Goal: Transaction & Acquisition: Purchase product/service

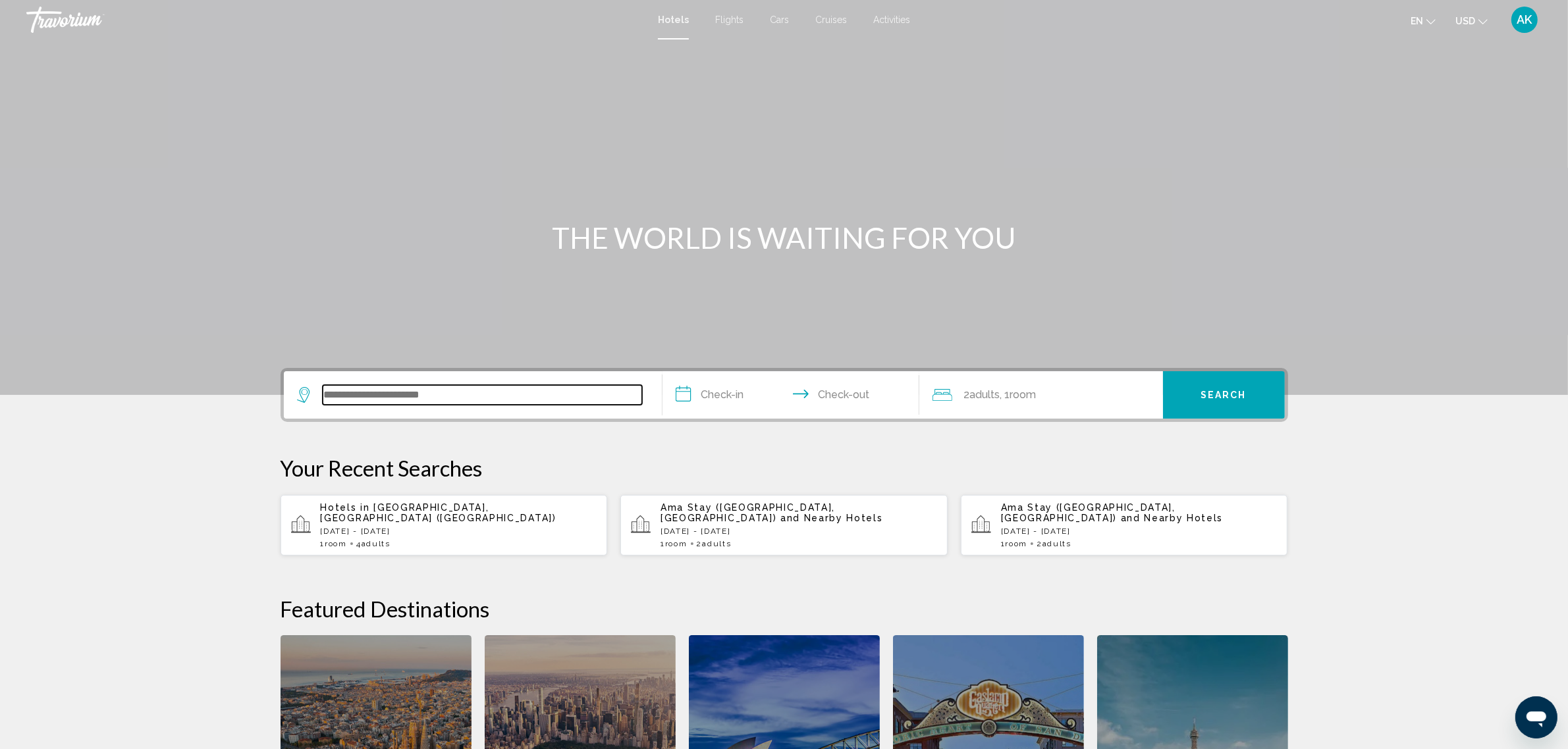
click at [367, 401] on input "Search widget" at bounding box center [482, 394] width 319 height 19
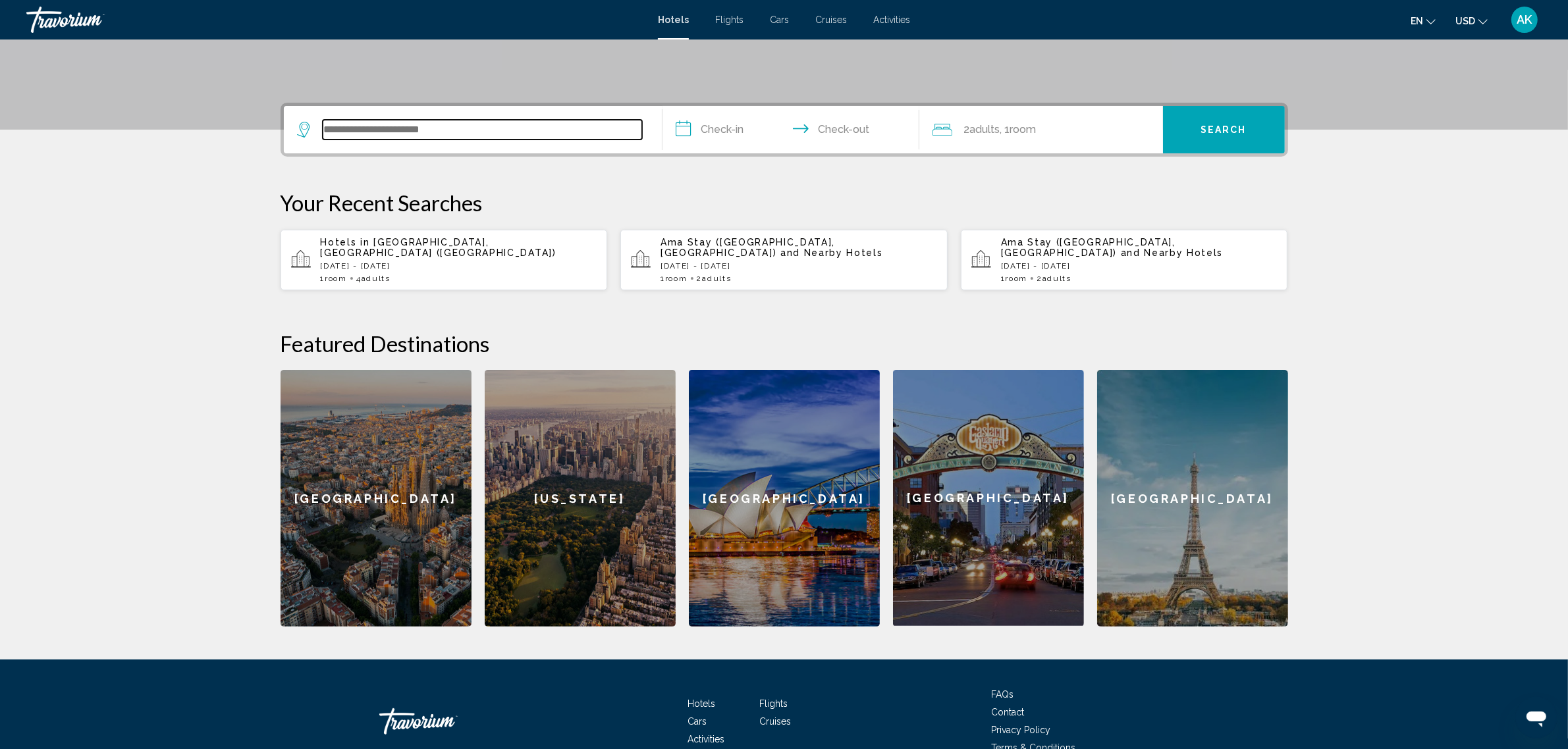
scroll to position [324, 0]
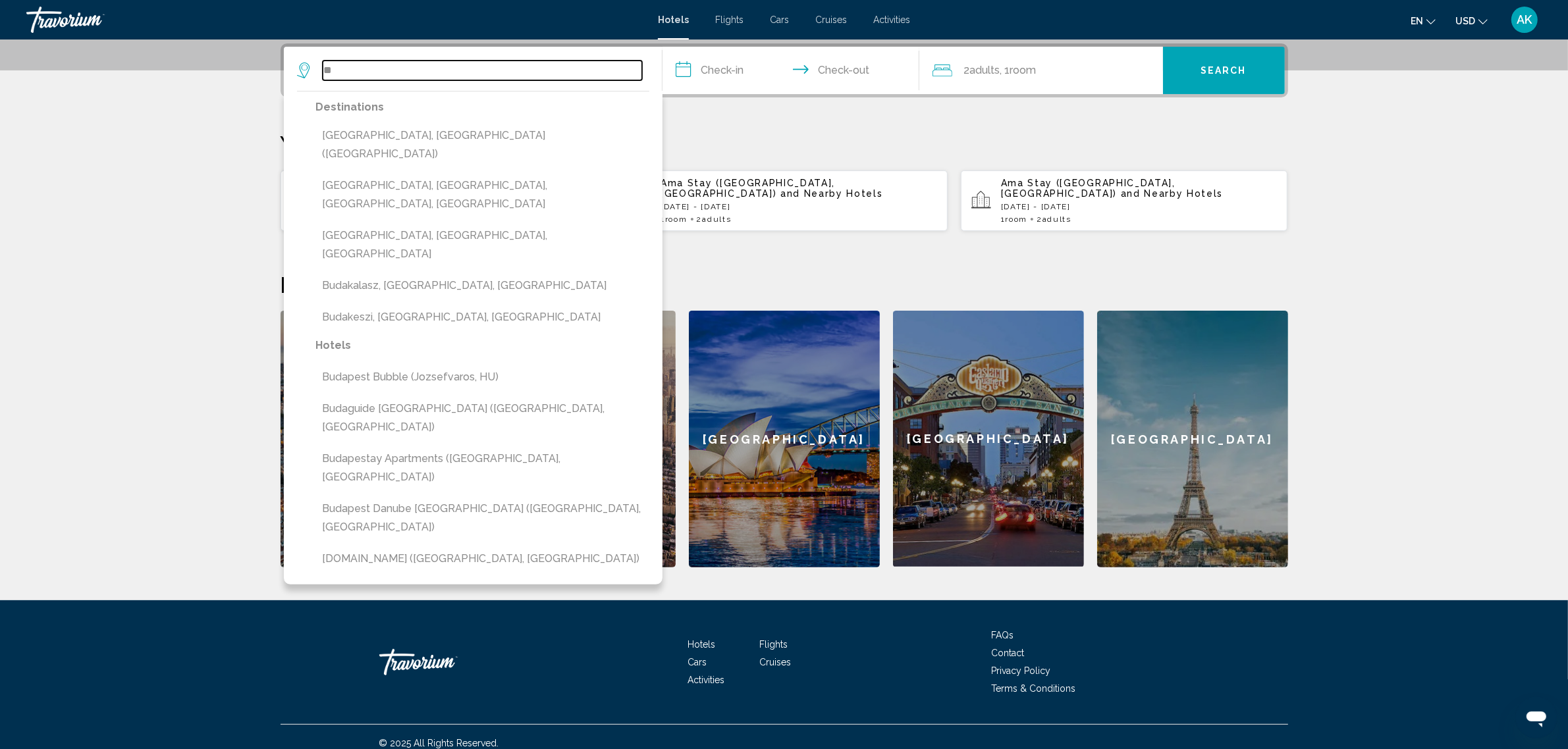
type input "*"
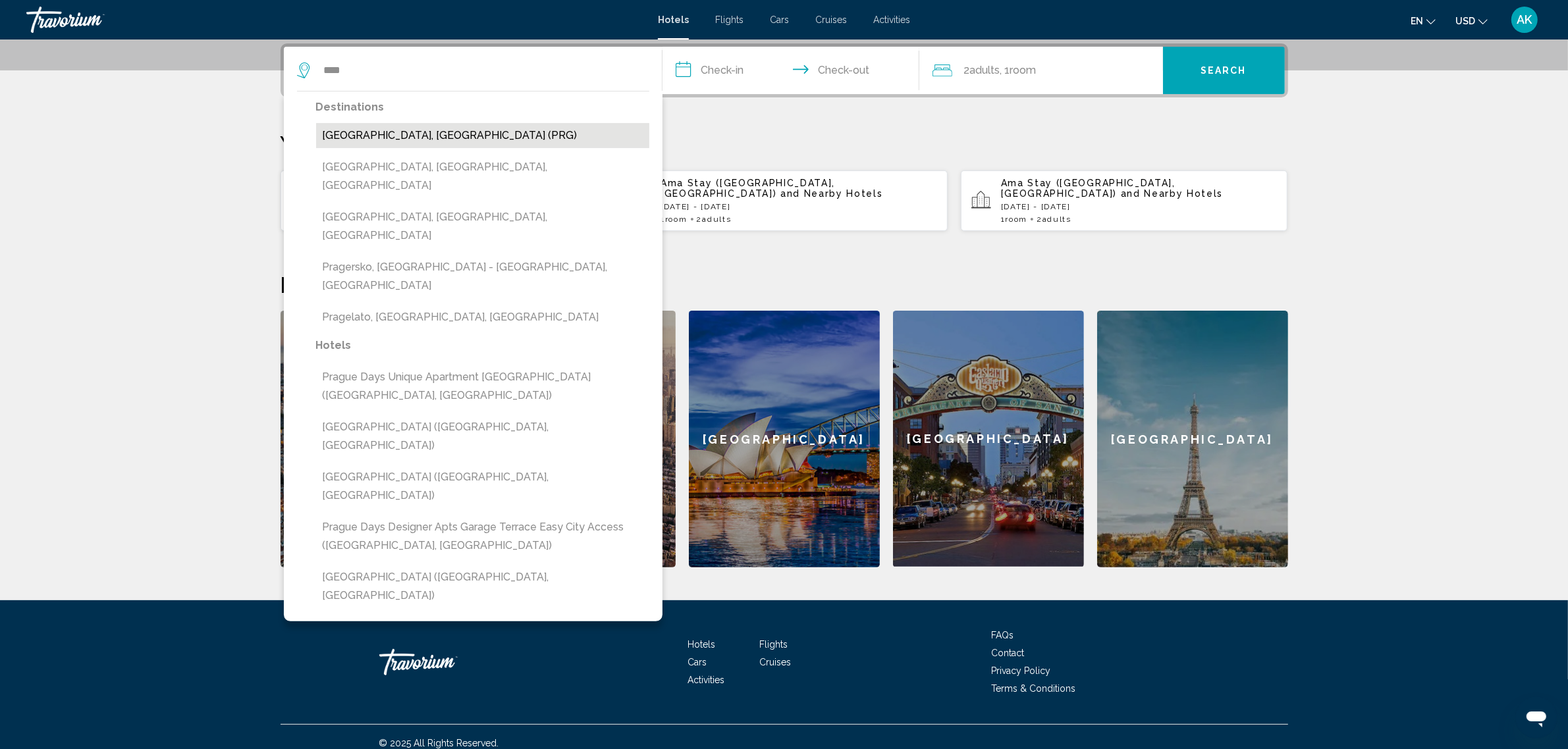
click at [400, 132] on button "[GEOGRAPHIC_DATA], [GEOGRAPHIC_DATA] (PRG)" at bounding box center [482, 136] width 333 height 25
type input "**********"
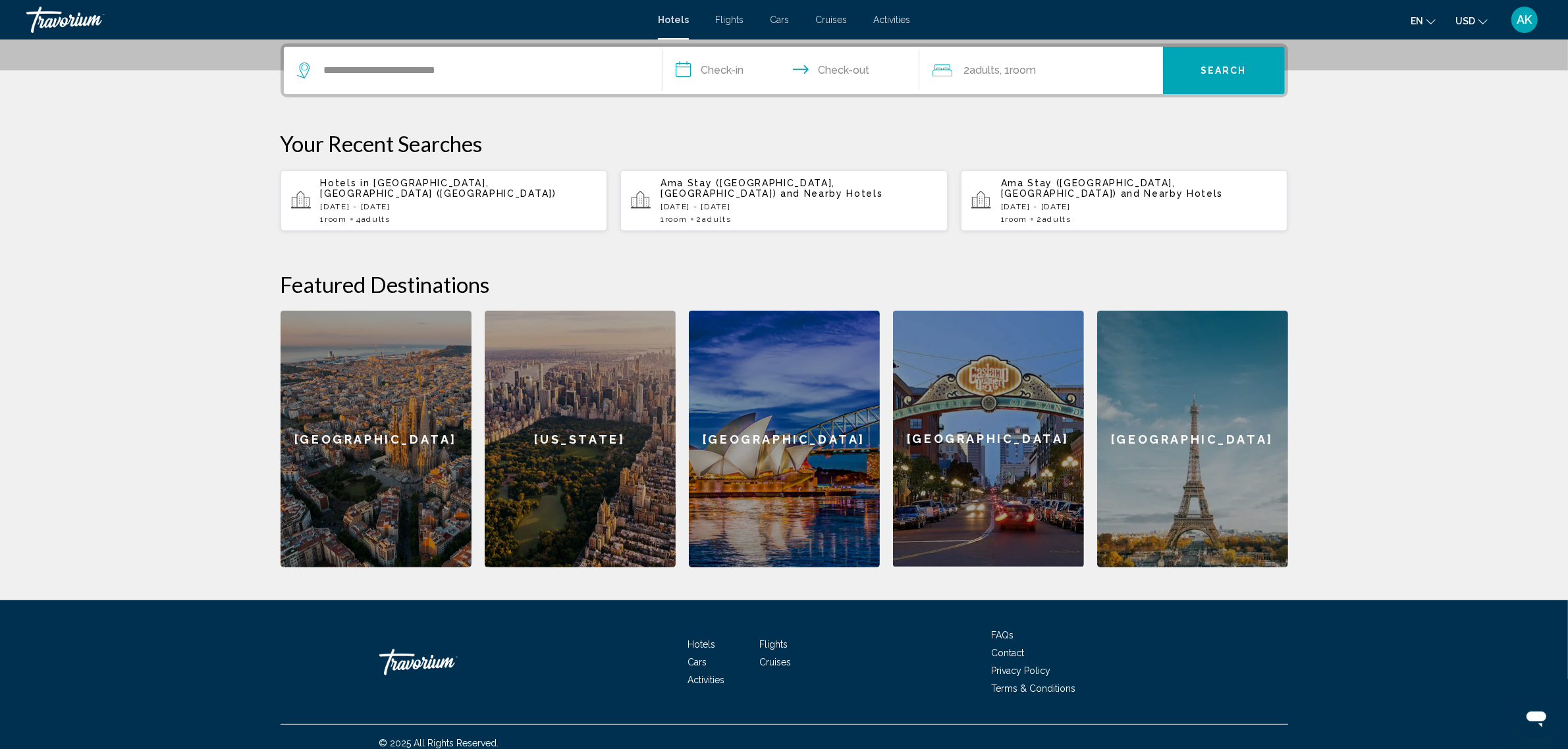
click at [718, 73] on input "**********" at bounding box center [794, 72] width 262 height 51
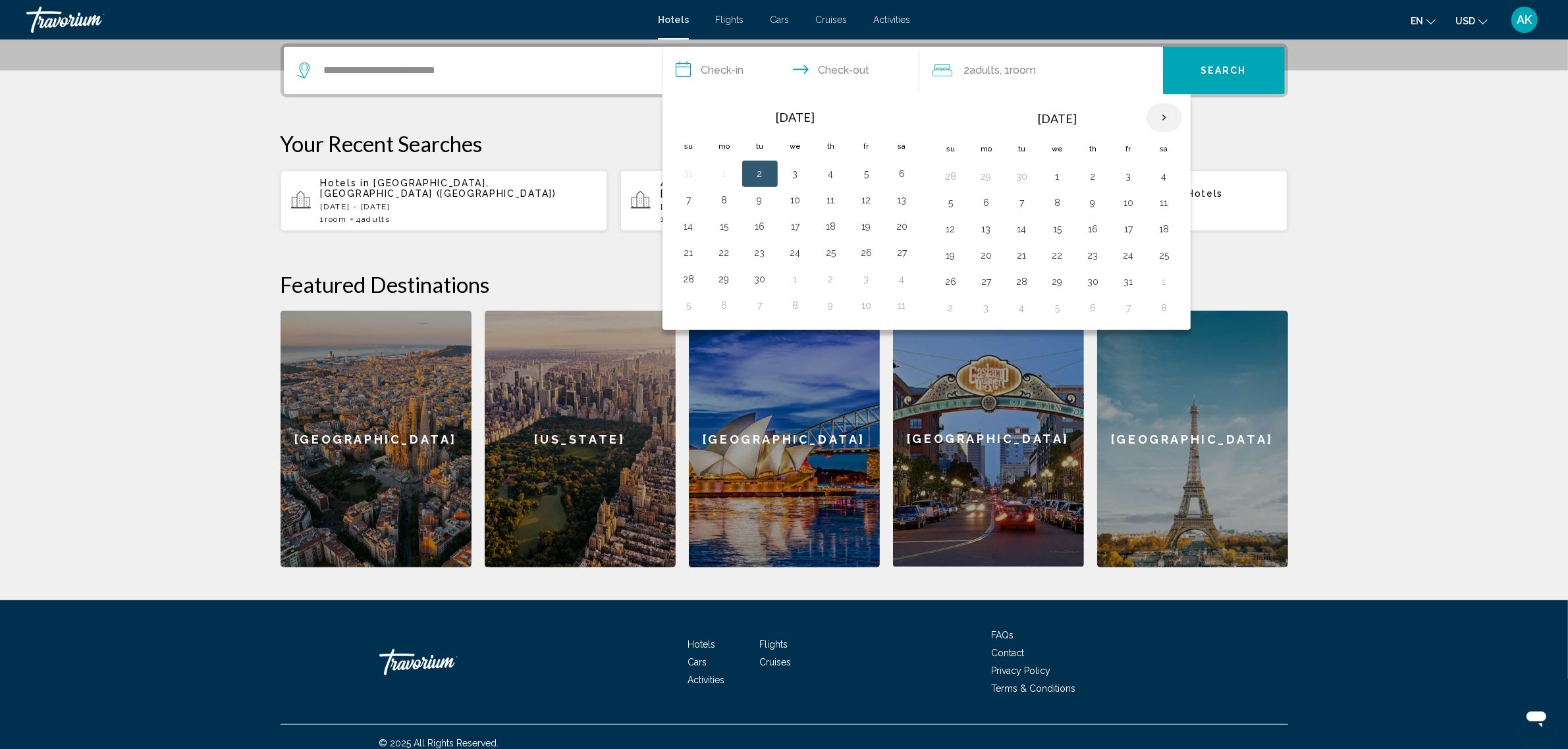
click at [1163, 110] on th "Next month" at bounding box center [1165, 117] width 36 height 29
click at [1164, 113] on th "Next month" at bounding box center [1165, 117] width 36 height 29
drag, startPoint x: 904, startPoint y: 179, endPoint x: 832, endPoint y: 199, distance: 74.7
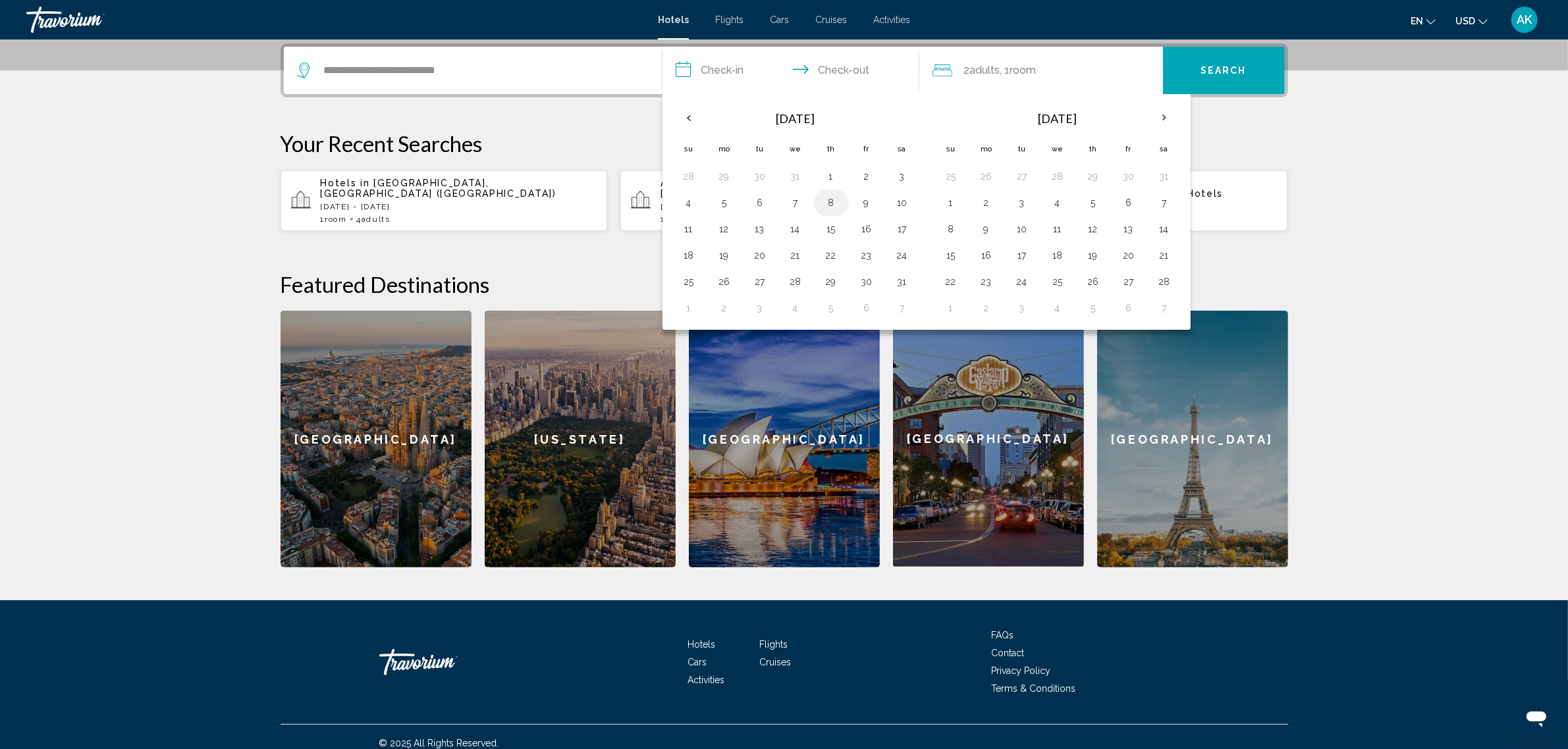
click at [905, 179] on button "3" at bounding box center [902, 176] width 21 height 19
click at [761, 202] on button "6" at bounding box center [760, 203] width 21 height 19
type input "**********"
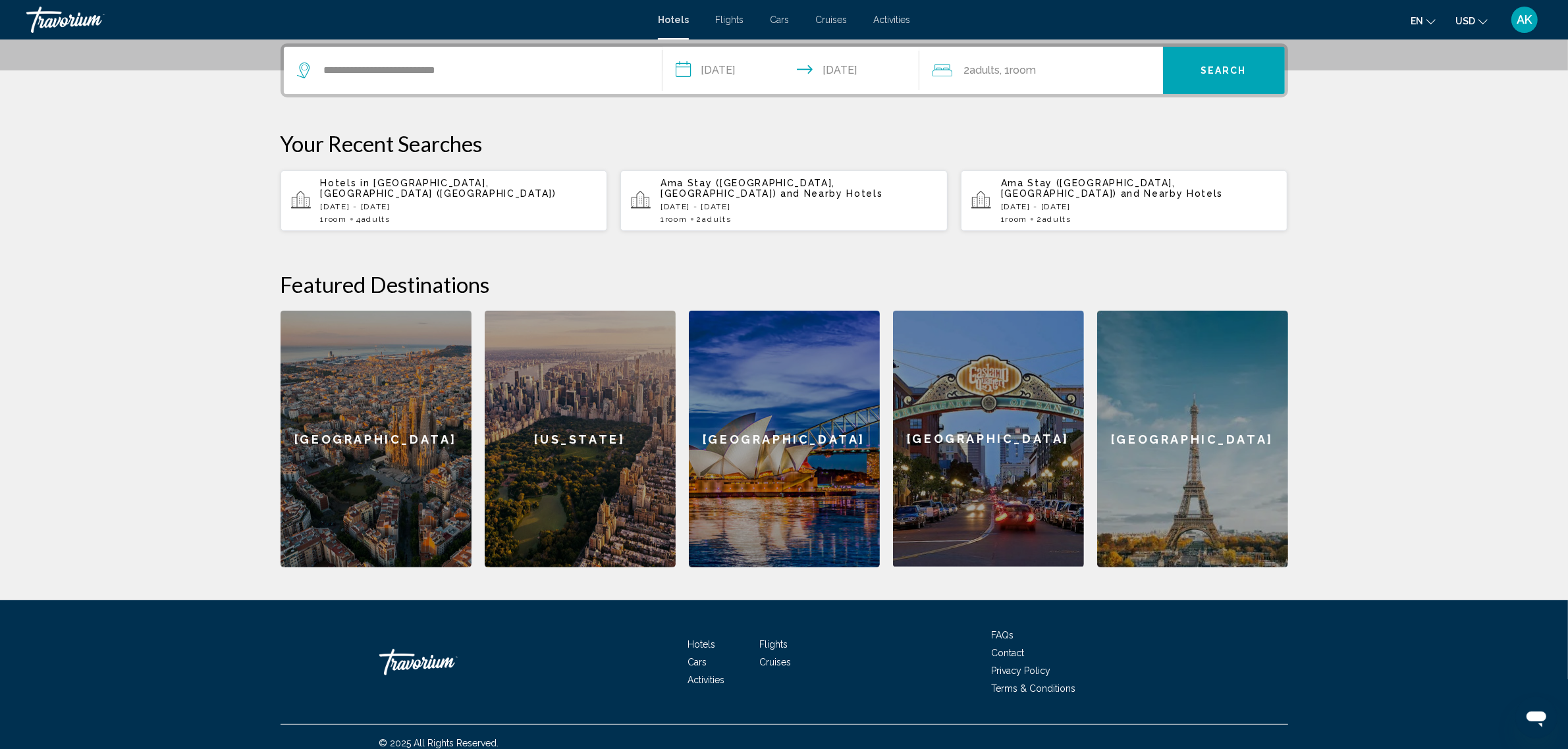
click at [1247, 61] on button "Search" at bounding box center [1224, 70] width 122 height 47
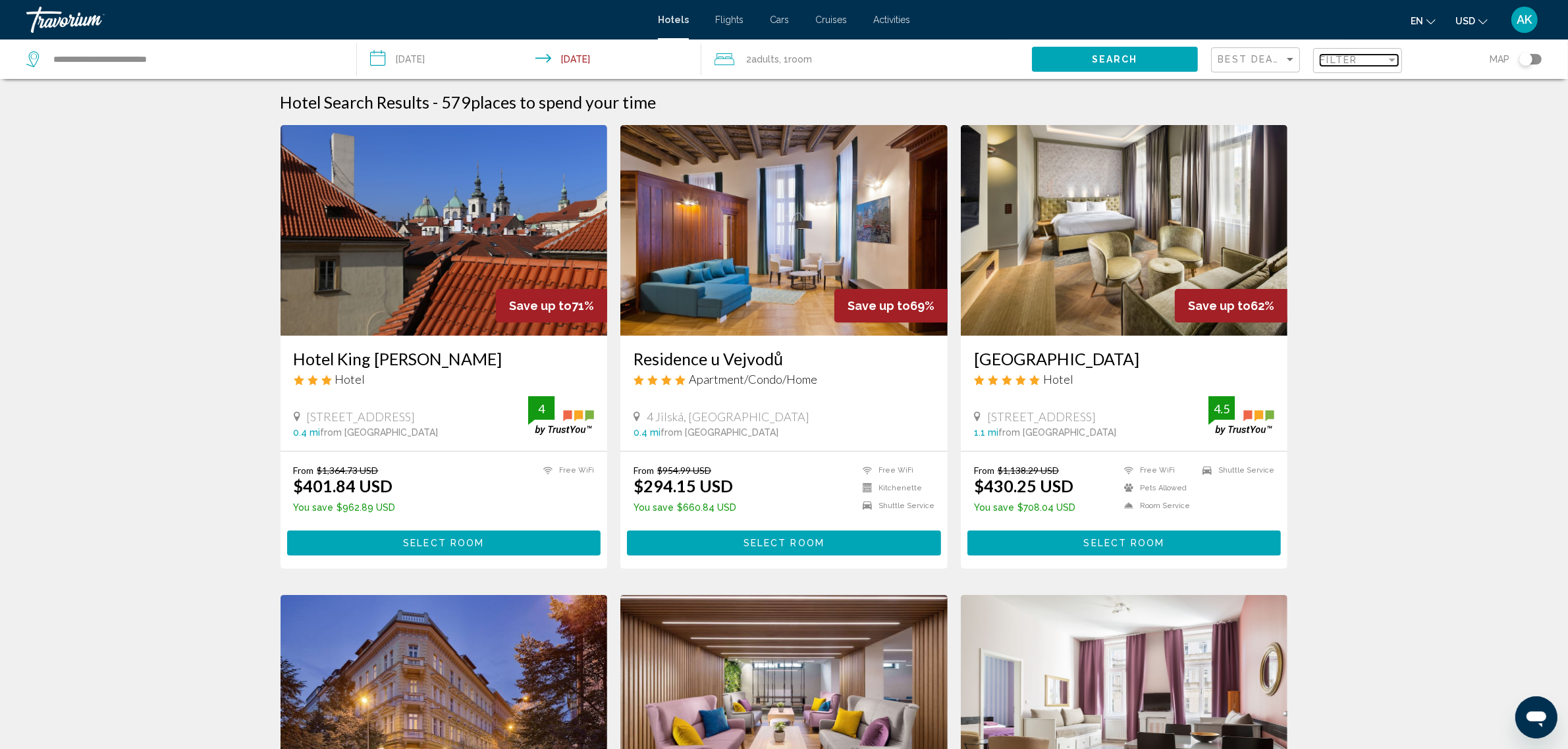
click at [1338, 63] on span "Filter" at bounding box center [1340, 60] width 37 height 11
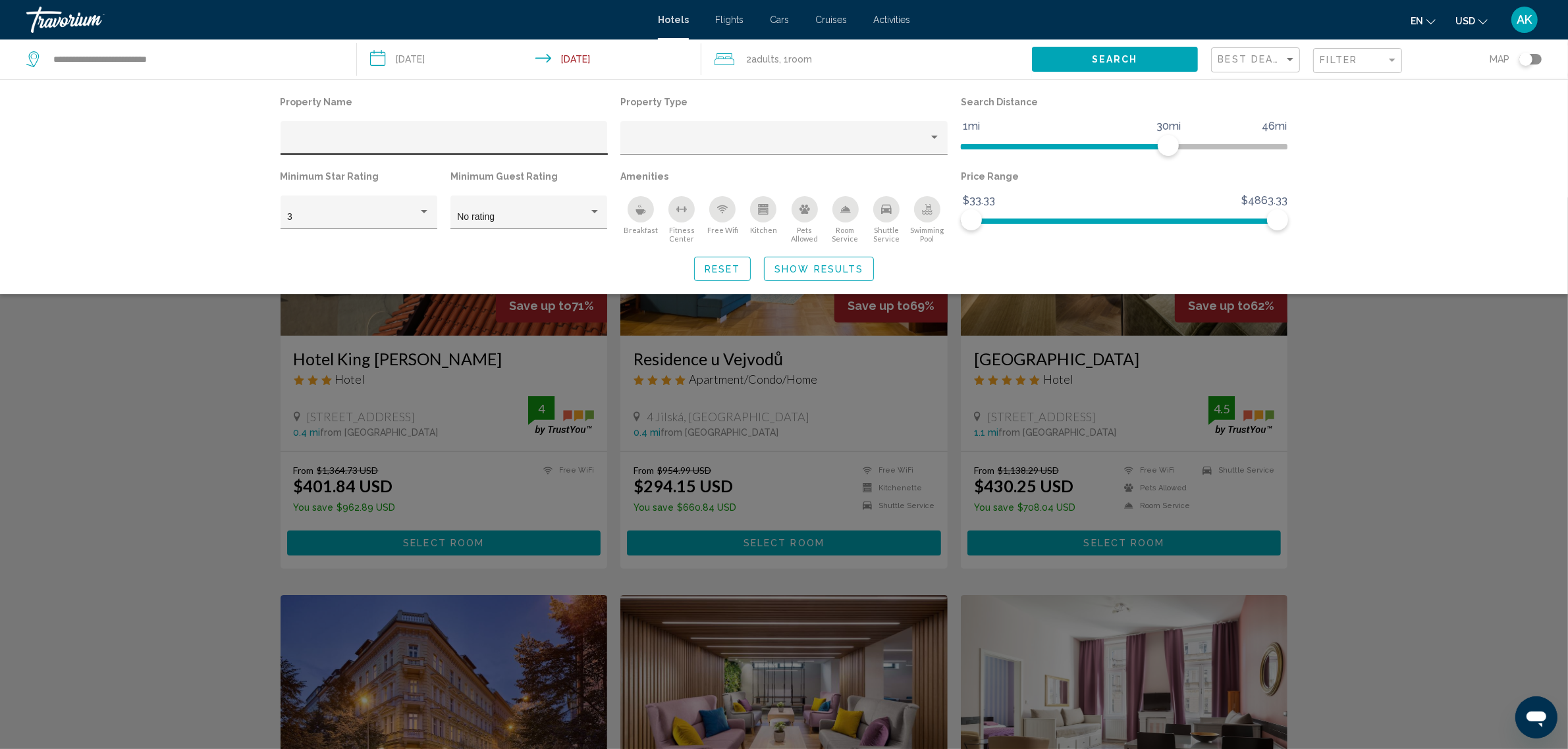
click at [308, 135] on div "Hotel Filters" at bounding box center [444, 141] width 314 height 27
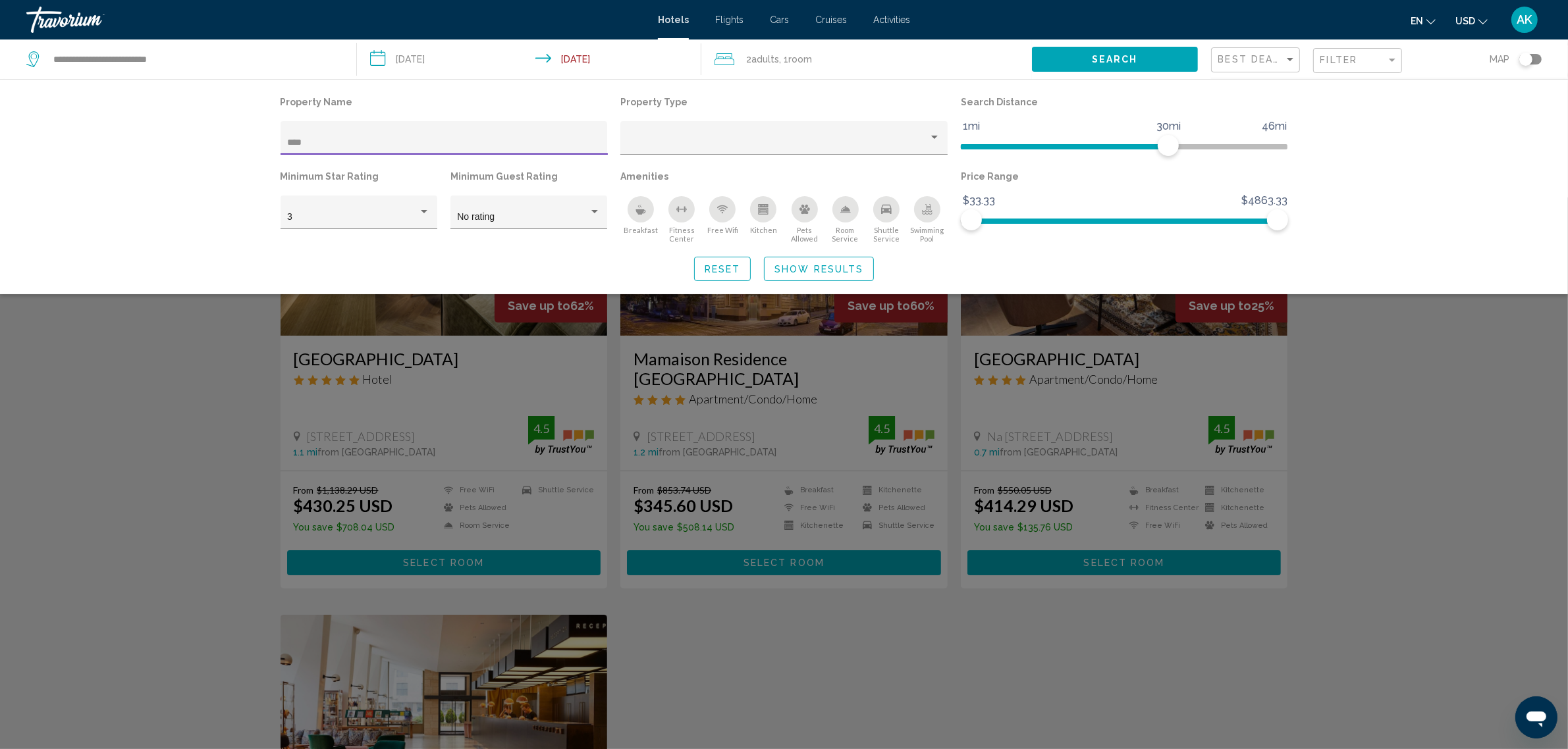
type input "****"
click at [809, 648] on div "Search widget" at bounding box center [784, 473] width 1568 height 552
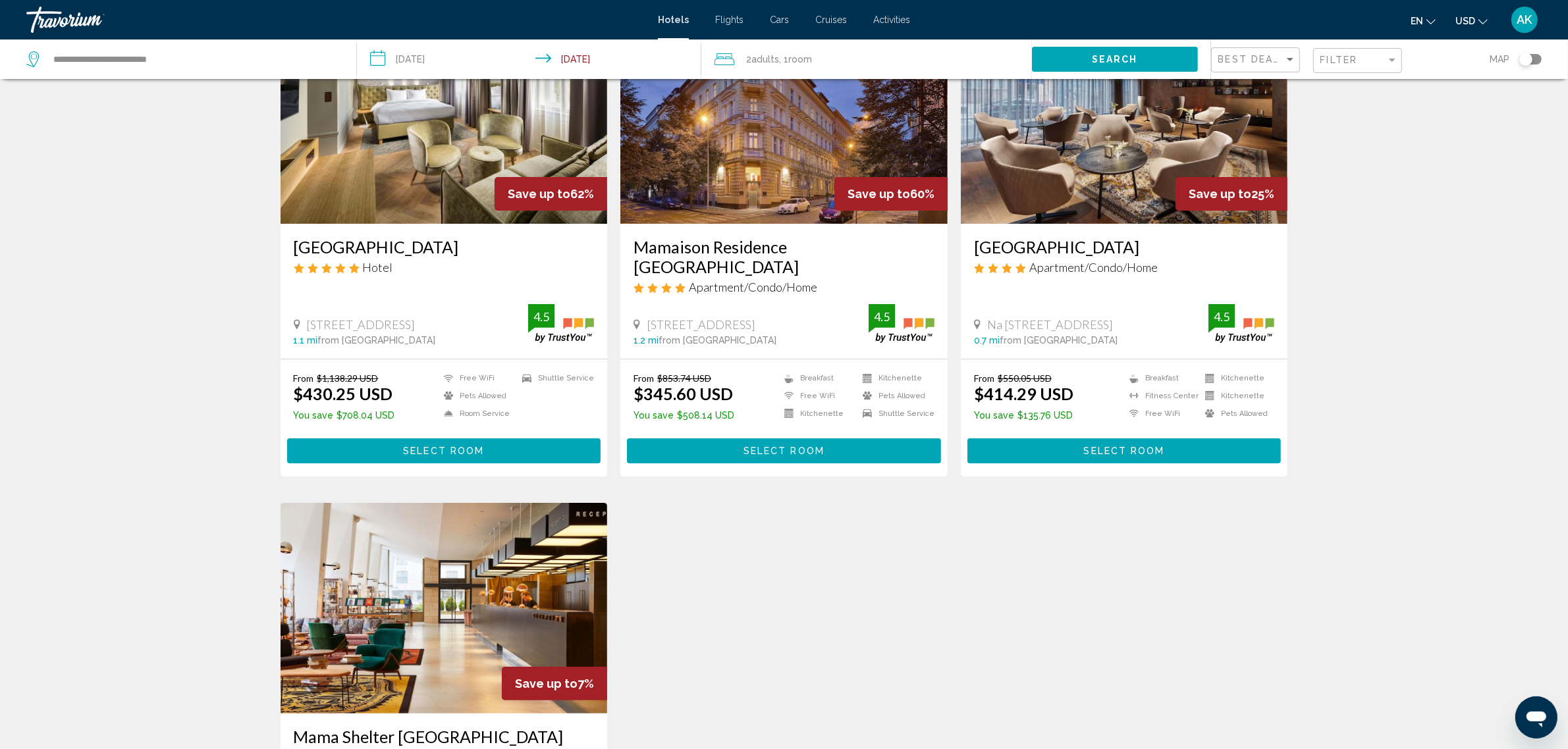
scroll to position [82, 0]
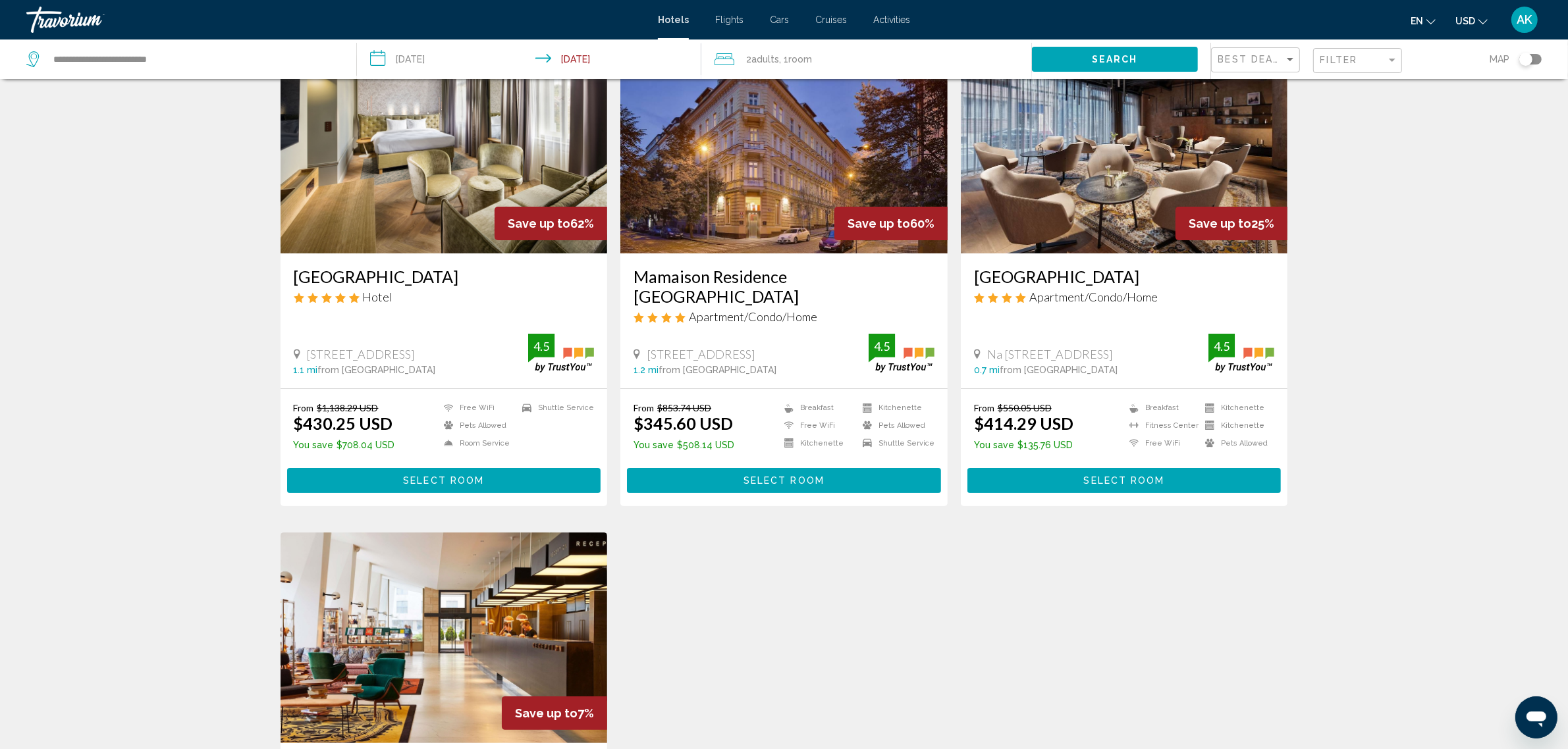
click at [362, 189] on img "Main content" at bounding box center [444, 147] width 328 height 210
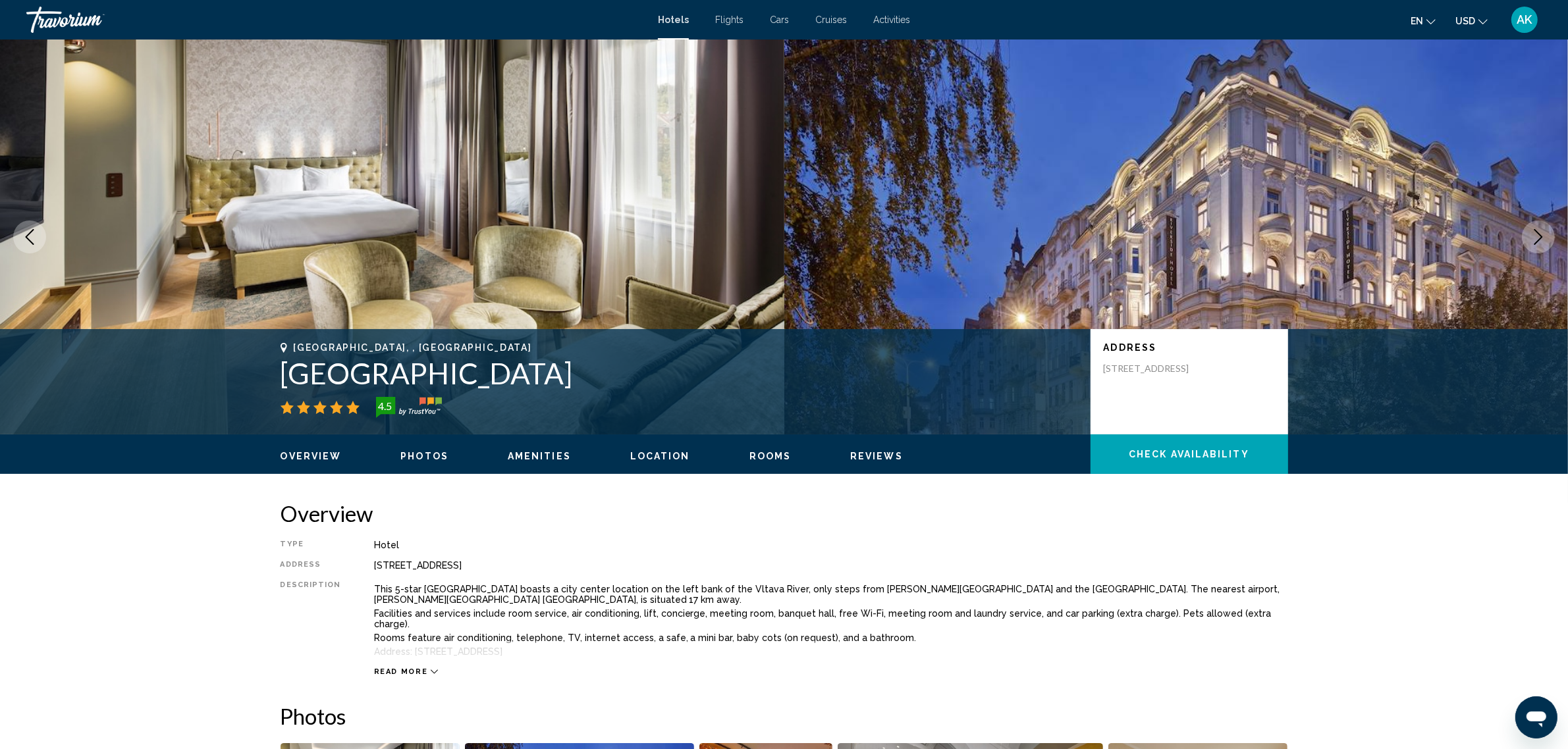
click at [1173, 459] on span "Check Availability" at bounding box center [1189, 455] width 120 height 11
drag, startPoint x: 284, startPoint y: 376, endPoint x: 718, endPoint y: 379, distance: 434.0
click at [718, 379] on h1 "[GEOGRAPHIC_DATA]" at bounding box center [679, 373] width 797 height 34
copy h1 "[GEOGRAPHIC_DATA]"
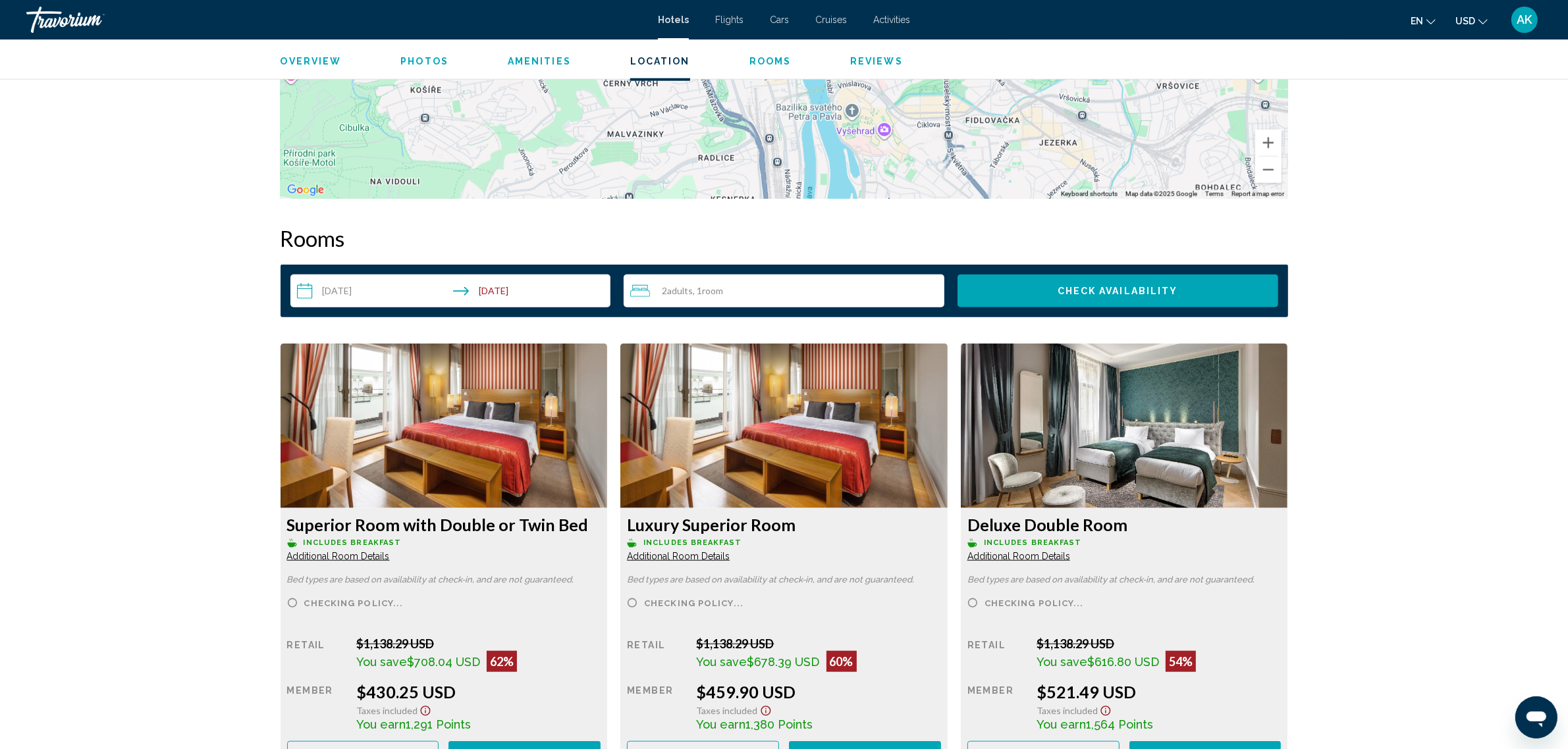
scroll to position [1563, 0]
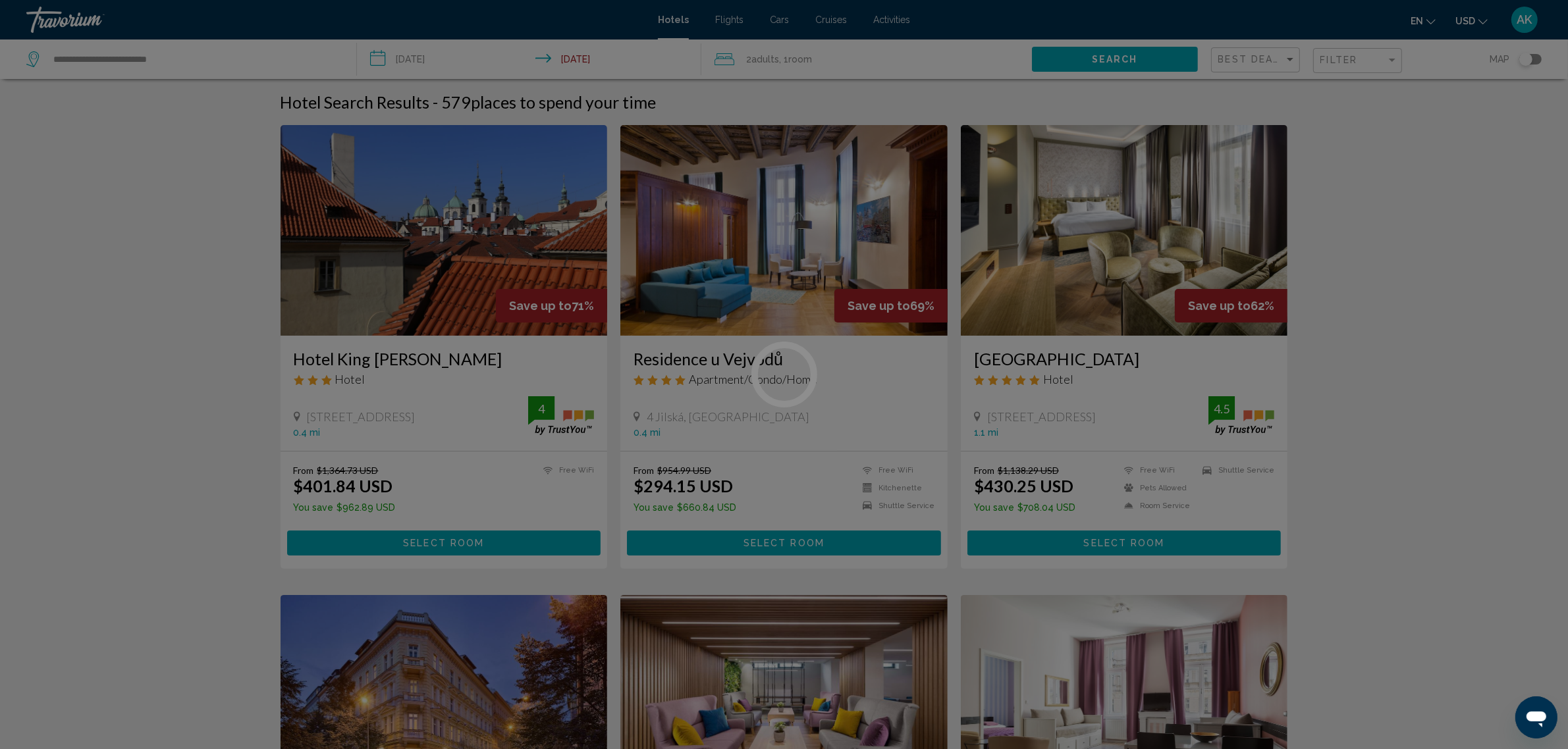
click at [1360, 58] on div at bounding box center [784, 374] width 1568 height 749
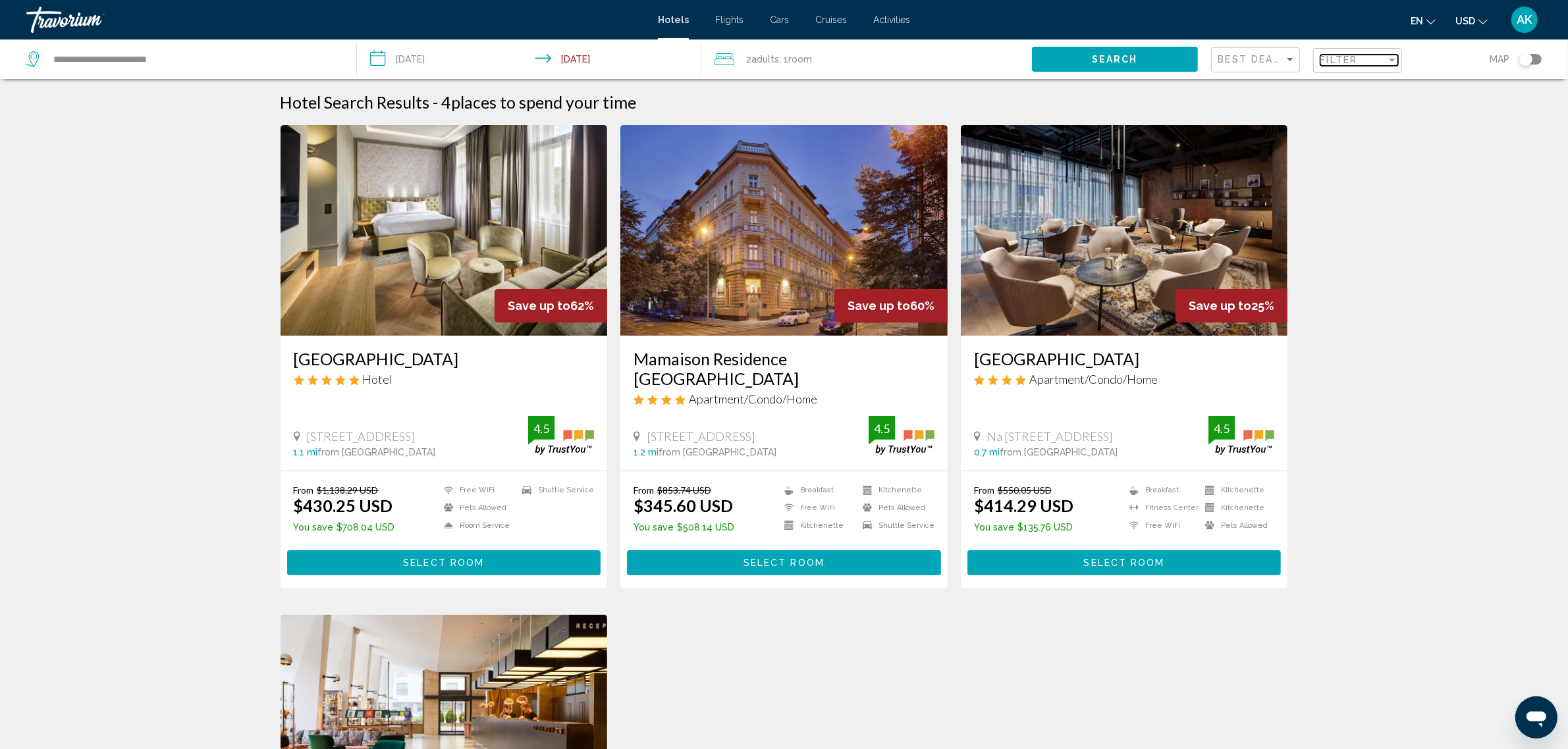
click at [1365, 64] on div "Filter" at bounding box center [1354, 60] width 66 height 11
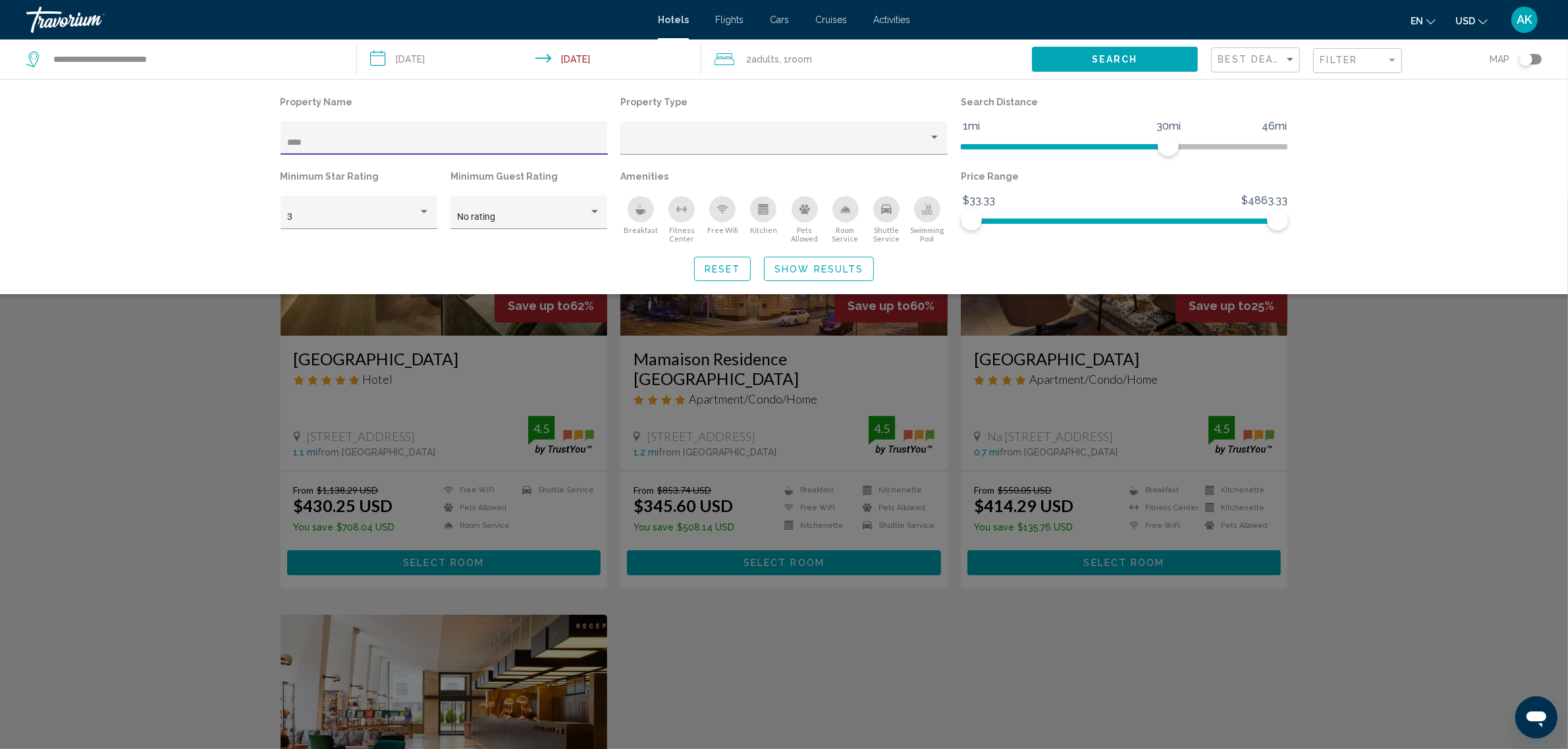
drag, startPoint x: 267, startPoint y: 148, endPoint x: 241, endPoint y: 149, distance: 26.0
click at [241, 149] on div "Property Name **** Property Type Search Distance 1mi 46mi 30mi Minimum Star Rat…" at bounding box center [784, 186] width 1568 height 215
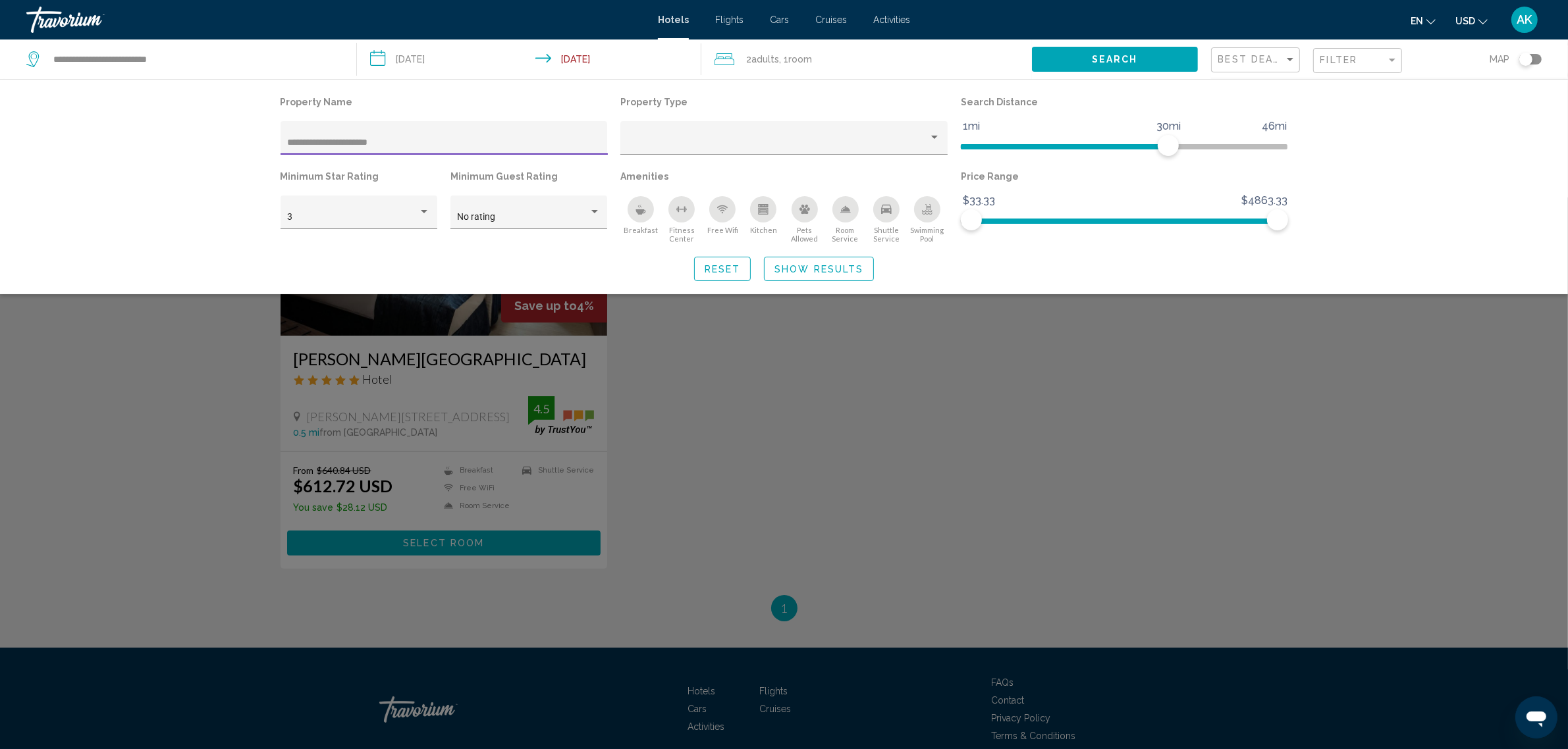
type input "**********"
click at [132, 477] on div "Search widget" at bounding box center [784, 473] width 1568 height 552
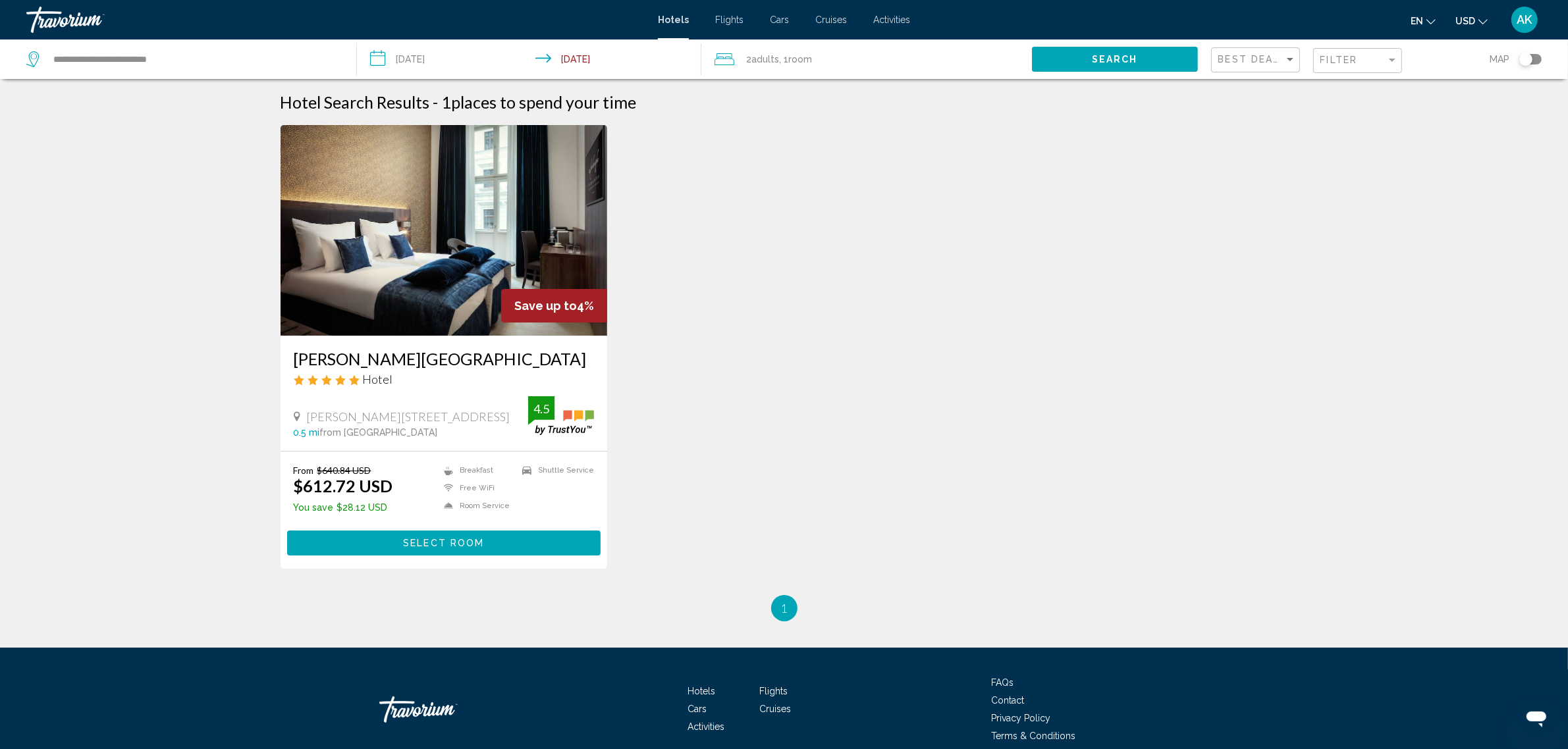
click at [397, 229] on img "Main content" at bounding box center [444, 230] width 328 height 210
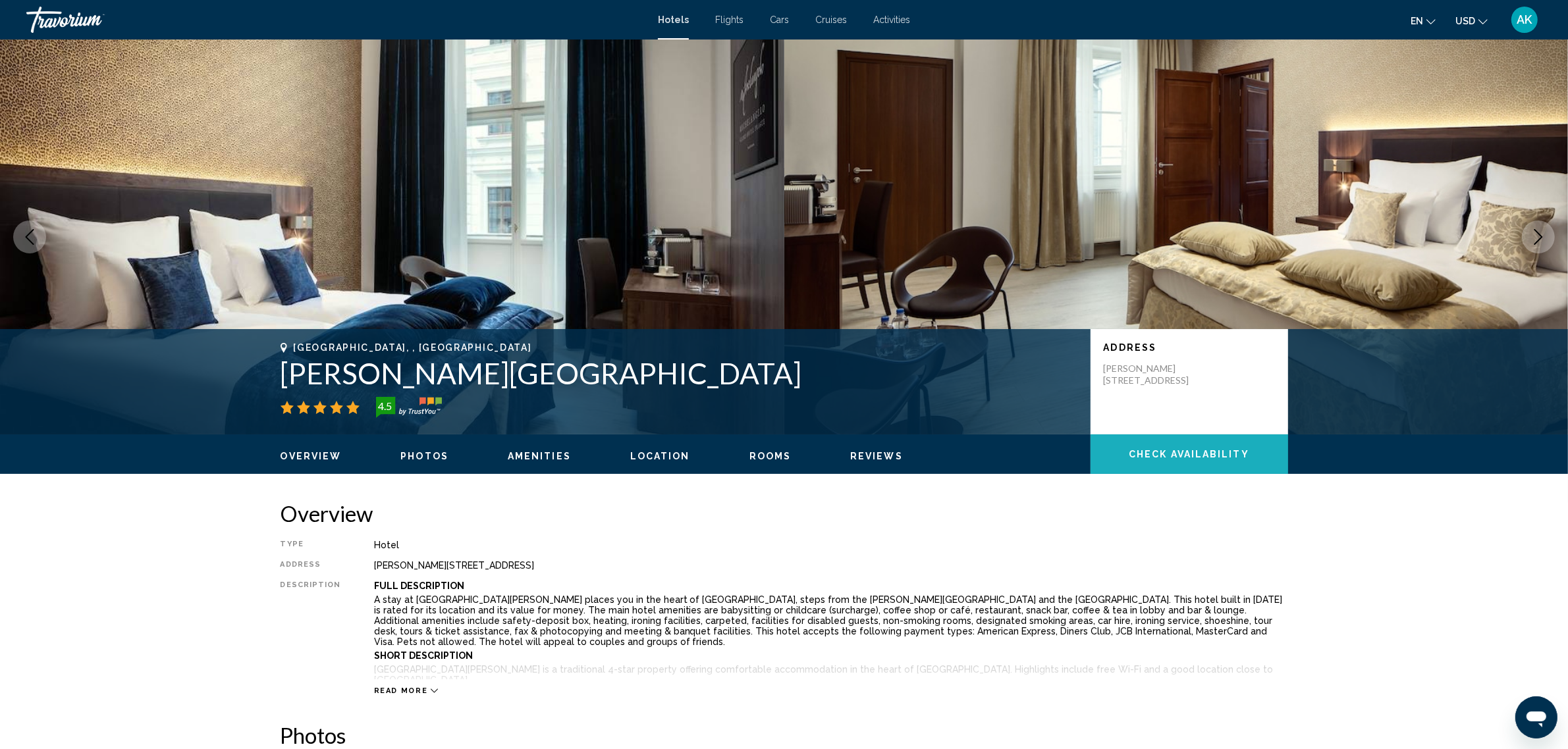
drag, startPoint x: 1145, startPoint y: 455, endPoint x: 1104, endPoint y: 458, distance: 41.1
click at [1145, 456] on span "Check Availability" at bounding box center [1189, 455] width 120 height 11
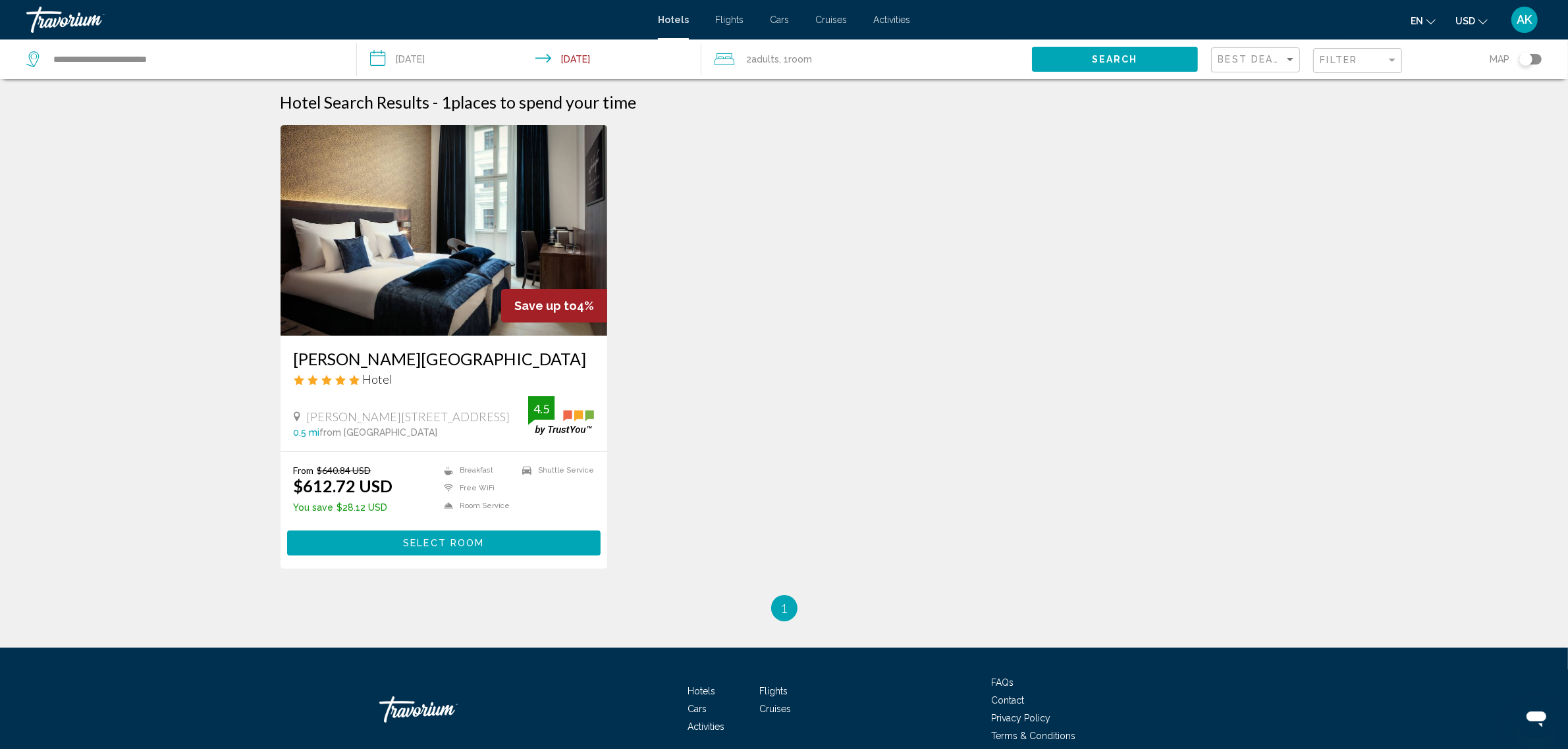
click at [1378, 53] on div "Filter" at bounding box center [1360, 61] width 78 height 24
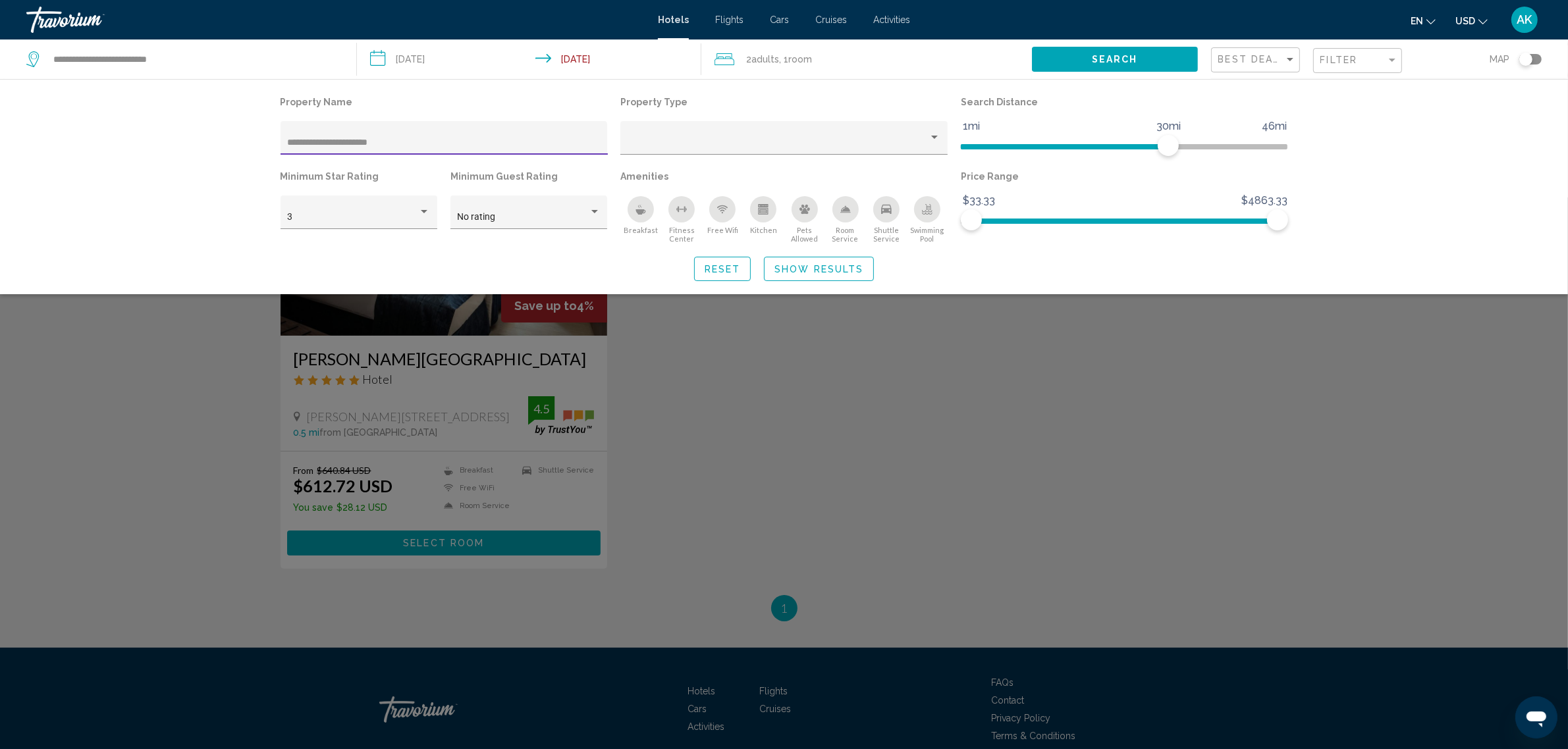
drag, startPoint x: 417, startPoint y: 146, endPoint x: 193, endPoint y: 137, distance: 224.2
click at [193, 137] on div "**********" at bounding box center [784, 186] width 1568 height 215
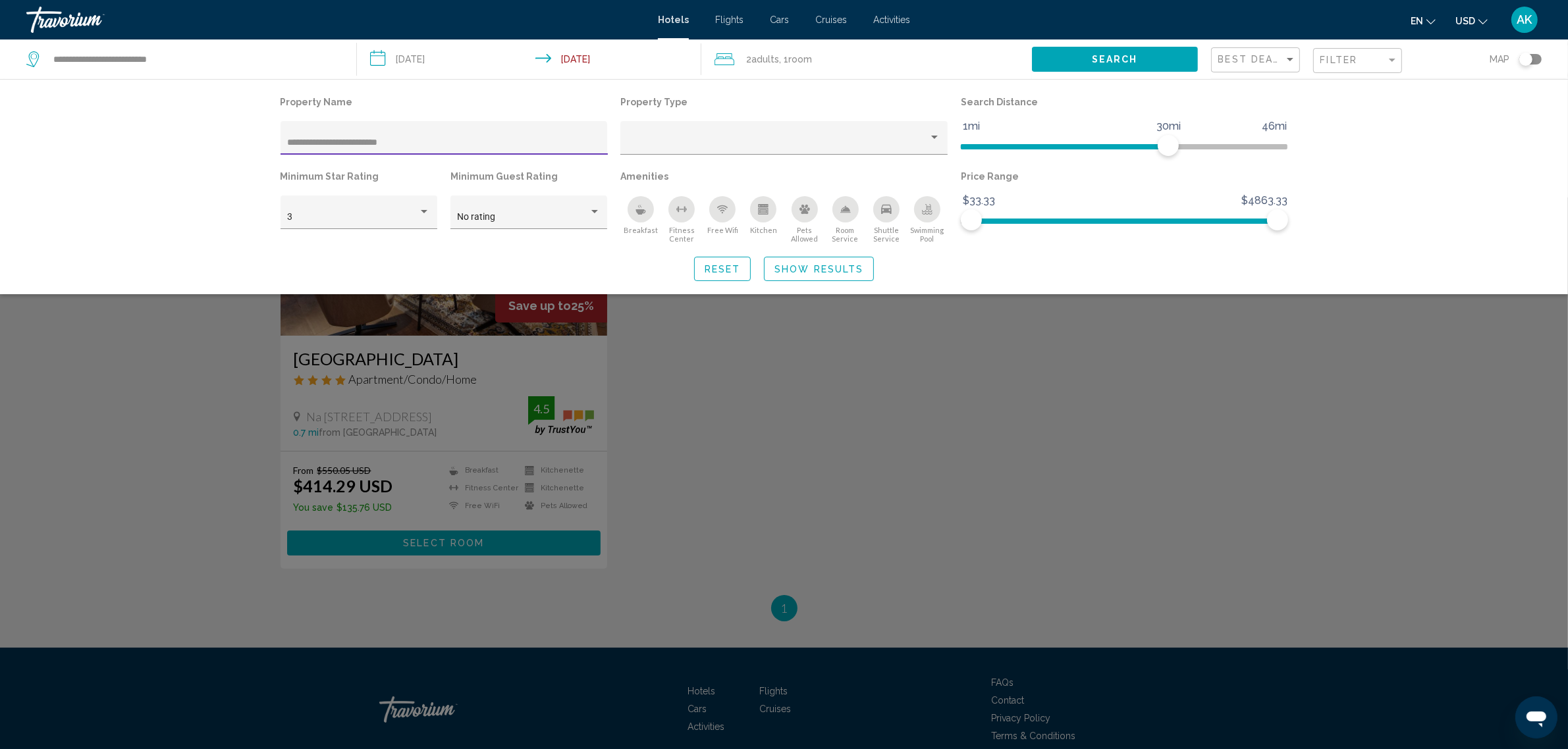
type input "**********"
click at [422, 406] on div "Search widget" at bounding box center [784, 473] width 1568 height 552
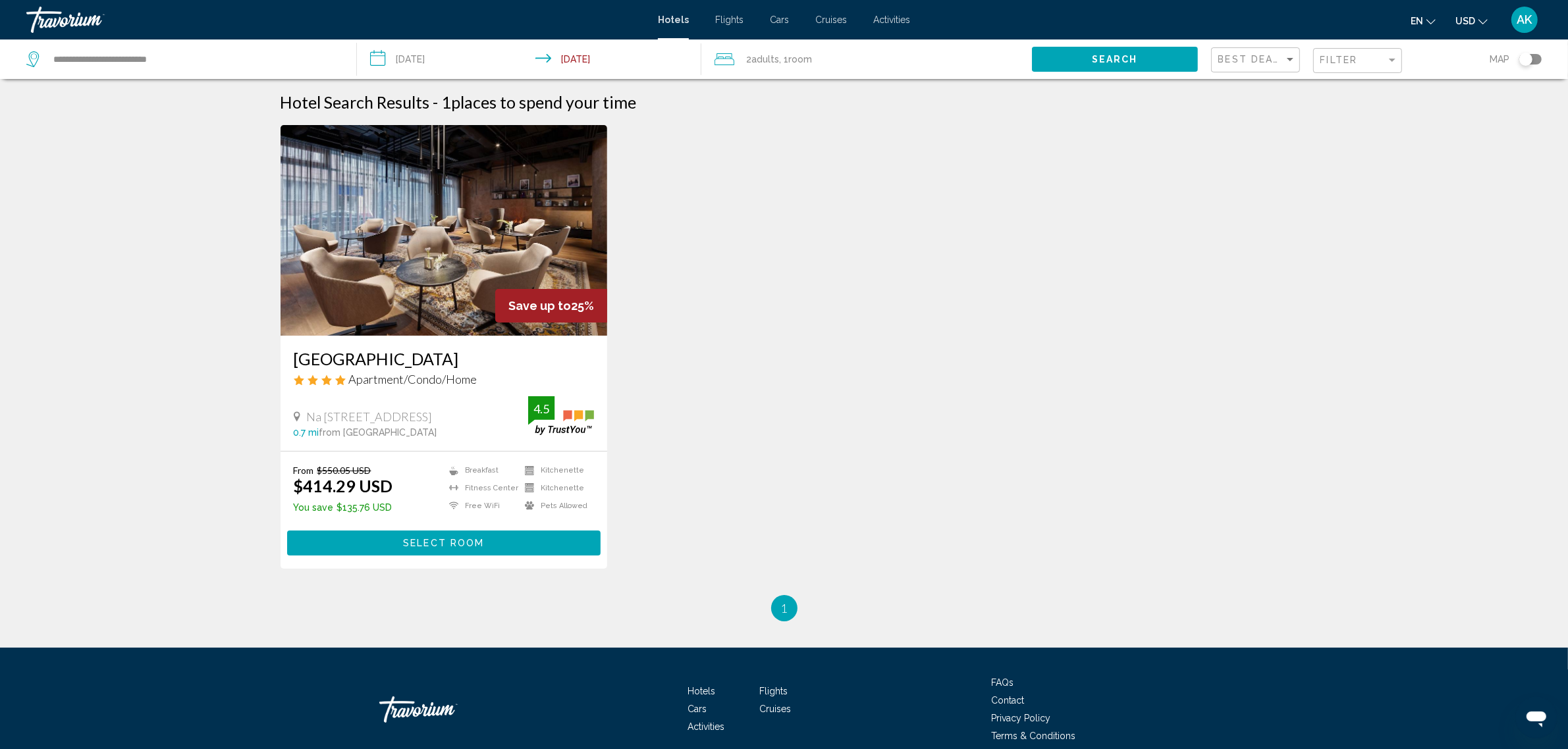
click at [406, 235] on img "Main content" at bounding box center [444, 230] width 328 height 210
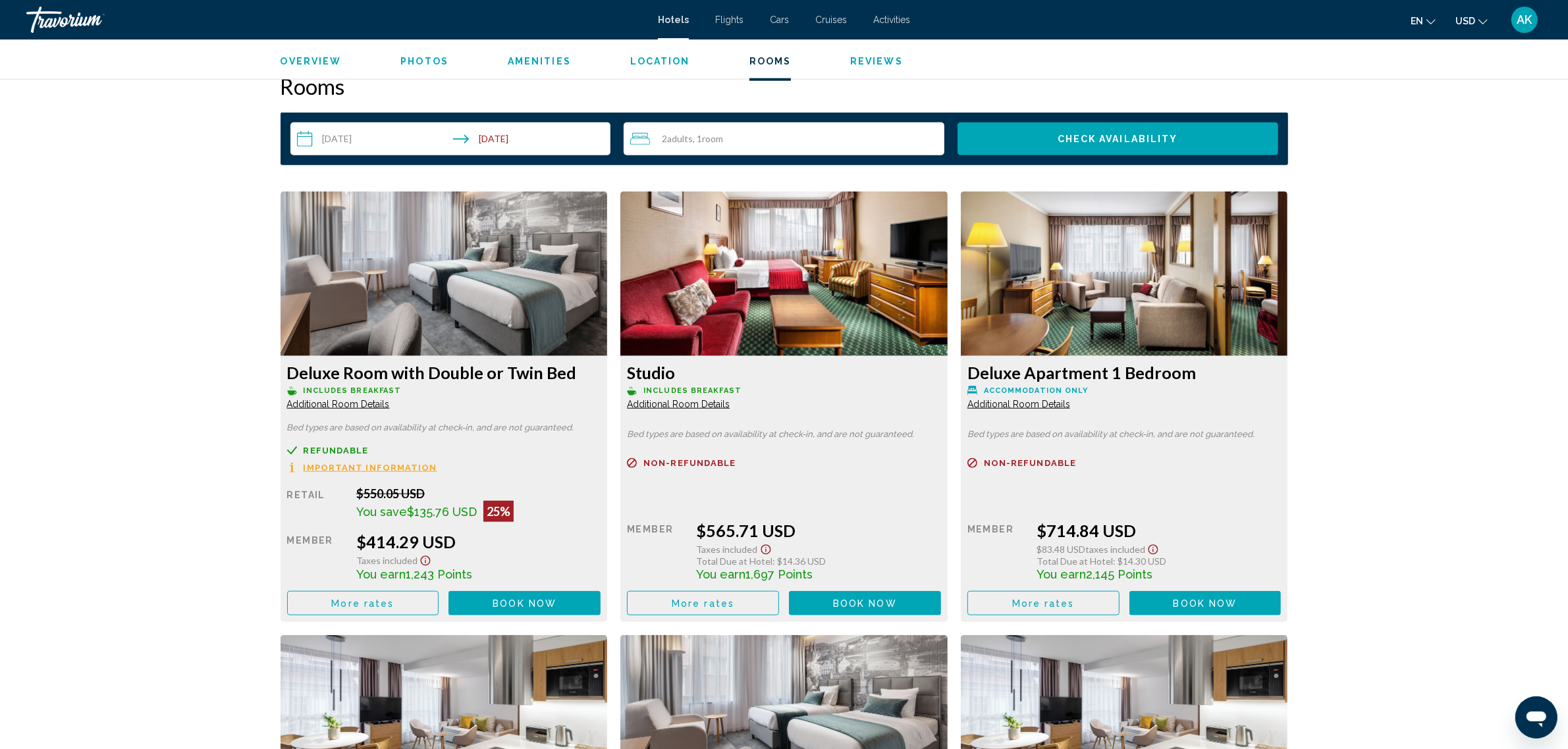
scroll to position [1645, 0]
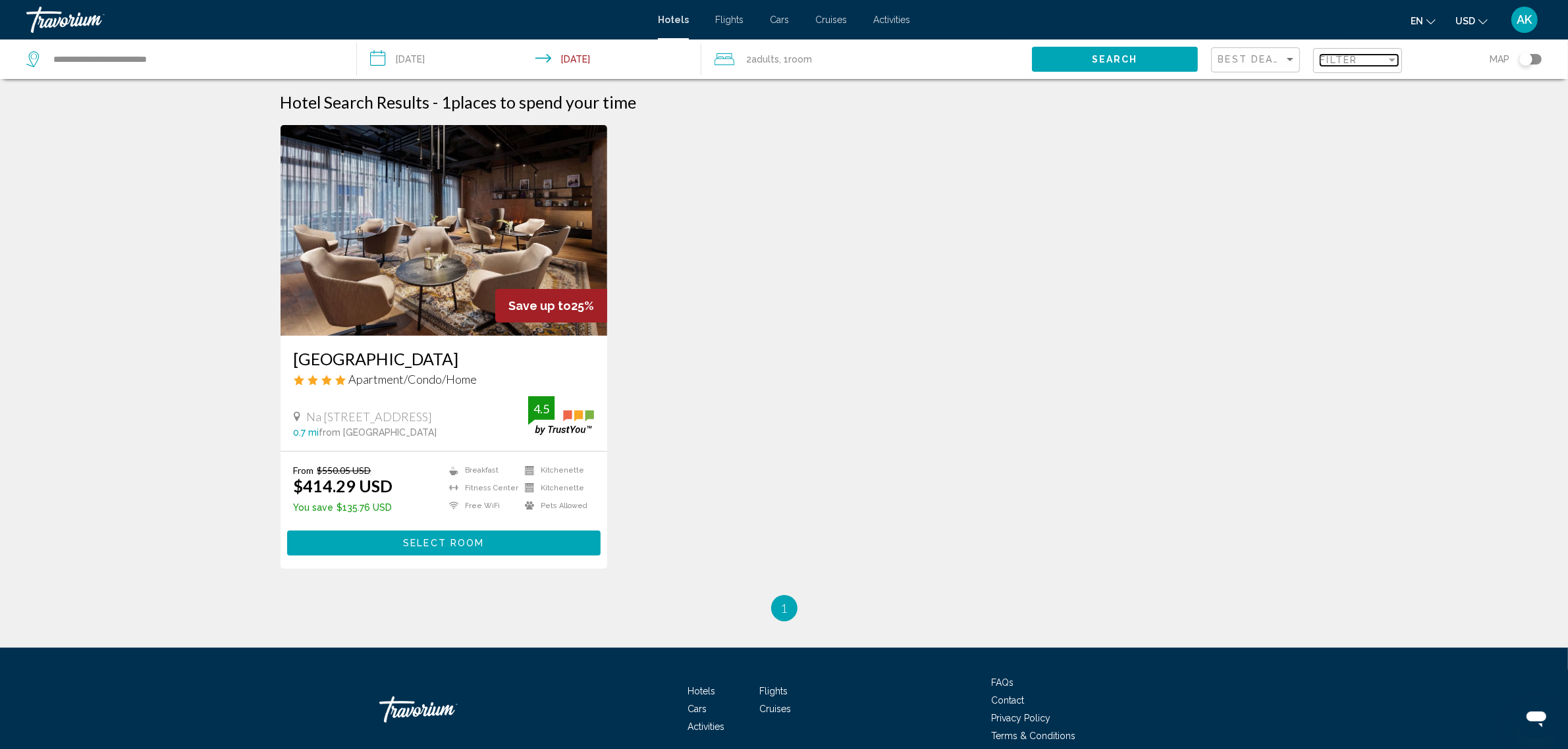
click at [1347, 63] on span "Filter" at bounding box center [1340, 60] width 37 height 11
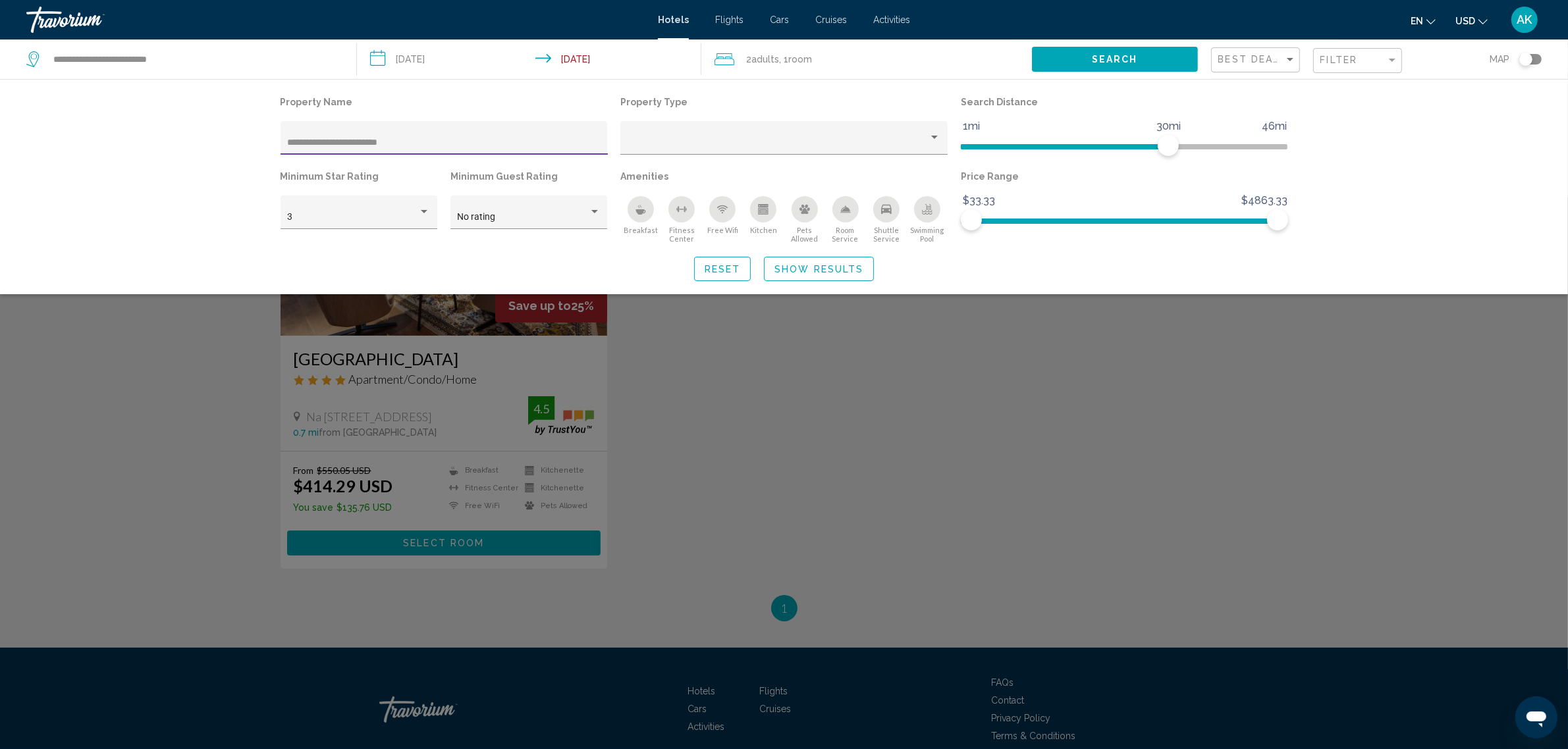
drag, startPoint x: 438, startPoint y: 144, endPoint x: 224, endPoint y: 140, distance: 214.0
click at [224, 140] on div "**********" at bounding box center [784, 186] width 1568 height 215
type input "**********"
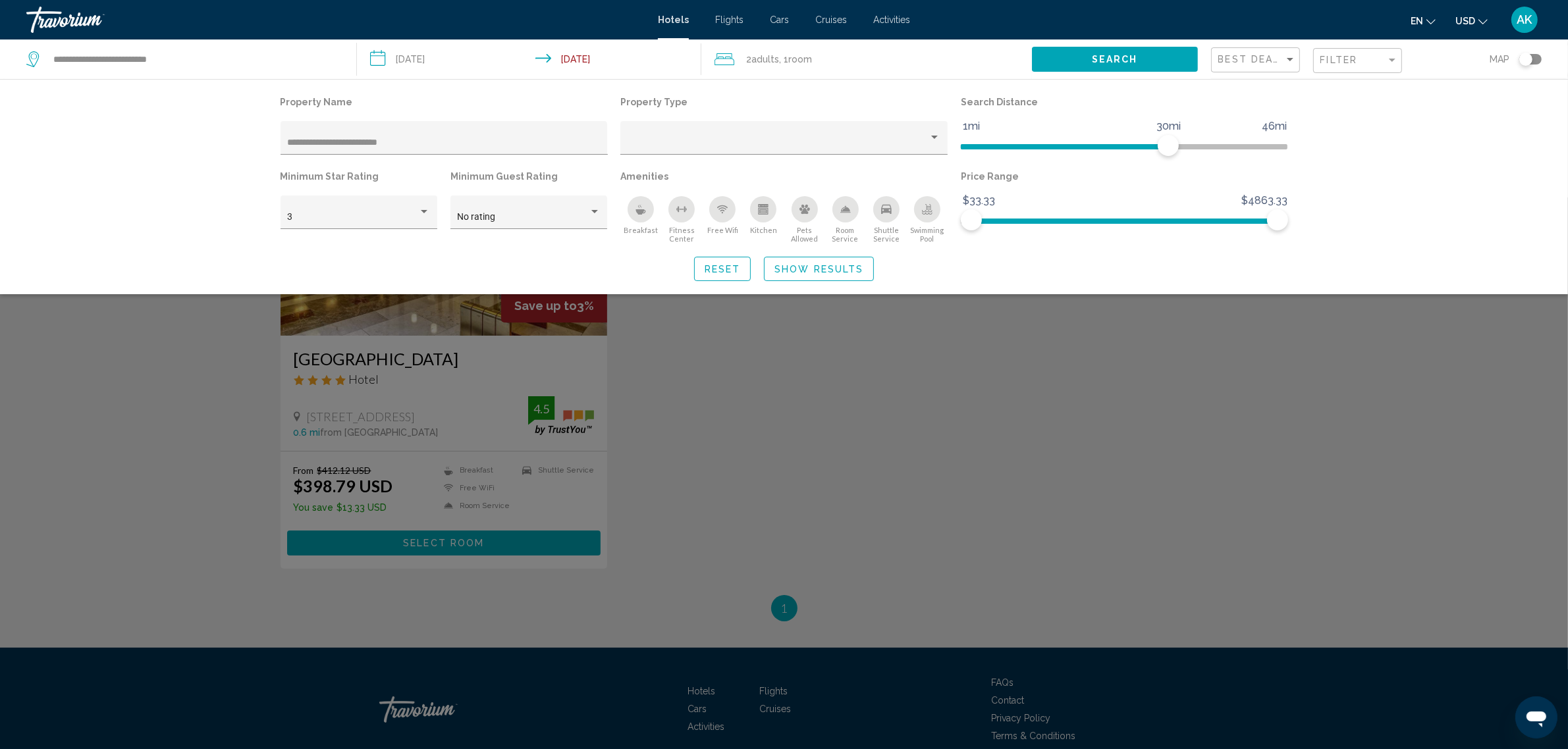
click at [381, 355] on div "Search widget" at bounding box center [784, 473] width 1568 height 552
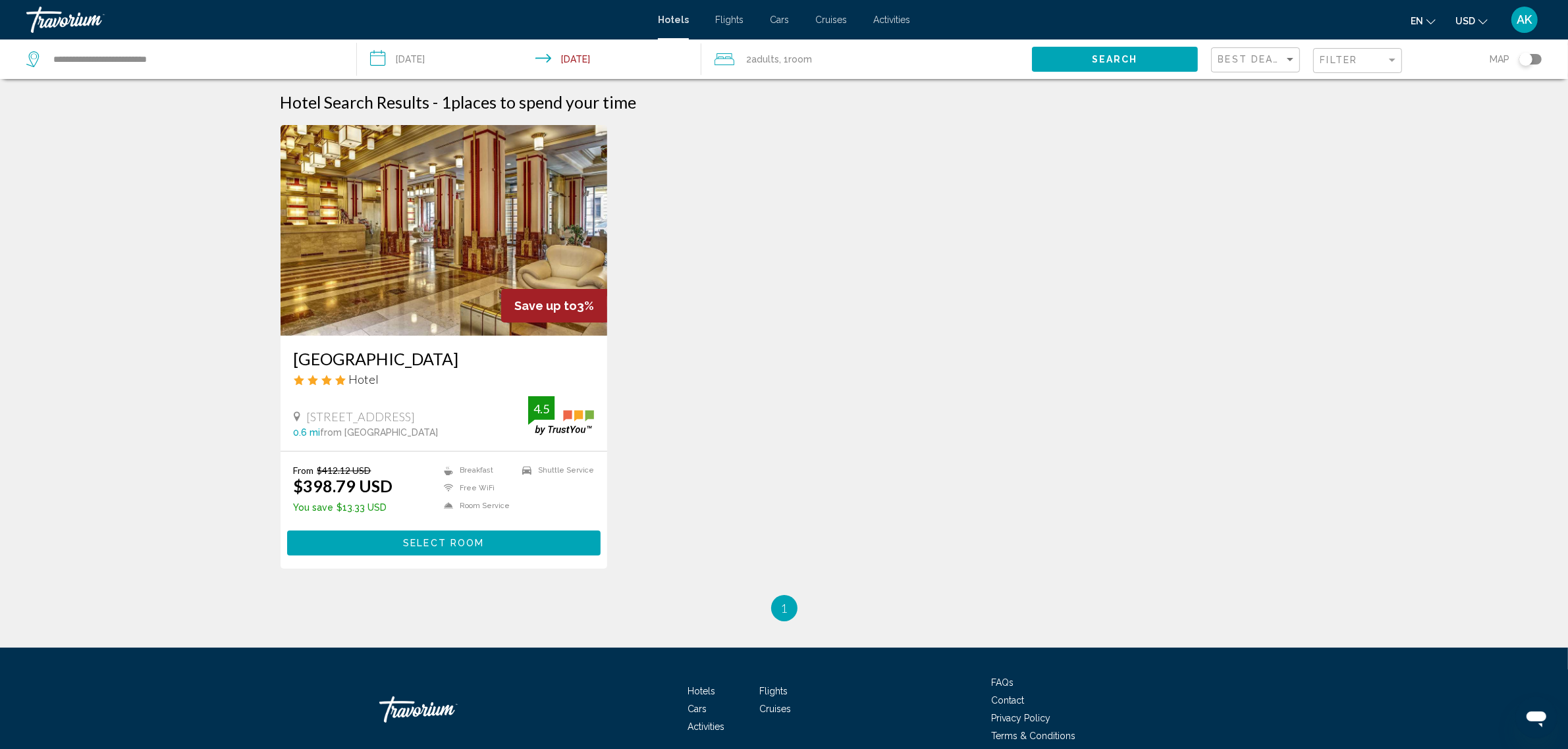
click at [465, 290] on img "Main content" at bounding box center [444, 230] width 328 height 210
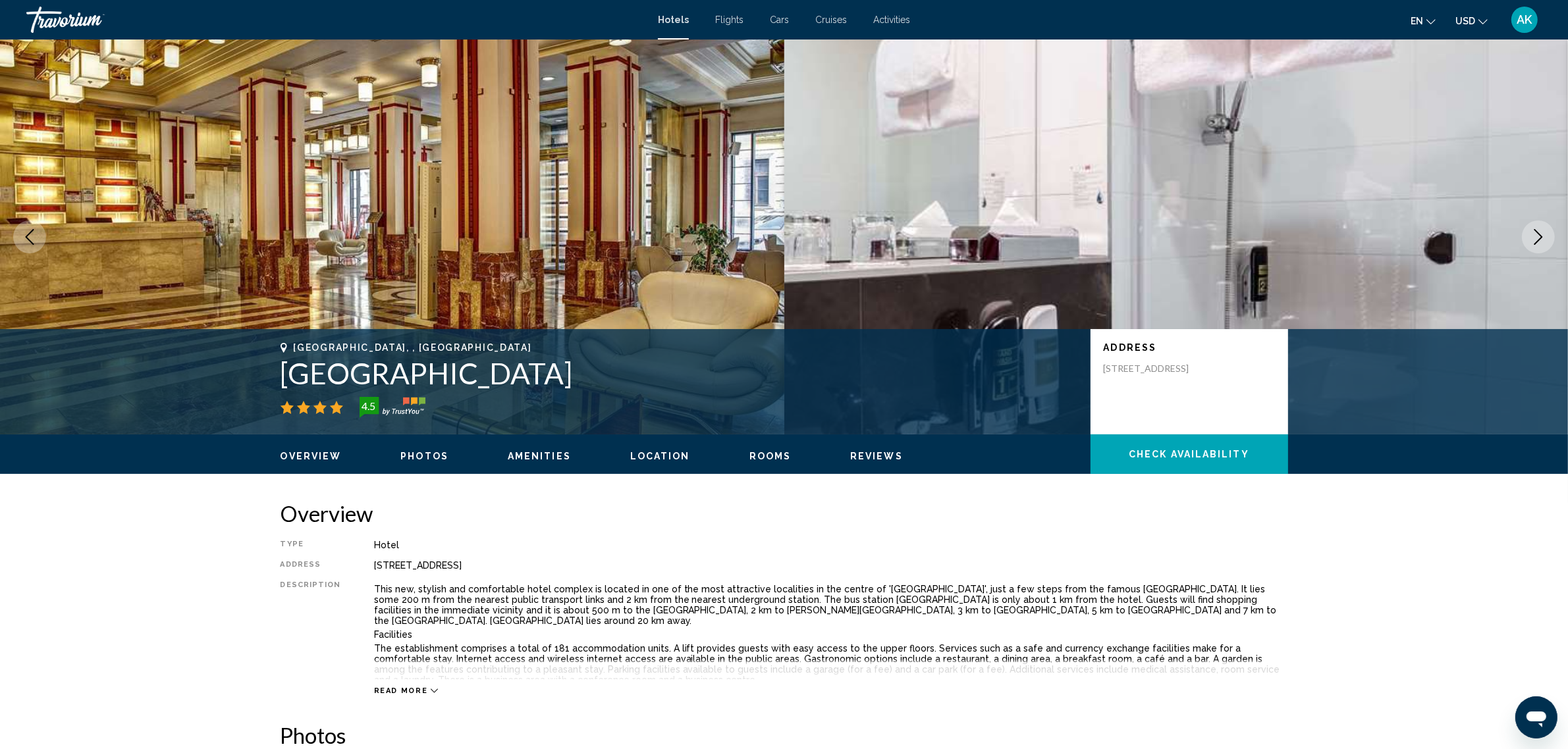
click at [1197, 454] on span "Check Availability" at bounding box center [1189, 455] width 120 height 11
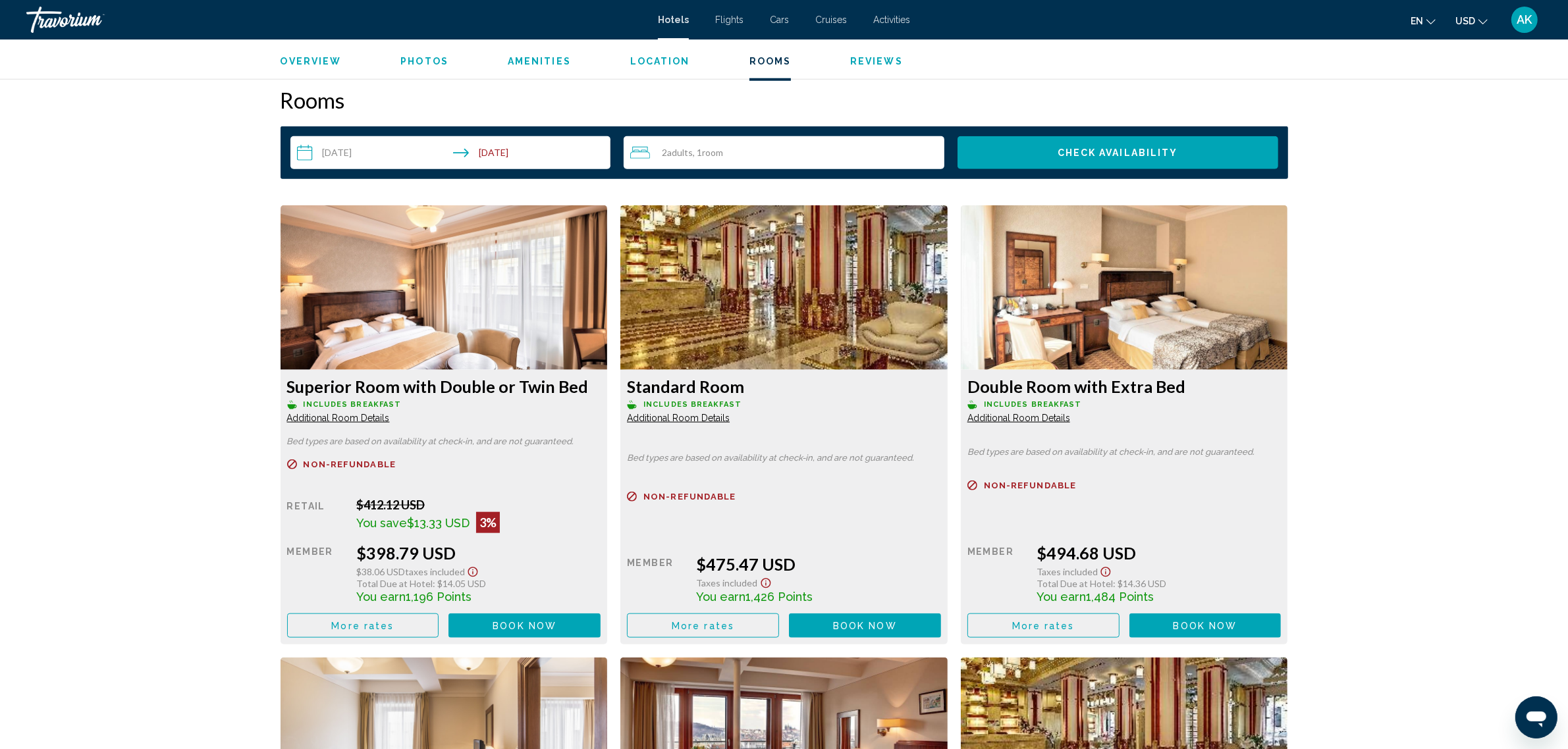
scroll to position [1666, 0]
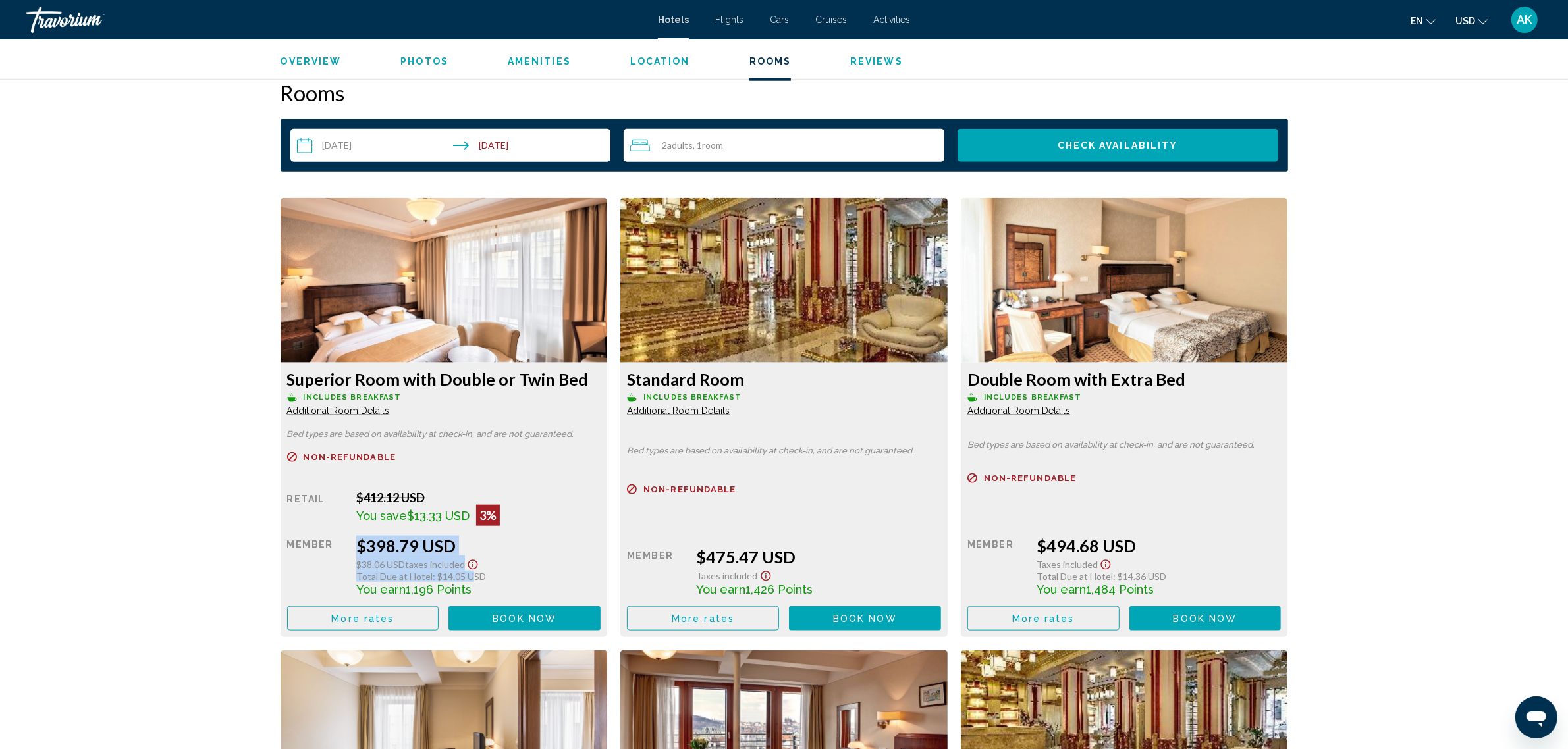
drag, startPoint x: 345, startPoint y: 580, endPoint x: 471, endPoint y: 579, distance: 126.0
click at [471, 579] on div "Retail $412.12 USD You save $13.33 USD 3% when you redeem Member $398.79 USD $3…" at bounding box center [444, 560] width 315 height 140
click at [1390, 449] on div "Prague, , Czech Republic Majestic Plaza Hotel Prague 4.5 Address Stepanska 33, …" at bounding box center [784, 317] width 1568 height 3888
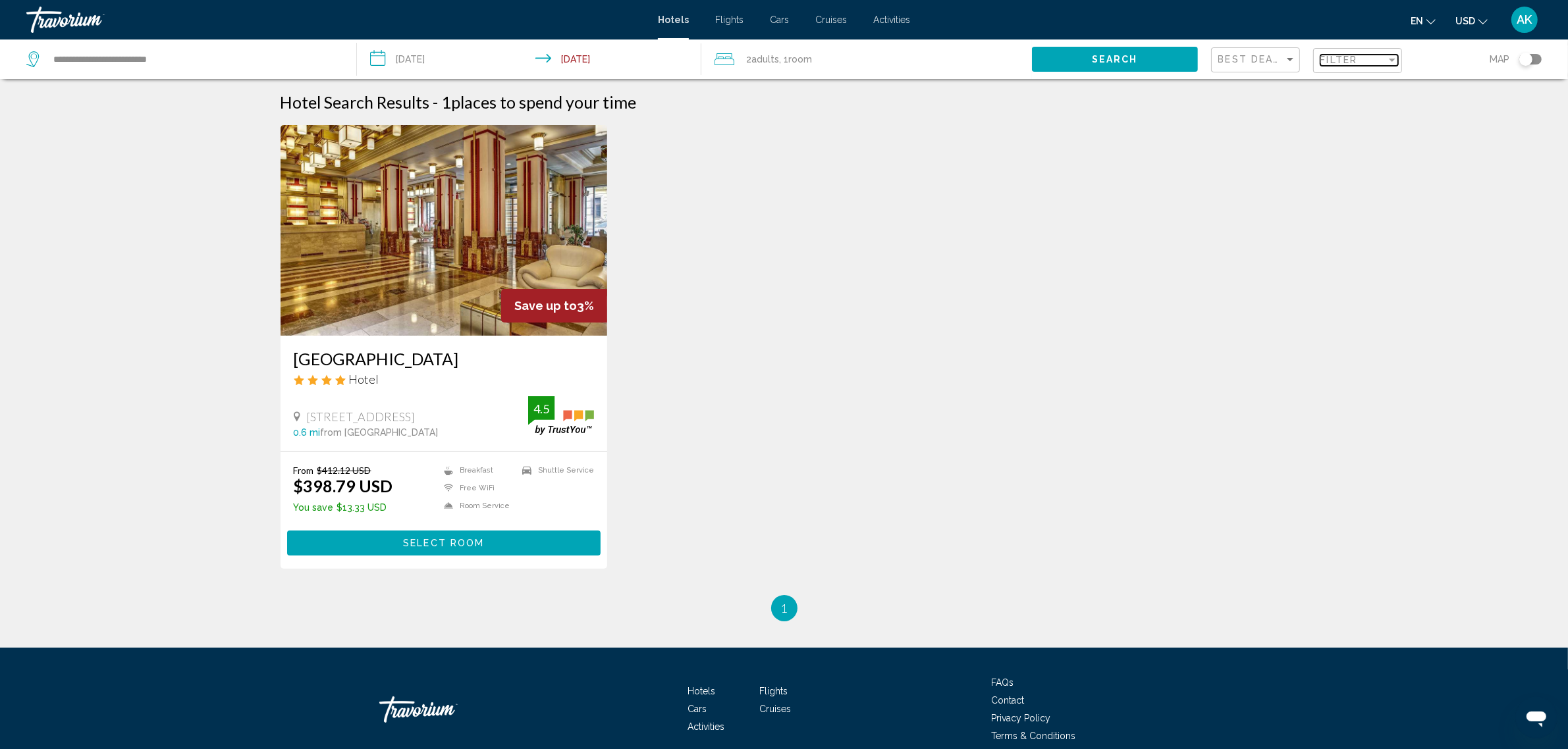
click at [1356, 61] on span "Filter" at bounding box center [1340, 60] width 37 height 11
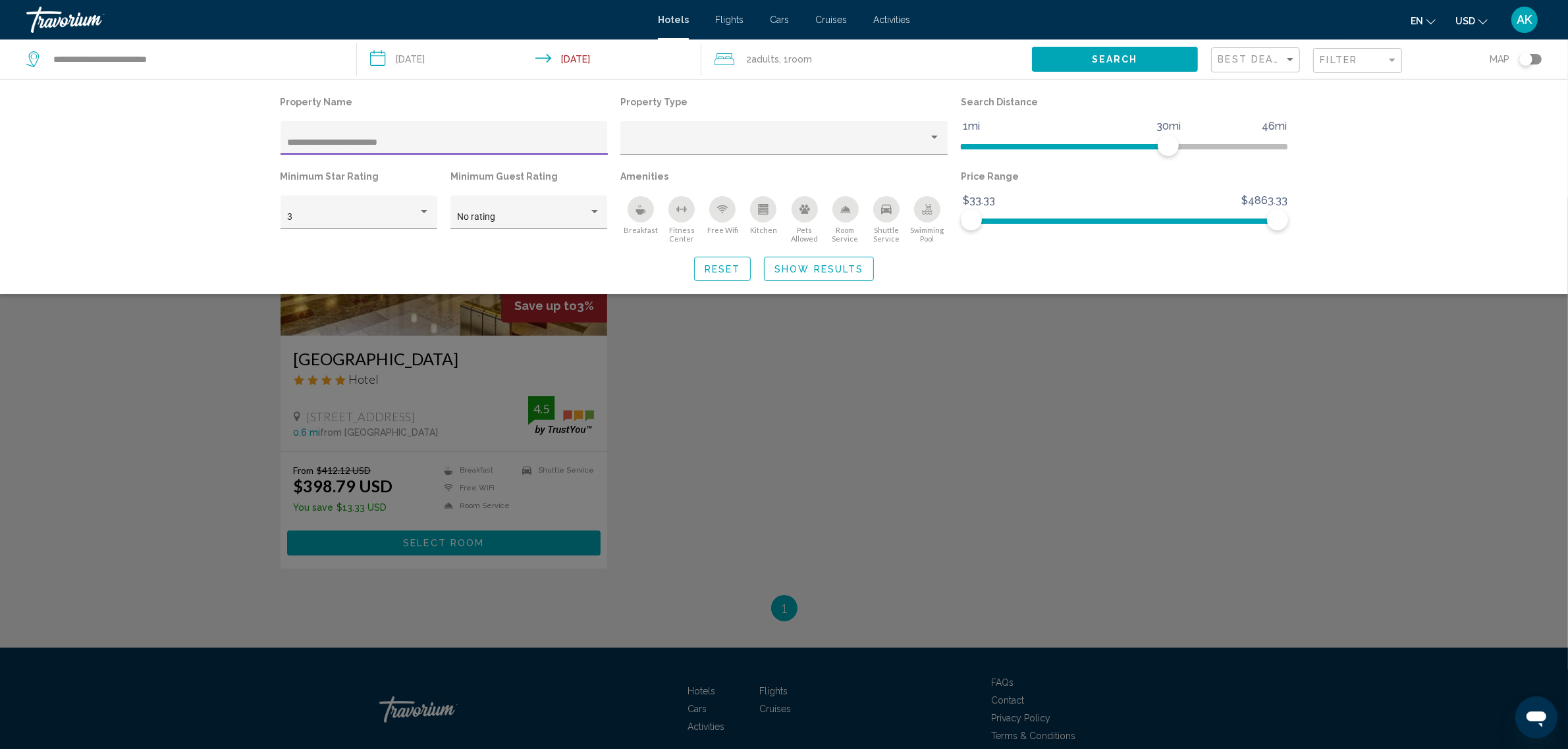
drag, startPoint x: 458, startPoint y: 141, endPoint x: 259, endPoint y: 130, distance: 199.3
click at [259, 130] on div "**********" at bounding box center [784, 187] width 1061 height 189
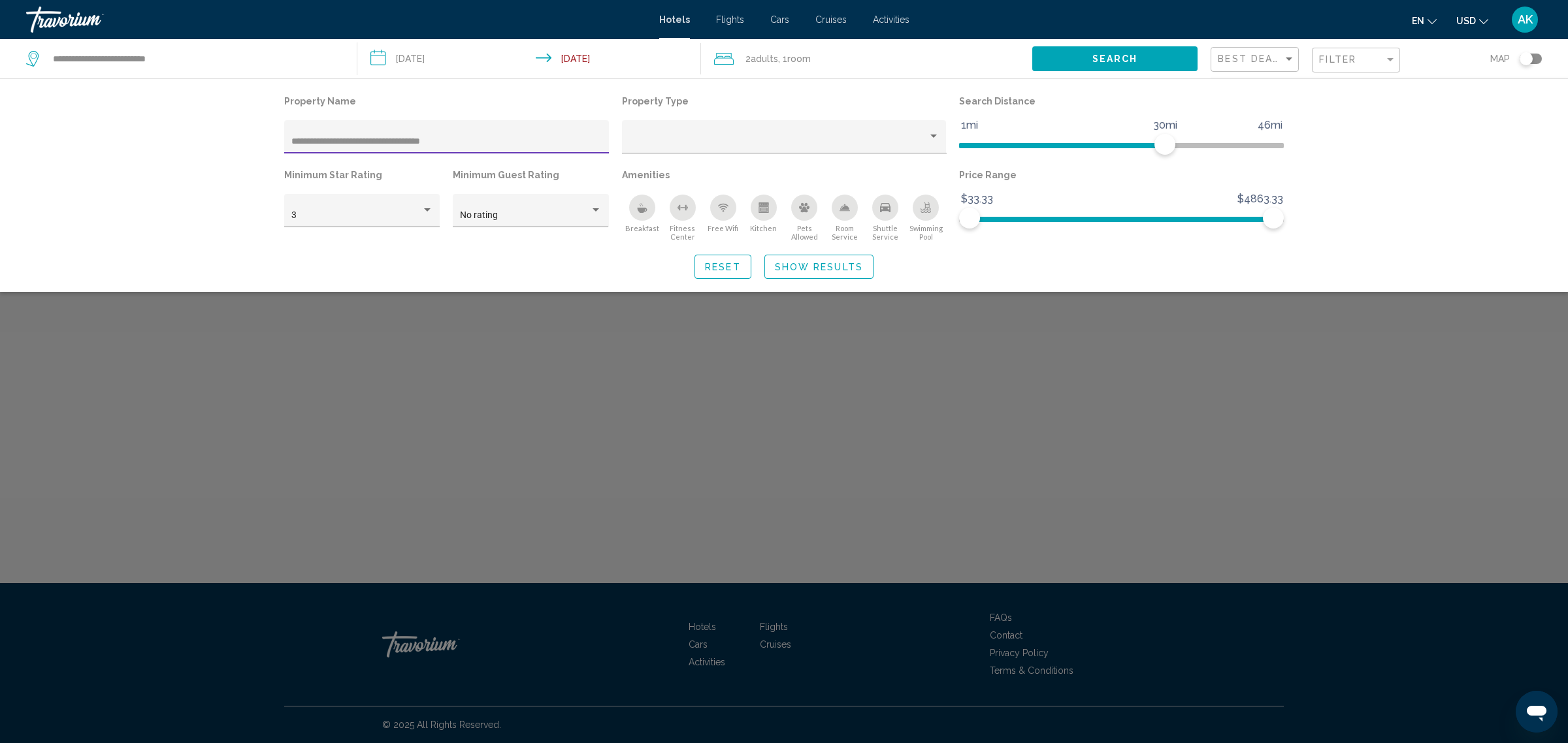
click at [463, 145] on input "**********" at bounding box center [447, 142] width 311 height 11
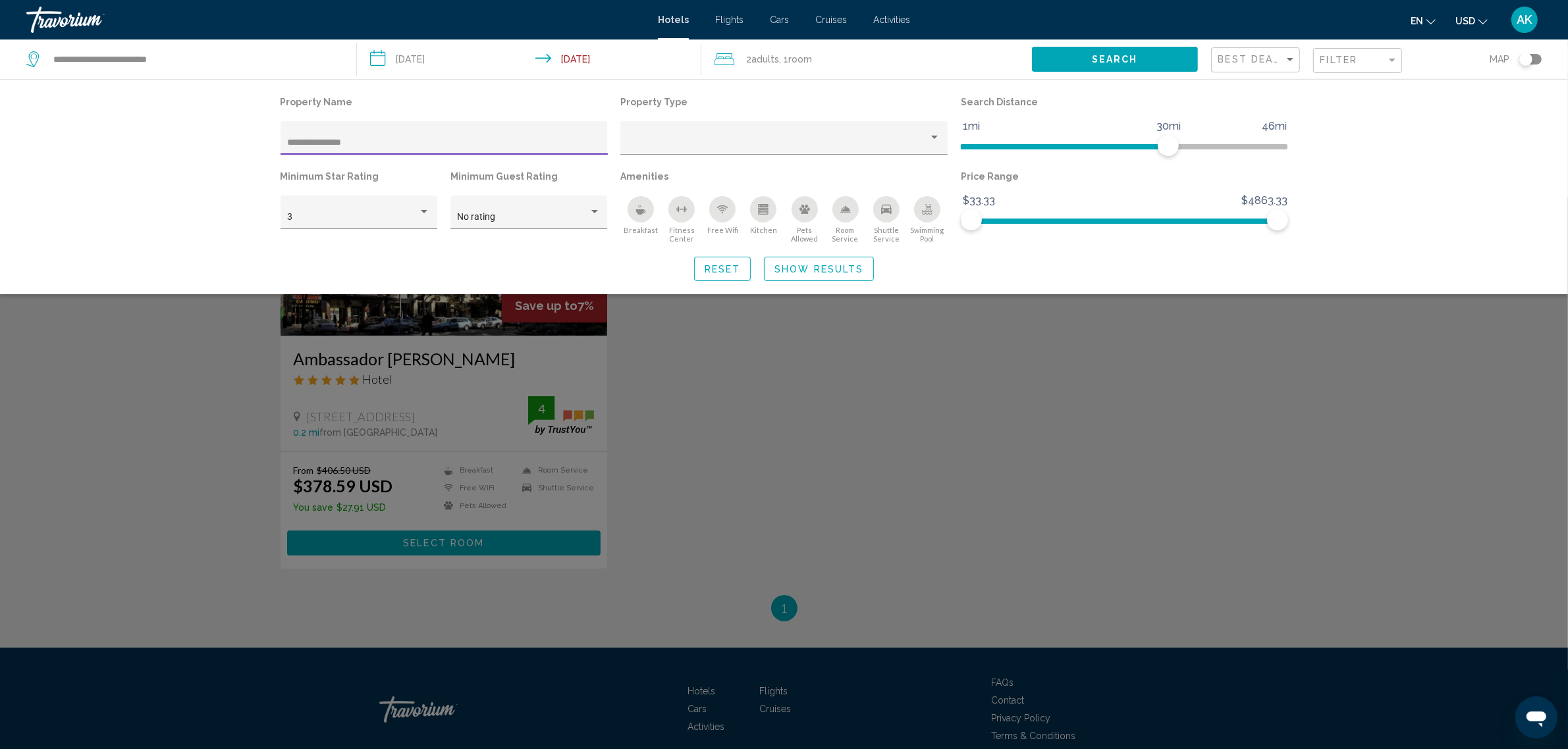
type input "**********"
click at [415, 390] on div "Search widget" at bounding box center [784, 473] width 1568 height 552
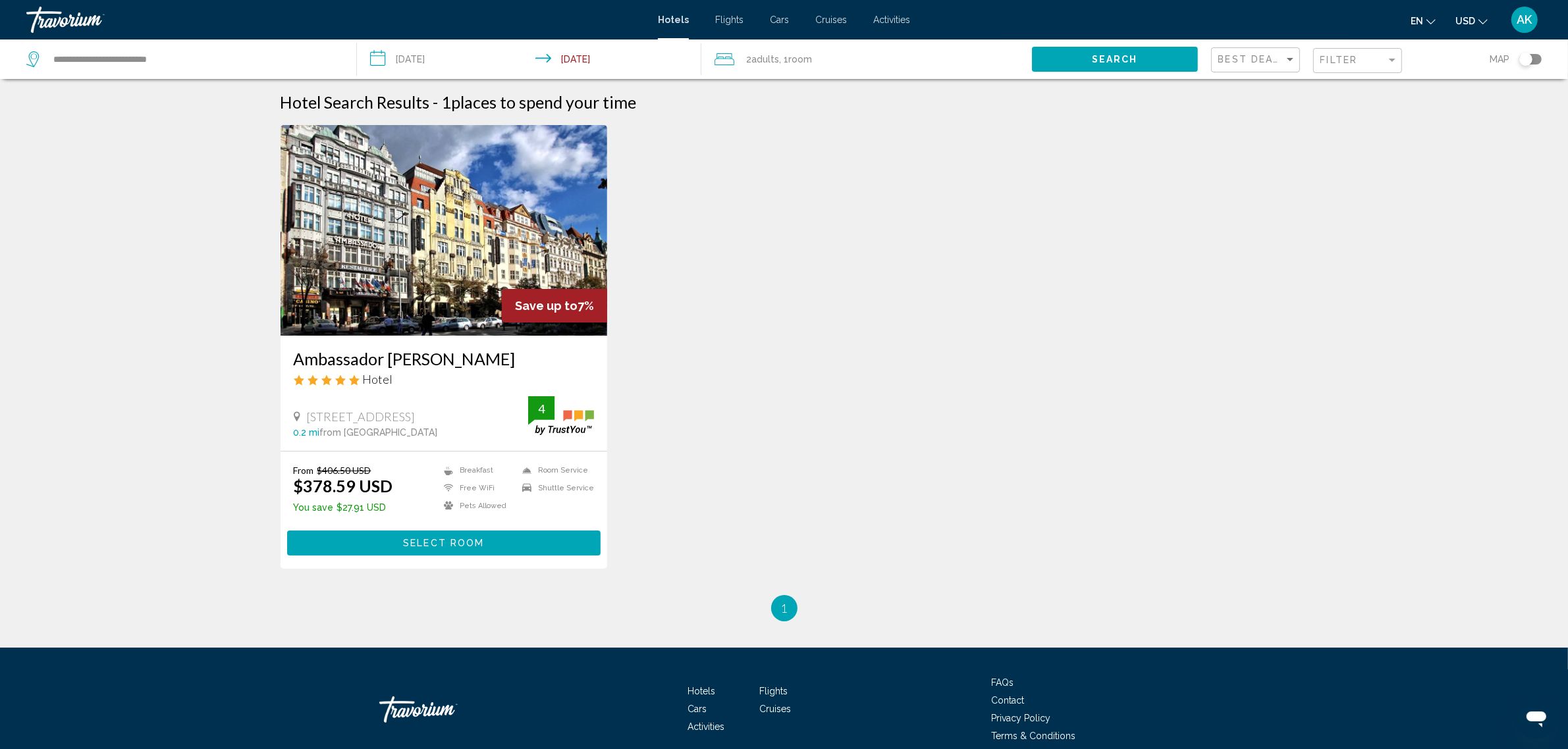
click at [367, 270] on img "Main content" at bounding box center [444, 230] width 328 height 210
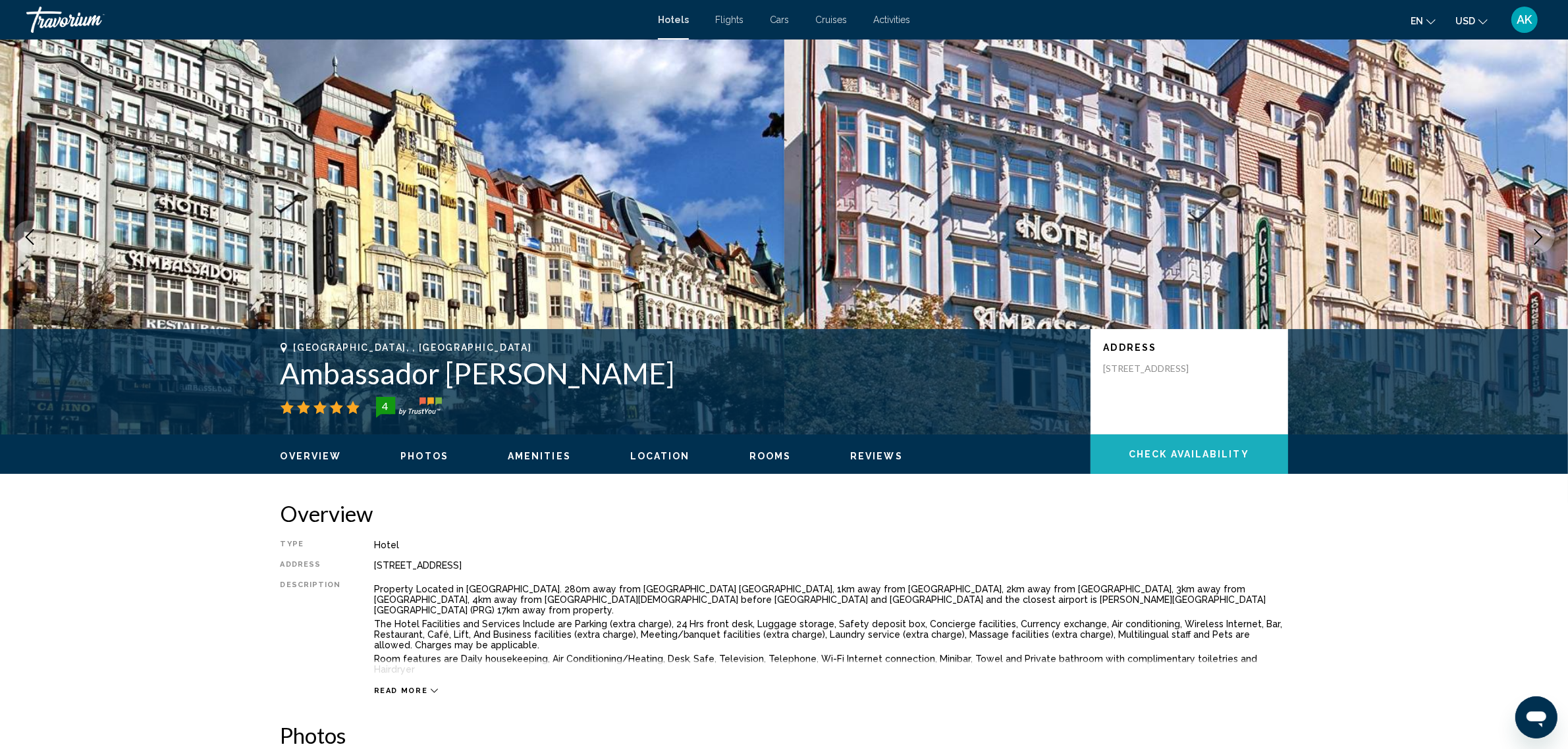
click at [1191, 445] on button "Check Availability" at bounding box center [1190, 454] width 197 height 40
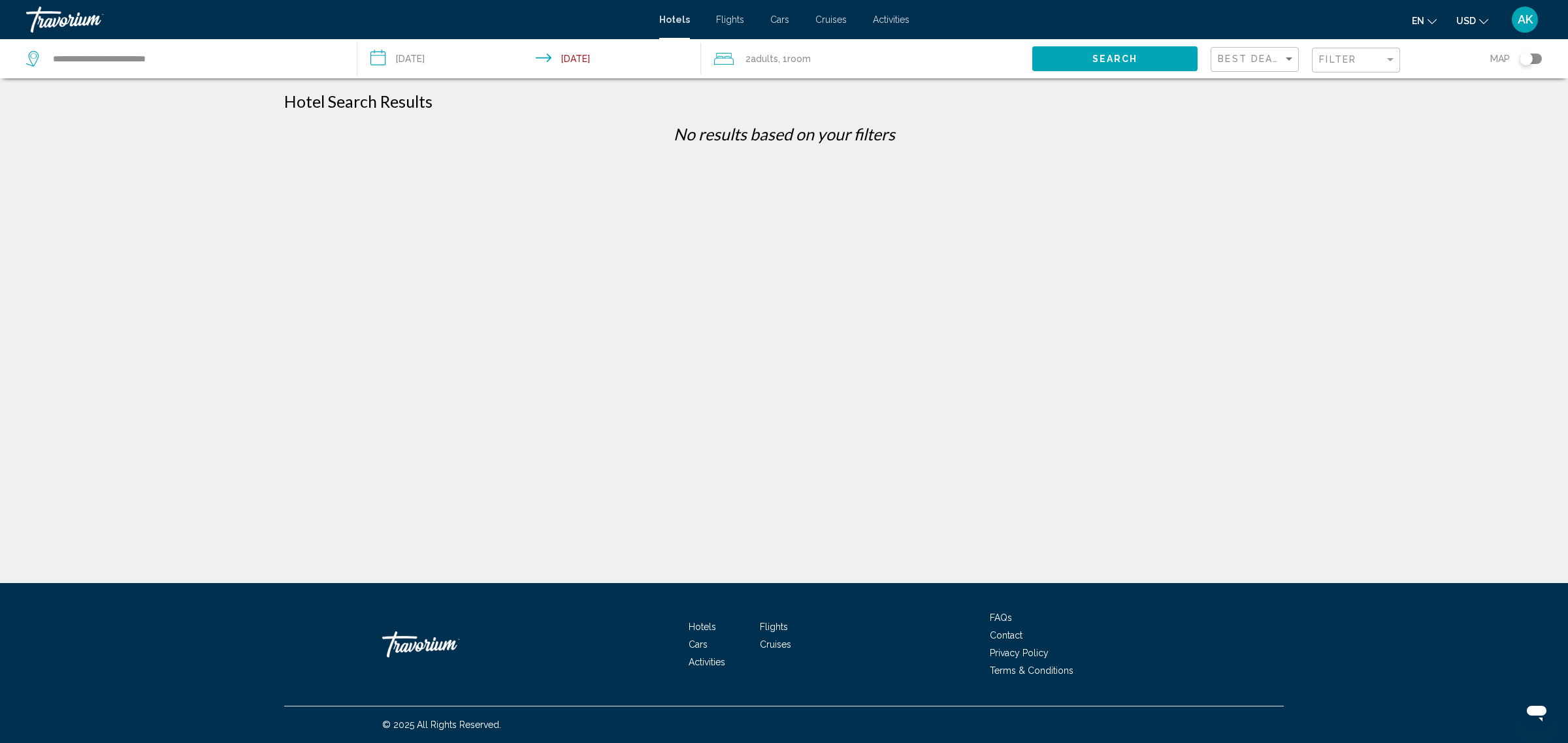
click at [1333, 53] on div "Filter" at bounding box center [1357, 60] width 77 height 24
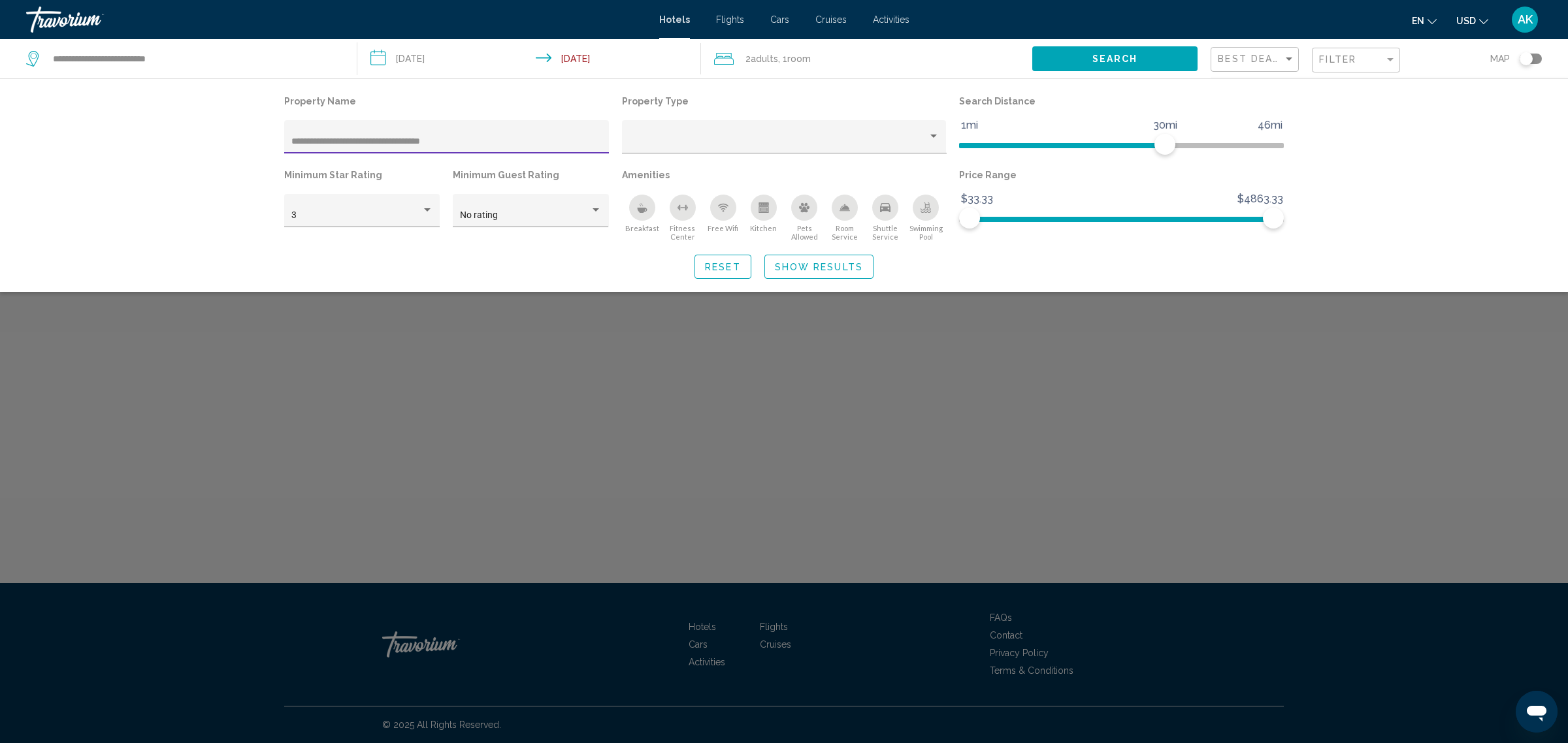
drag, startPoint x: 467, startPoint y: 139, endPoint x: 165, endPoint y: 149, distance: 302.2
click at [165, 149] on div "**********" at bounding box center [784, 185] width 1568 height 213
paste input "Hotel Filters"
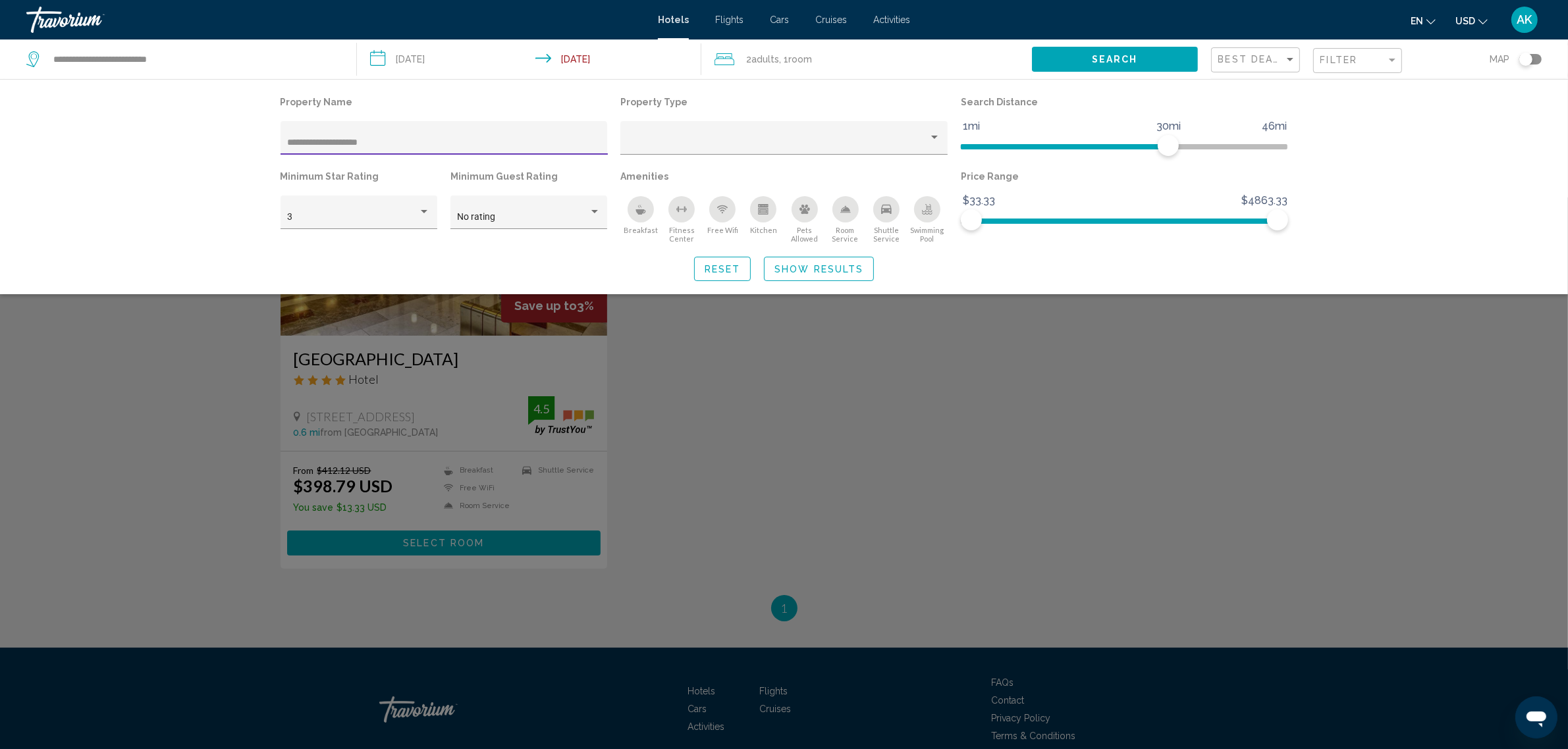
type input "**********"
click at [364, 385] on div "Search widget" at bounding box center [784, 473] width 1568 height 552
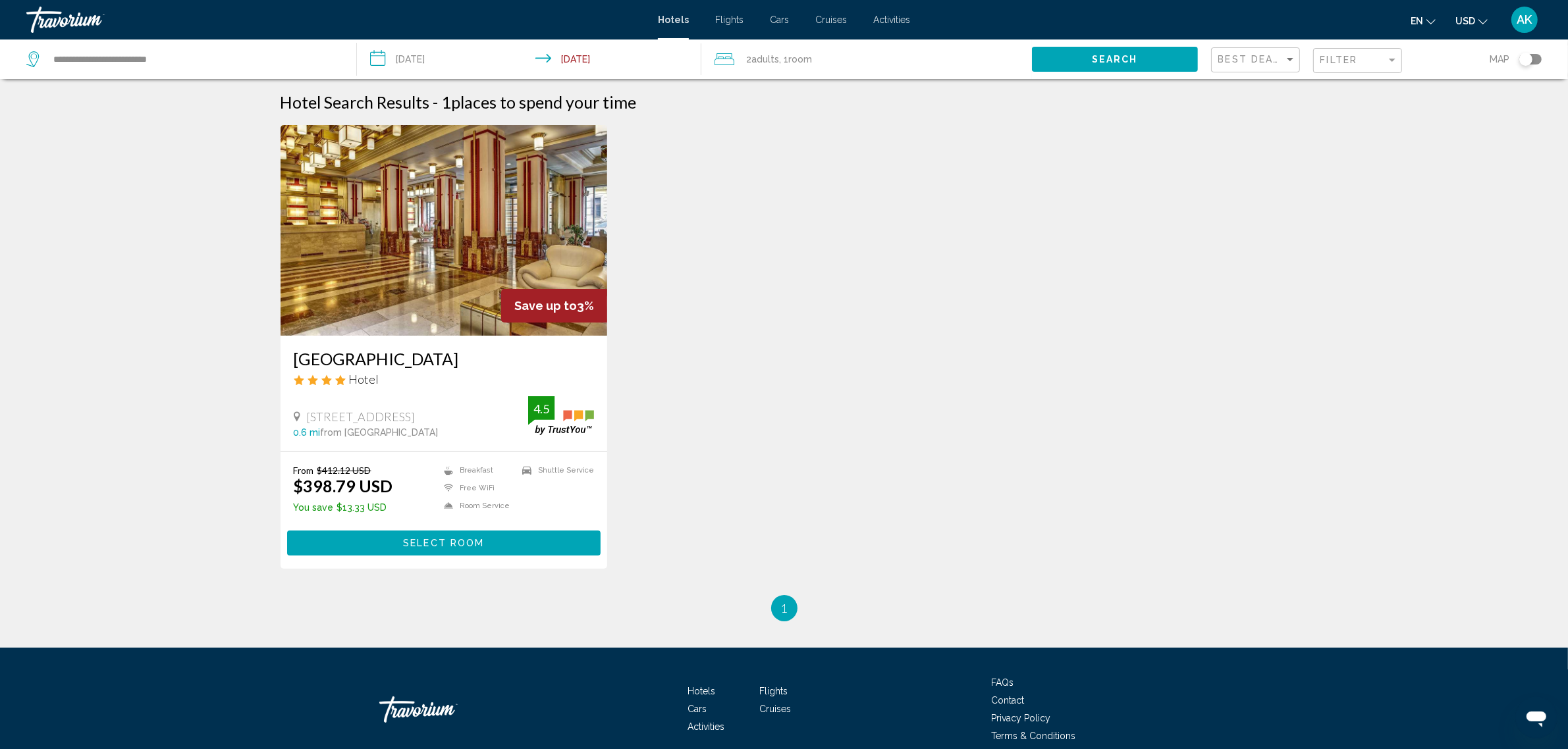
click at [450, 258] on img "Main content" at bounding box center [444, 230] width 328 height 210
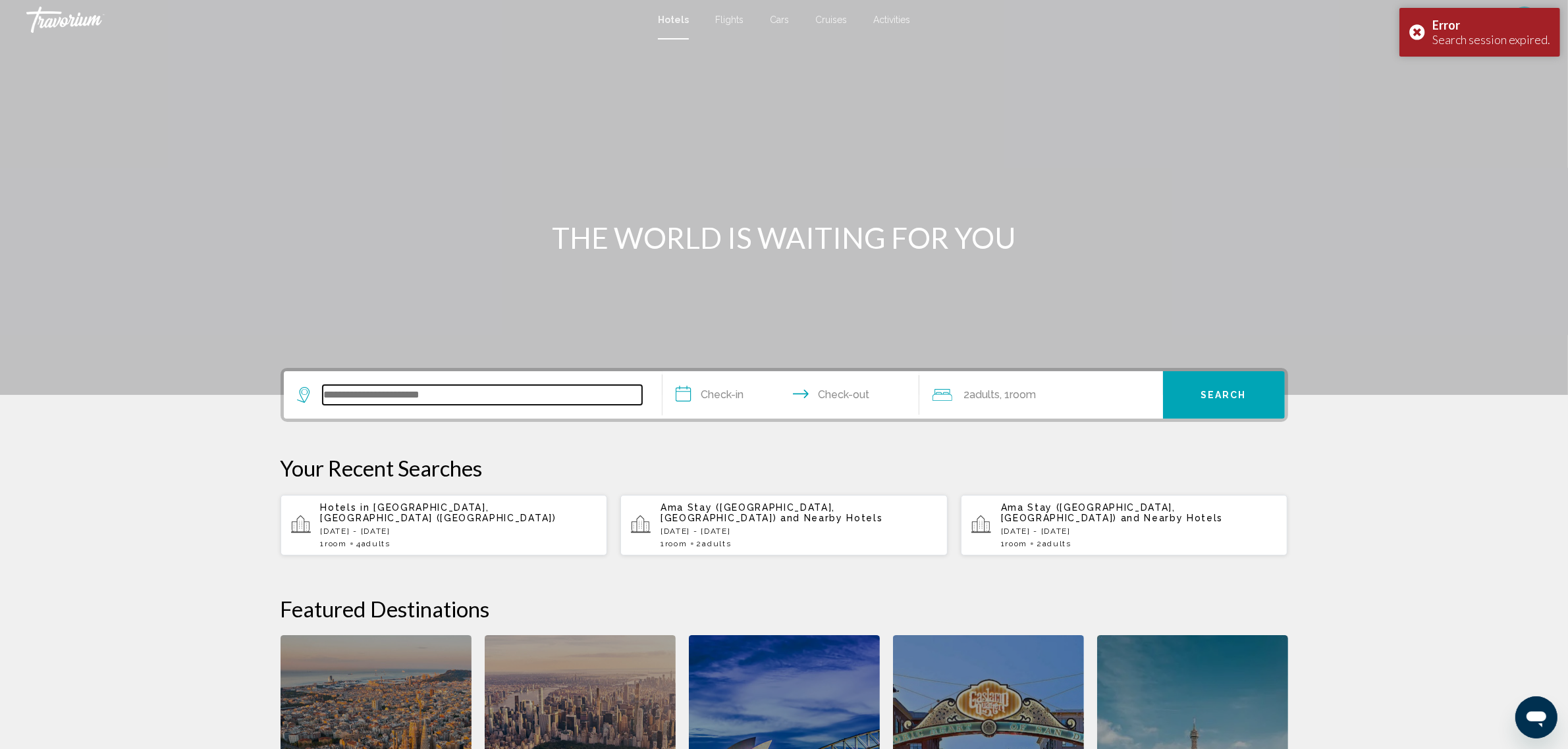
click at [450, 390] on input "Search widget" at bounding box center [482, 394] width 319 height 19
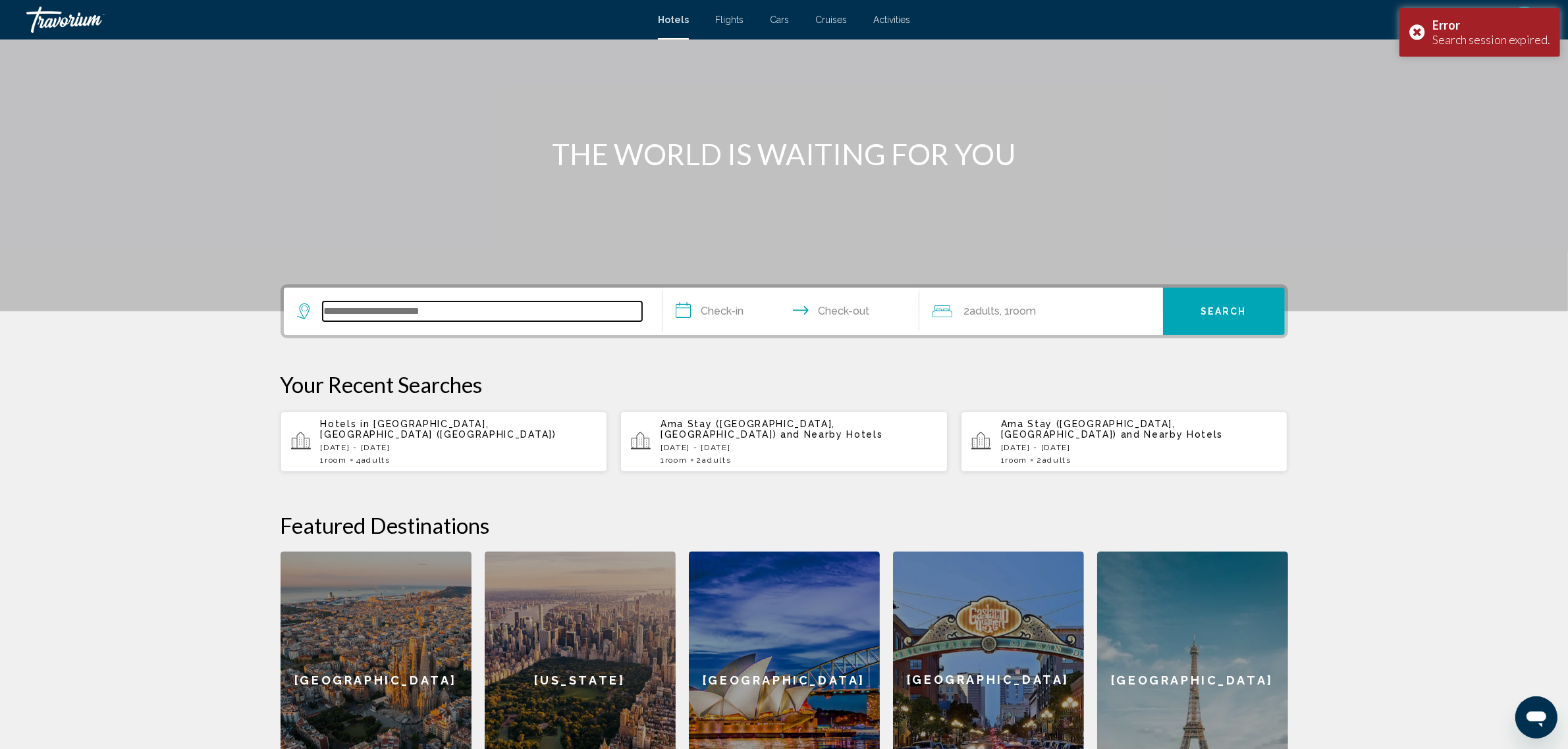
scroll to position [324, 0]
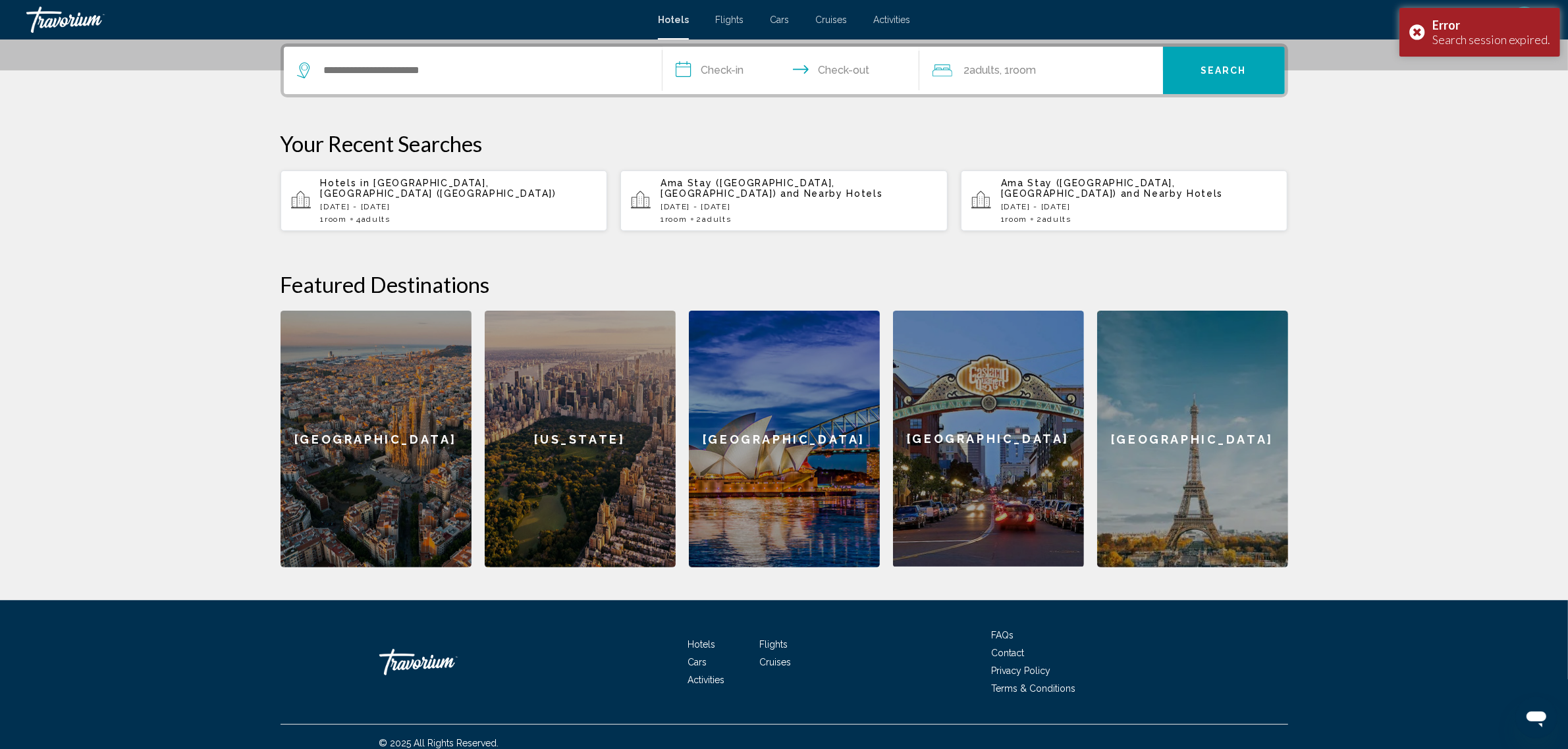
click at [369, 202] on div "Hotels in Budapest, Hungary (BUD) Mon, 29 Dec - Thu, 01 Jan 1 Room rooms 4 Adul…" at bounding box center [459, 200] width 276 height 46
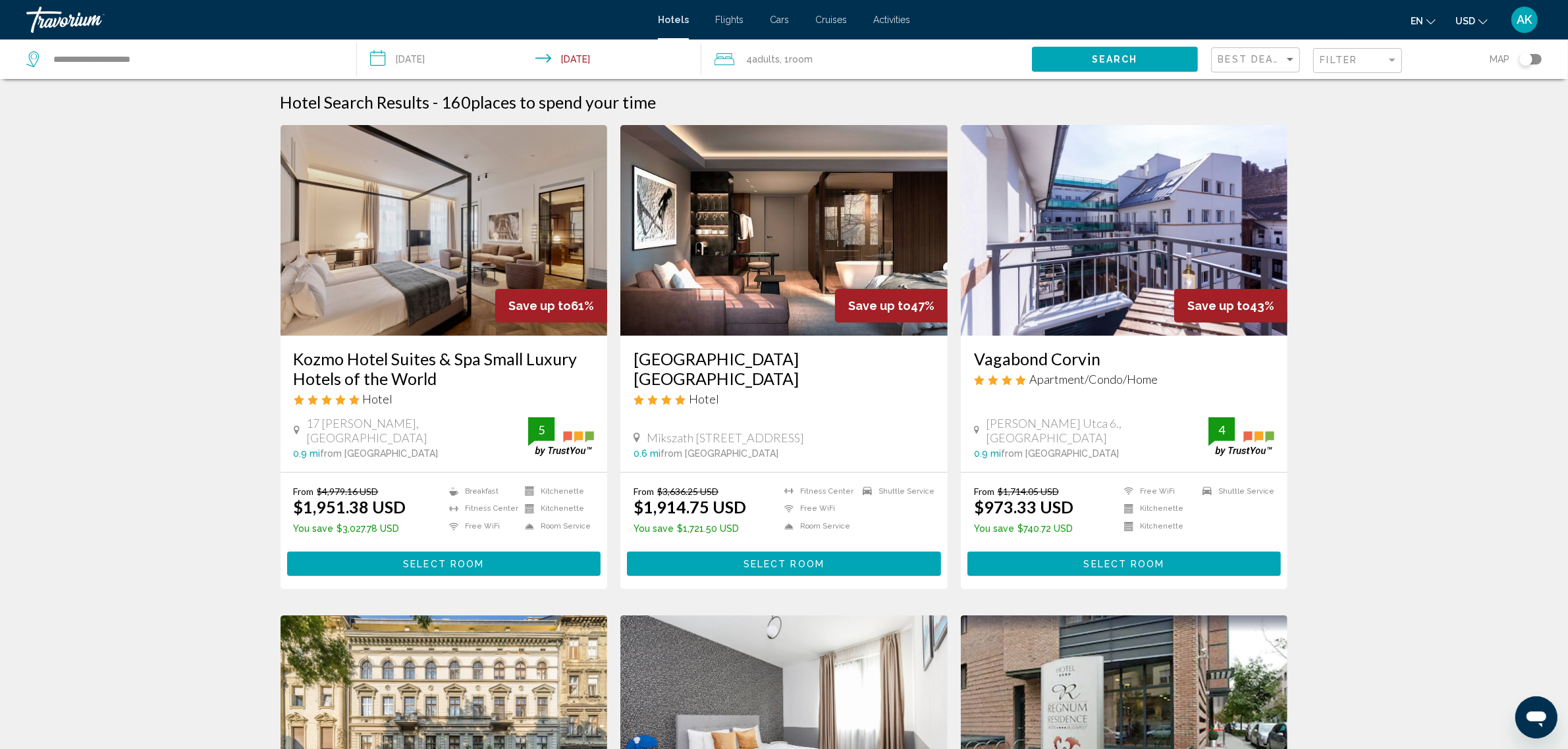
click at [773, 66] on span "4 Adult Adults" at bounding box center [763, 59] width 33 height 19
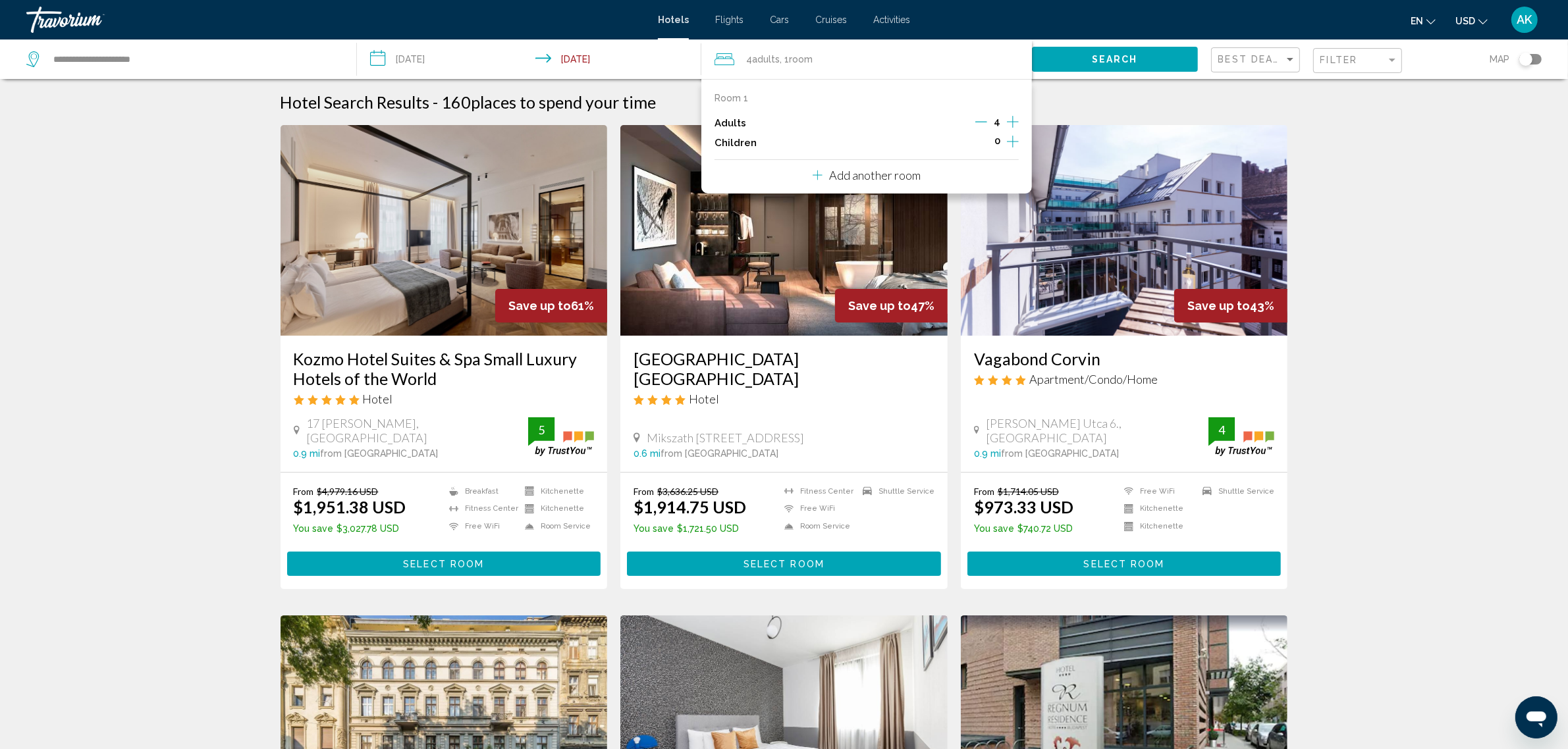
click at [966, 120] on div "Adults 4" at bounding box center [867, 123] width 304 height 19
click at [985, 123] on icon "Decrement adults" at bounding box center [981, 121] width 12 height 12
click at [985, 123] on icon "Decrement adults" at bounding box center [982, 121] width 12 height 12
click at [1123, 96] on div "Hotel Search Results - 160 places to spend your time" at bounding box center [784, 102] width 1008 height 19
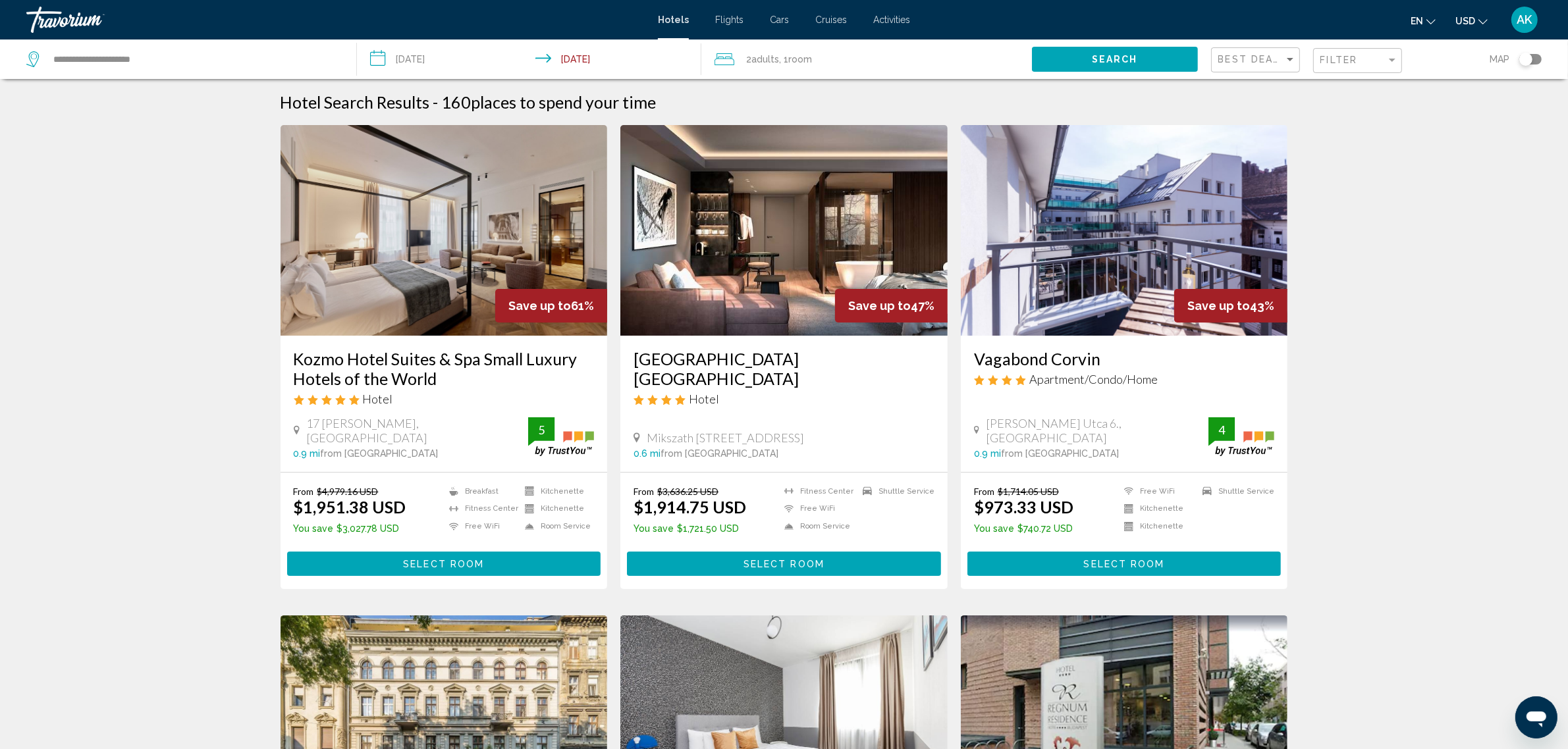
click at [1124, 58] on span "Search" at bounding box center [1114, 60] width 46 height 11
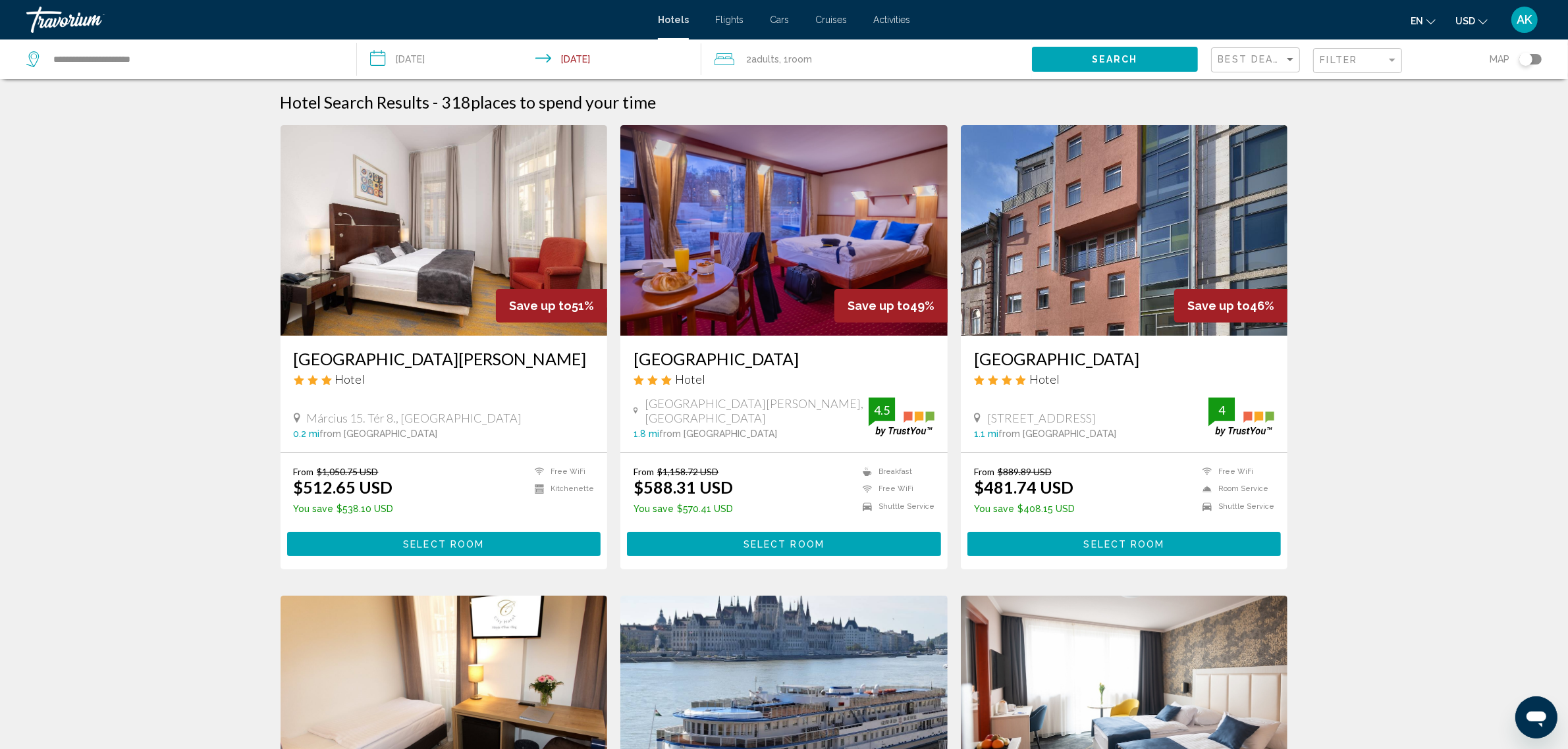
click at [1352, 69] on div "Filter" at bounding box center [1360, 61] width 78 height 24
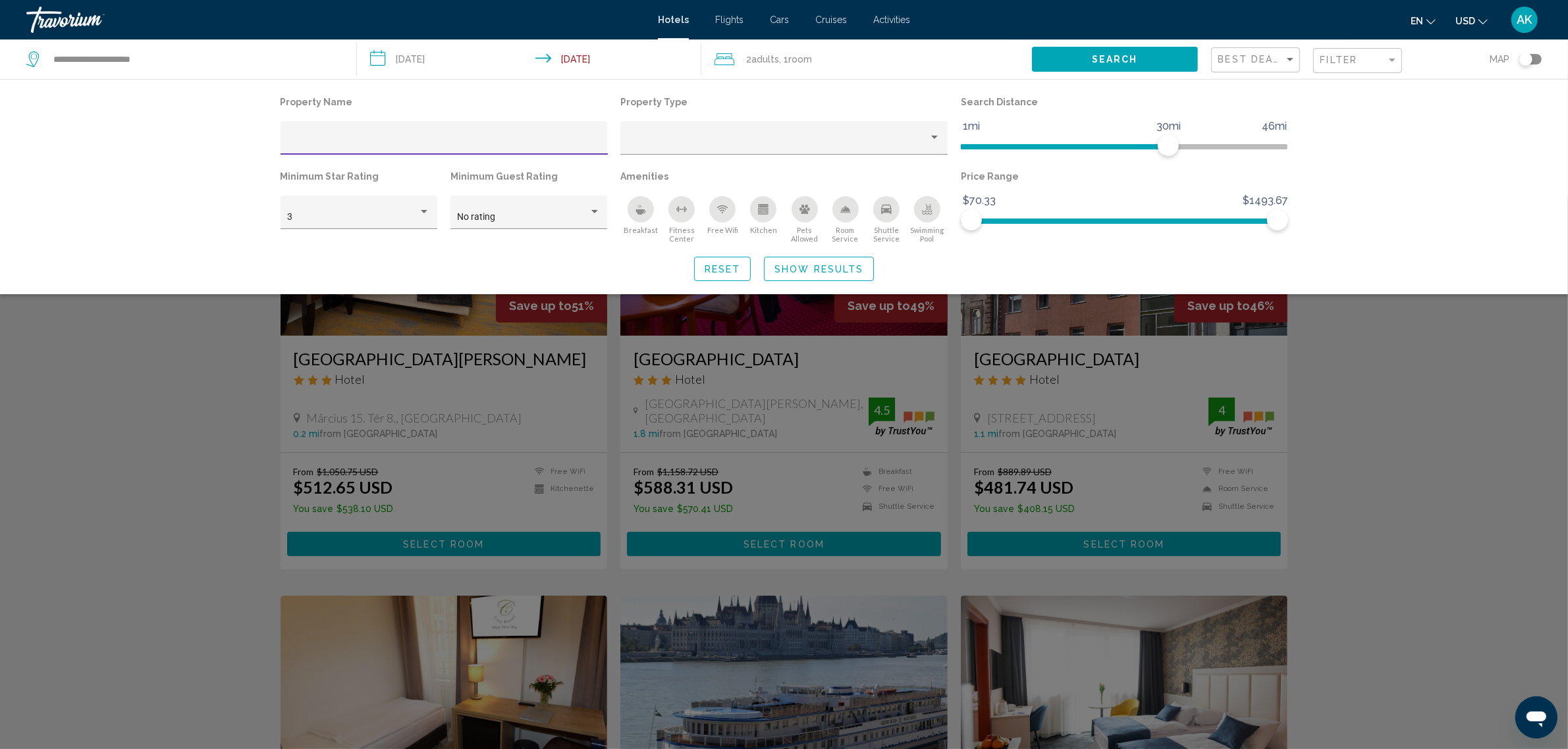
click at [349, 140] on input "Hotel Filters" at bounding box center [444, 143] width 314 height 11
paste input "**********"
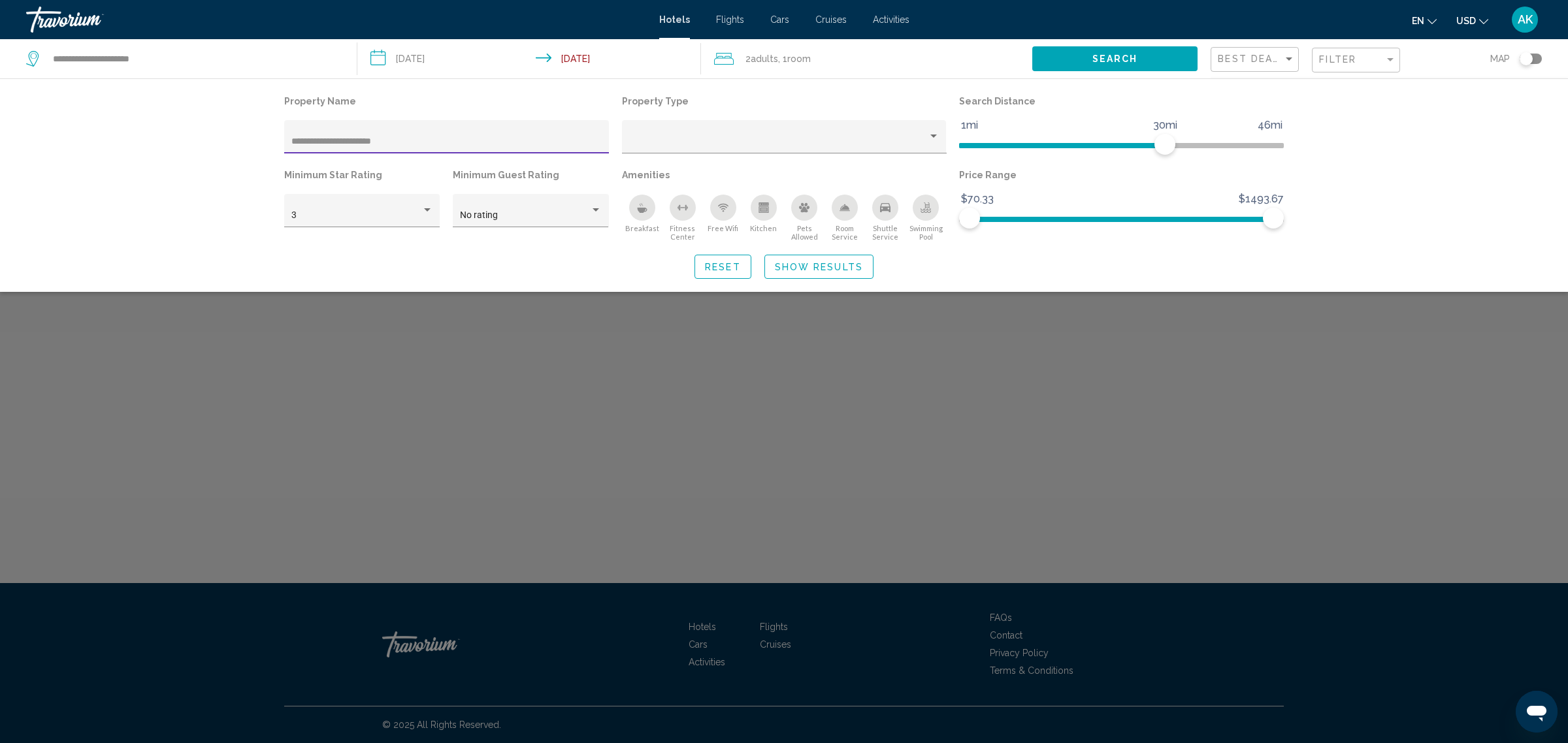
type input "**********"
click at [824, 269] on span "Show Results" at bounding box center [819, 267] width 89 height 11
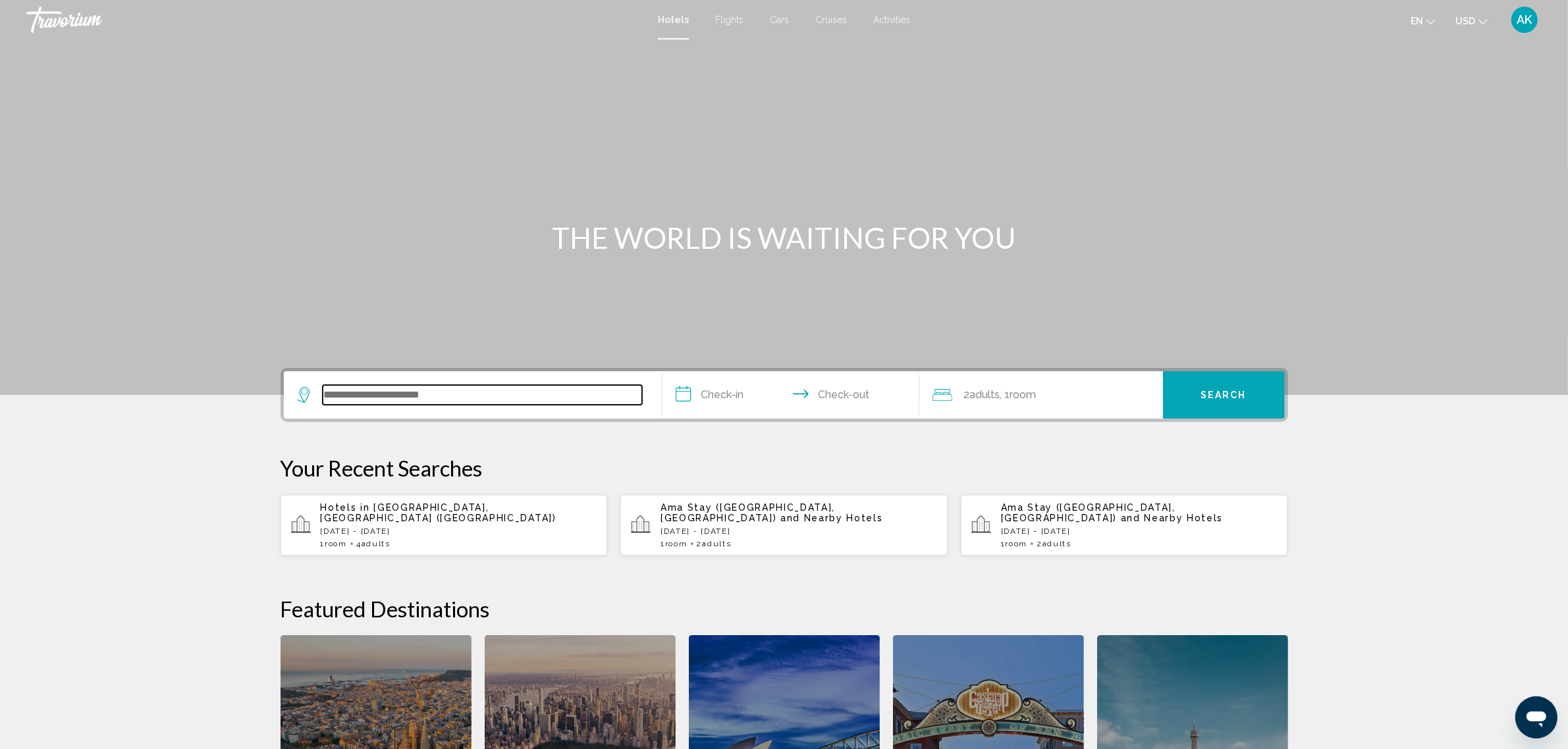
click at [428, 404] on input "Search widget" at bounding box center [482, 394] width 319 height 19
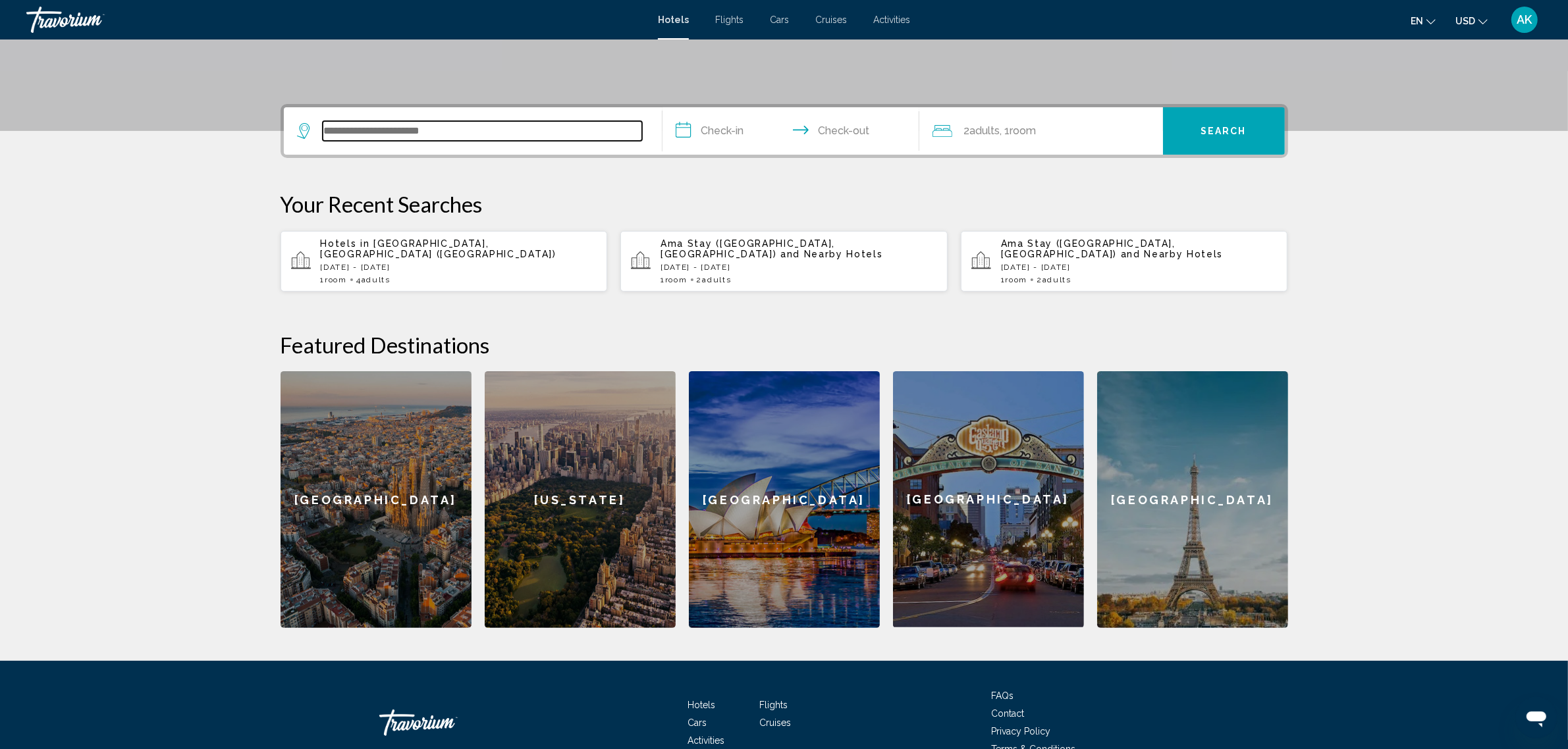
scroll to position [160, 0]
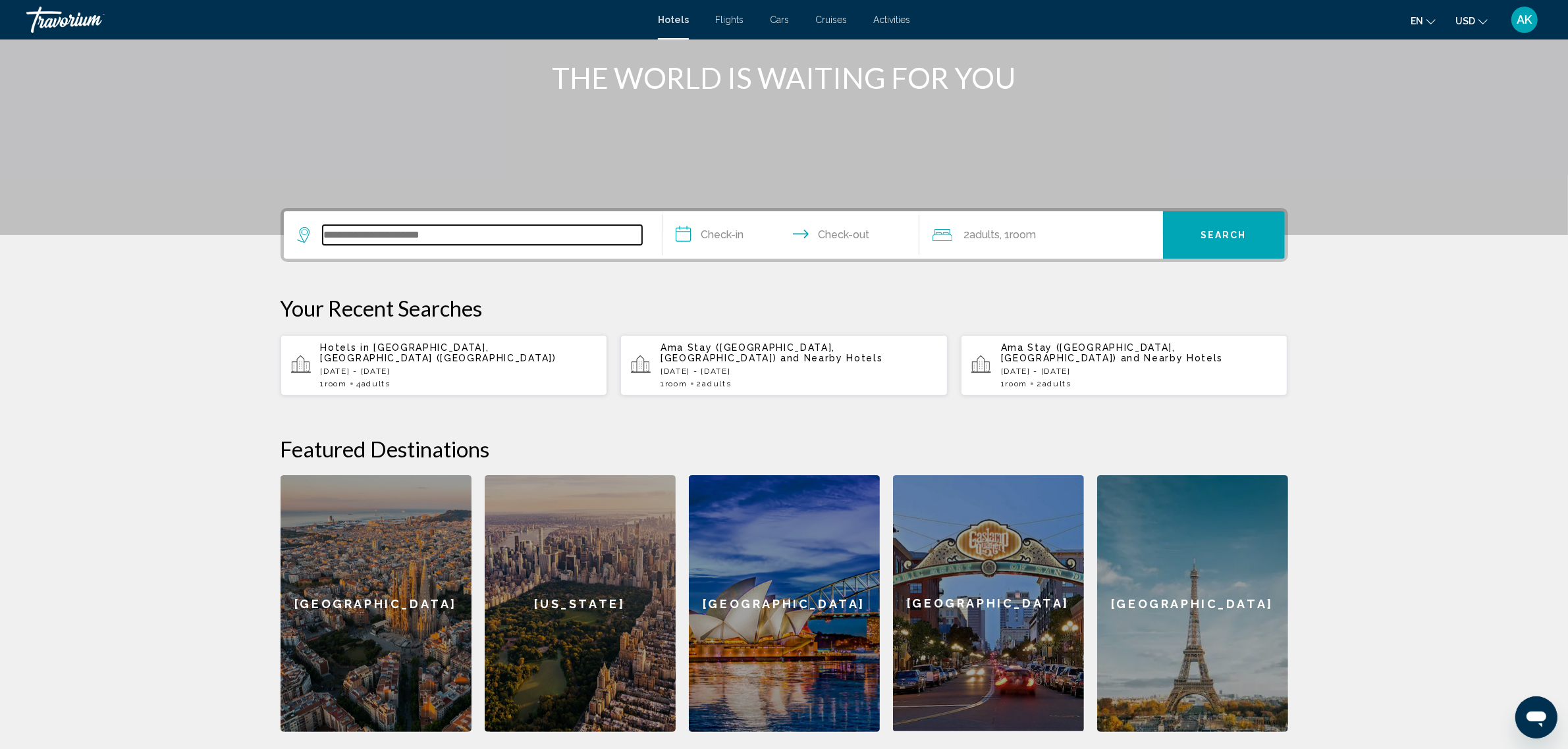
click at [353, 234] on input "Search widget" at bounding box center [482, 234] width 319 height 19
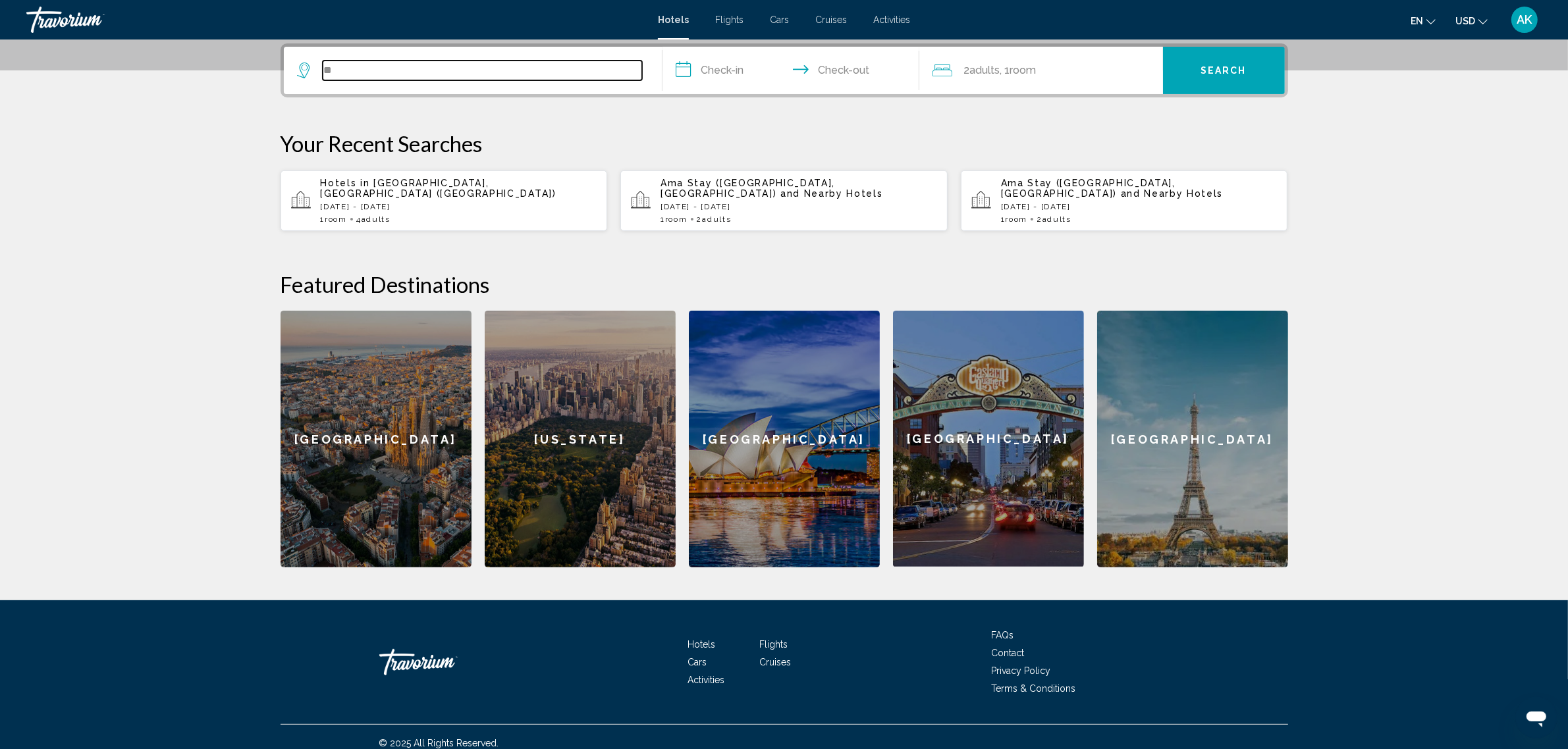
type input "*"
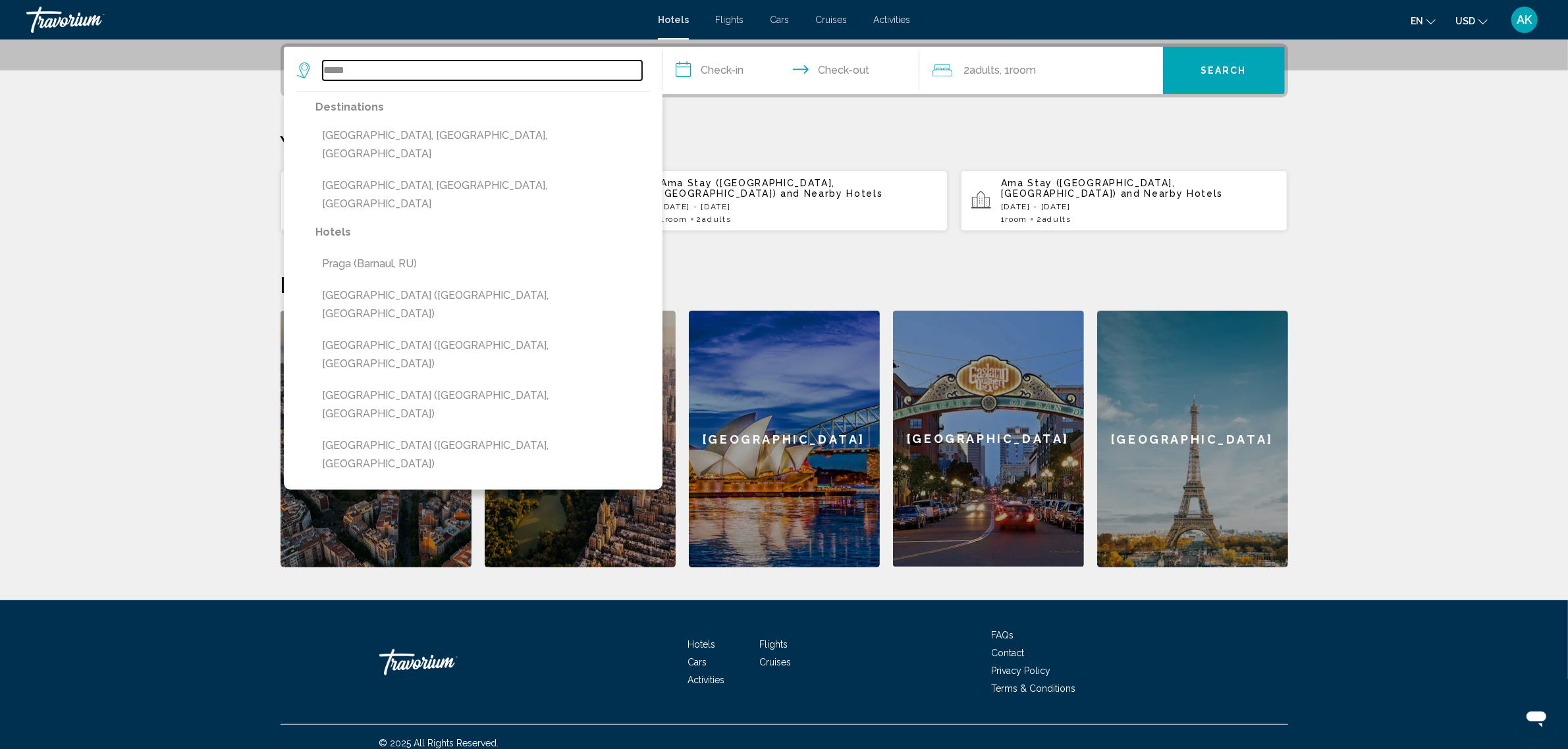
drag, startPoint x: 382, startPoint y: 72, endPoint x: 311, endPoint y: 70, distance: 71.0
click at [311, 70] on div "*****" at bounding box center [470, 70] width 345 height 19
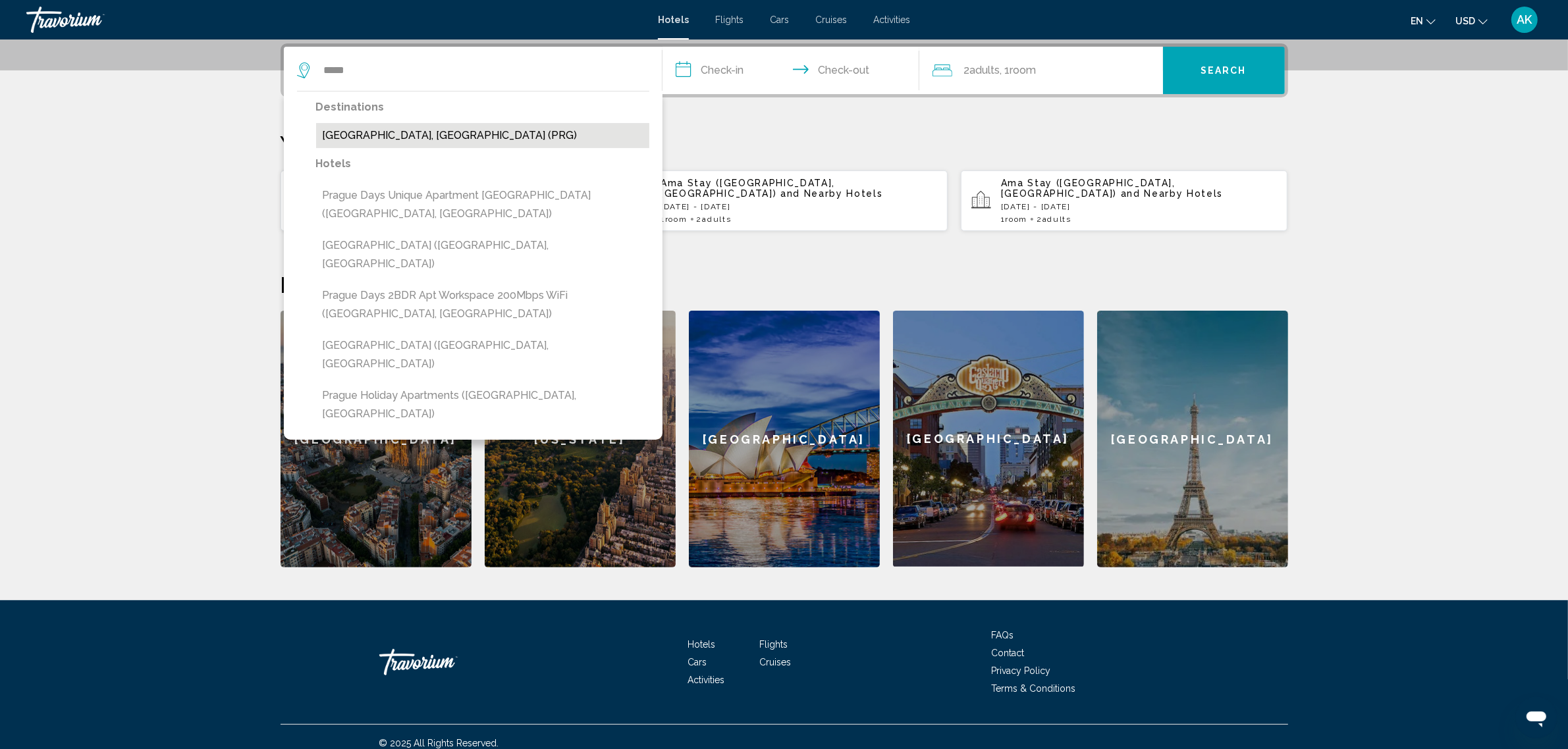
click at [446, 132] on button "[GEOGRAPHIC_DATA], [GEOGRAPHIC_DATA] (PRG)" at bounding box center [482, 136] width 333 height 25
type input "**********"
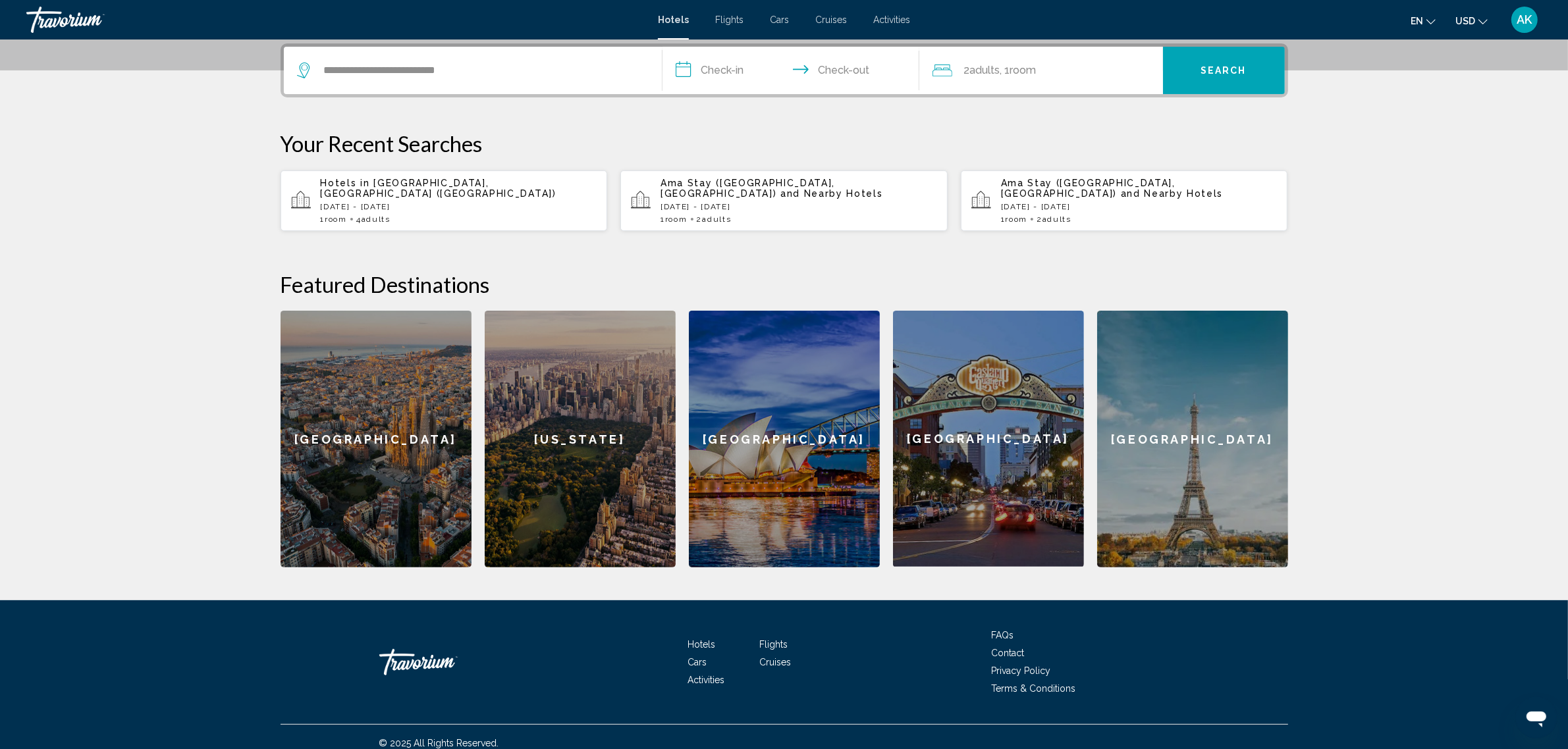
click at [742, 68] on input "**********" at bounding box center [794, 72] width 262 height 51
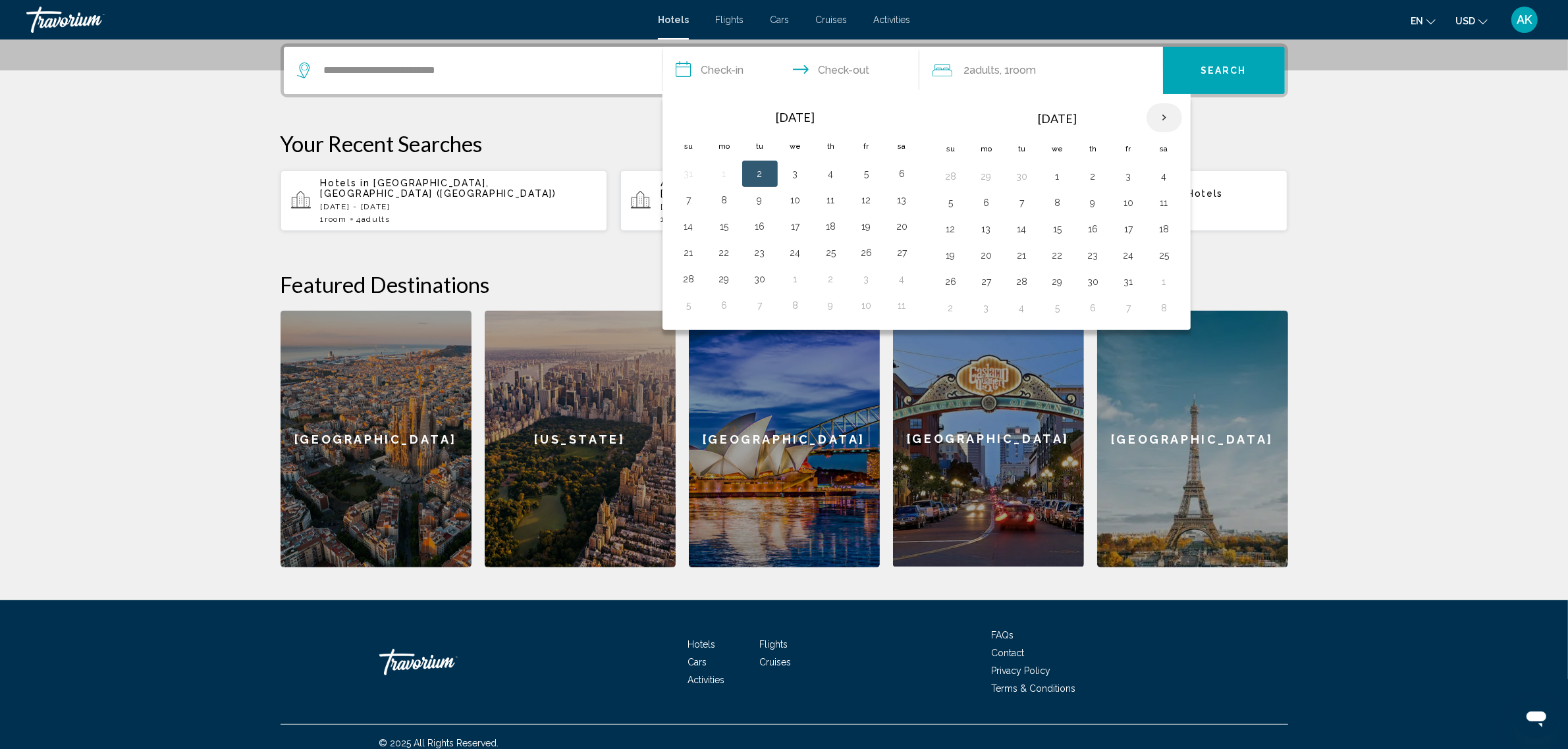
click at [1164, 116] on th "Next month" at bounding box center [1165, 117] width 36 height 29
click at [1170, 116] on th "Next month" at bounding box center [1165, 117] width 36 height 29
click at [1166, 175] on button "3" at bounding box center [1164, 176] width 21 height 19
click at [1039, 196] on td "6" at bounding box center [1022, 203] width 36 height 26
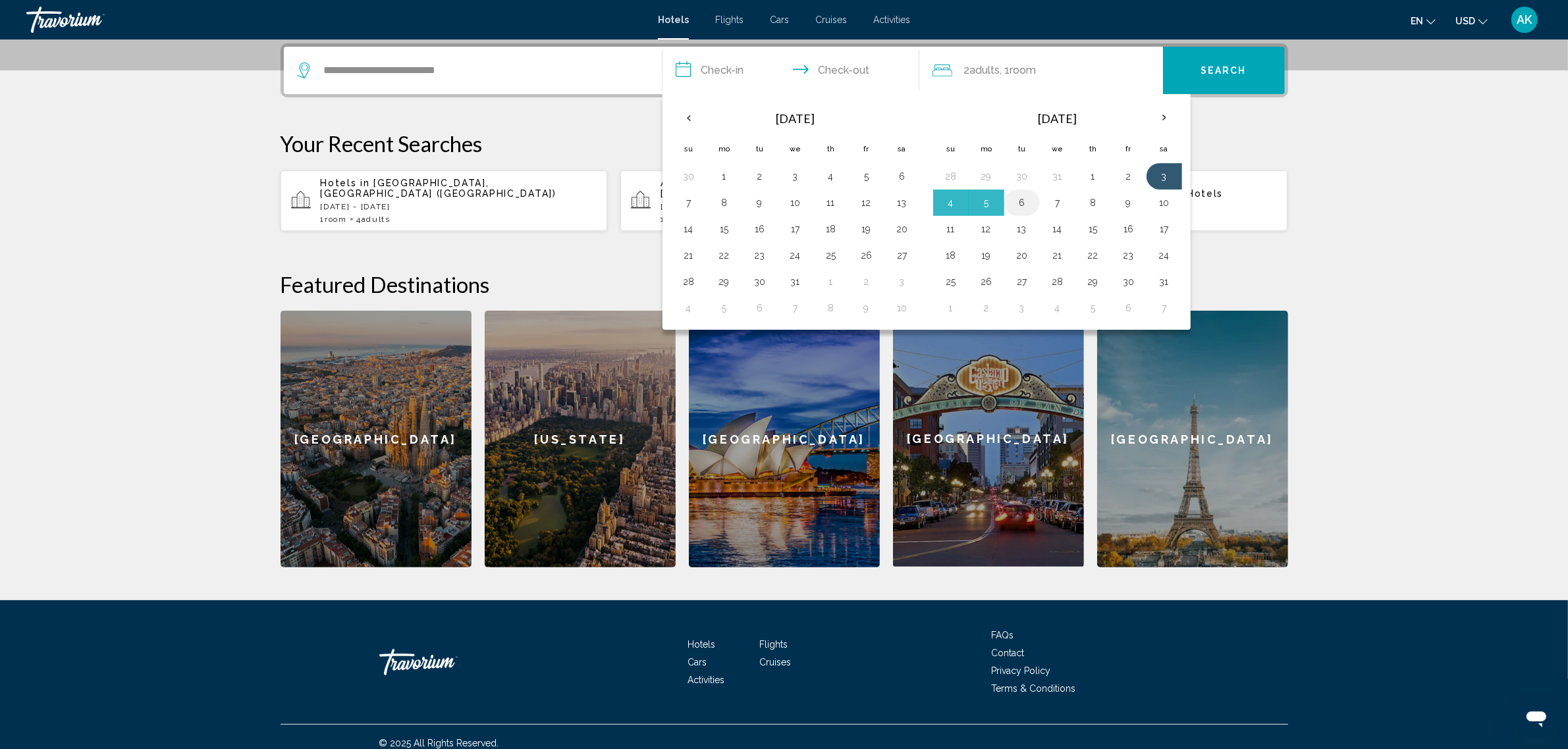
click at [1023, 199] on button "6" at bounding box center [1022, 203] width 21 height 19
type input "**********"
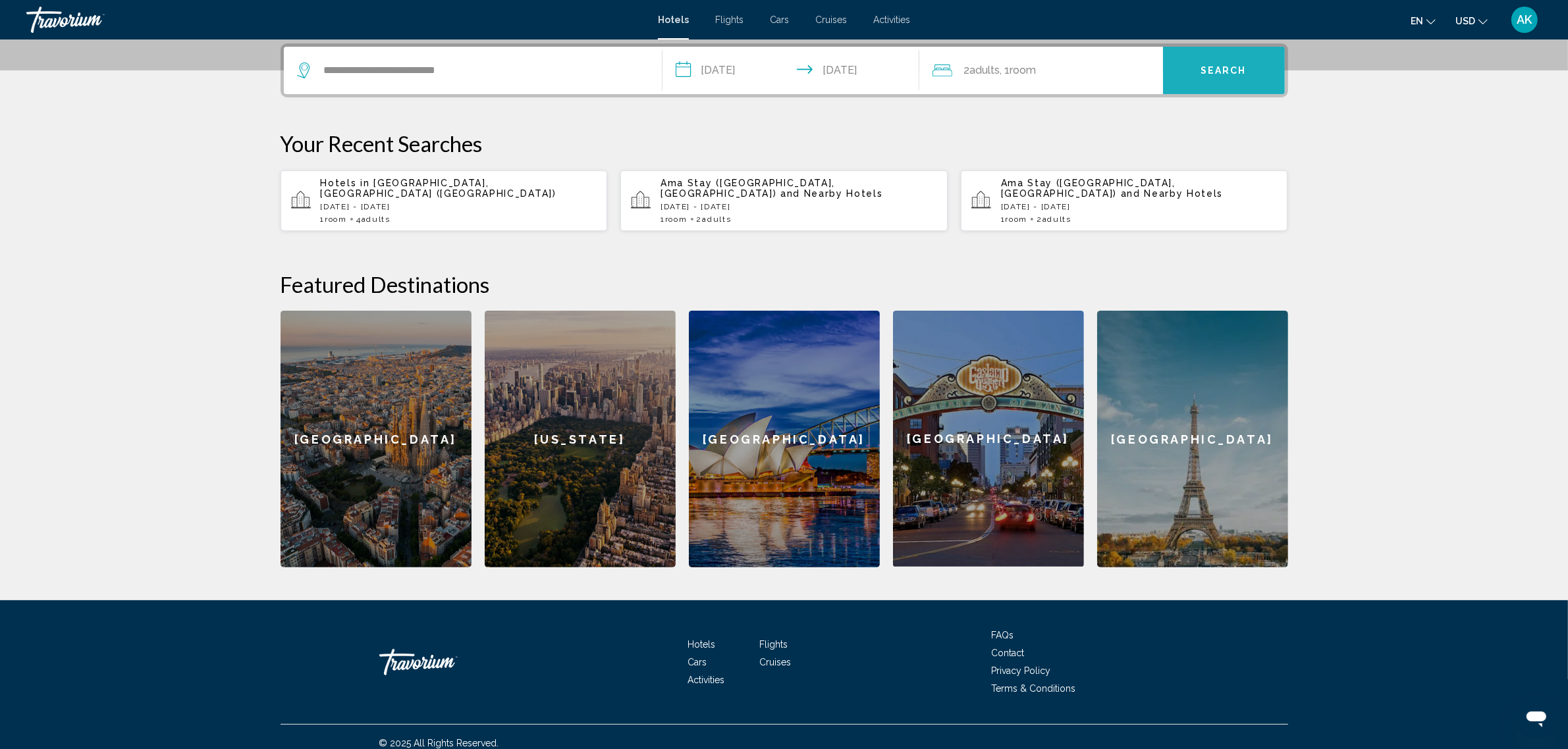
click at [1243, 68] on span "Search" at bounding box center [1223, 71] width 46 height 11
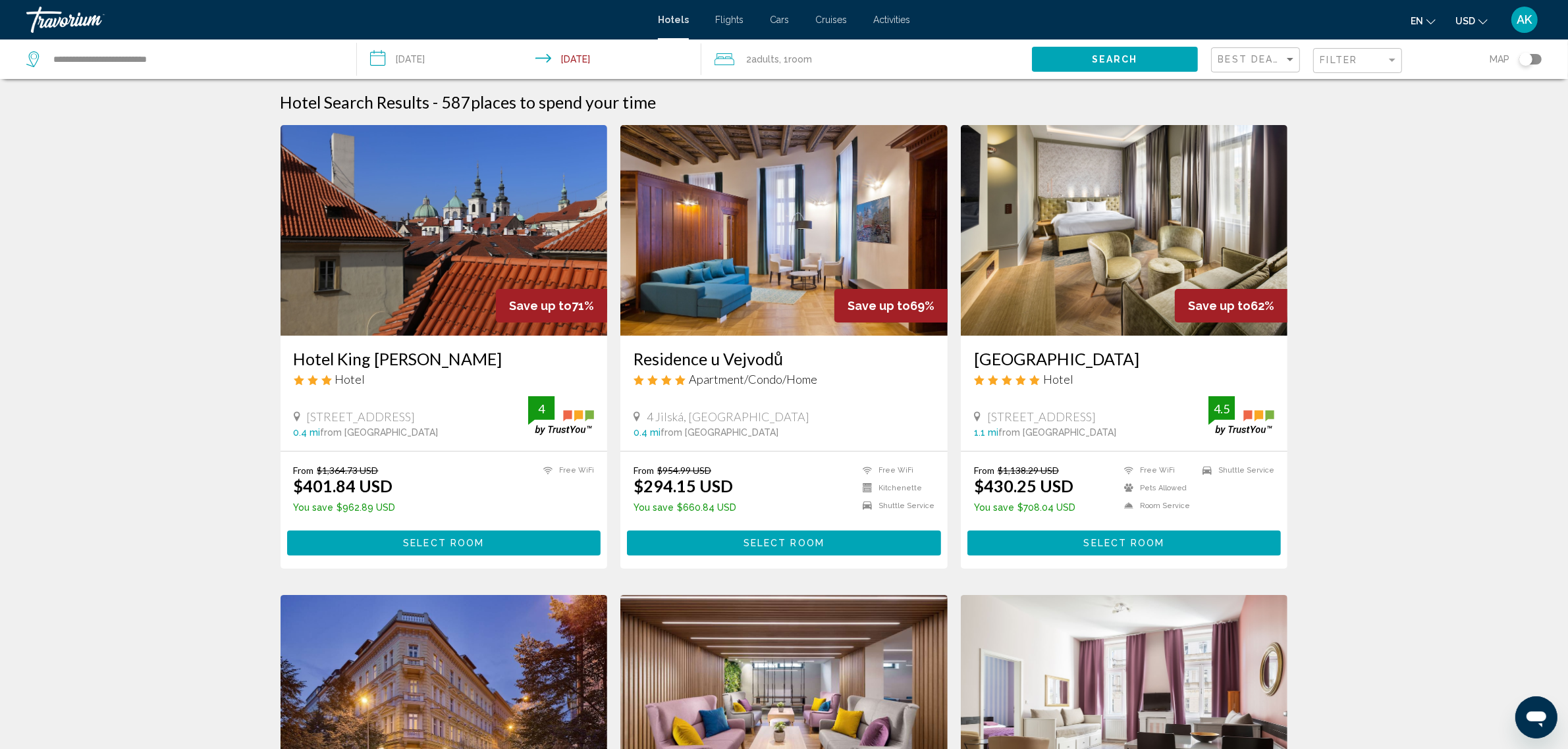
click at [1336, 68] on div "Filter" at bounding box center [1360, 61] width 78 height 24
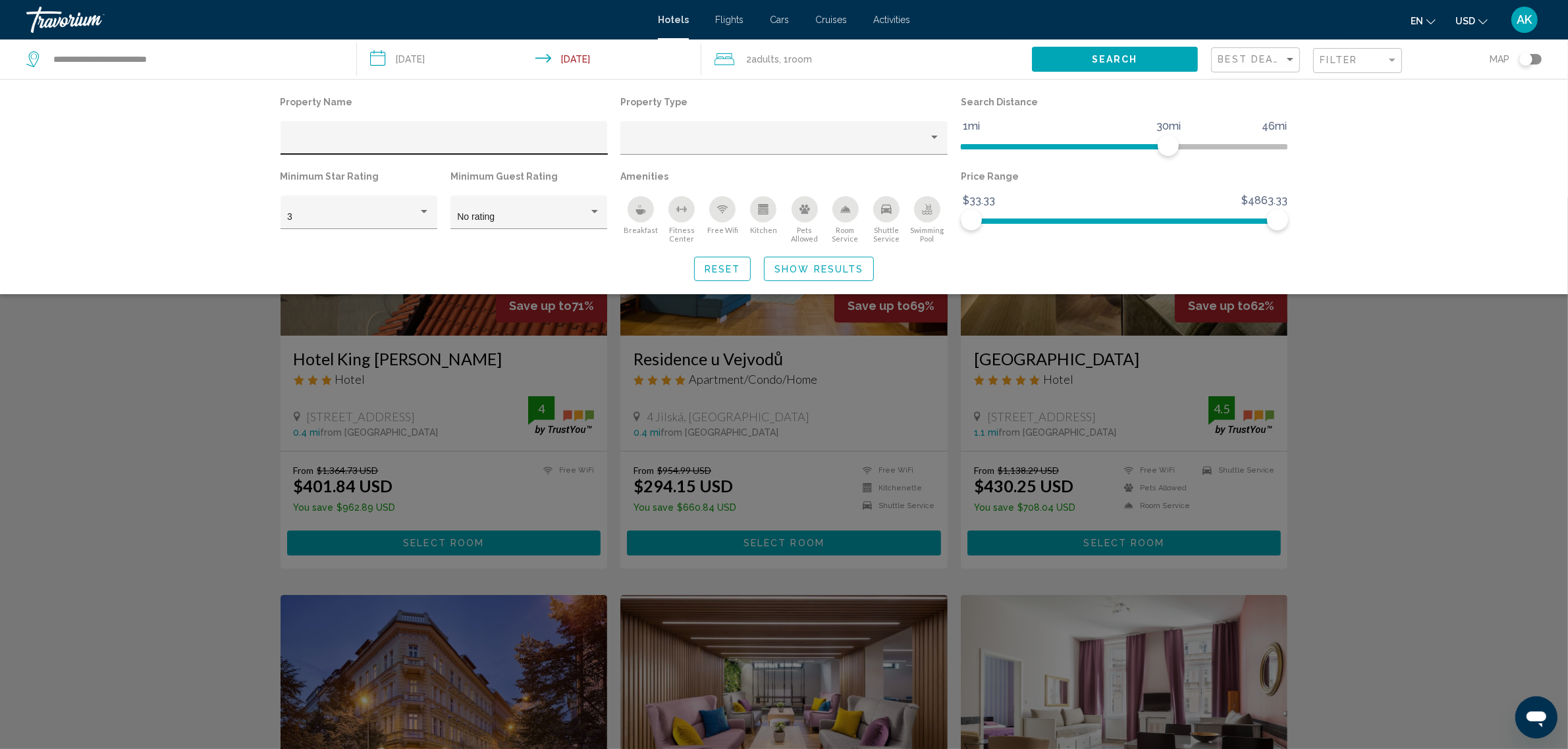
click at [409, 136] on div "Hotel Filters" at bounding box center [444, 141] width 314 height 27
paste input "**********"
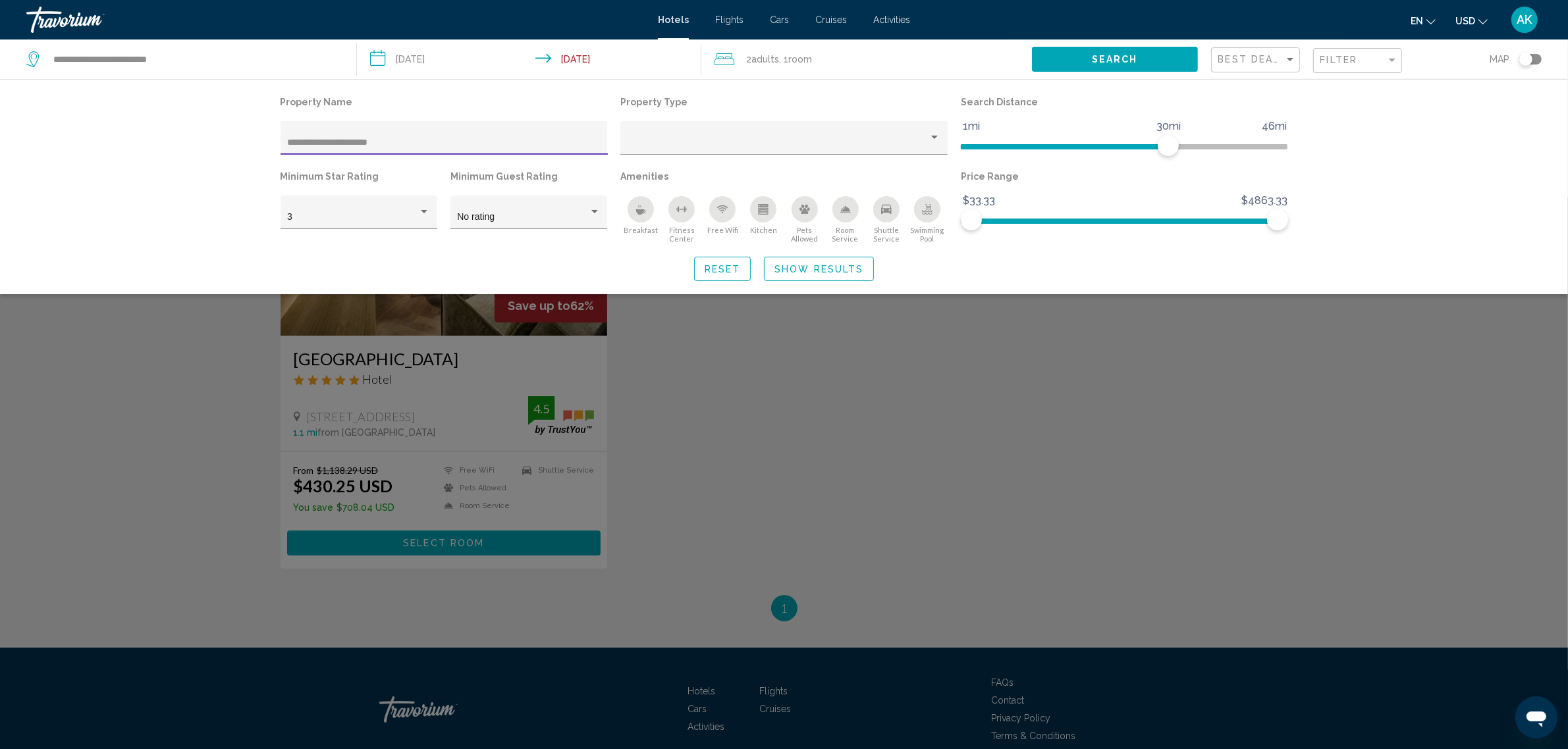
type input "**********"
click at [895, 544] on div "Search widget" at bounding box center [784, 473] width 1568 height 552
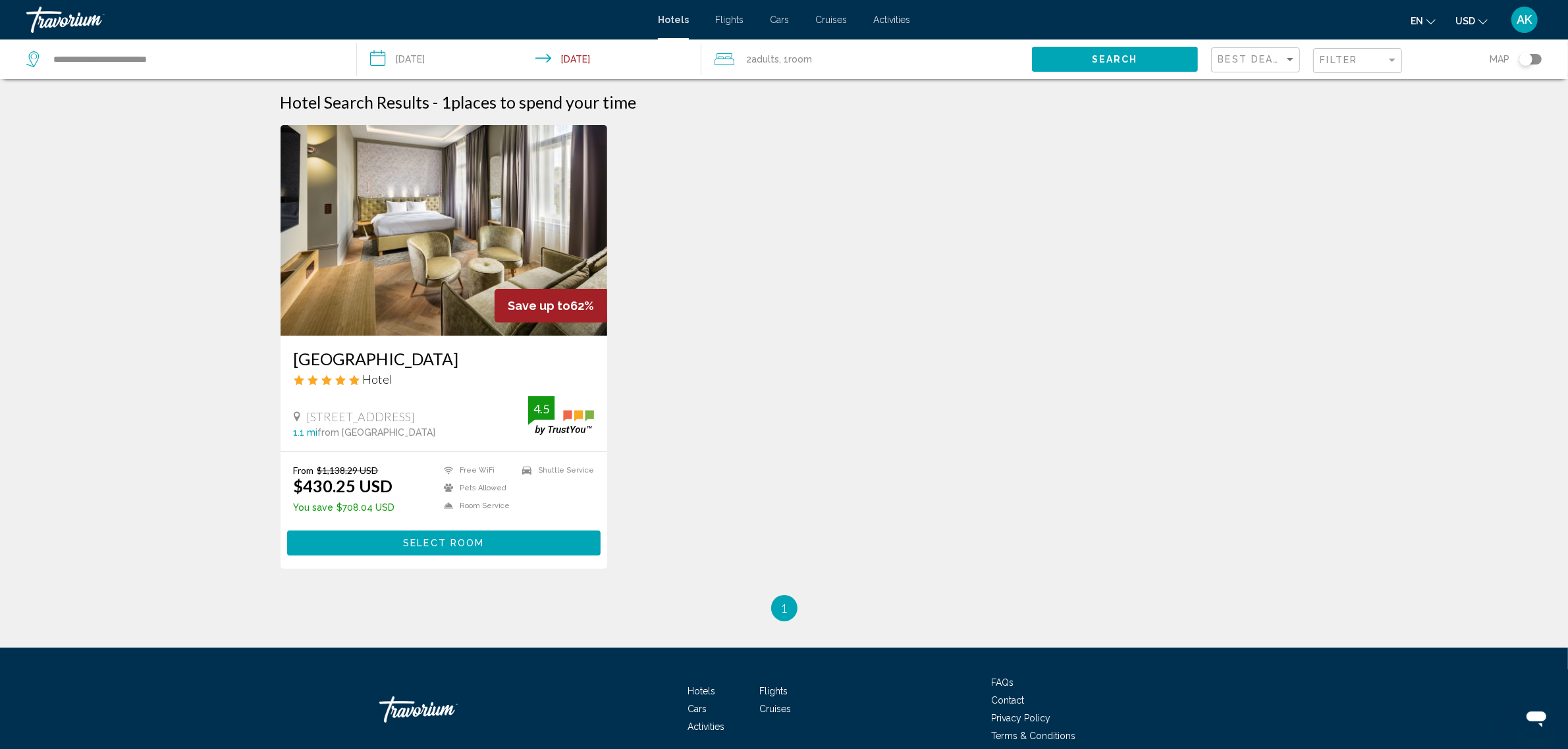
click at [478, 401] on div "Janackovo Nab. 15, Prague 1.1 mi from Prague city center from hotel 4.5" at bounding box center [444, 417] width 301 height 41
click at [441, 544] on span "Select Room" at bounding box center [443, 544] width 81 height 11
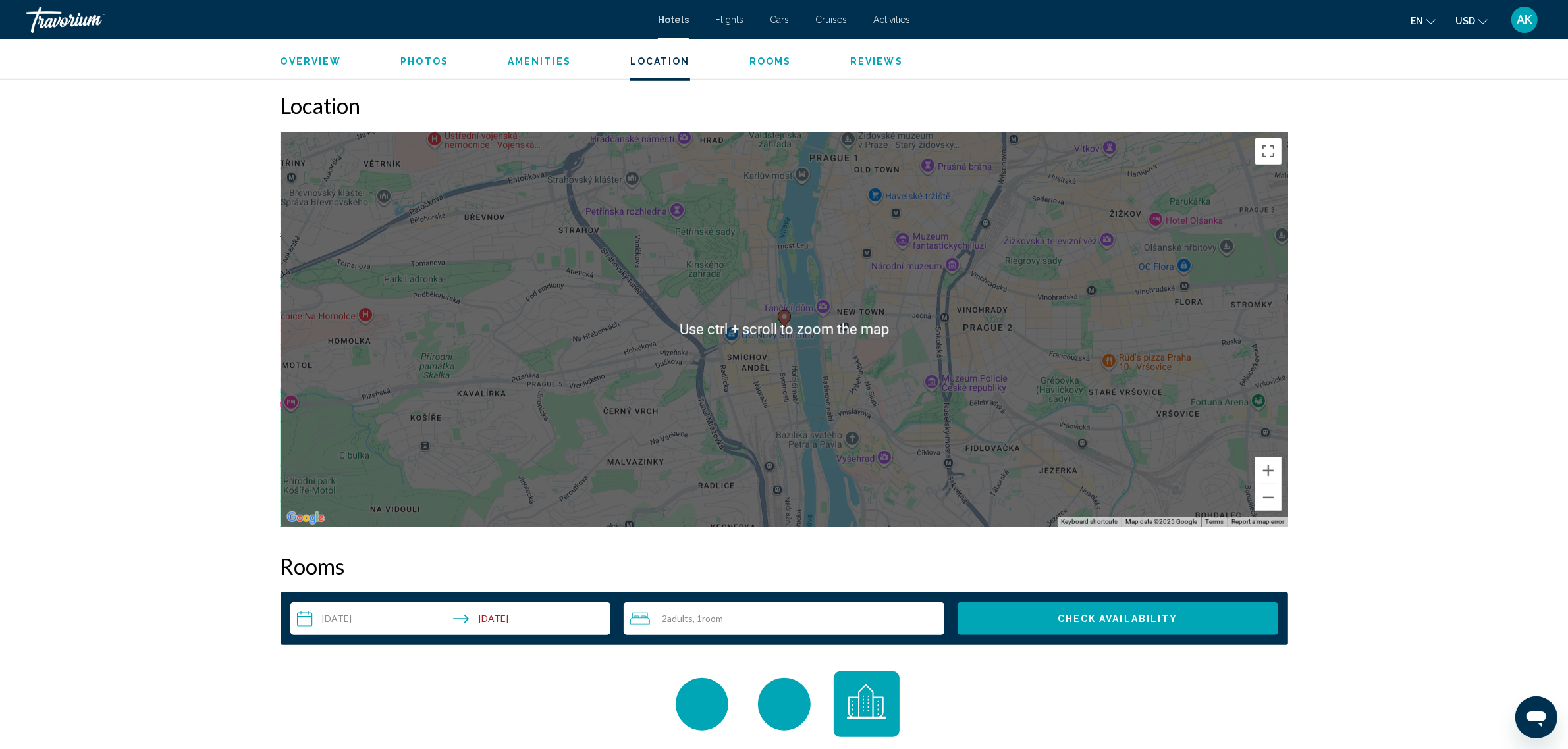
scroll to position [1181, 0]
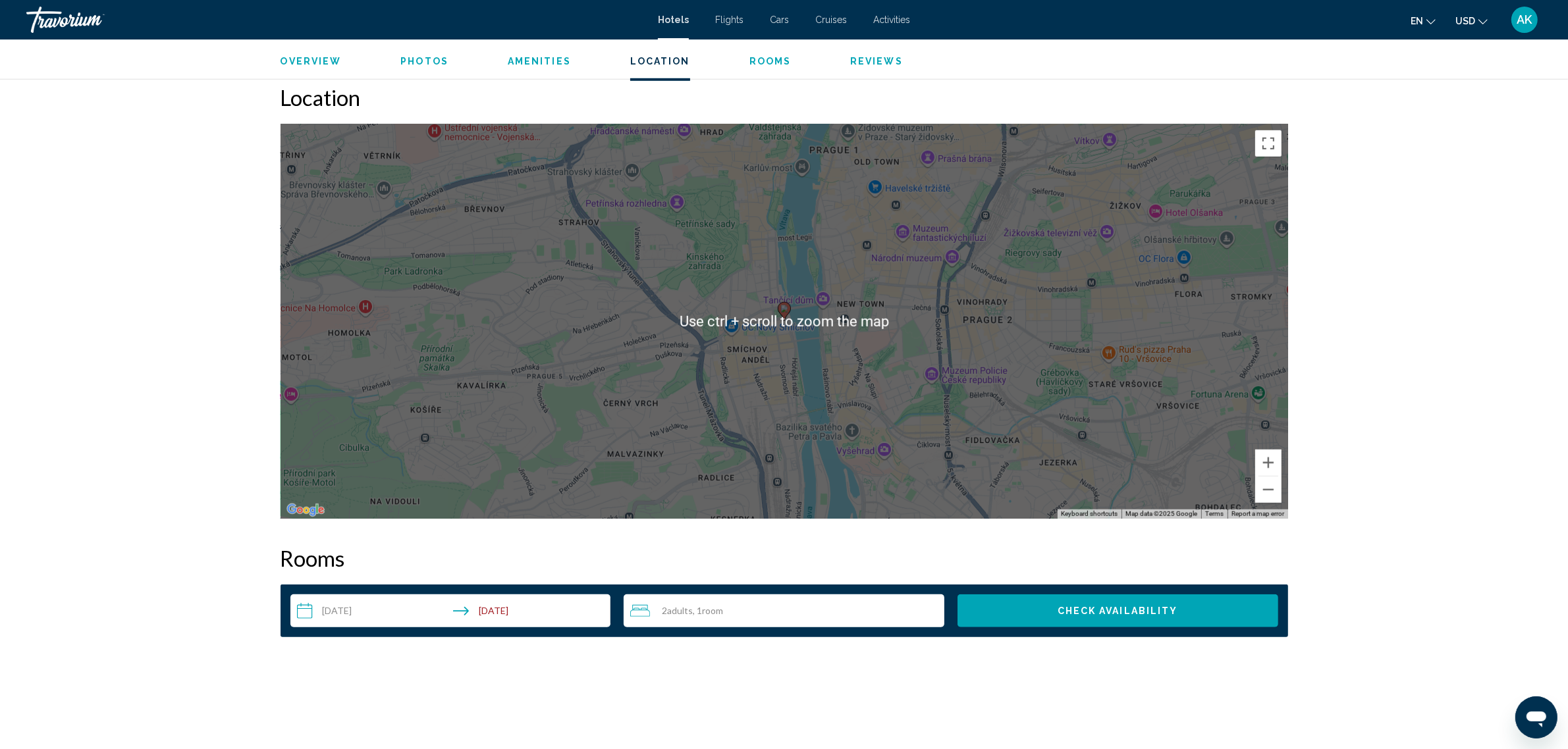
click at [1134, 606] on span "Check Availability" at bounding box center [1118, 612] width 120 height 11
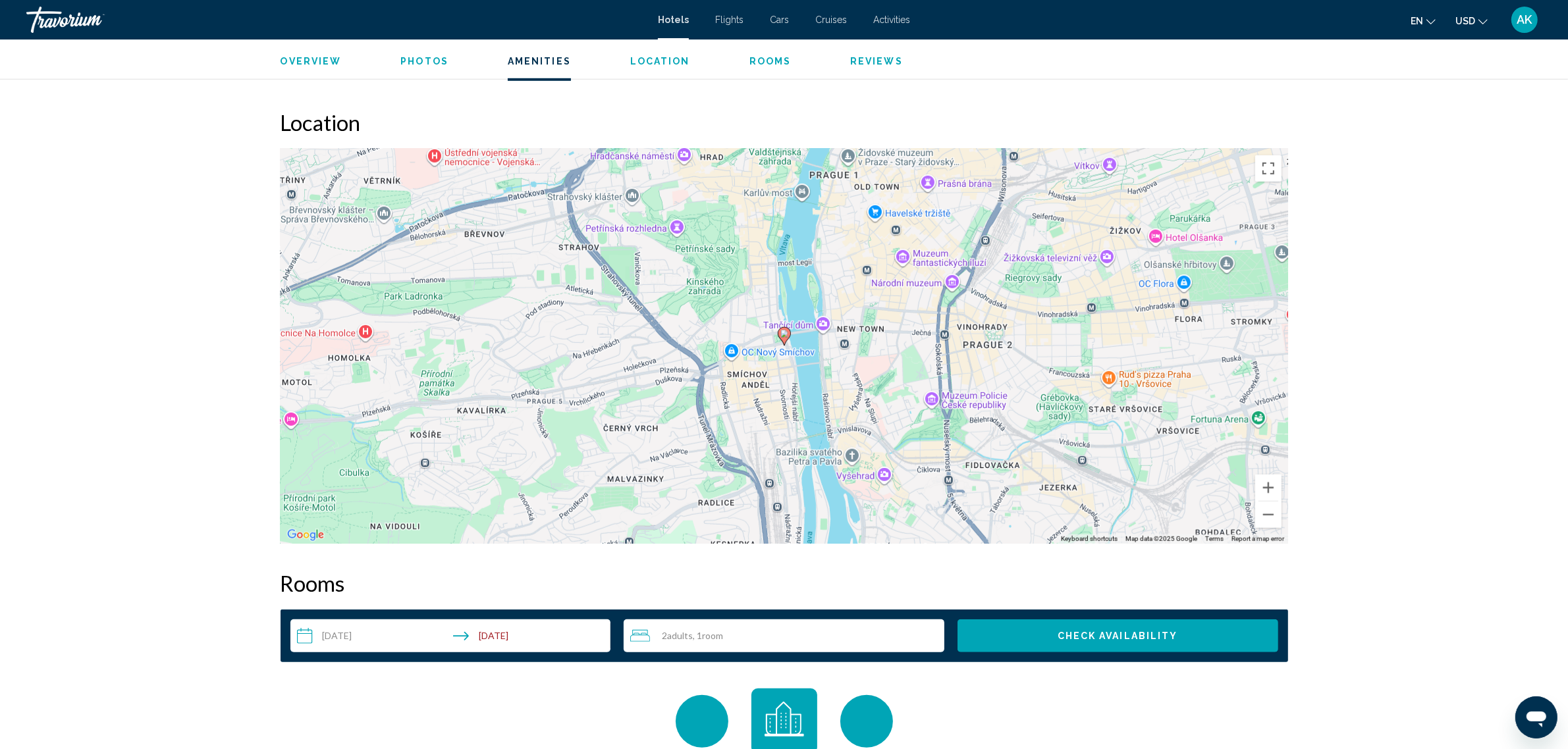
scroll to position [1143, 0]
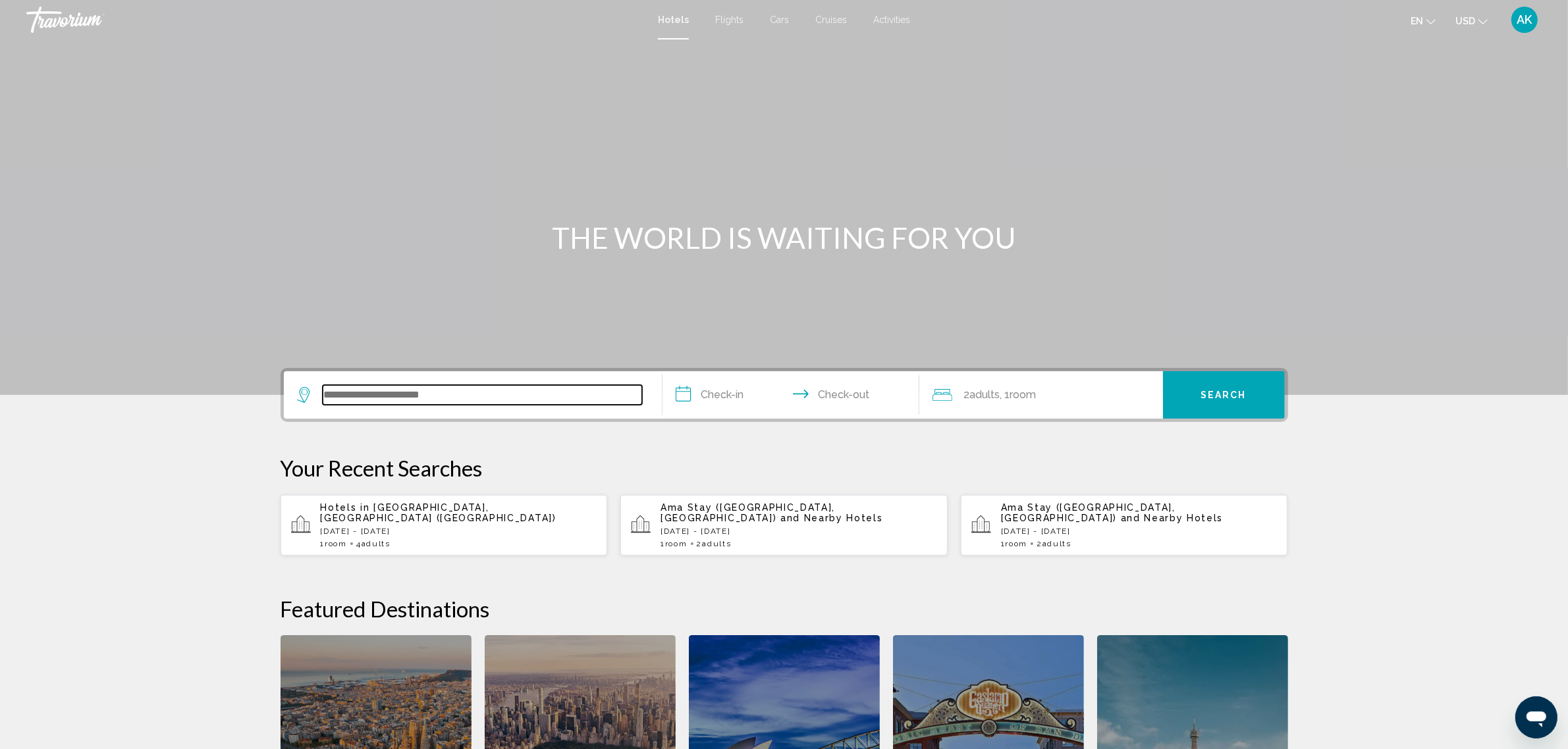
click at [495, 393] on input "Search widget" at bounding box center [482, 394] width 319 height 19
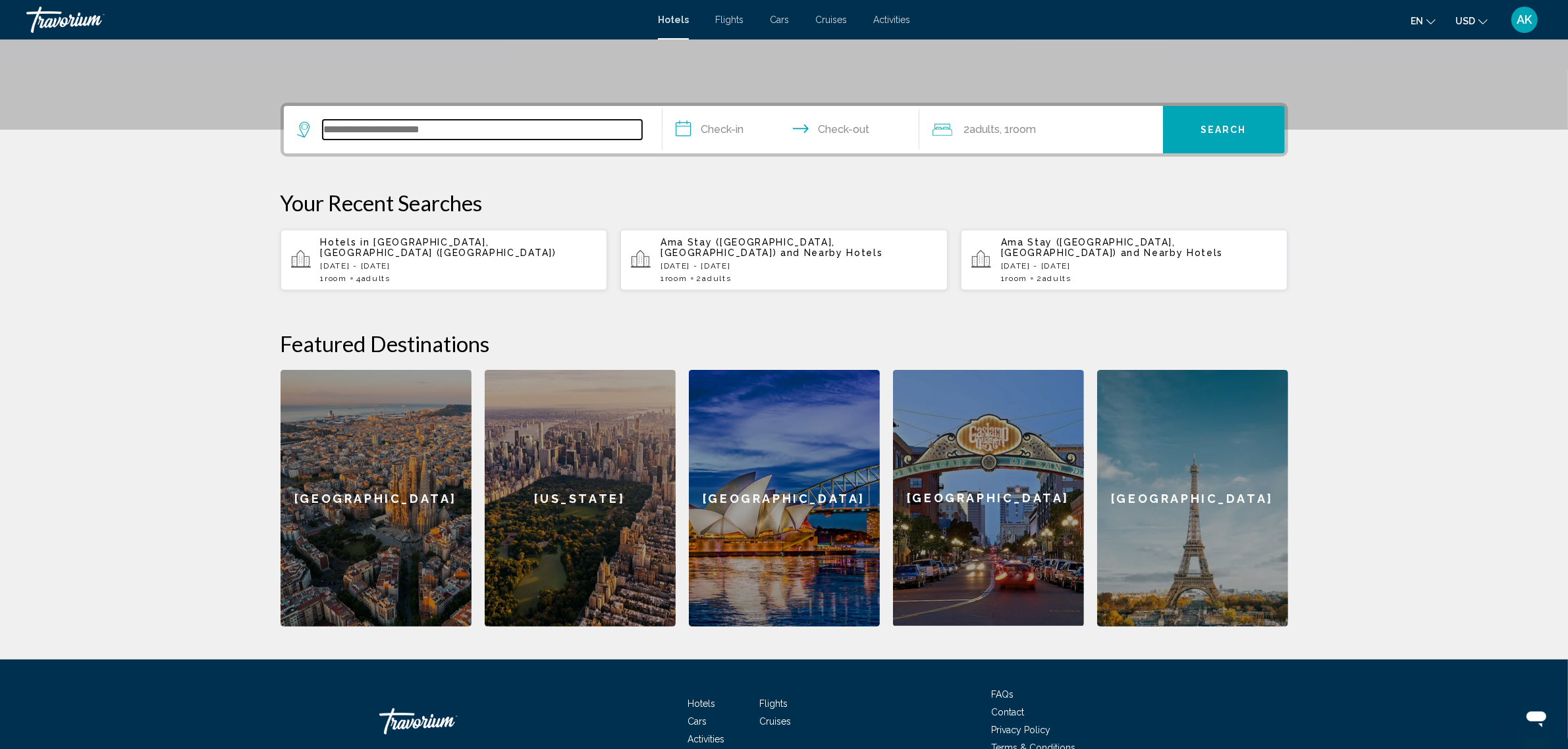
scroll to position [324, 0]
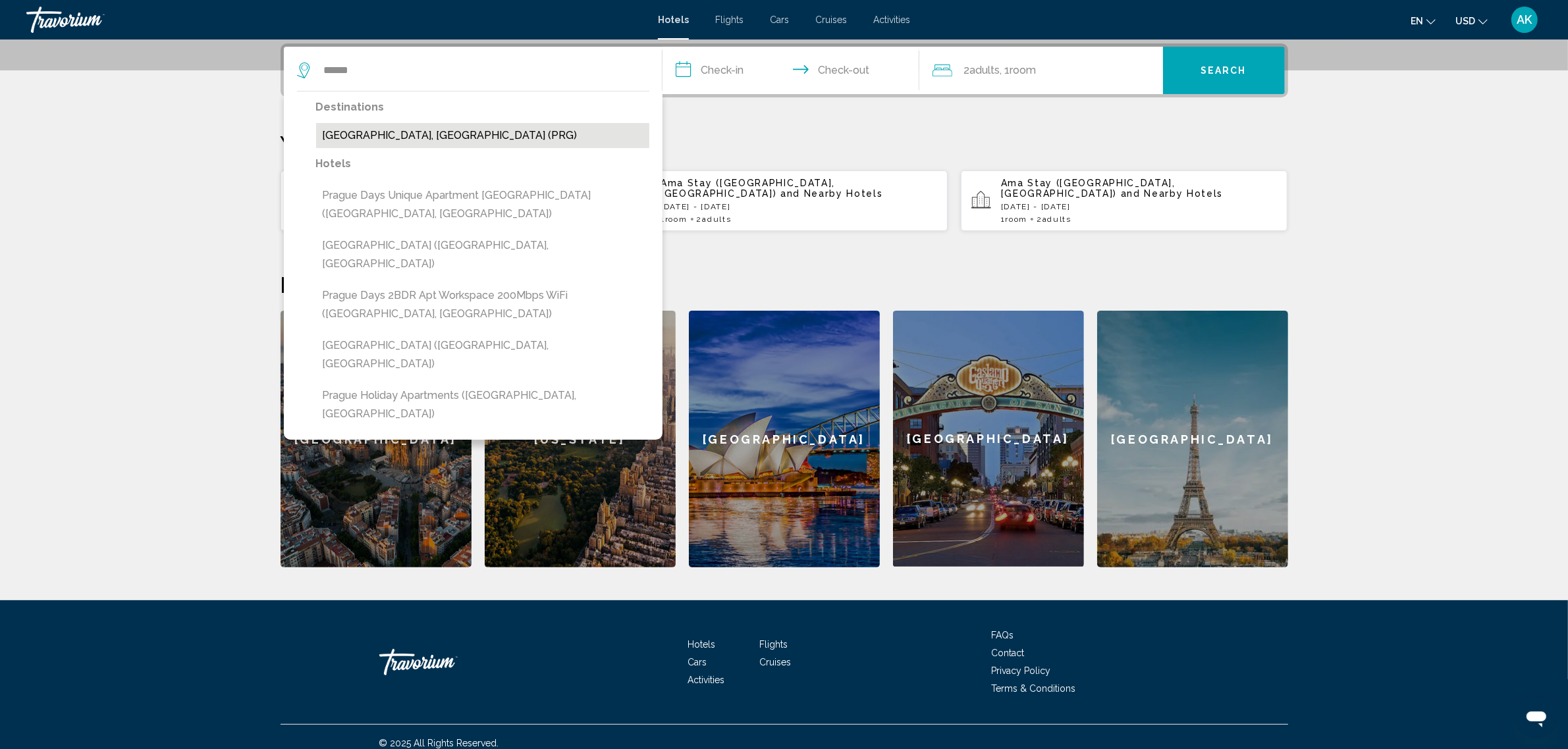
click at [363, 130] on button "[GEOGRAPHIC_DATA], [GEOGRAPHIC_DATA] (PRG)" at bounding box center [482, 136] width 333 height 25
type input "**********"
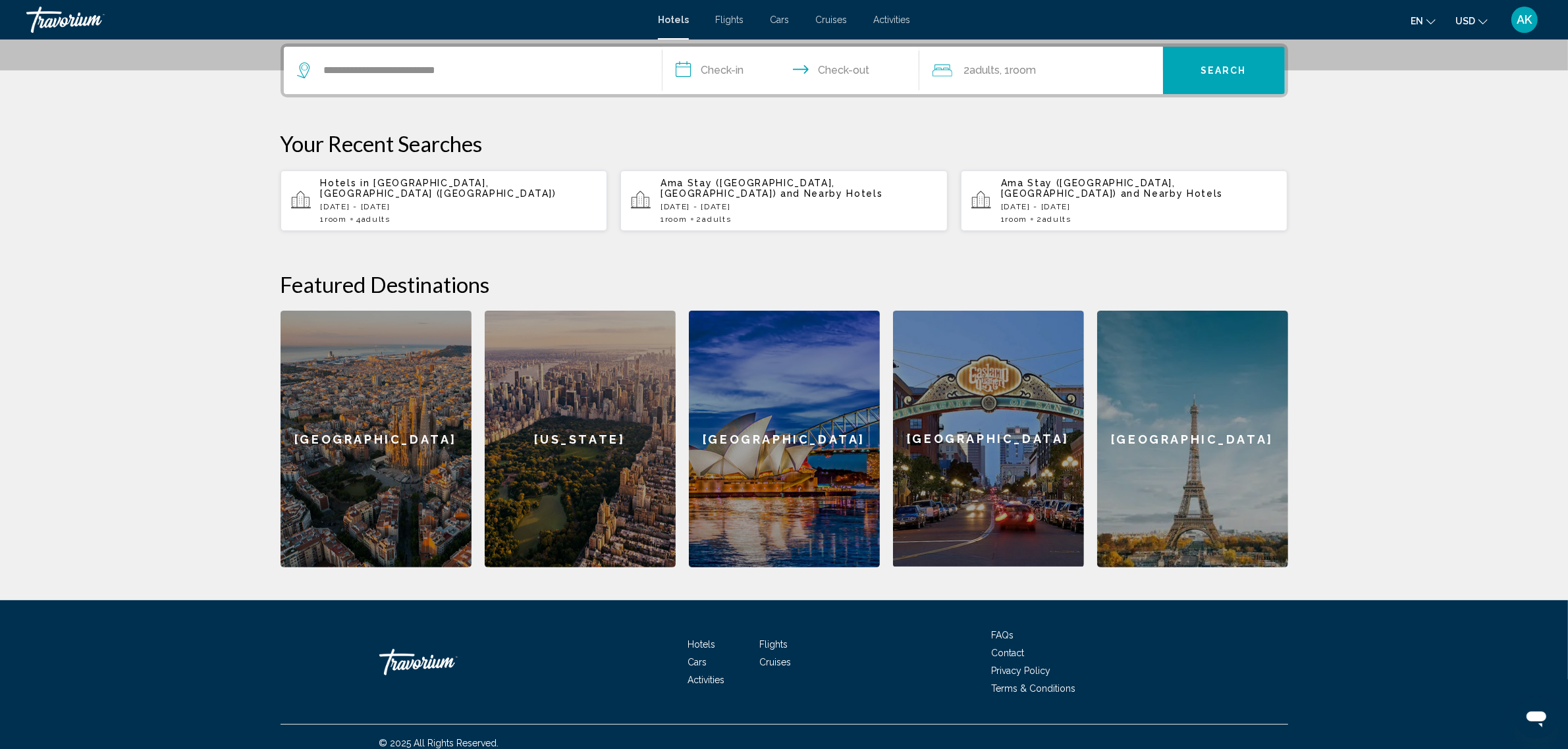
click at [735, 64] on input "**********" at bounding box center [794, 72] width 262 height 51
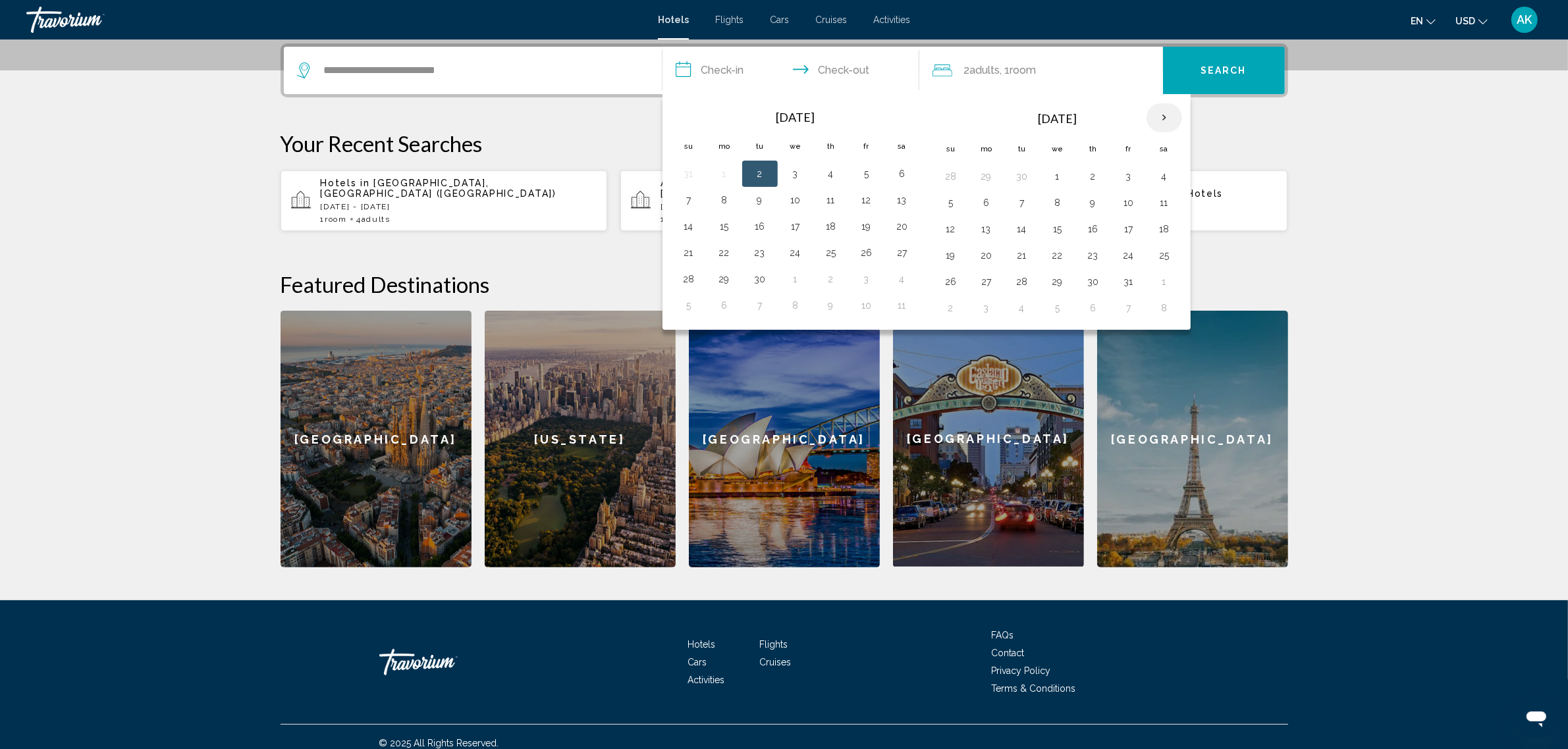
click at [1163, 116] on th "Next month" at bounding box center [1165, 117] width 36 height 29
click at [1170, 172] on button "3" at bounding box center [1164, 176] width 21 height 19
click at [1023, 203] on button "6" at bounding box center [1022, 203] width 21 height 19
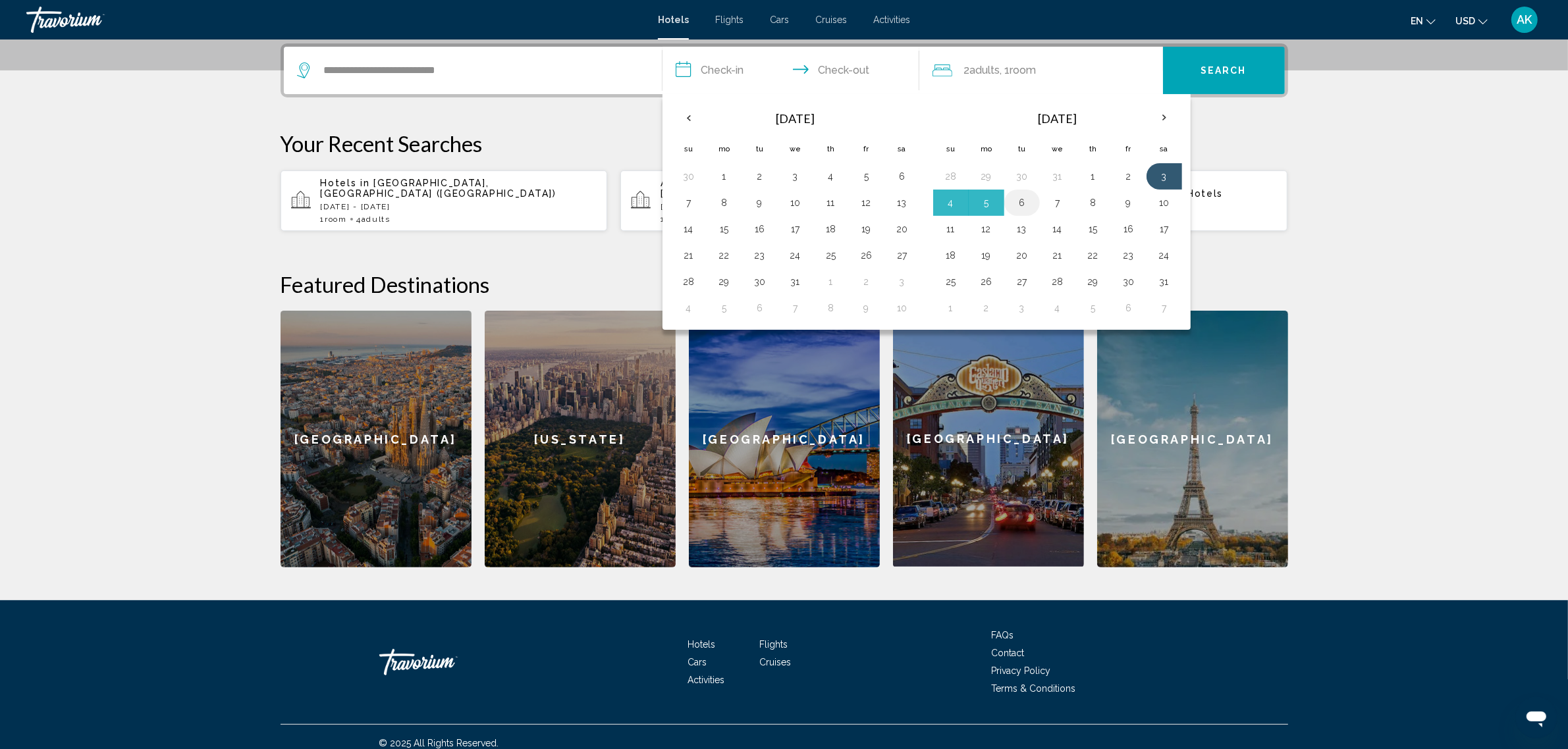
type input "**********"
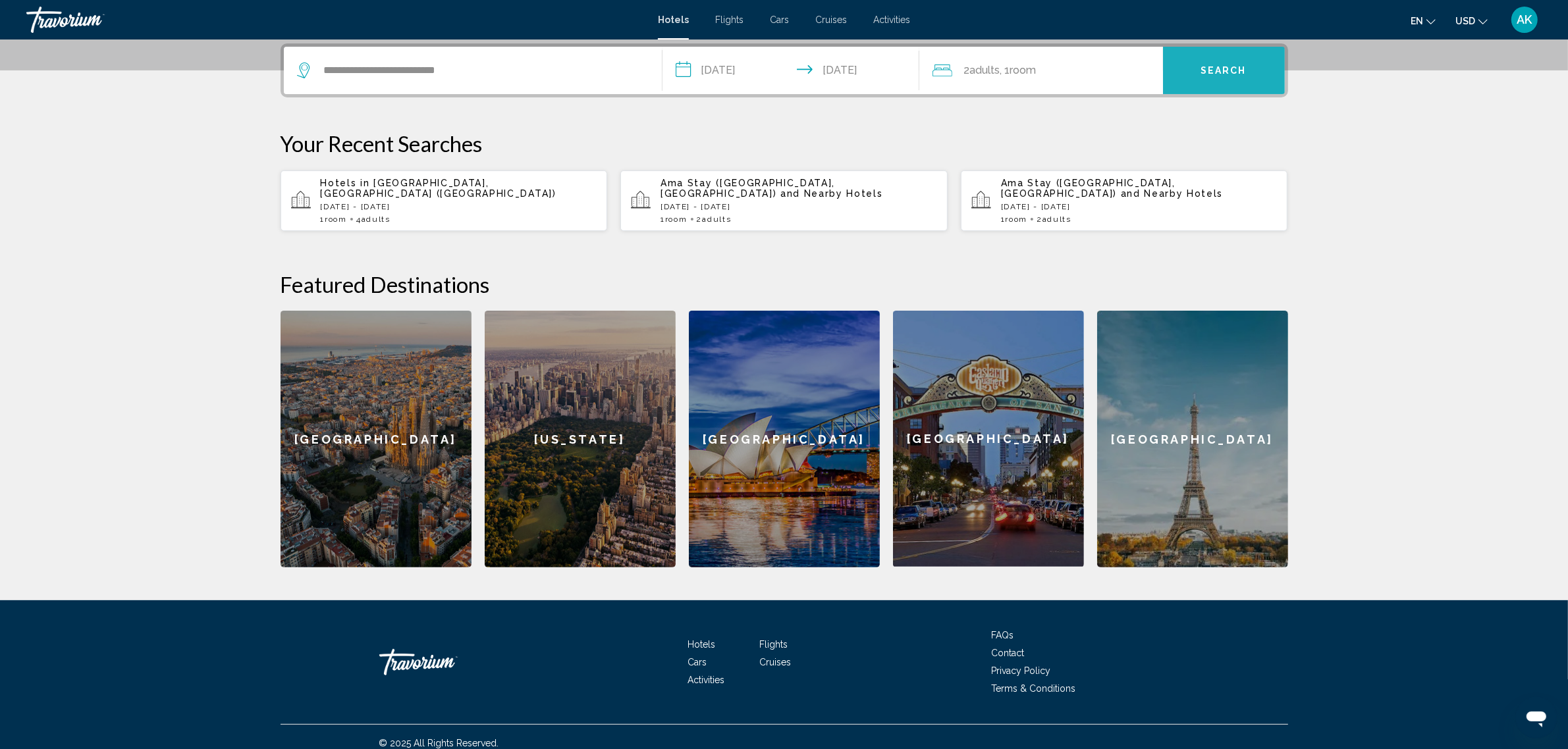
click at [1198, 68] on button "Search" at bounding box center [1224, 70] width 122 height 47
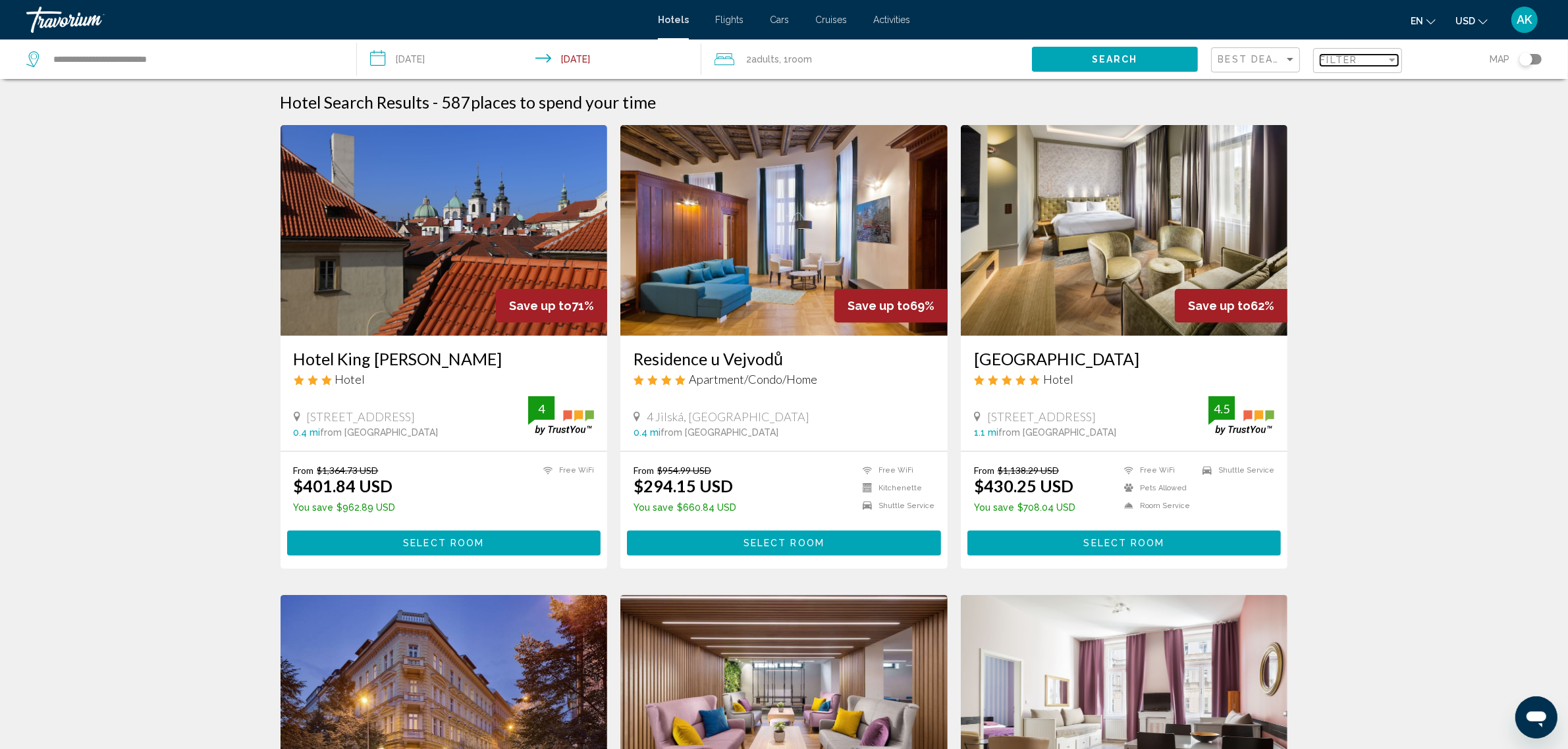
click at [1357, 60] on span "Filter" at bounding box center [1340, 60] width 37 height 11
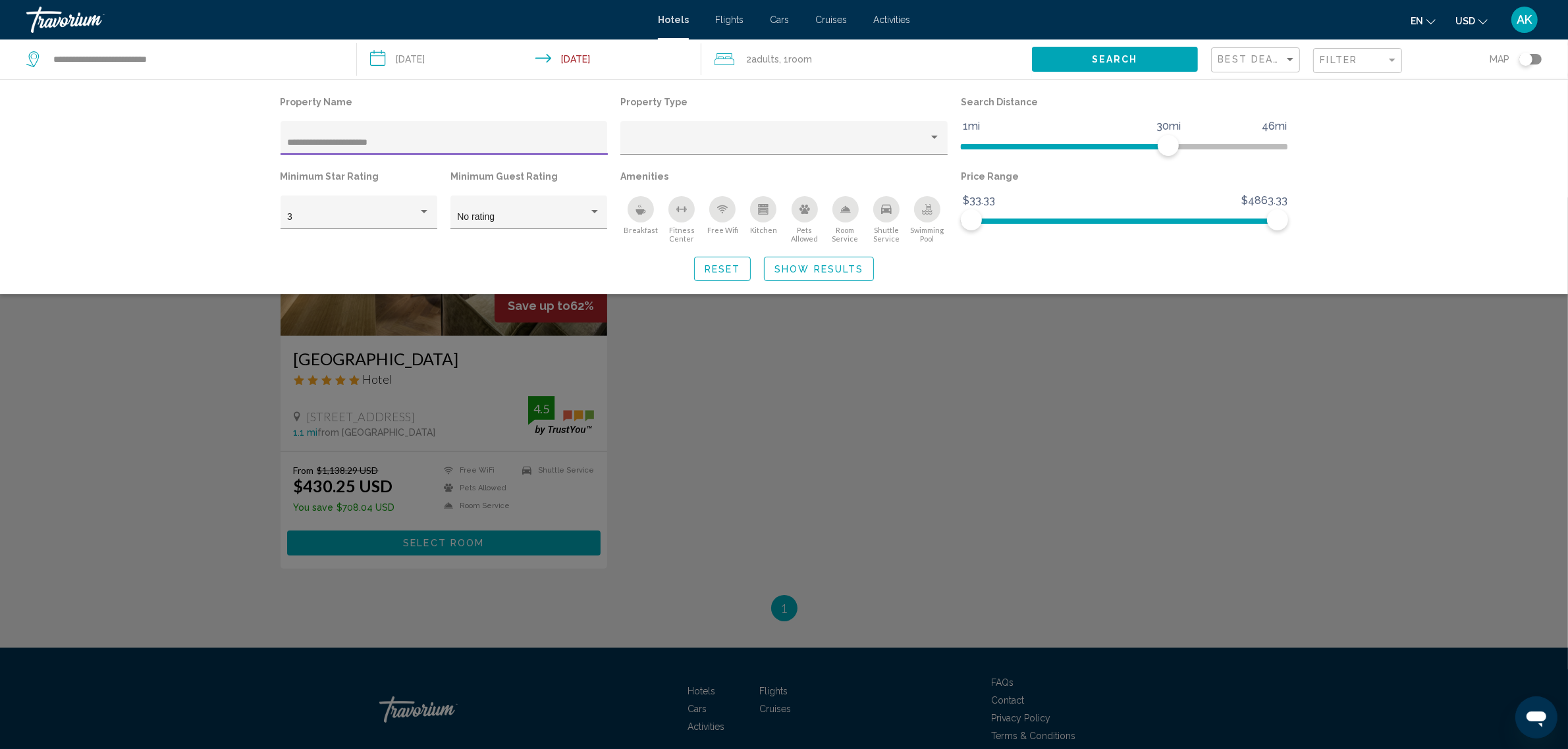
type input "**********"
click at [871, 432] on div "Search widget" at bounding box center [784, 473] width 1568 height 552
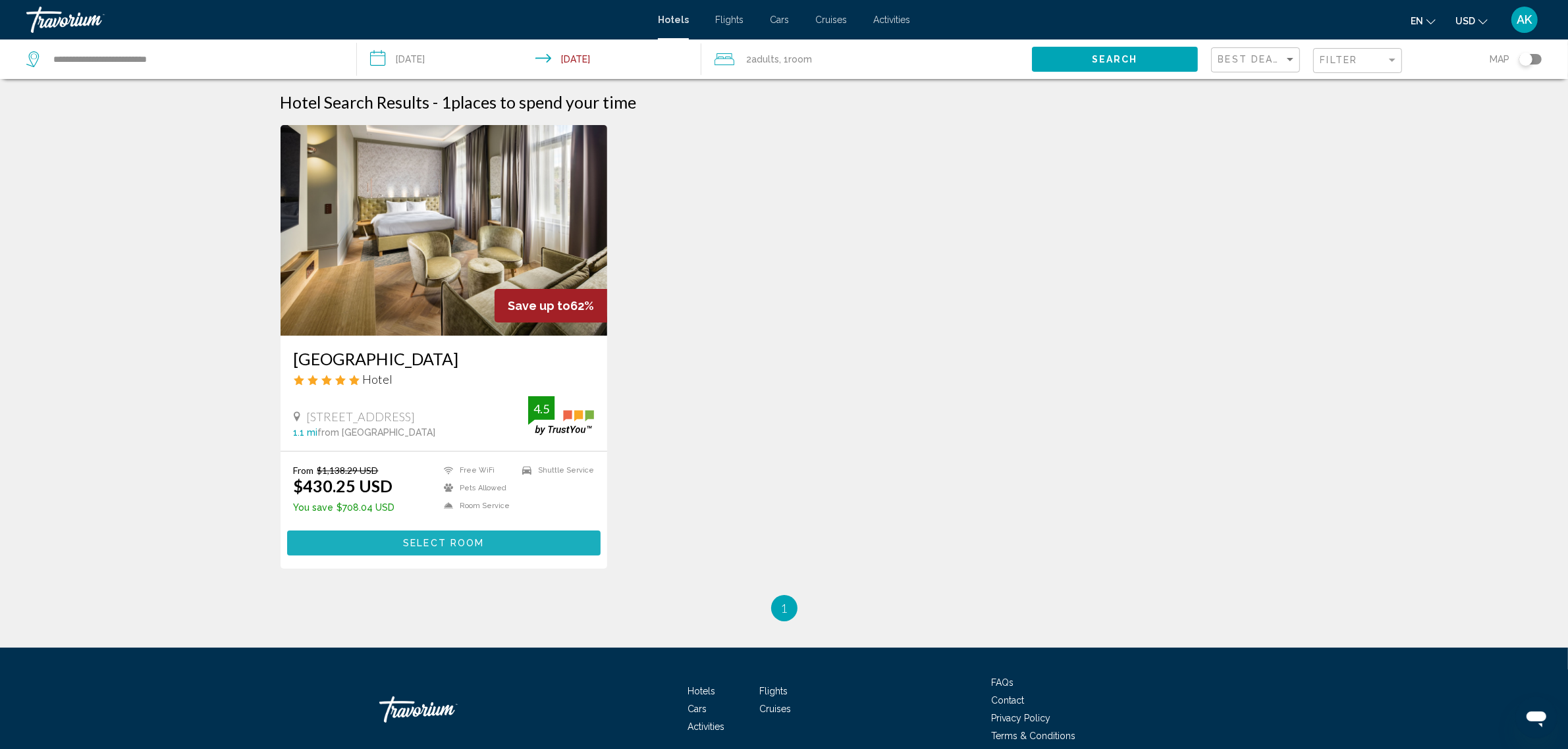
click at [412, 536] on button "Select Room" at bounding box center [444, 543] width 315 height 24
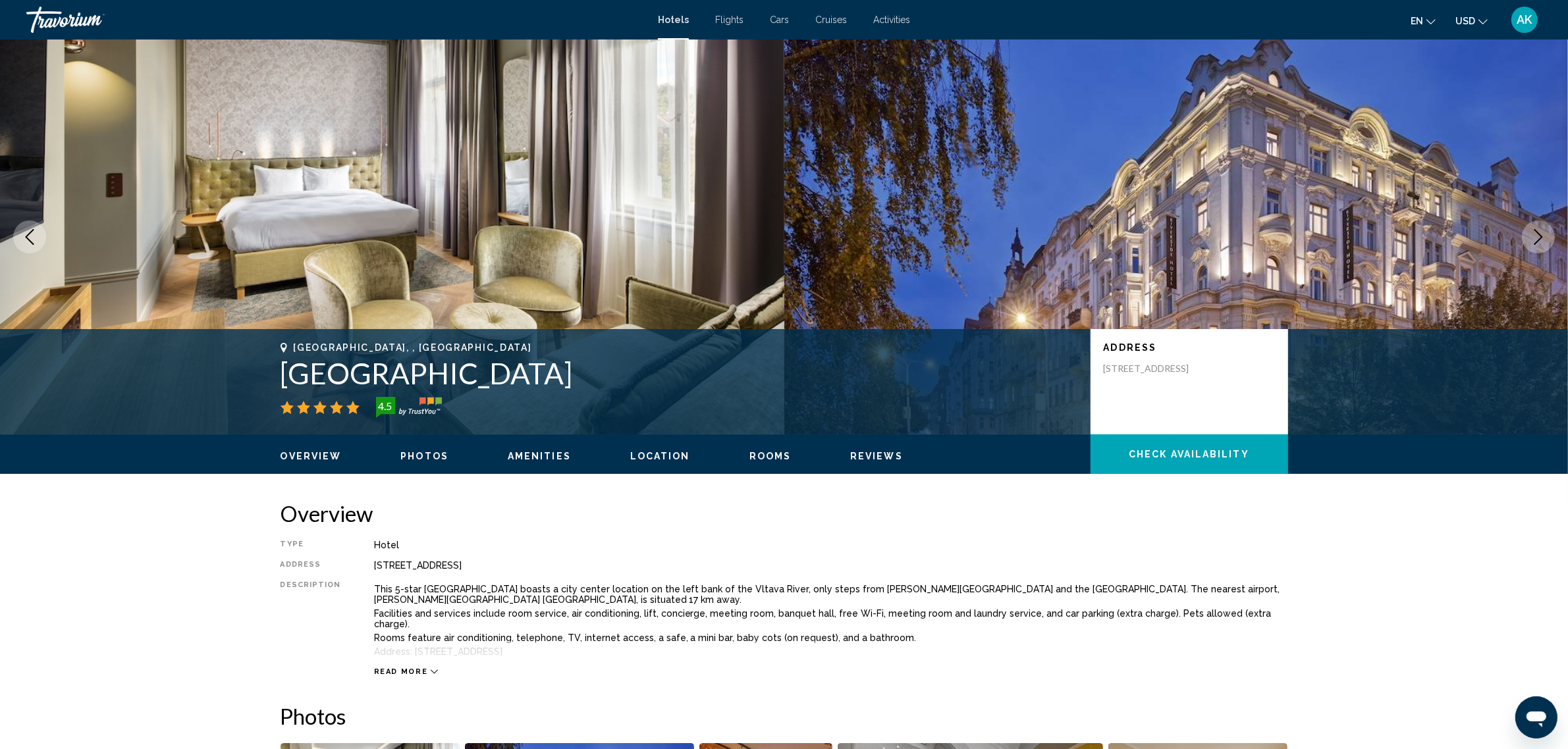
click at [1126, 457] on button "Check Availability" at bounding box center [1190, 454] width 197 height 40
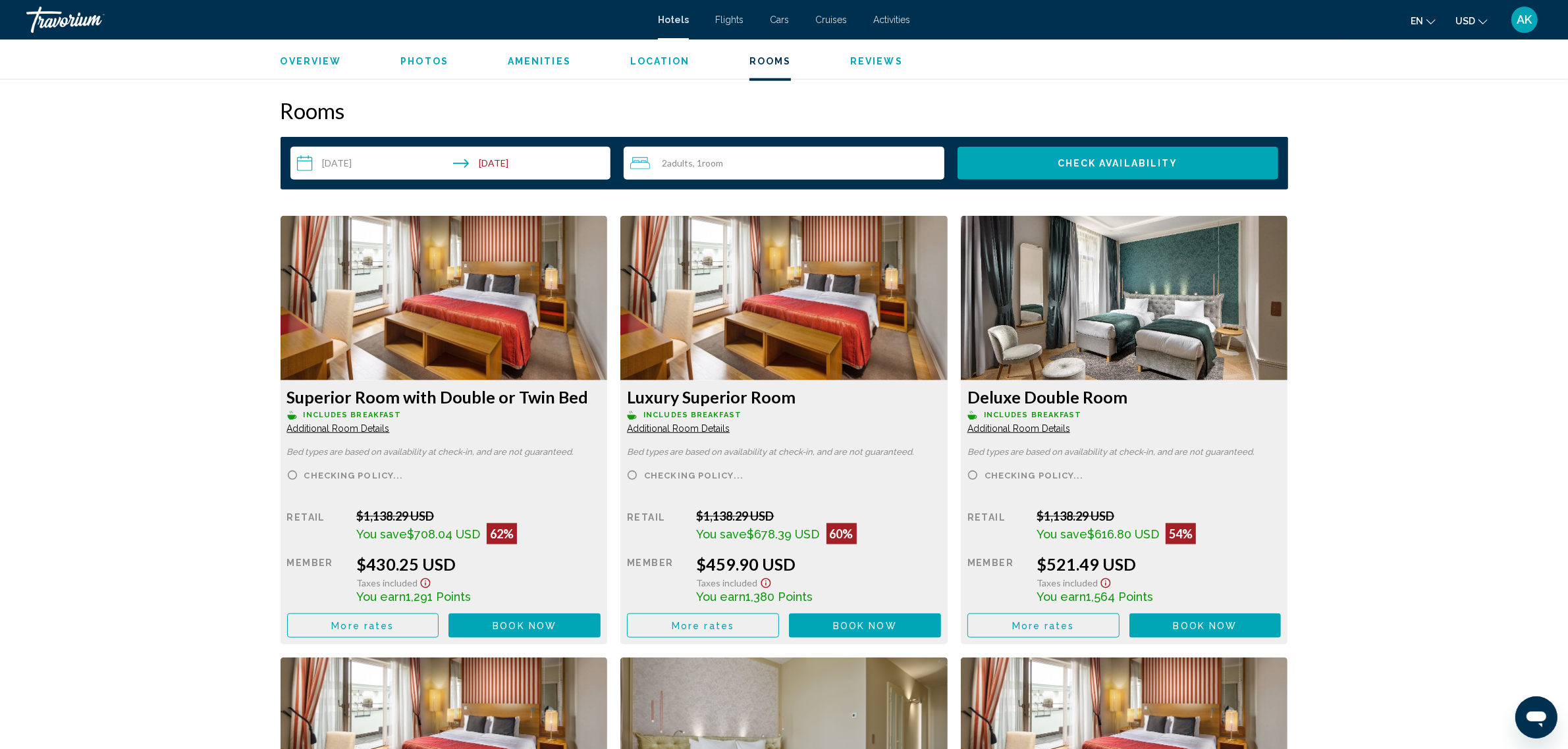
scroll to position [1637, 0]
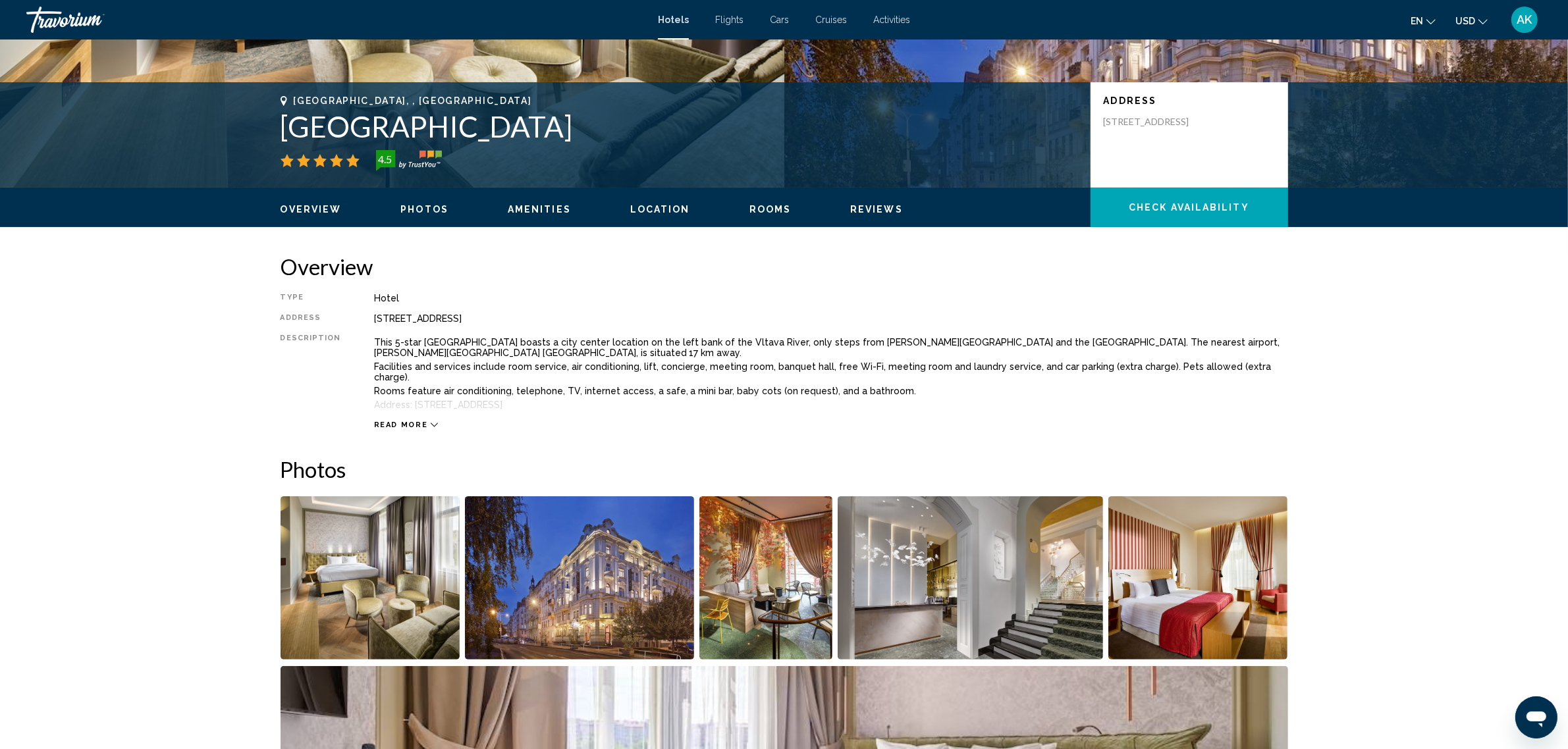
click at [1187, 207] on span "Check Availability" at bounding box center [1189, 208] width 120 height 11
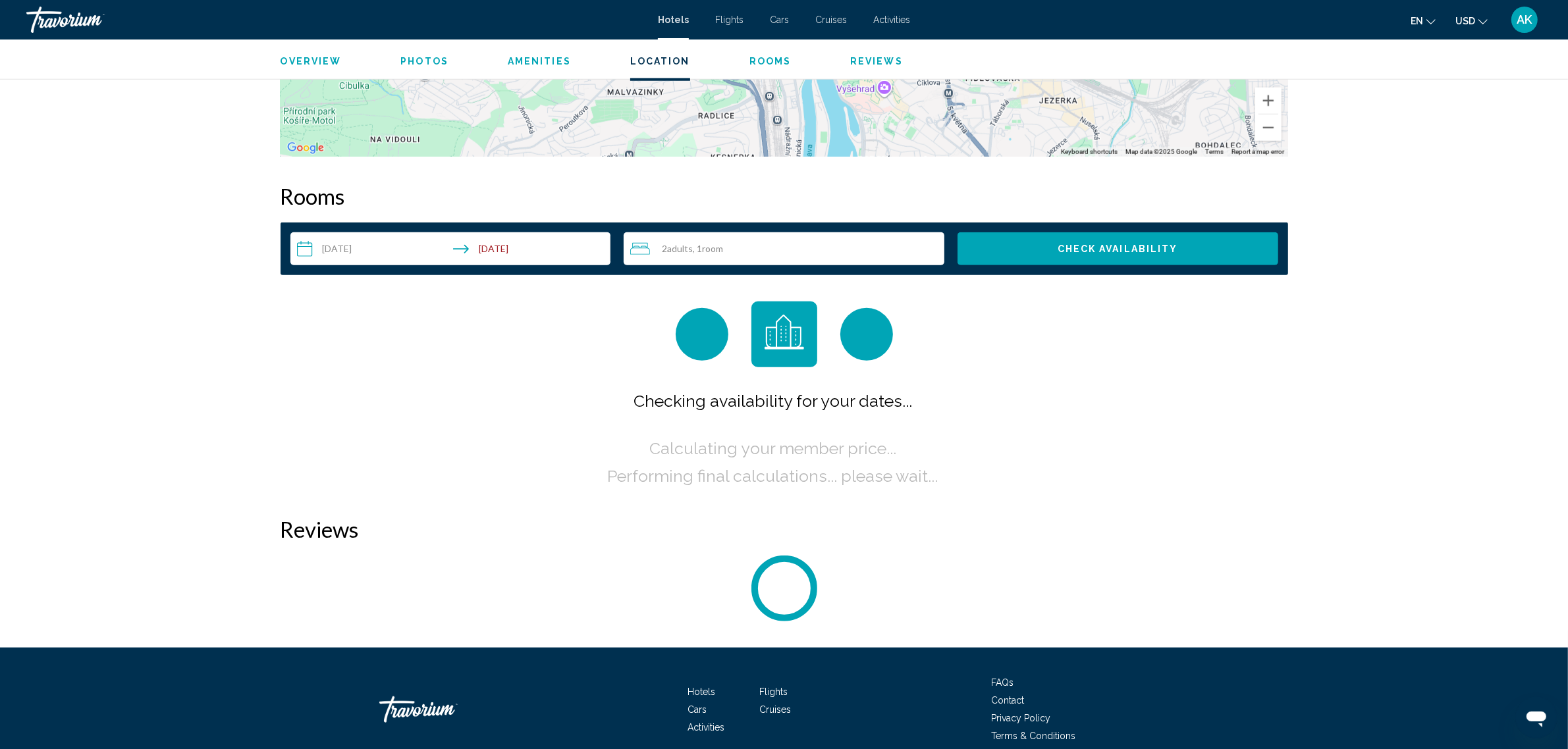
scroll to position [1592, 0]
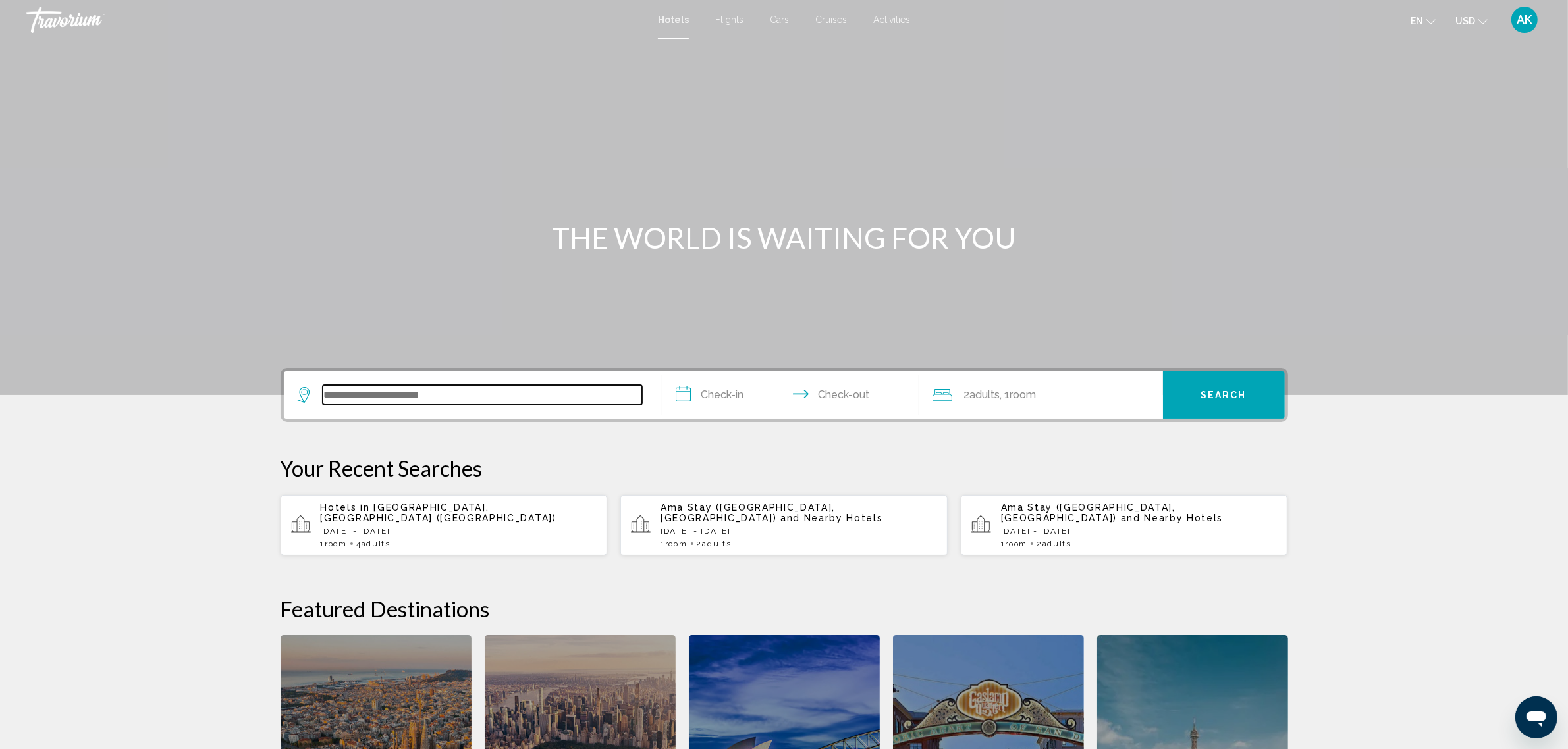
click at [349, 396] on input "Search widget" at bounding box center [482, 394] width 319 height 19
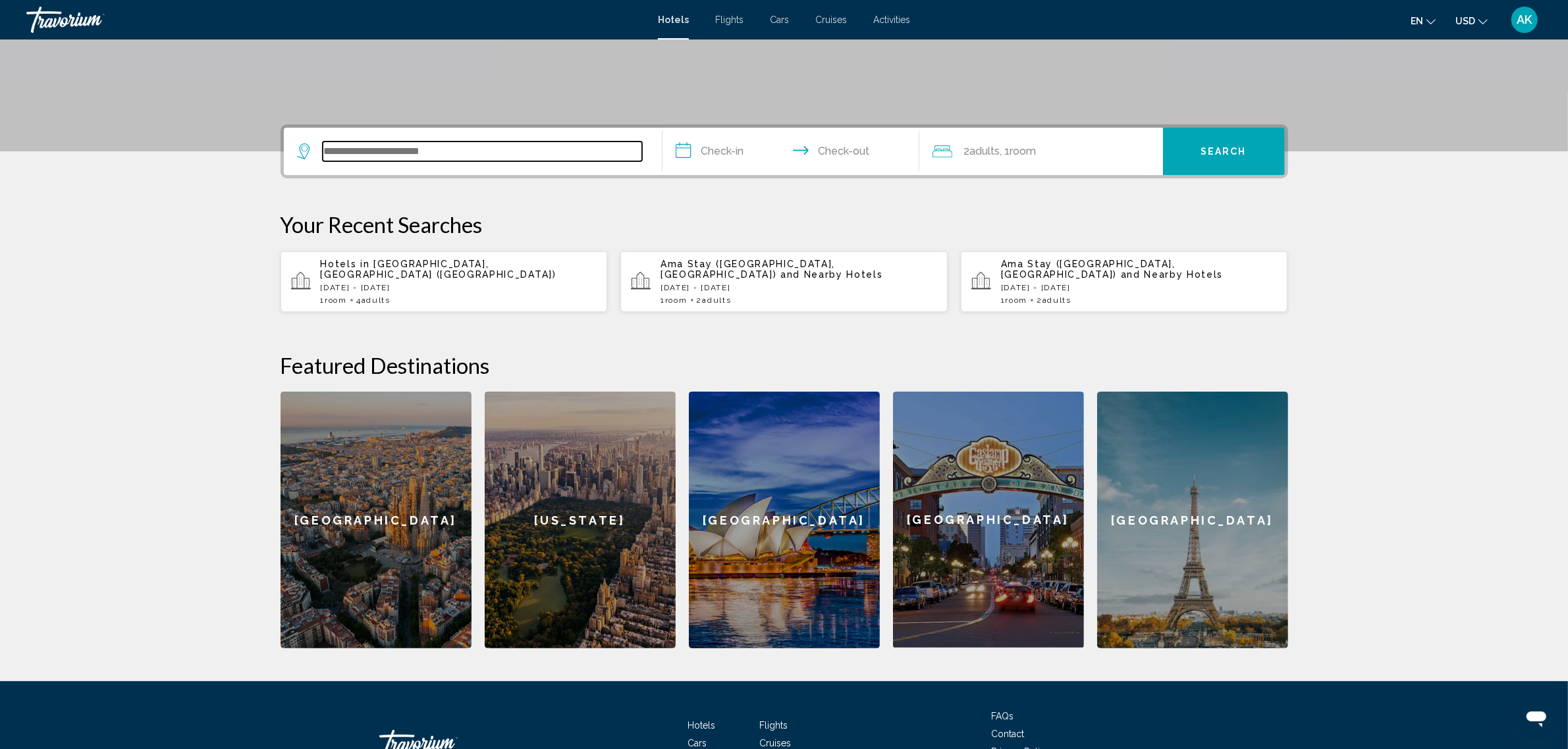
scroll to position [324, 0]
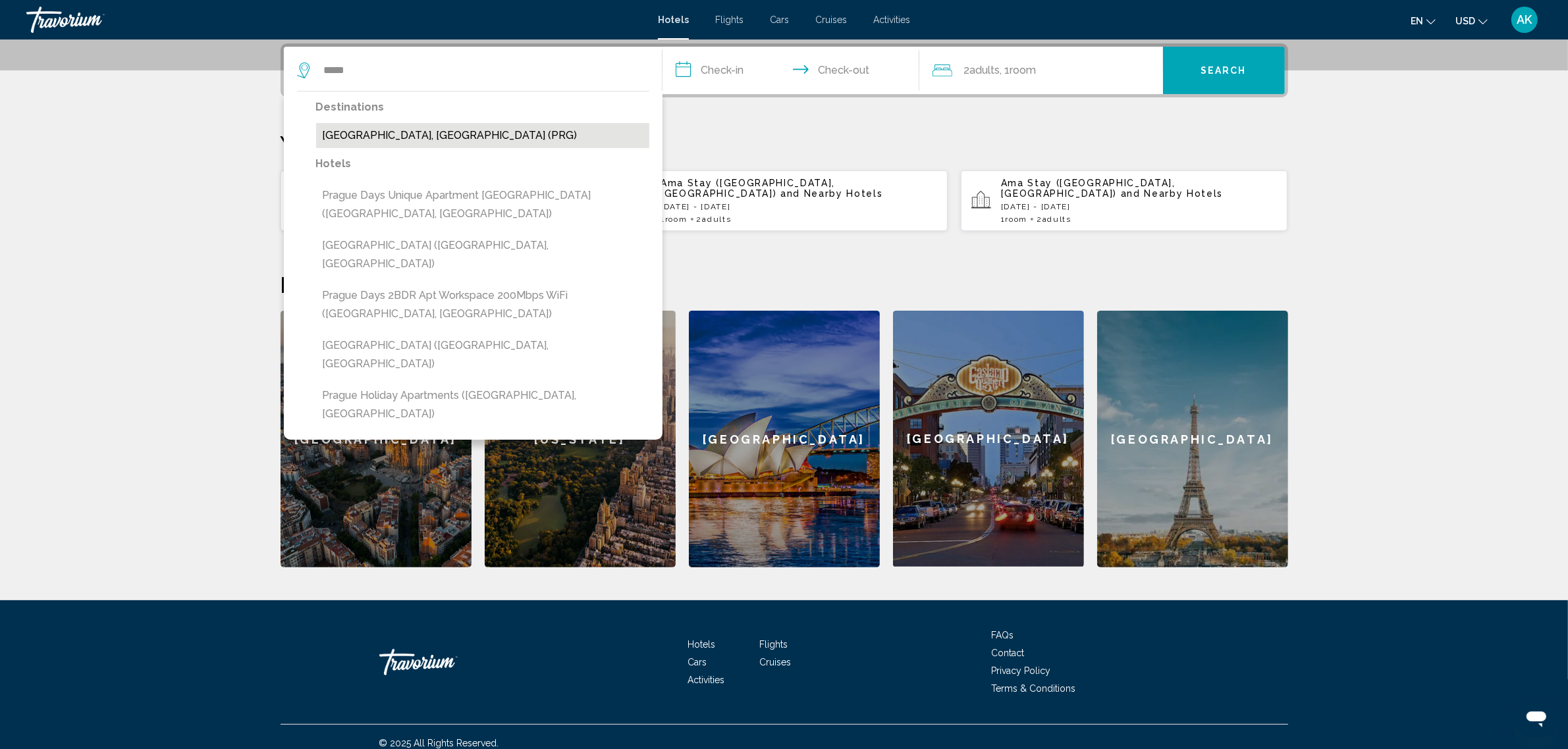
click at [415, 130] on button "[GEOGRAPHIC_DATA], [GEOGRAPHIC_DATA] (PRG)" at bounding box center [482, 136] width 333 height 25
type input "**********"
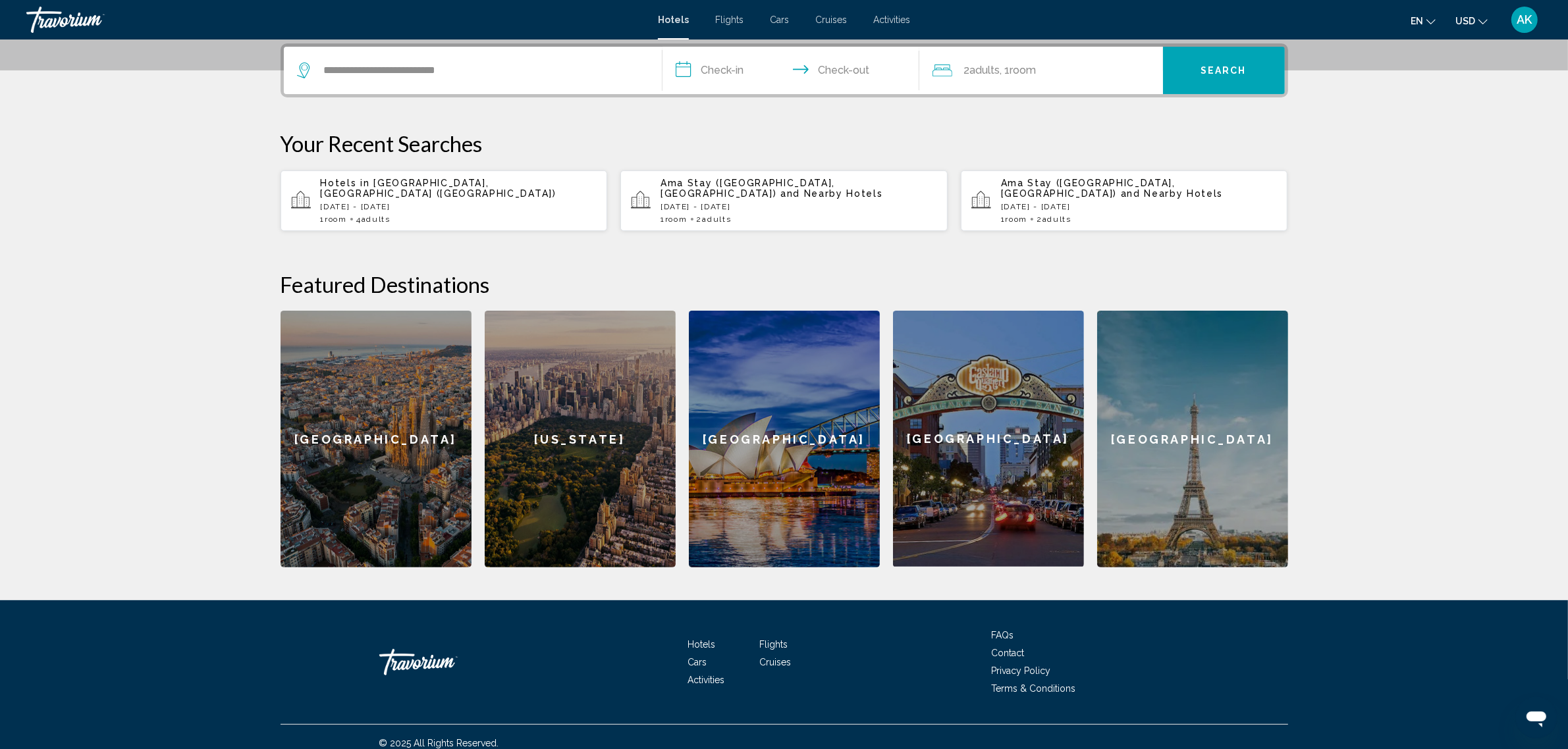
click at [709, 68] on input "**********" at bounding box center [794, 72] width 262 height 51
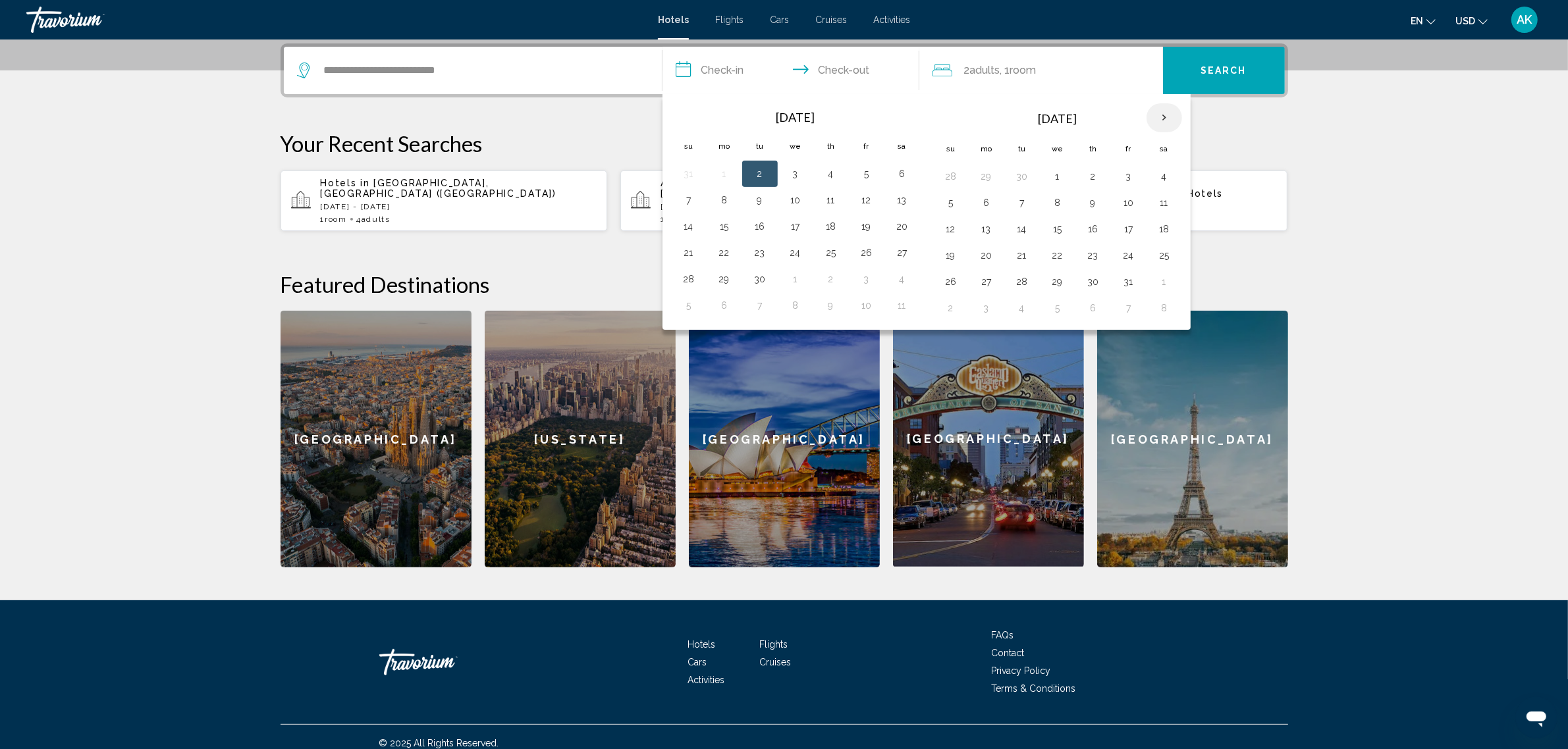
click at [1167, 116] on th "Next month" at bounding box center [1165, 117] width 36 height 29
click at [1166, 179] on button "3" at bounding box center [1164, 176] width 21 height 19
click at [1029, 201] on button "6" at bounding box center [1022, 203] width 21 height 19
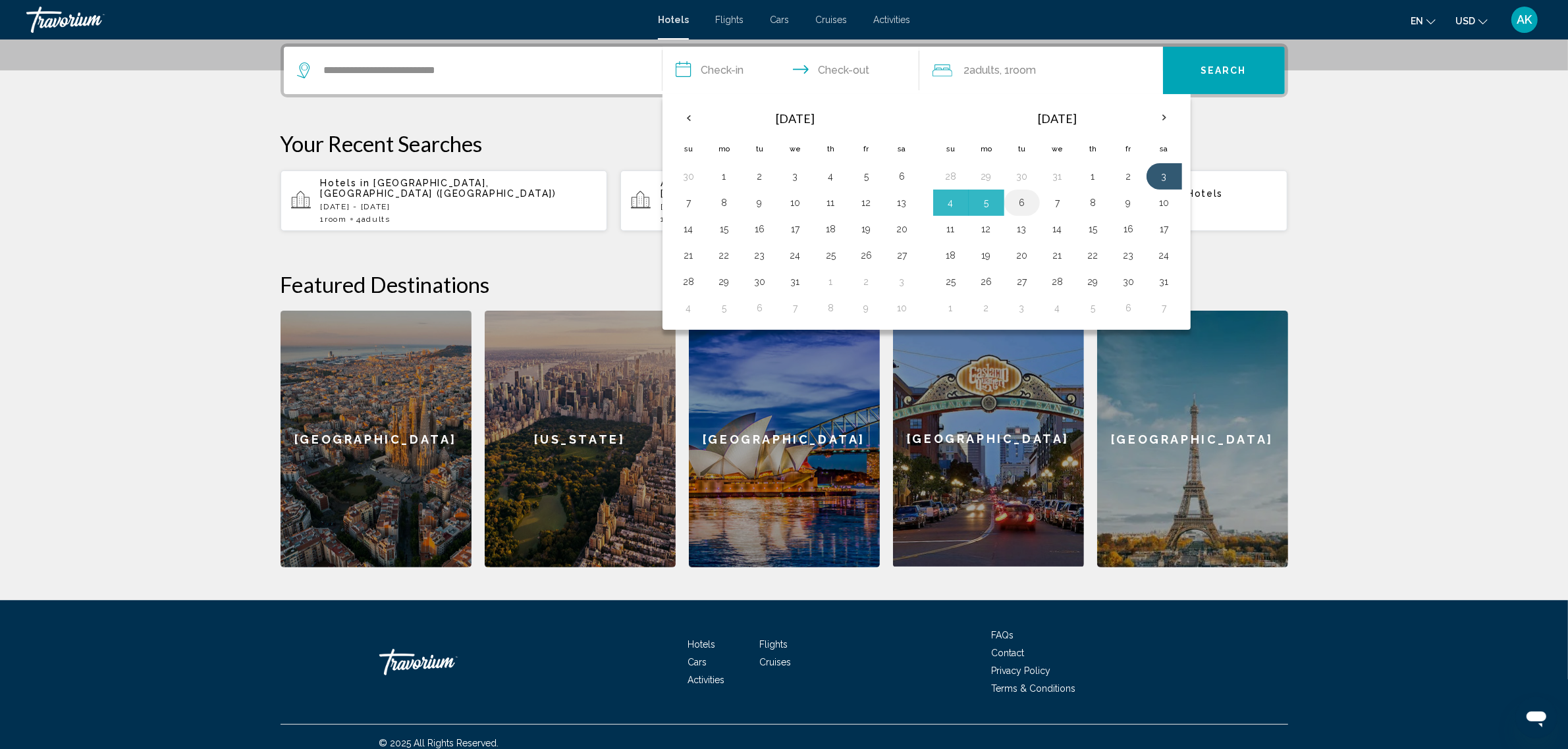
type input "**********"
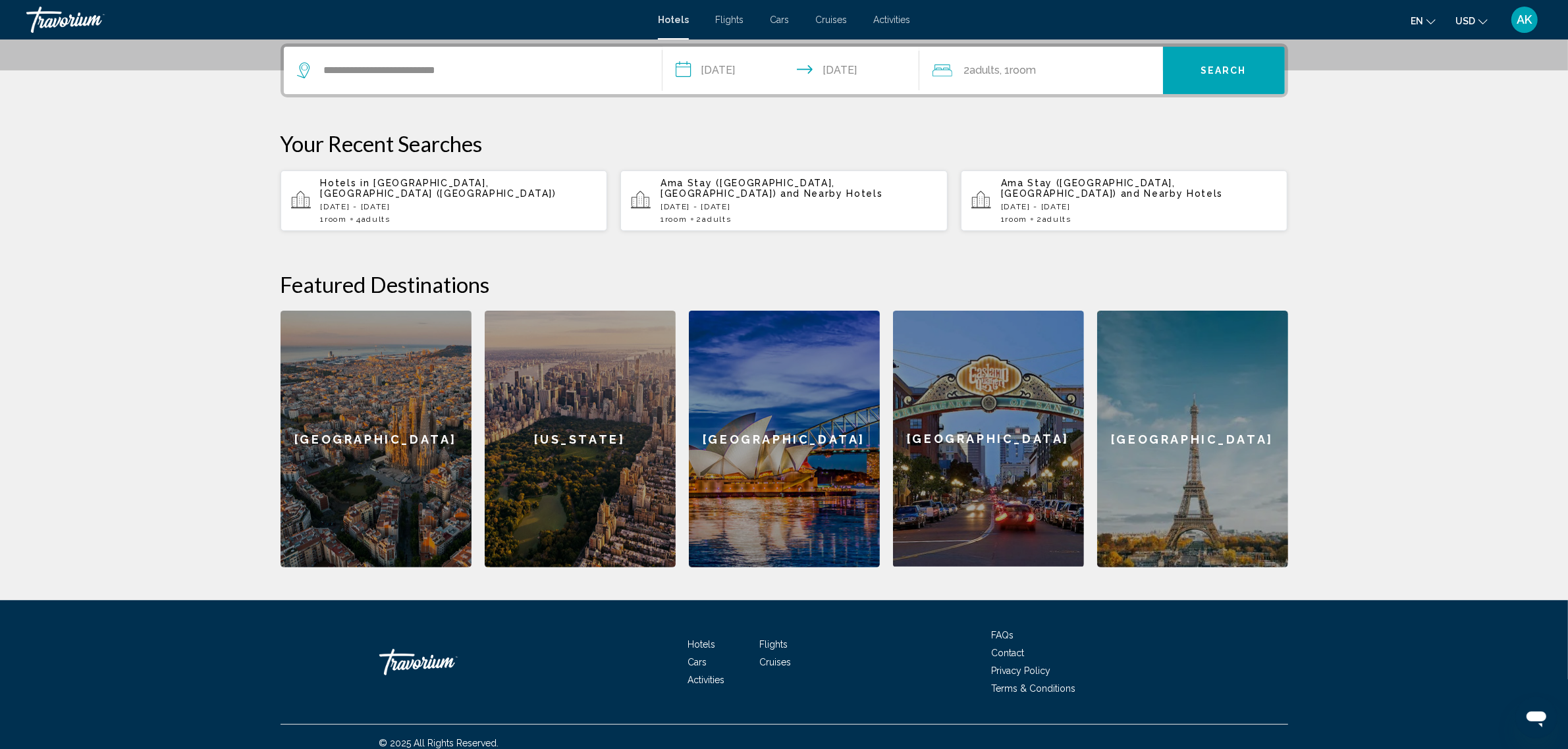
click at [1235, 81] on button "Search" at bounding box center [1224, 70] width 122 height 47
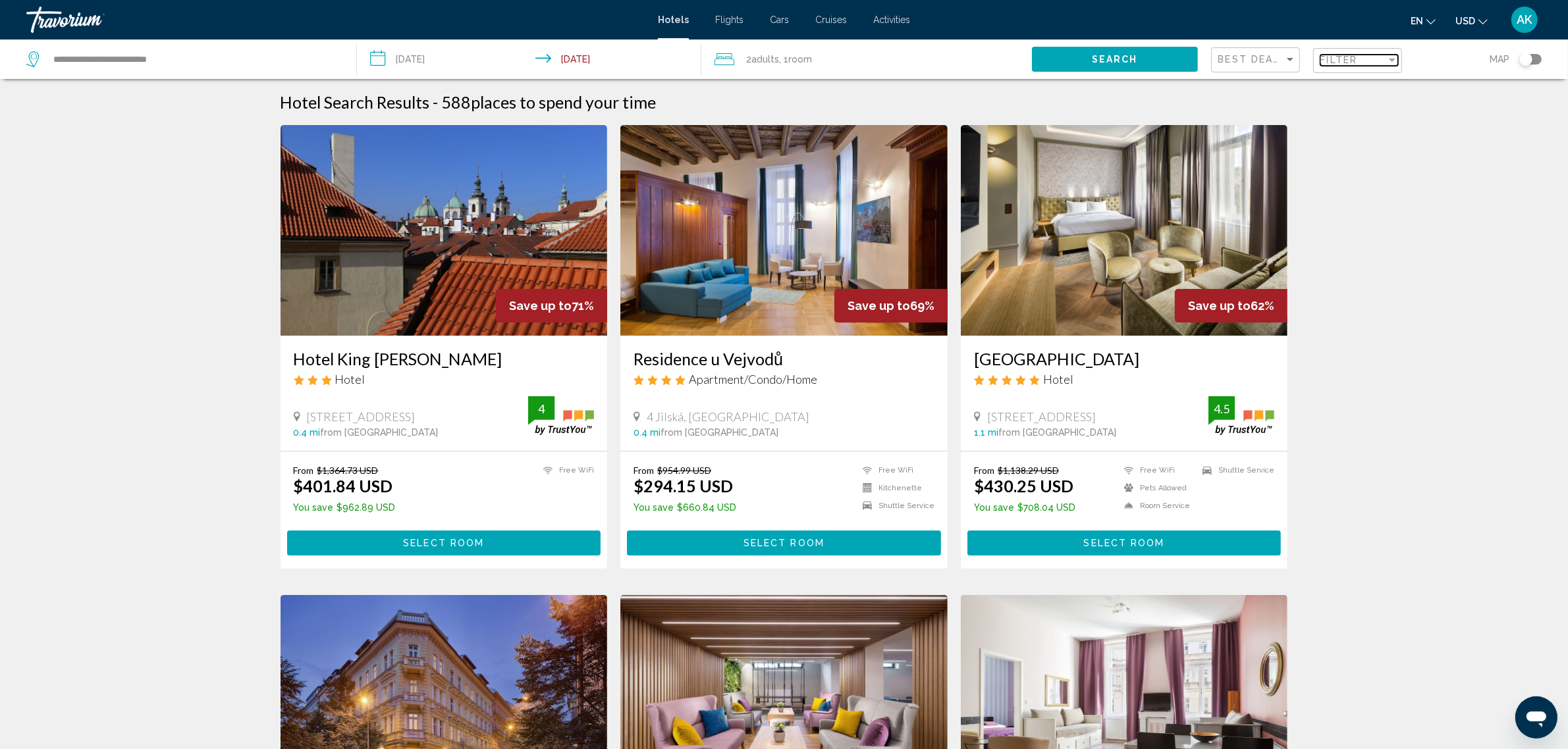
click at [1344, 56] on span "Filter" at bounding box center [1340, 60] width 37 height 11
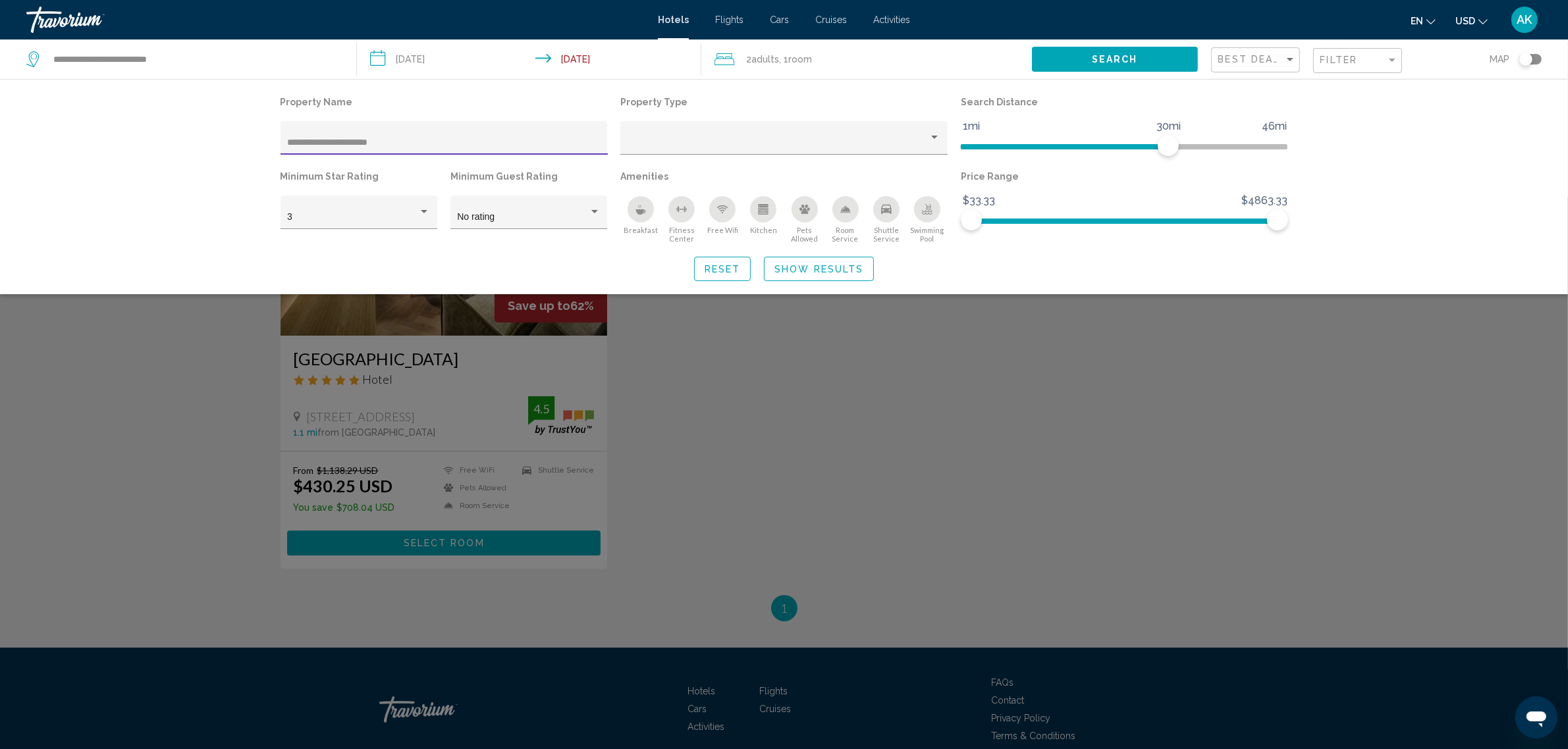
type input "**********"
click at [442, 419] on div "Search widget" at bounding box center [784, 473] width 1568 height 552
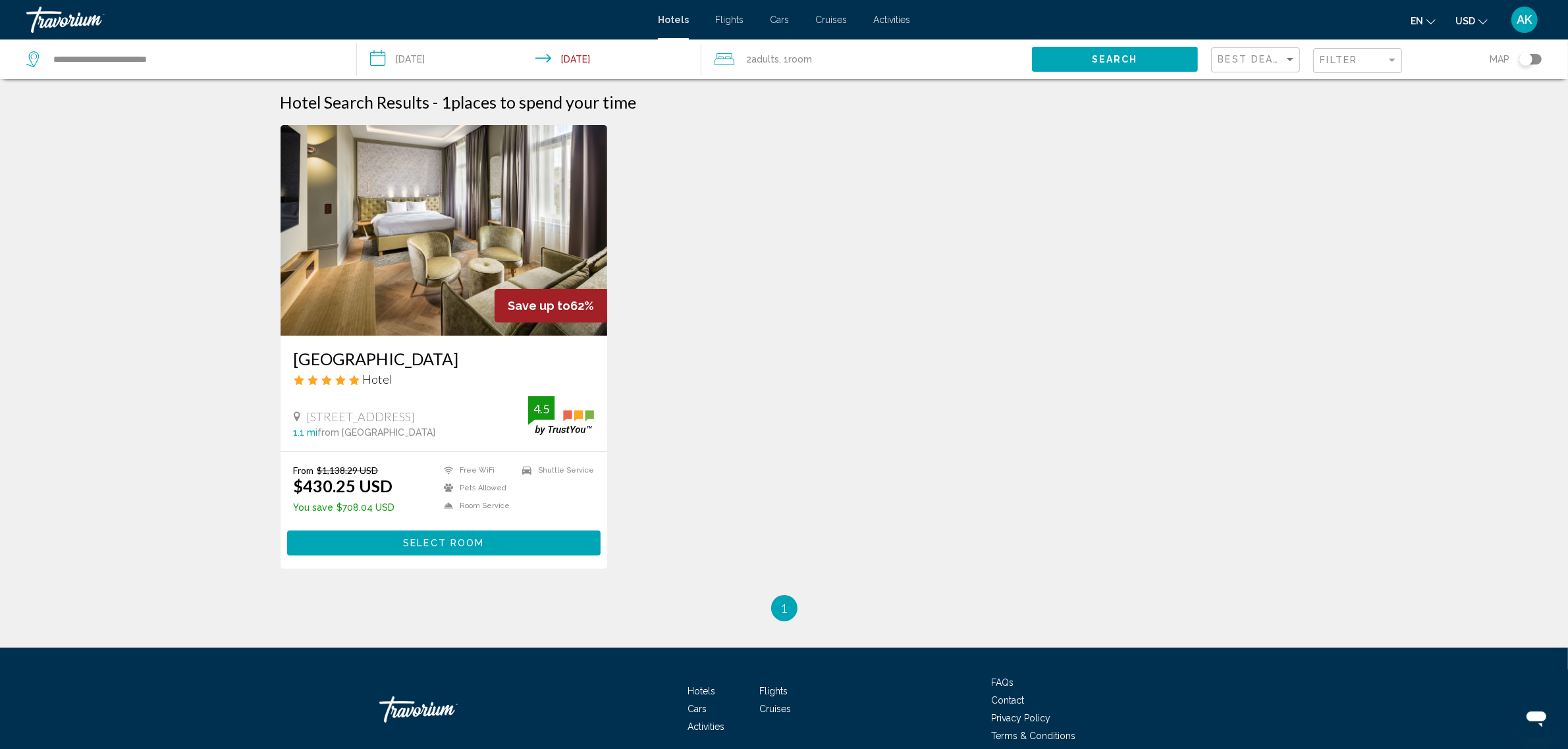
click at [470, 547] on span "Select Room" at bounding box center [443, 544] width 81 height 11
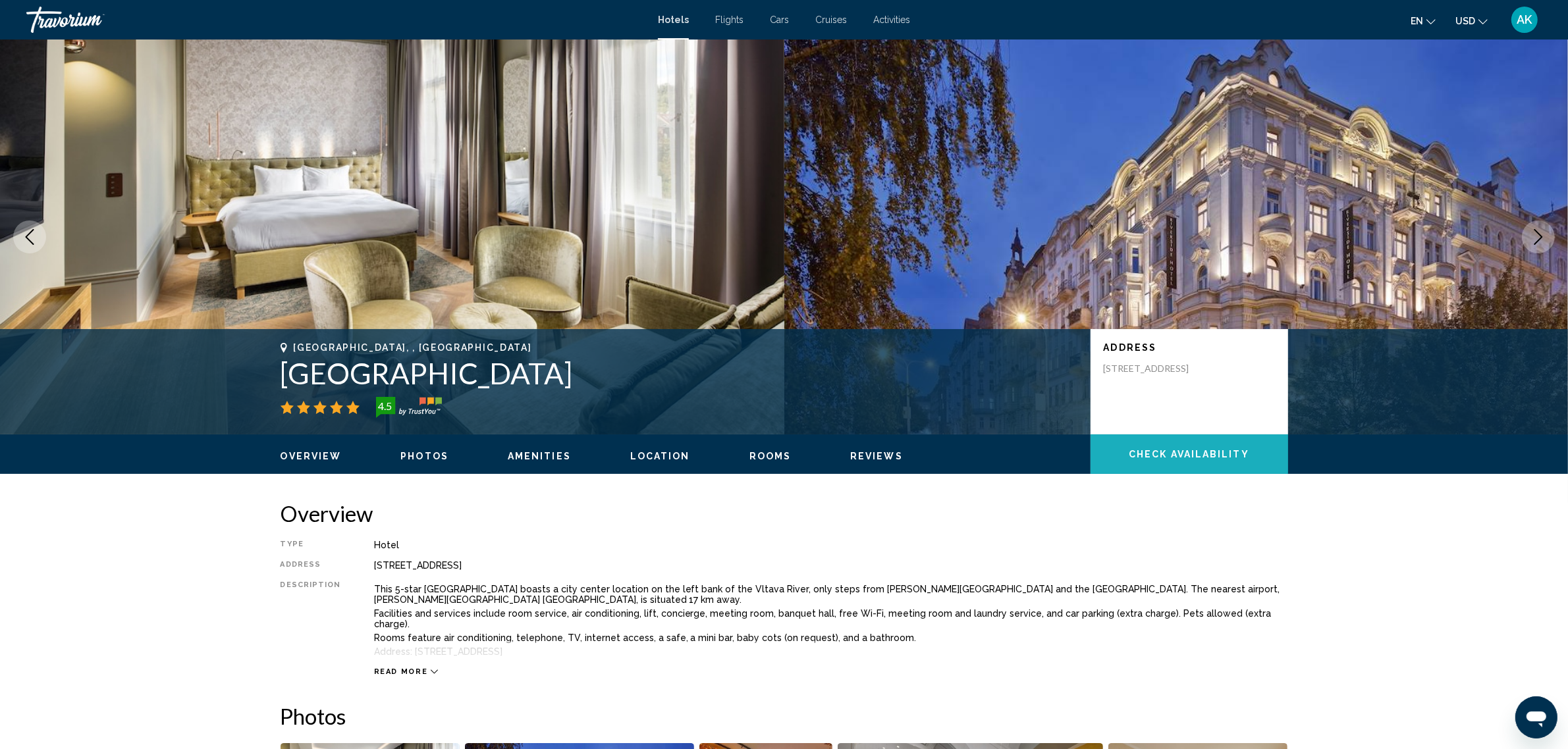
click at [1184, 446] on button "Check Availability" at bounding box center [1190, 454] width 197 height 40
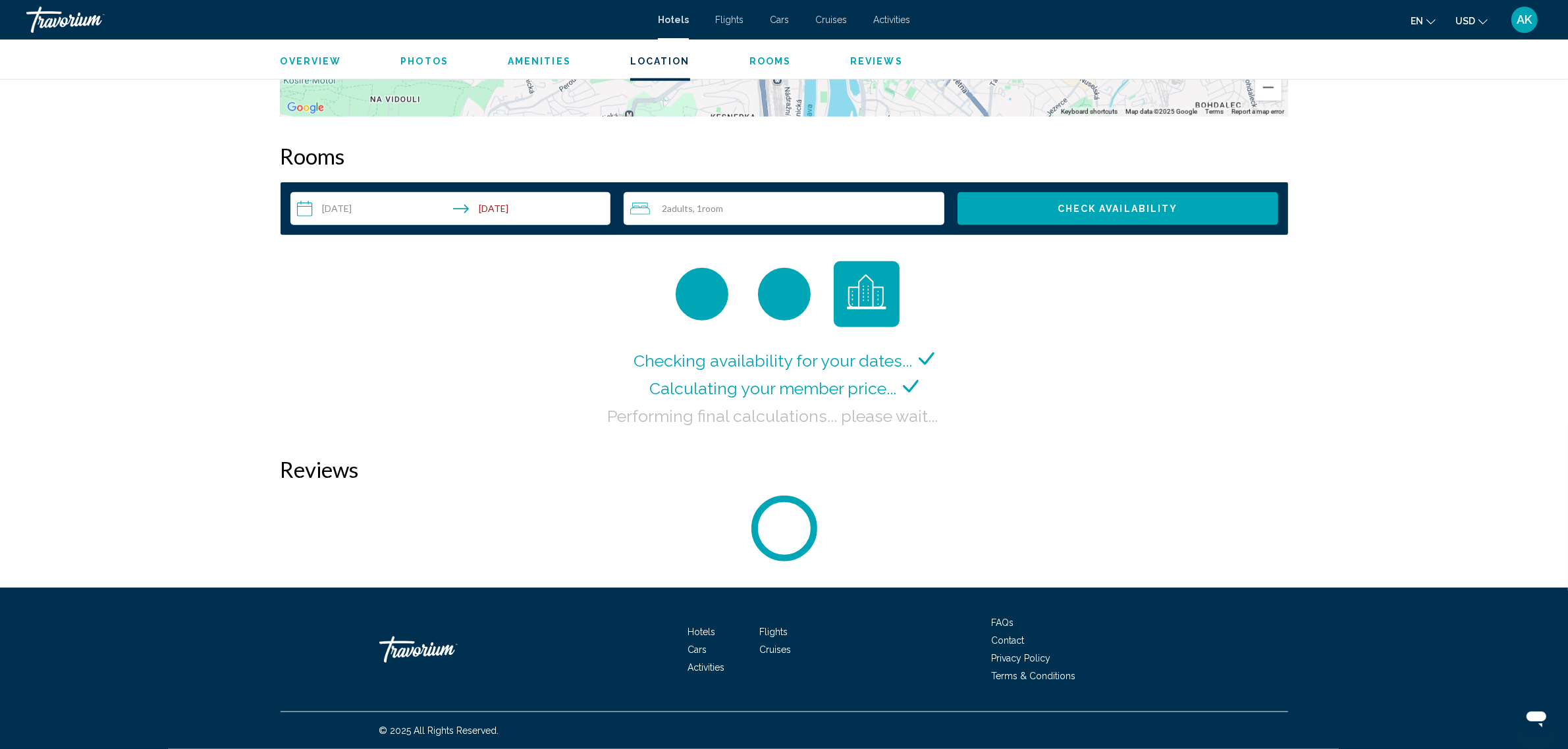
scroll to position [1592, 0]
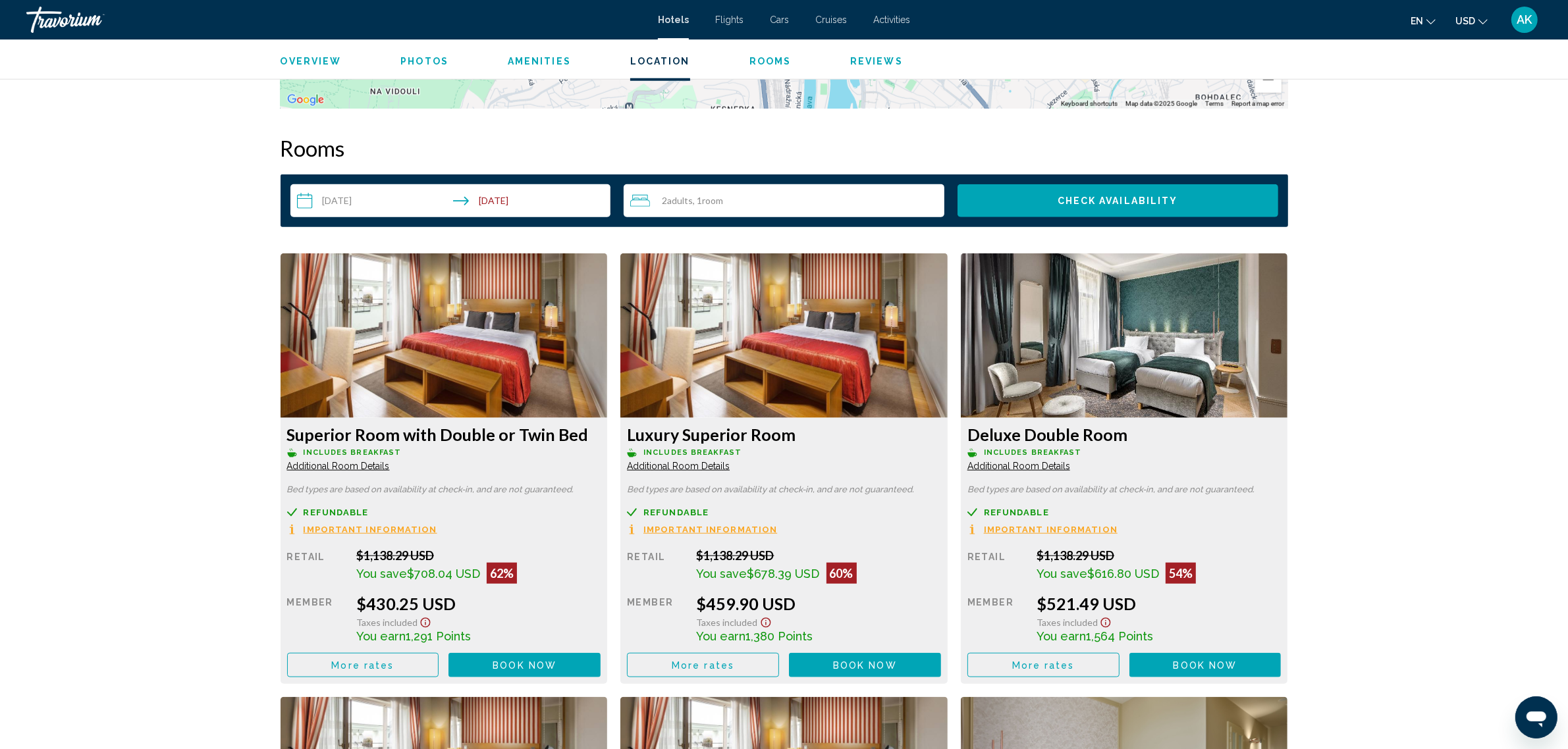
click at [601, 653] on button "Book now No longer available" at bounding box center [525, 664] width 152 height 24
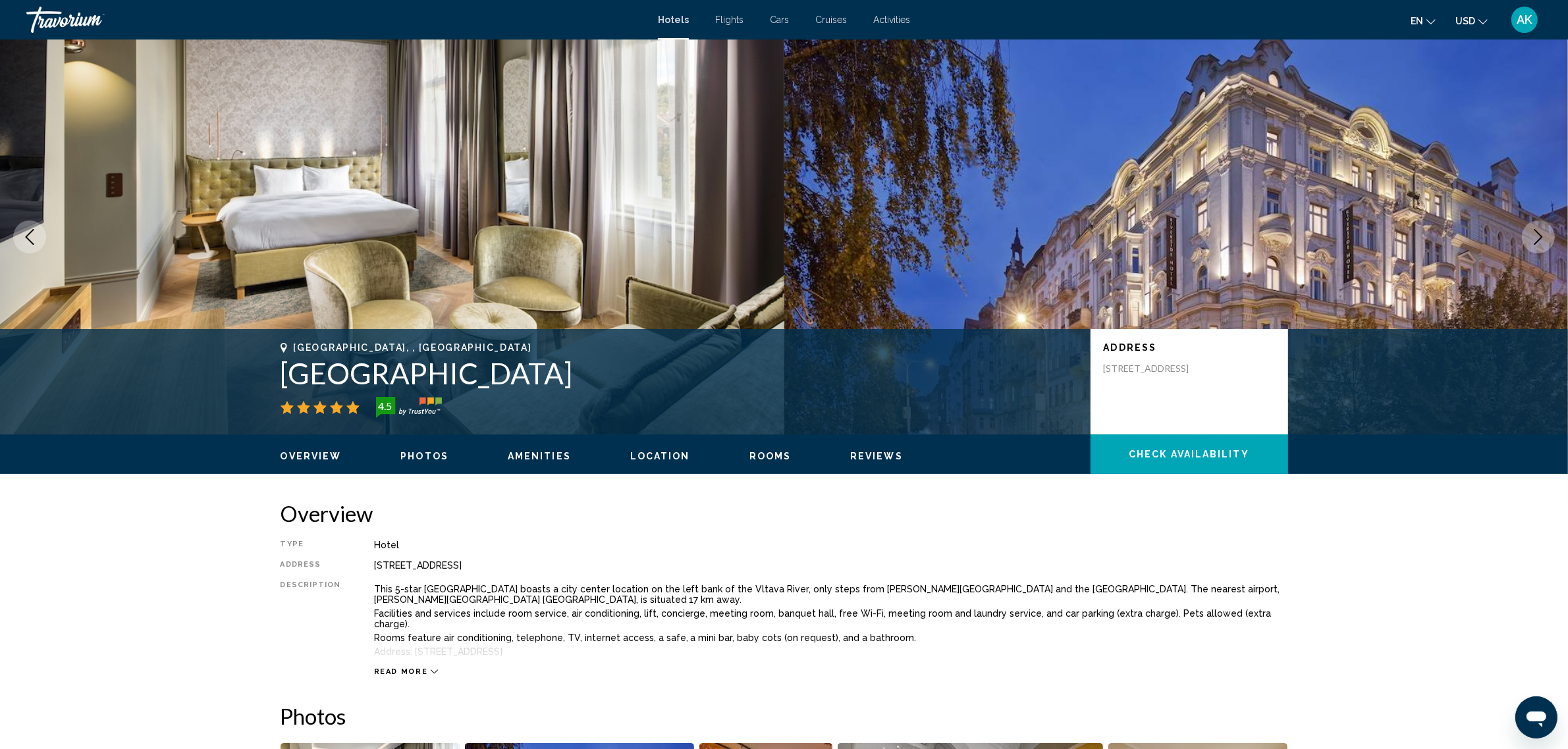
click at [1177, 454] on span "Check Availability" at bounding box center [1189, 455] width 120 height 11
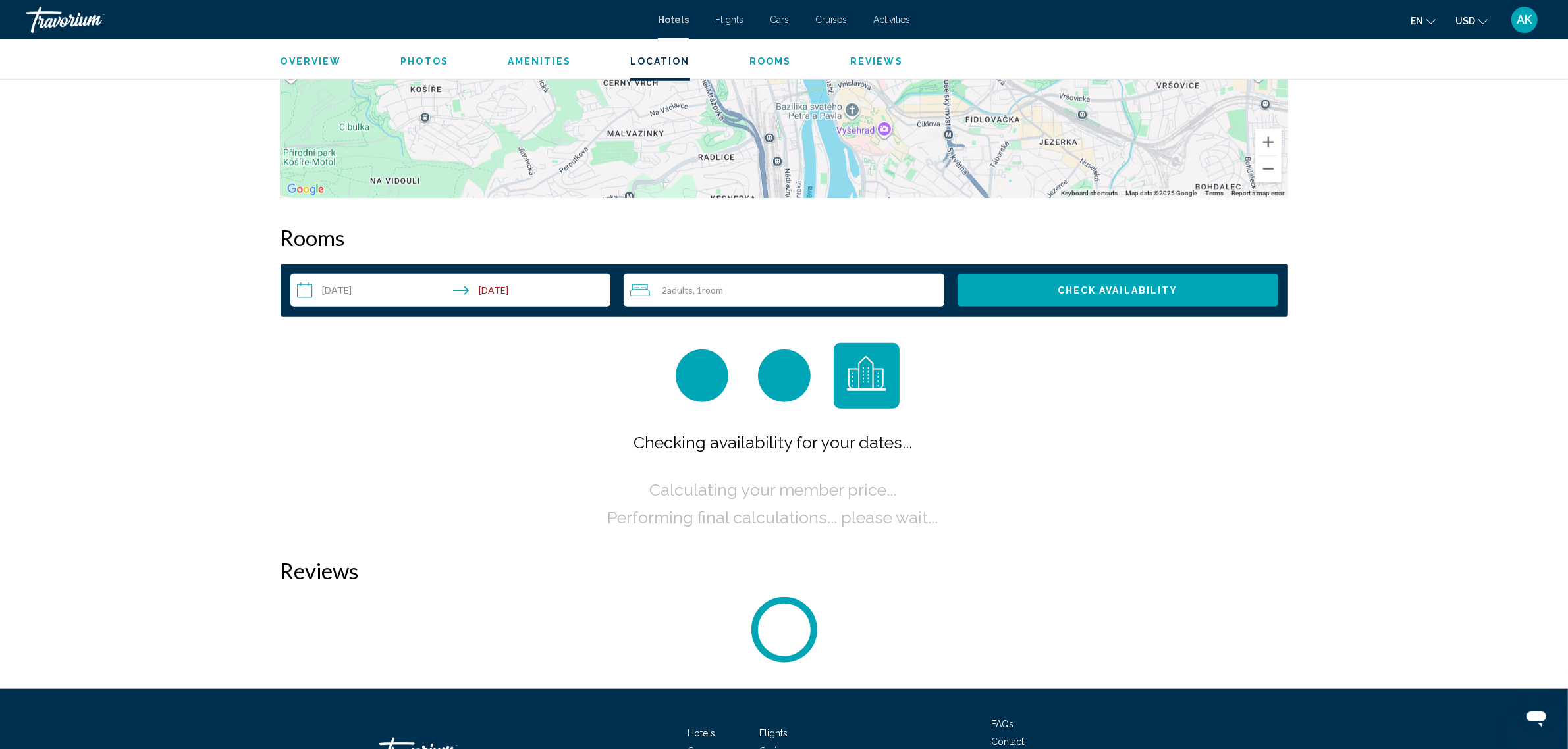
scroll to position [1592, 0]
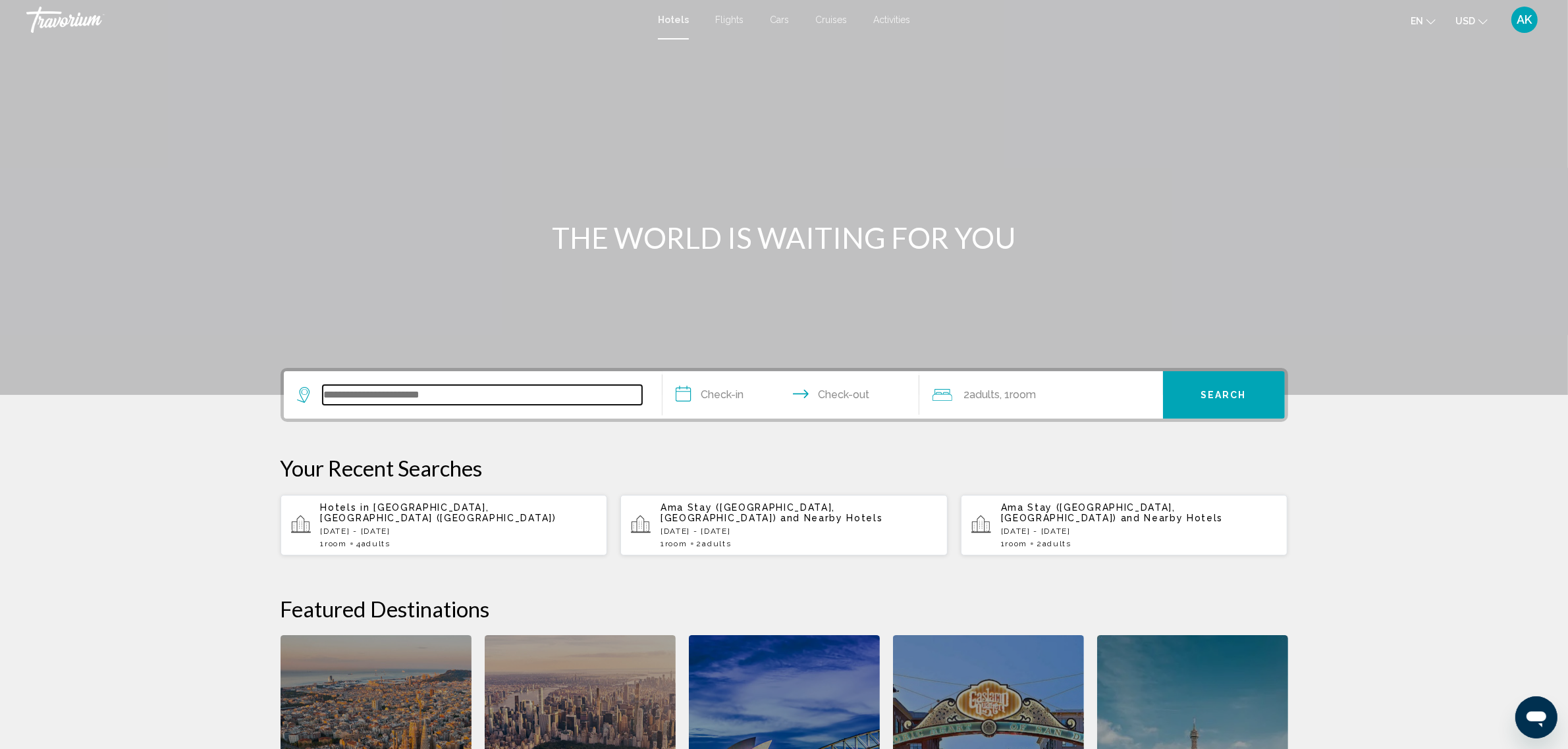
click at [445, 400] on input "Search widget" at bounding box center [482, 394] width 319 height 19
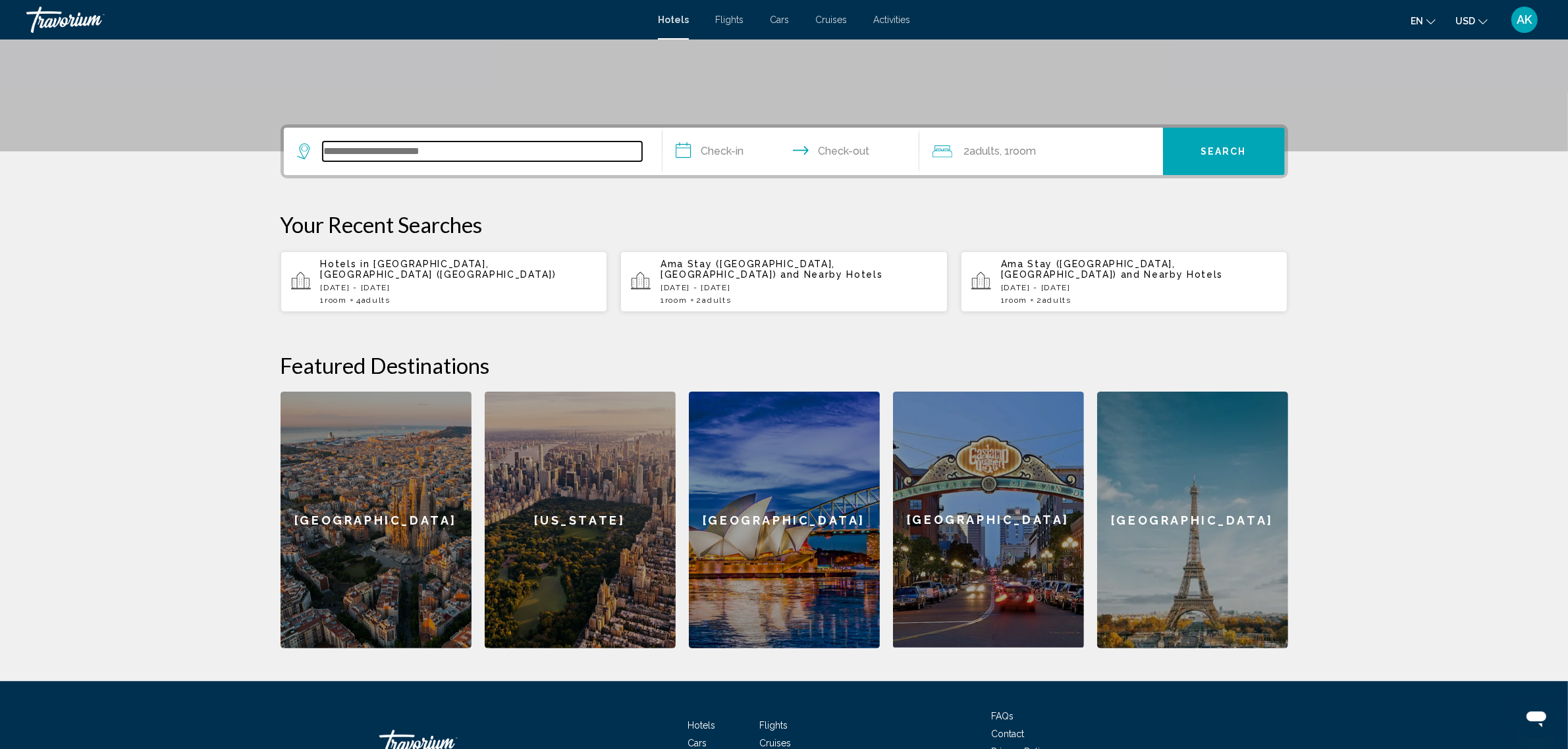
scroll to position [324, 0]
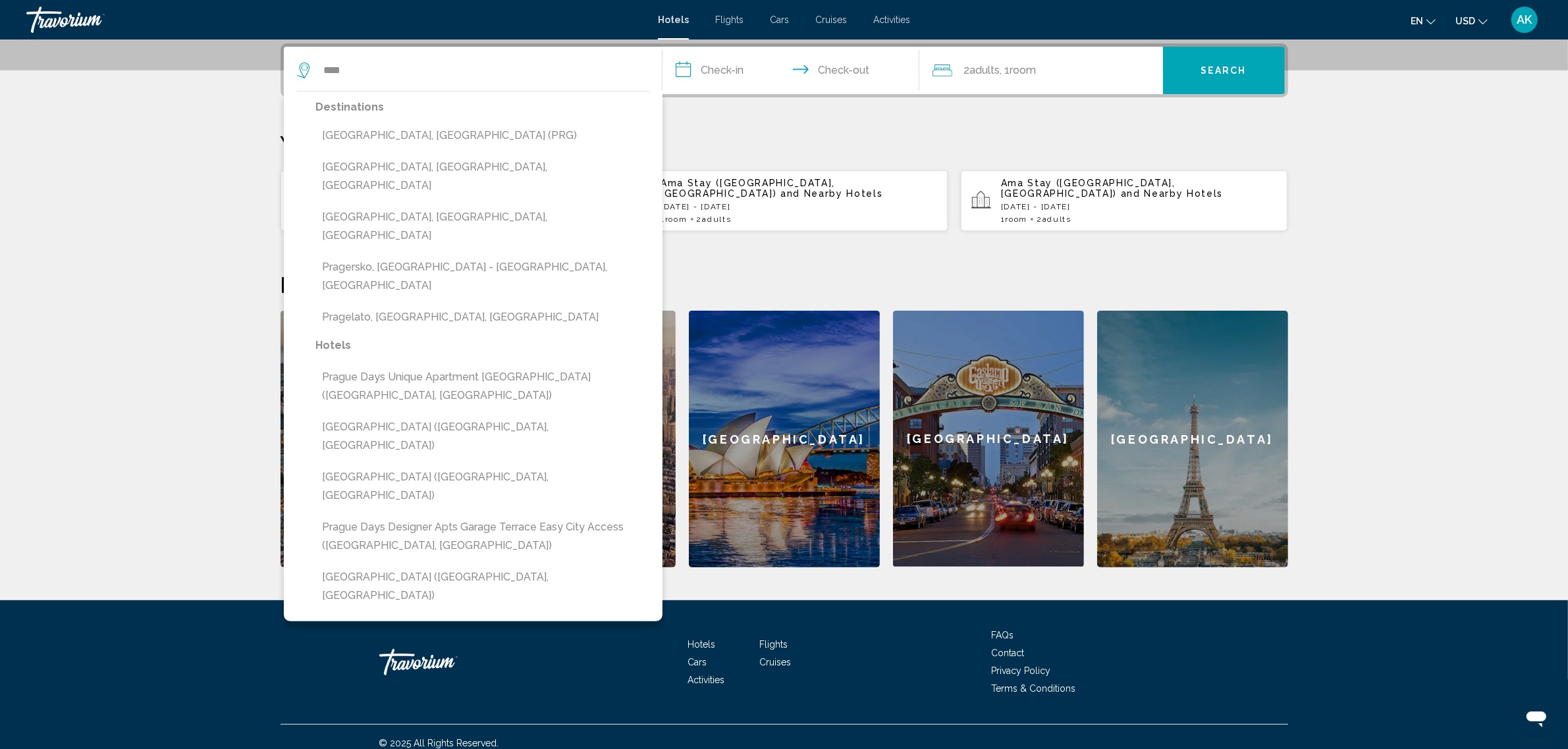
click at [371, 140] on button "[GEOGRAPHIC_DATA], [GEOGRAPHIC_DATA] (PRG)" at bounding box center [482, 136] width 333 height 25
type input "**********"
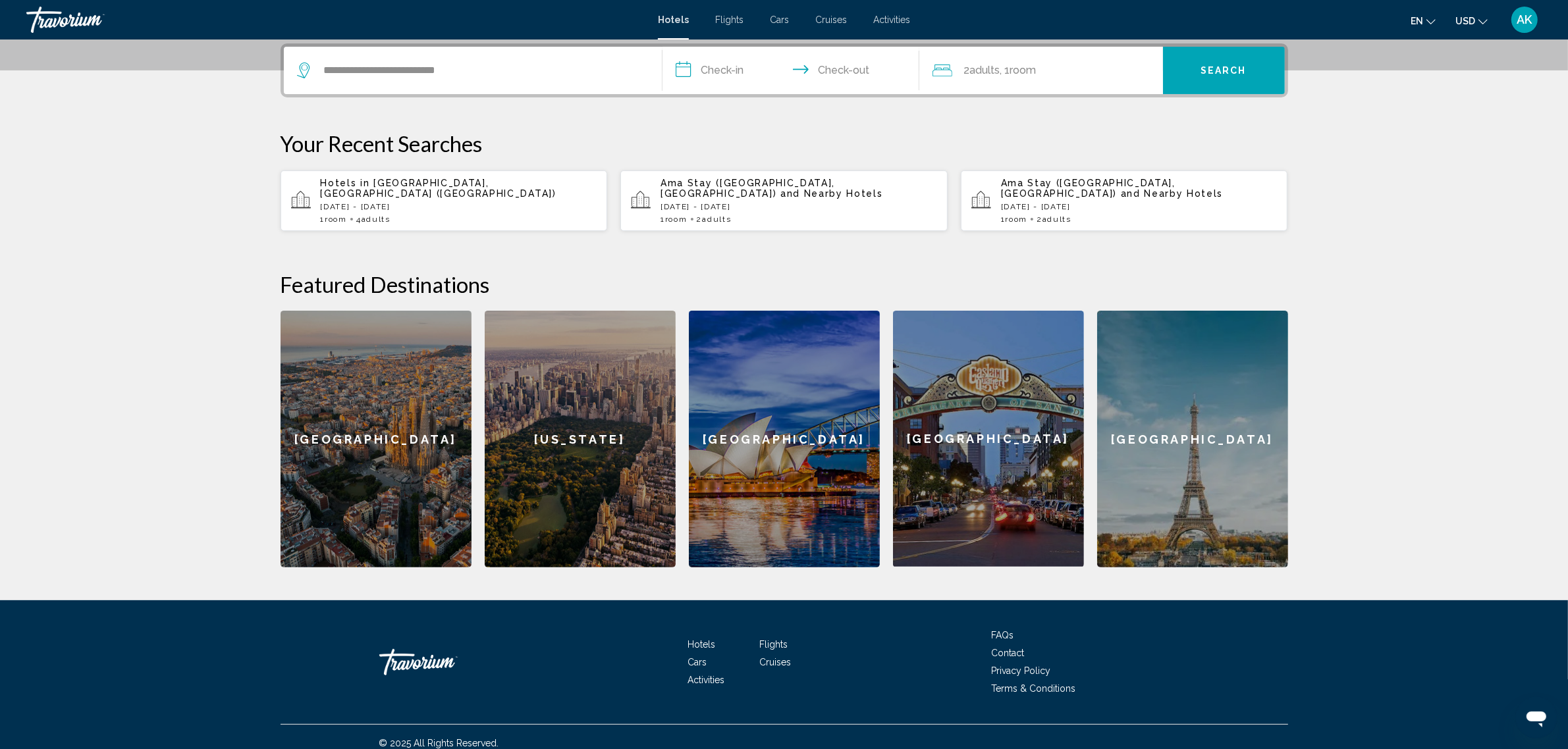
click at [729, 64] on input "**********" at bounding box center [794, 72] width 262 height 51
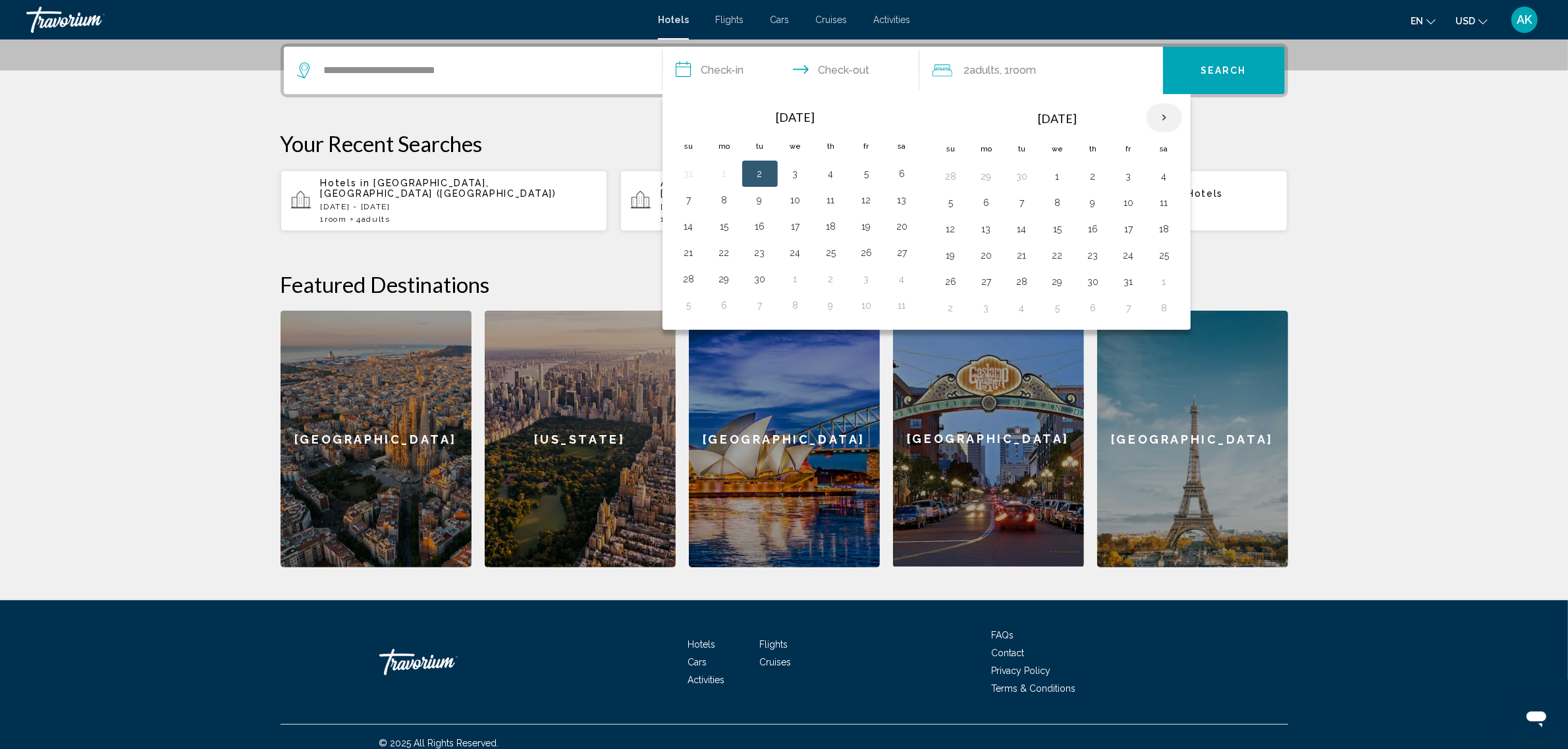
click at [1163, 114] on th "Next month" at bounding box center [1165, 117] width 36 height 29
click at [1168, 172] on button "3" at bounding box center [1164, 176] width 21 height 19
click at [1036, 203] on td "6" at bounding box center [1022, 203] width 36 height 26
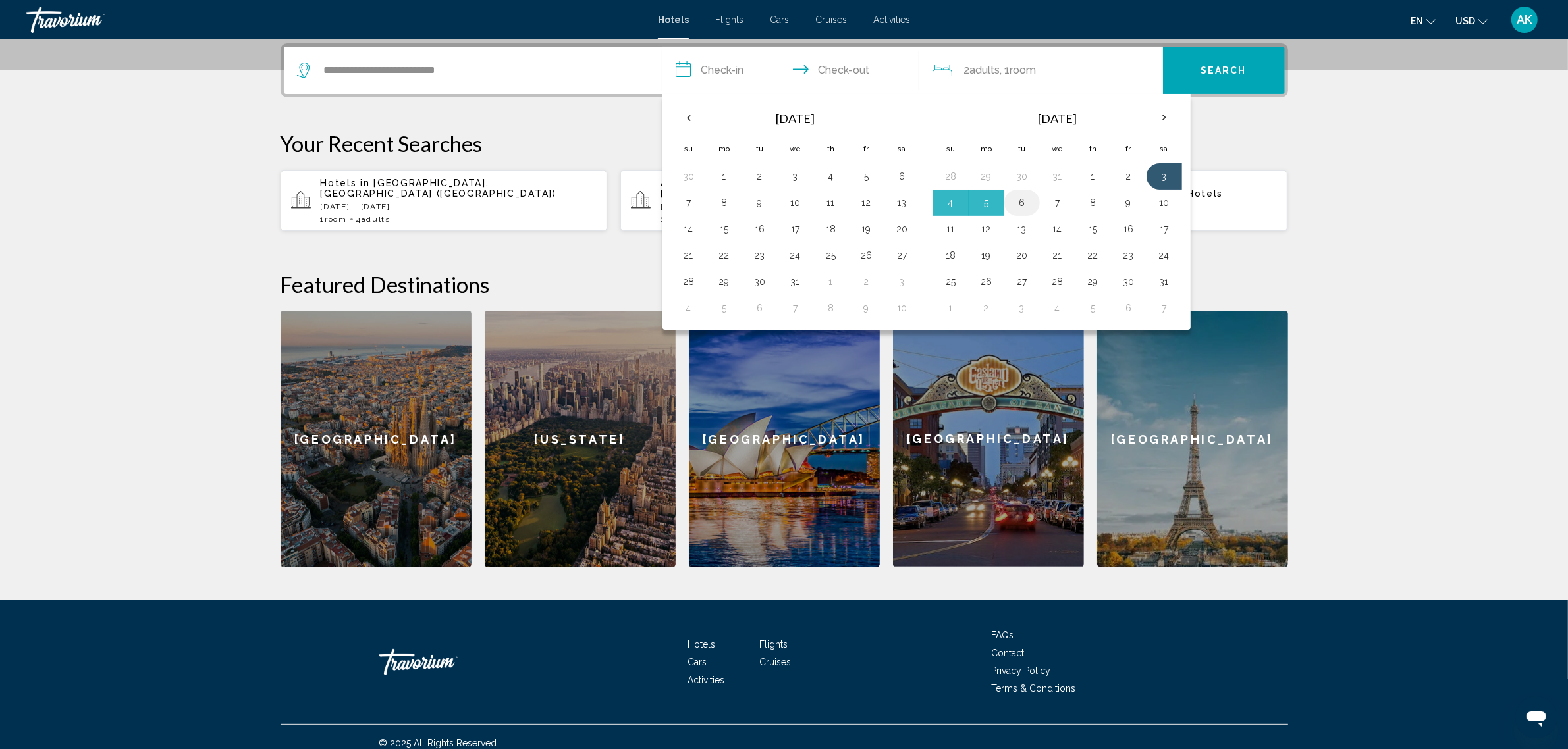
click at [1024, 198] on button "6" at bounding box center [1022, 203] width 21 height 19
type input "**********"
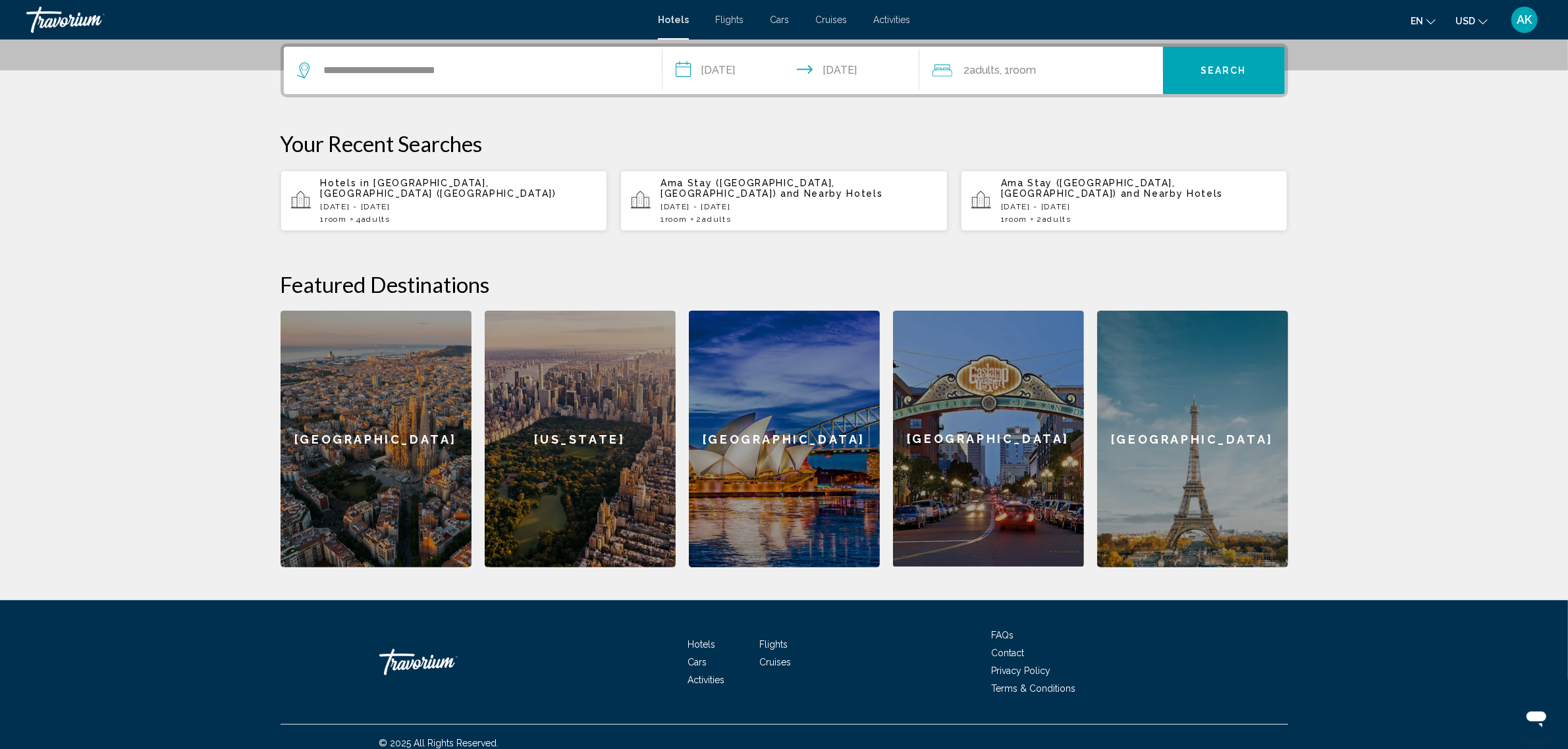
click at [1230, 71] on span "Search" at bounding box center [1223, 71] width 46 height 11
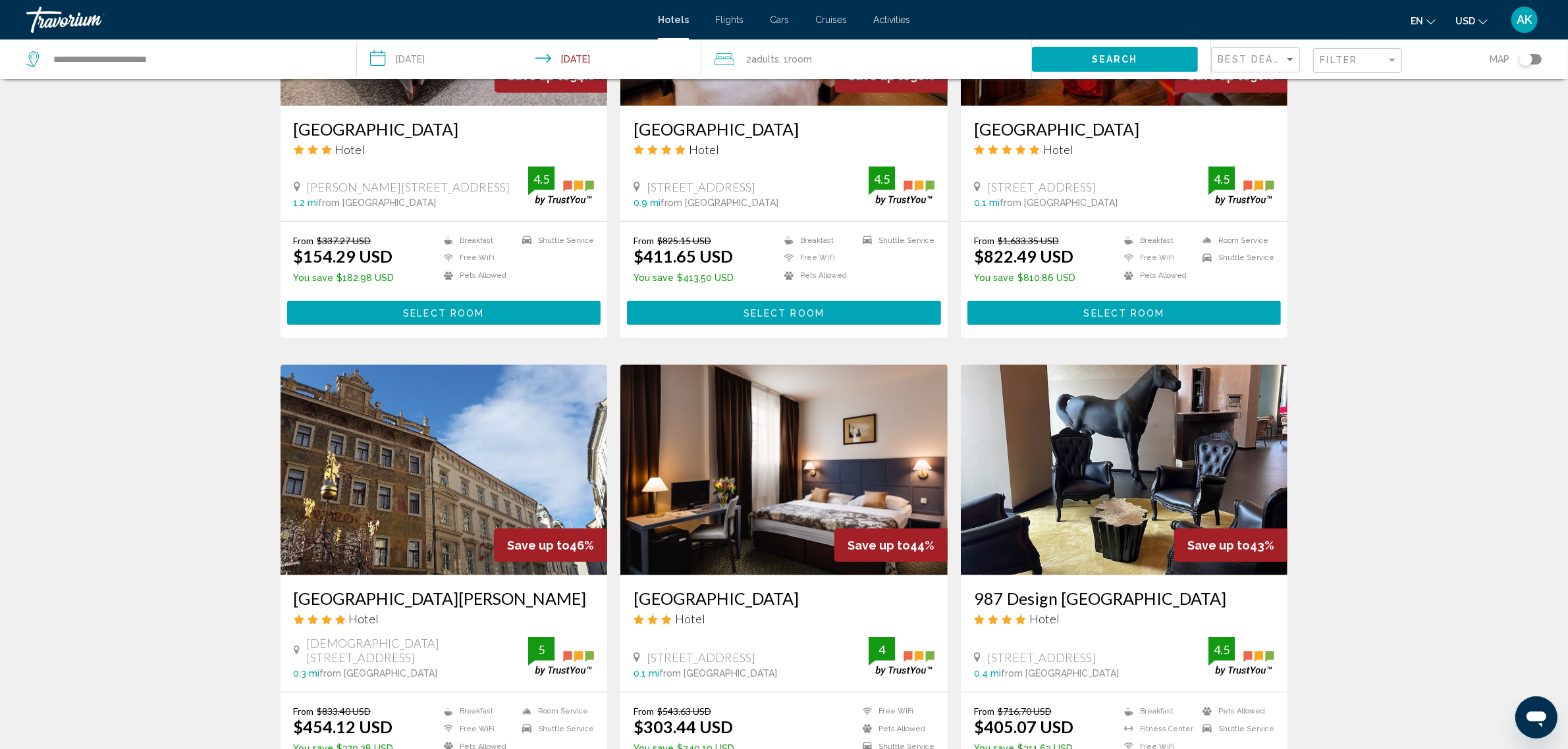
scroll to position [1316, 0]
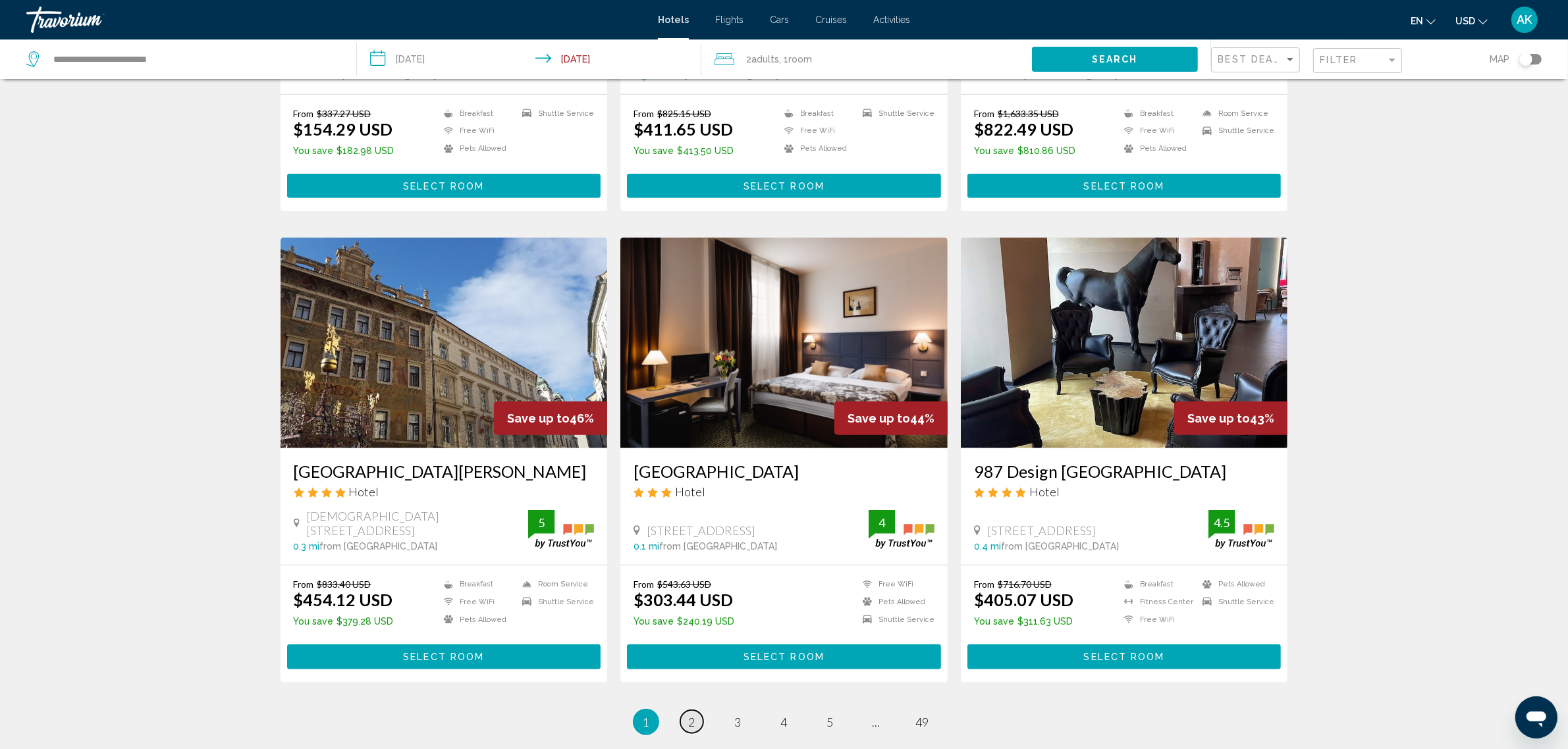
click at [697, 710] on link "page 2" at bounding box center [692, 722] width 23 height 23
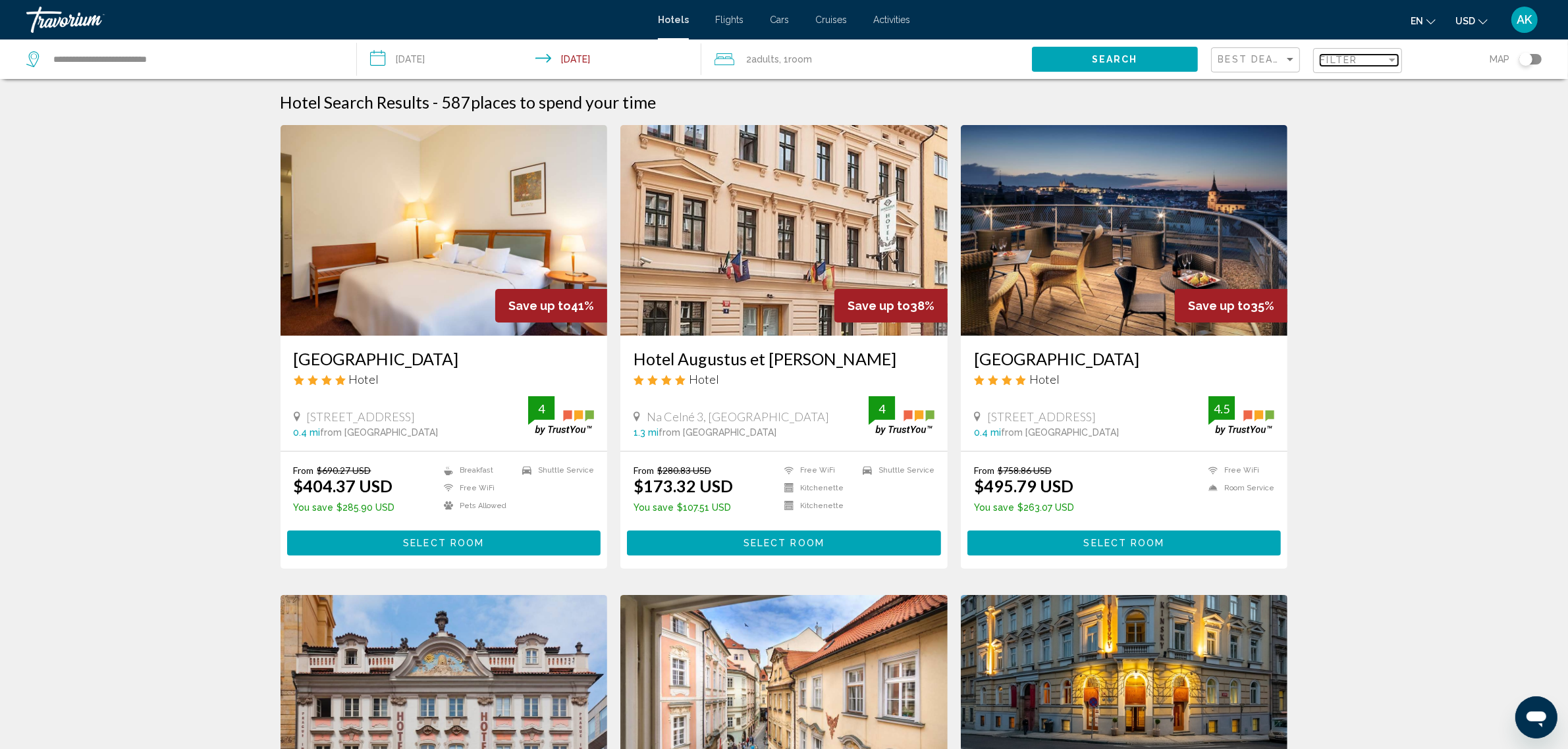
click at [1335, 61] on span "Filter" at bounding box center [1340, 60] width 37 height 11
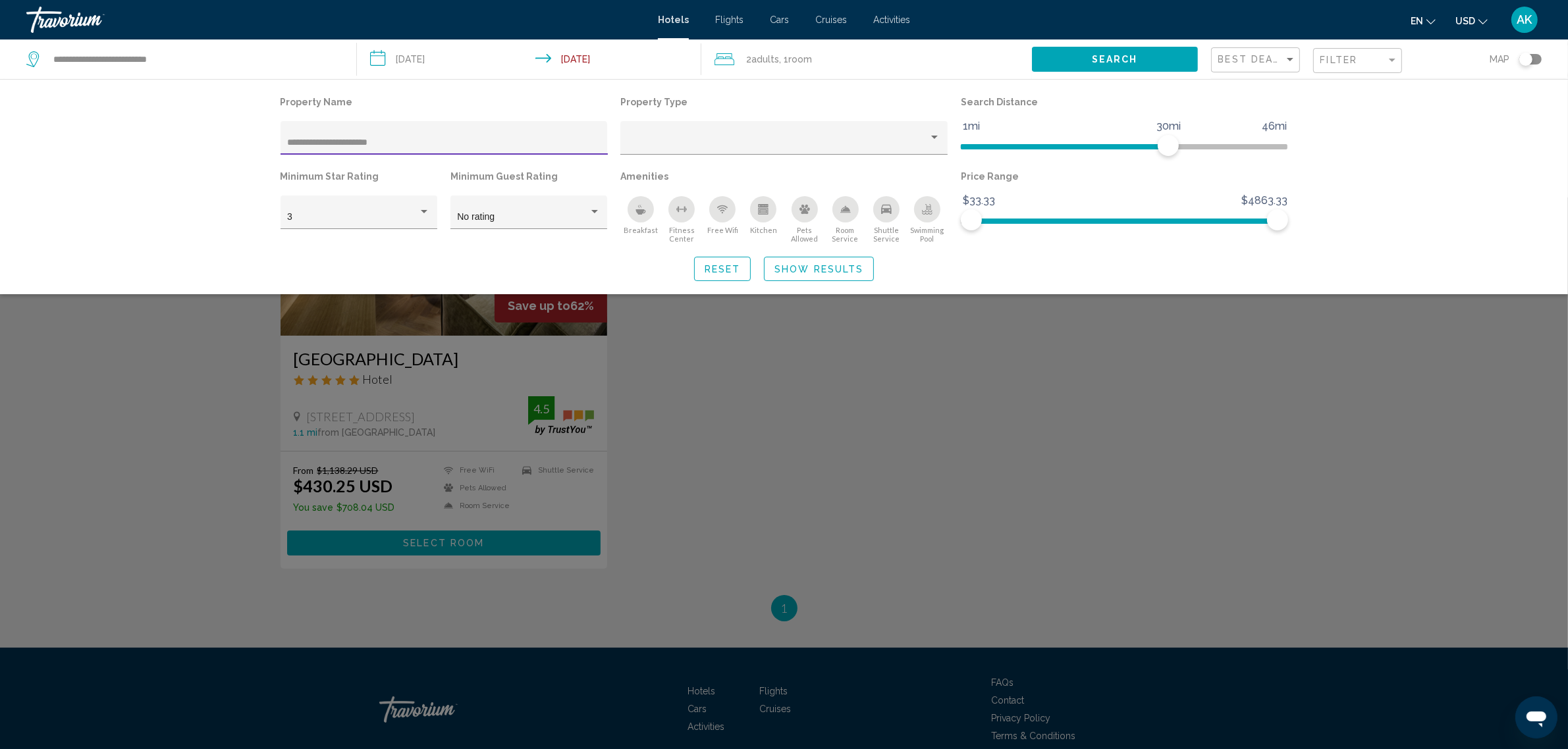
type input "**********"
click at [448, 369] on div "Search widget" at bounding box center [784, 473] width 1568 height 552
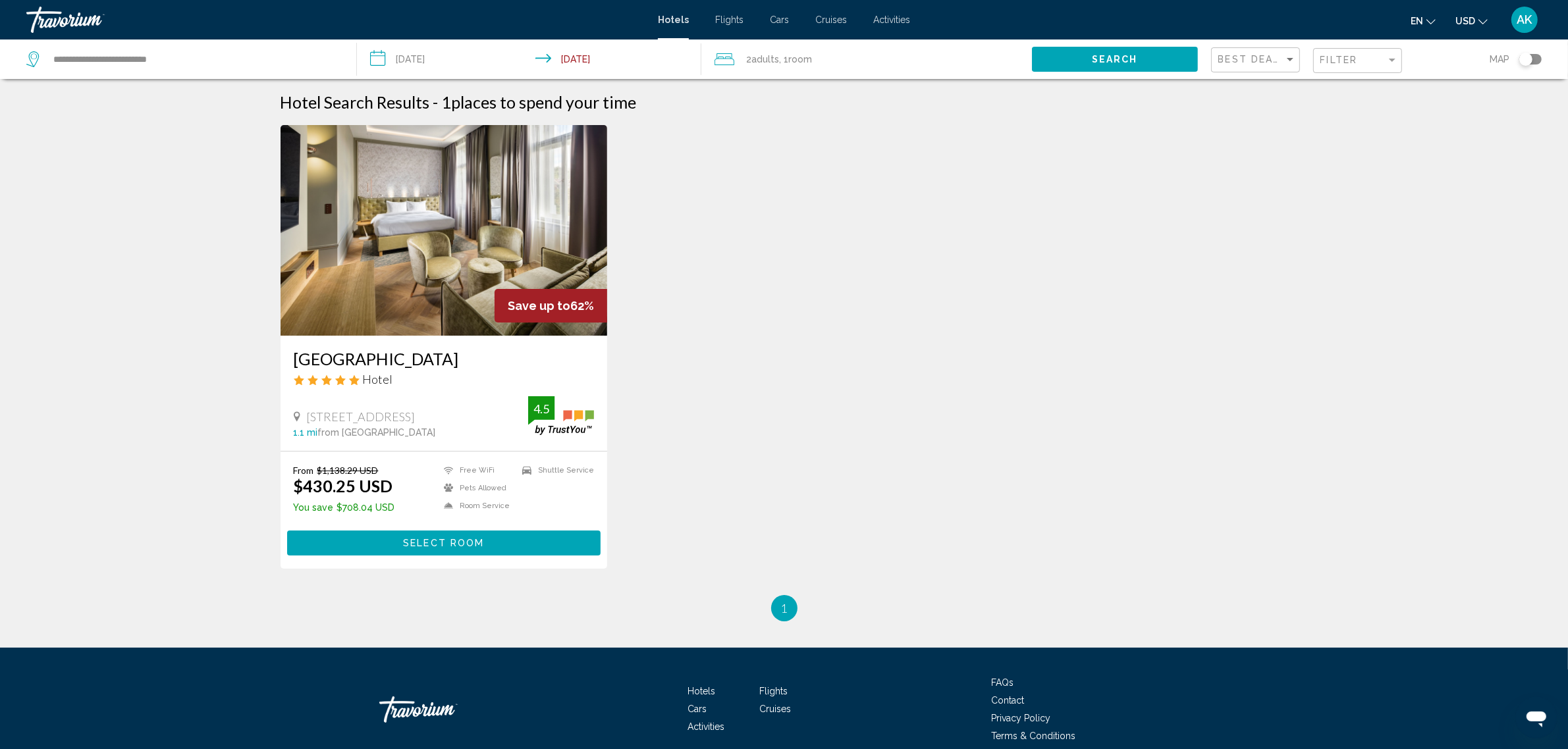
click at [426, 291] on img "Main content" at bounding box center [444, 230] width 328 height 210
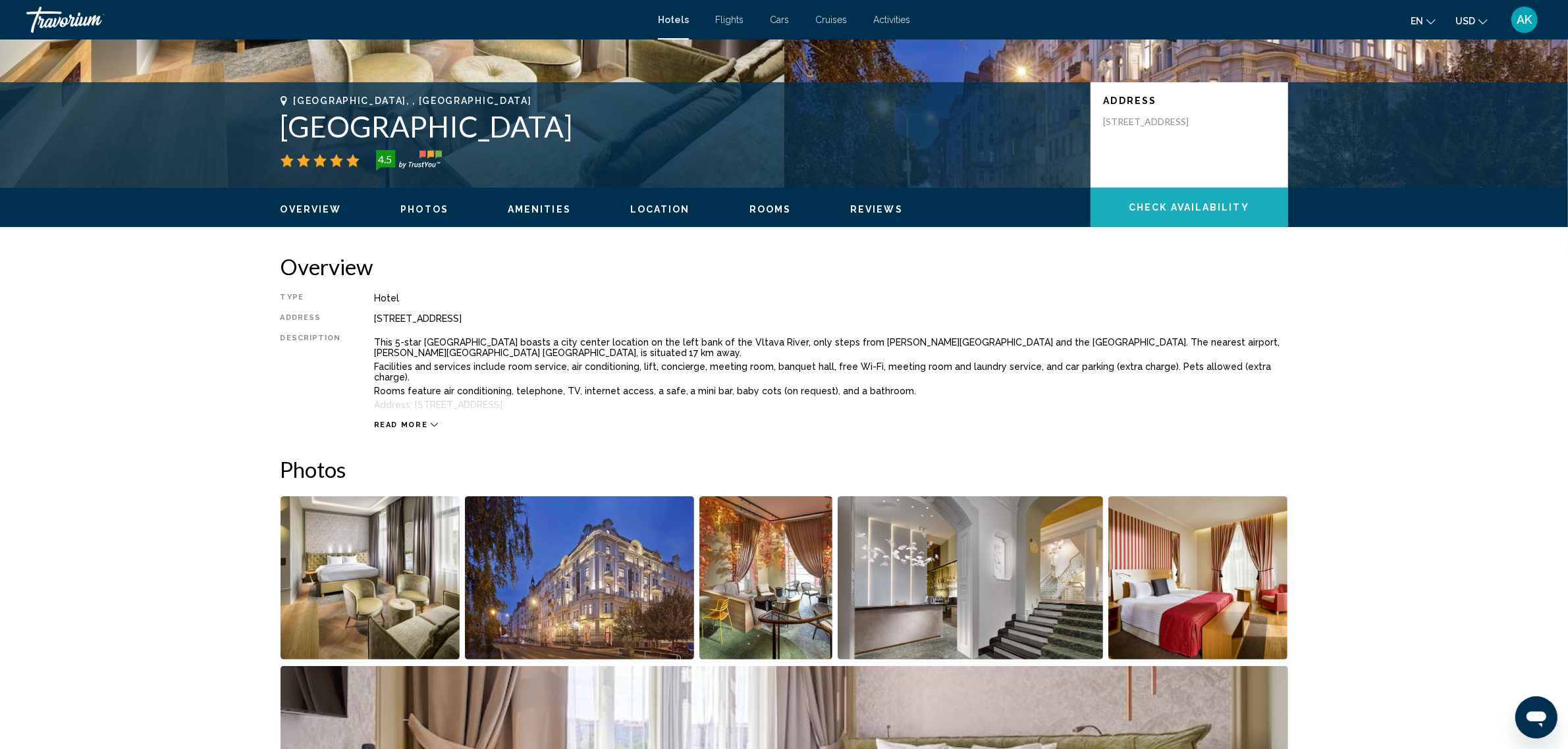
click at [1194, 213] on button "Check Availability" at bounding box center [1190, 207] width 197 height 40
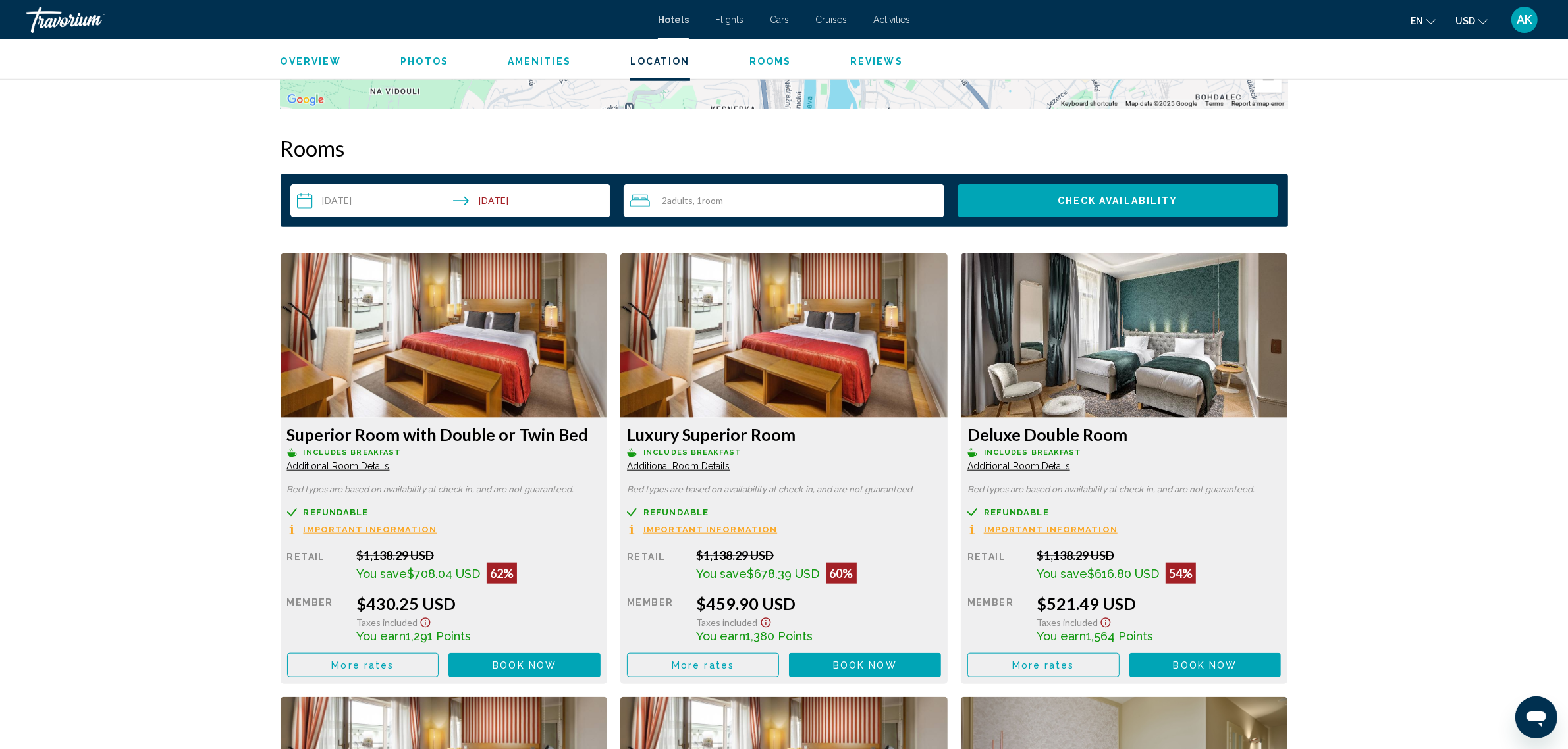
scroll to position [1674, 0]
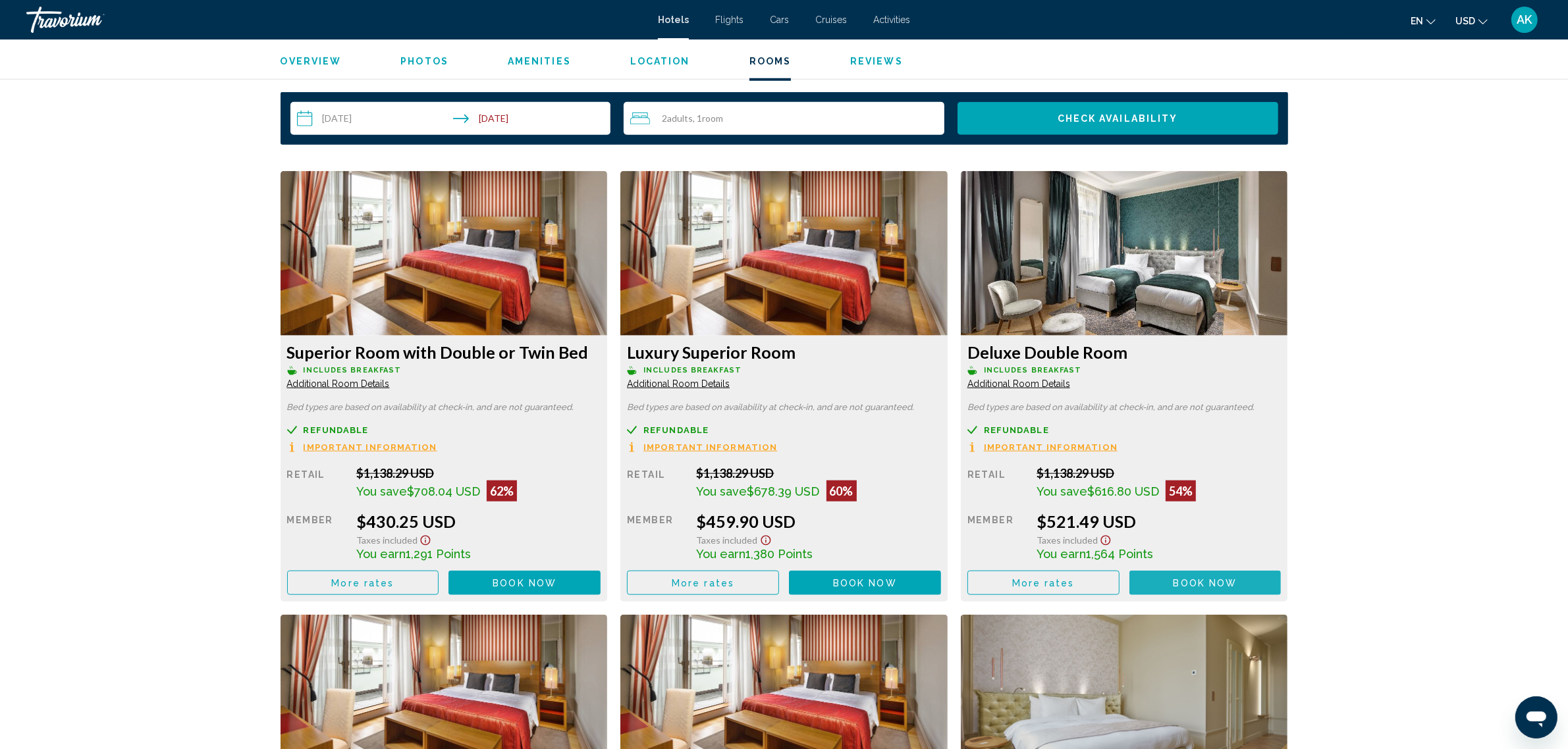
click at [1195, 578] on span "Book now" at bounding box center [1205, 584] width 64 height 11
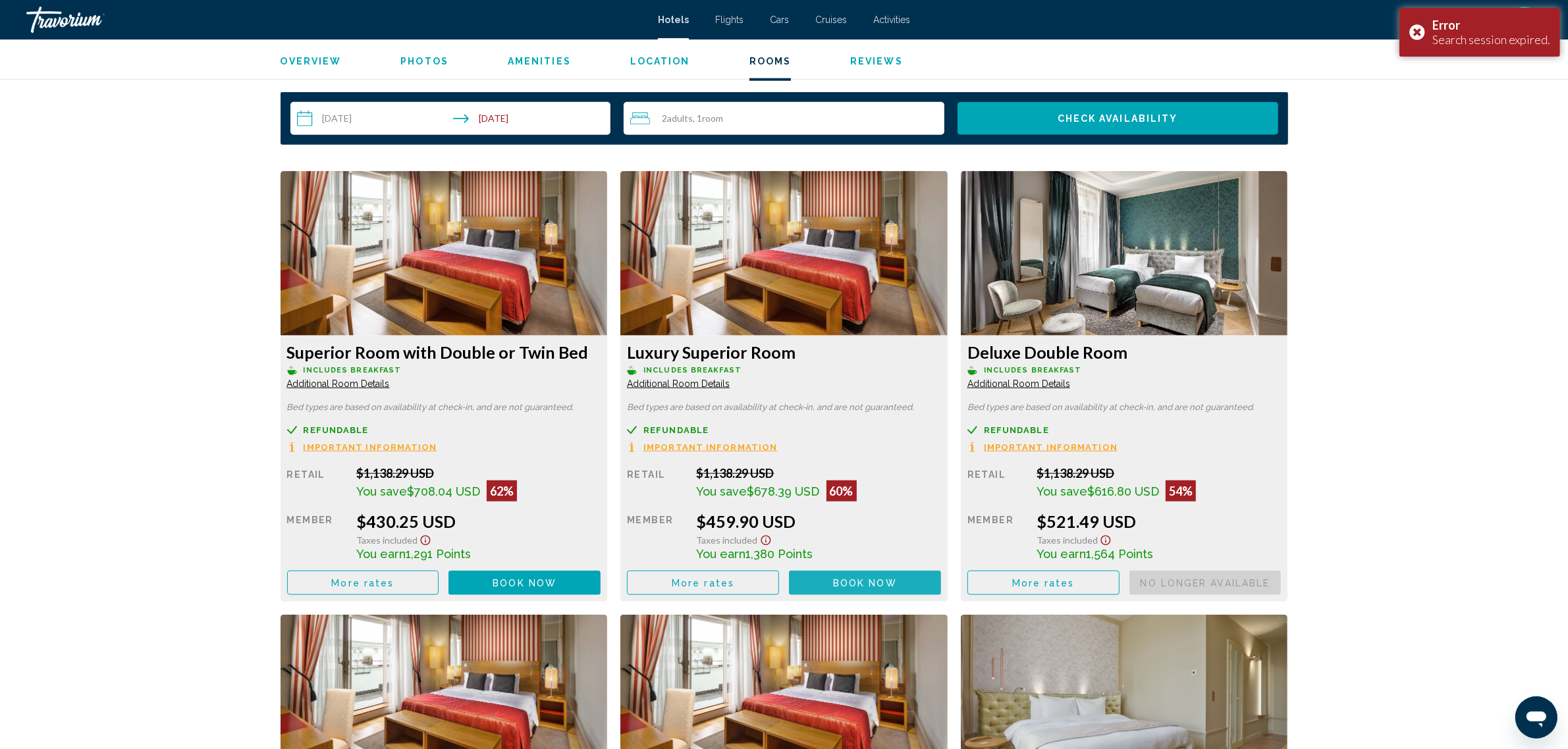
click at [885, 578] on button "Book now No longer available" at bounding box center [865, 582] width 152 height 24
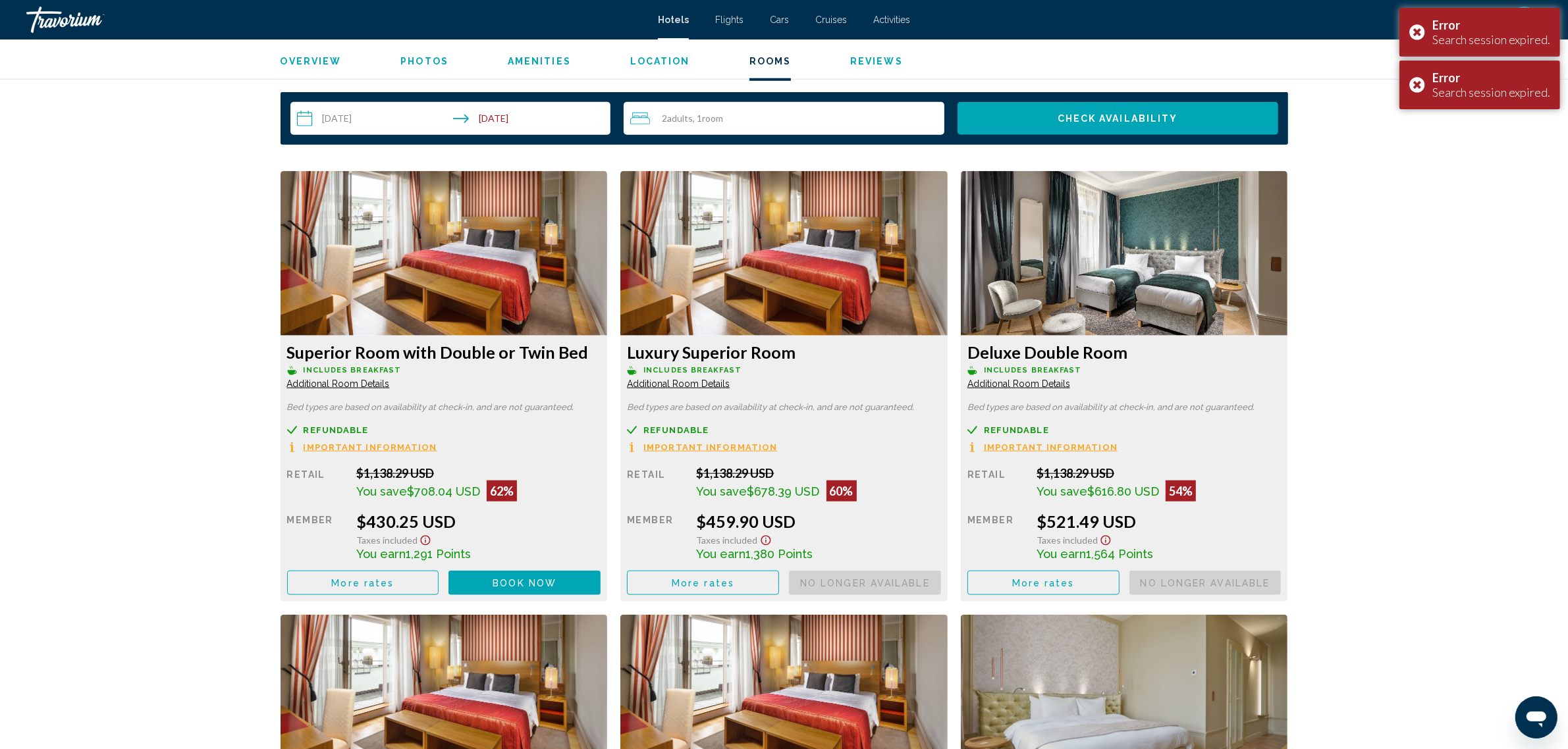
click at [531, 578] on span "Book now" at bounding box center [524, 584] width 64 height 11
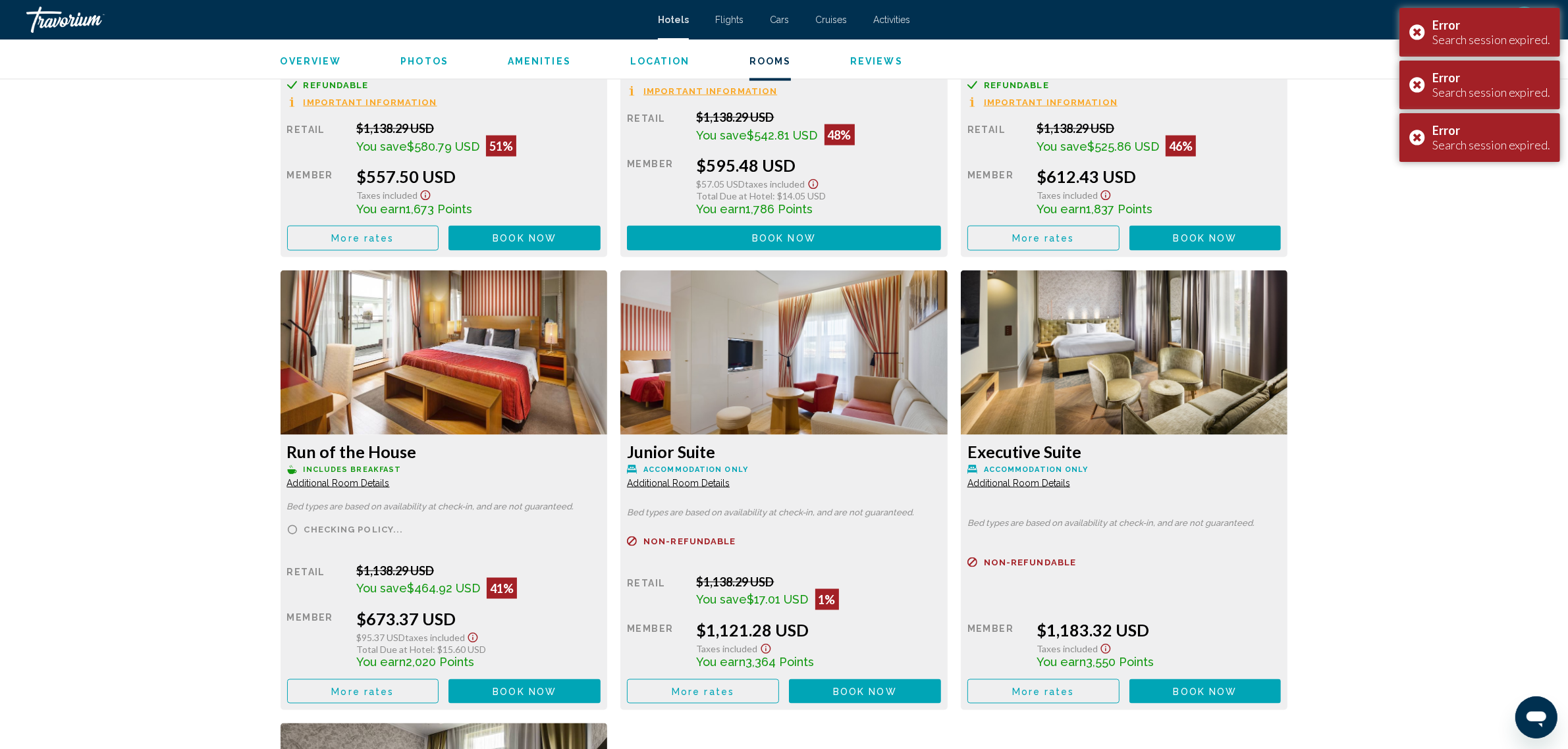
scroll to position [2661, 0]
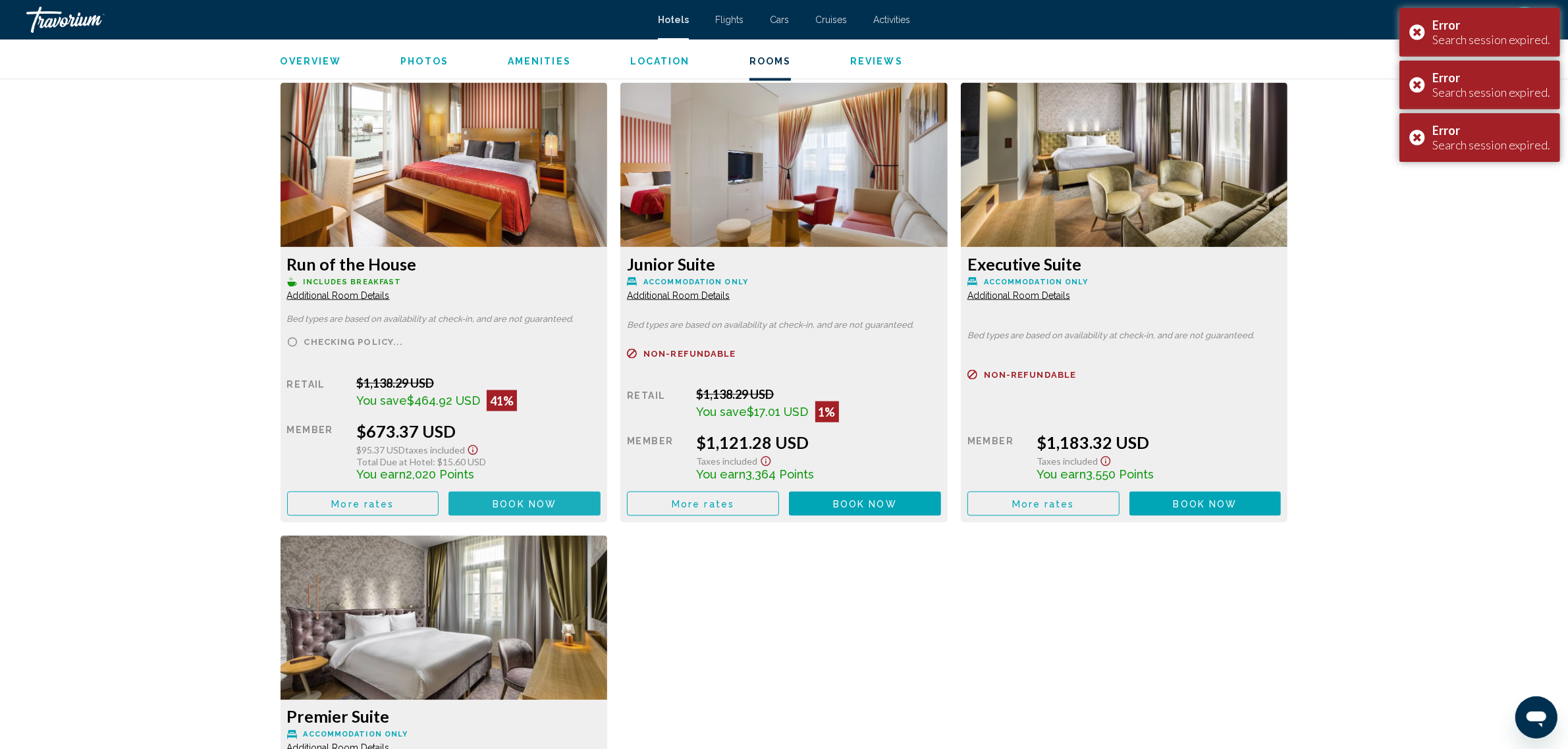
click at [530, 499] on span "Book now" at bounding box center [524, 505] width 64 height 11
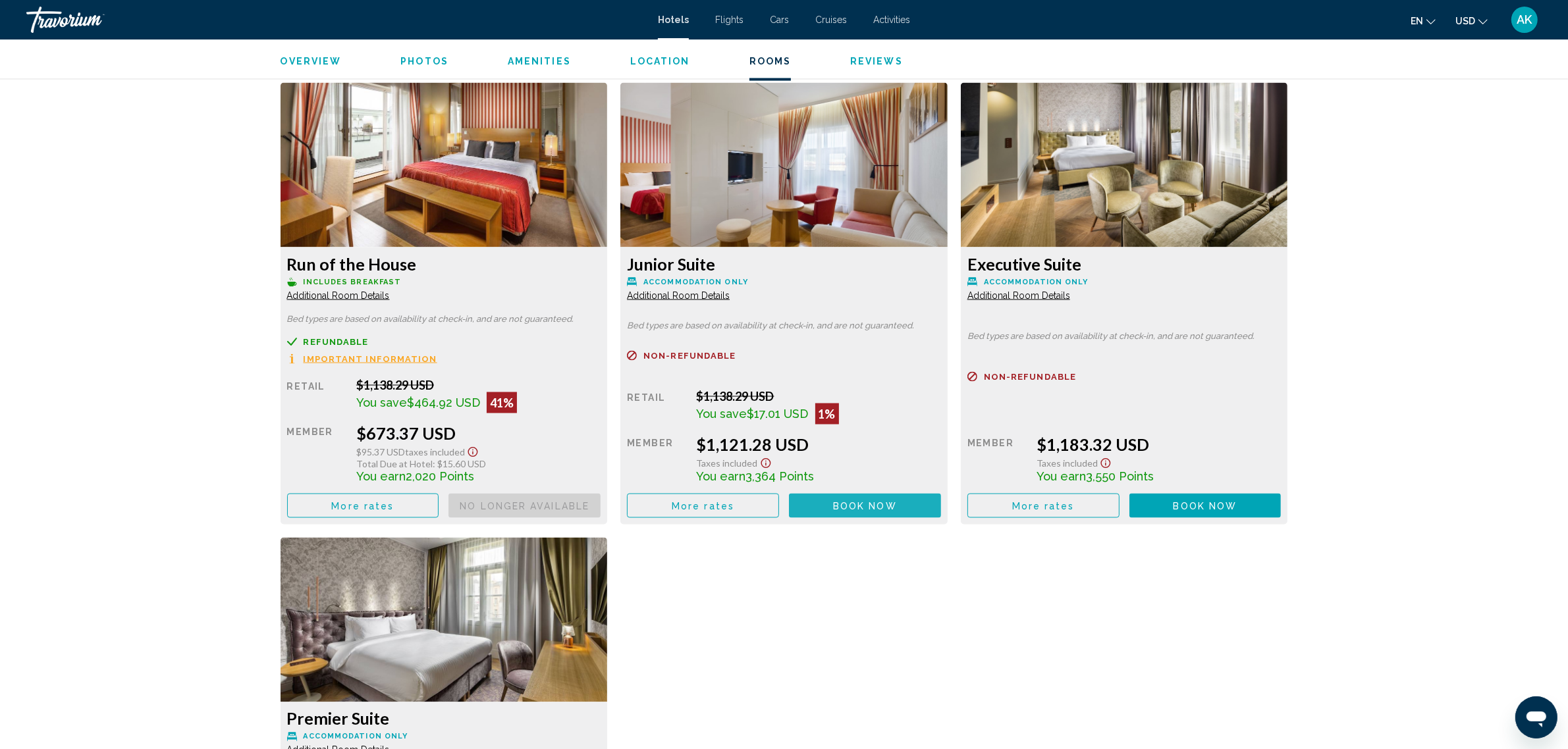
click at [874, 501] on span "Book now" at bounding box center [865, 506] width 64 height 11
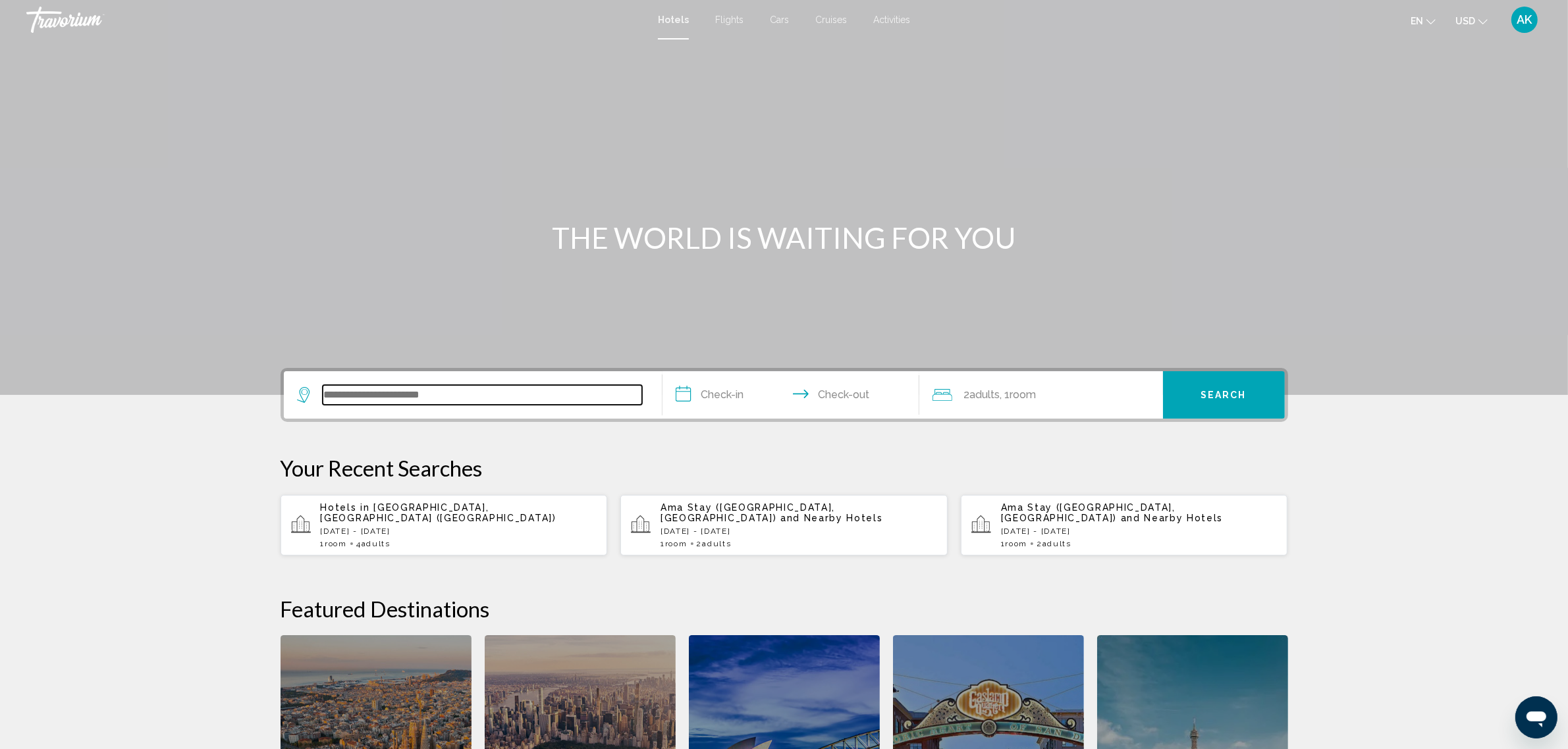
click at [498, 397] on input "Search widget" at bounding box center [482, 394] width 319 height 19
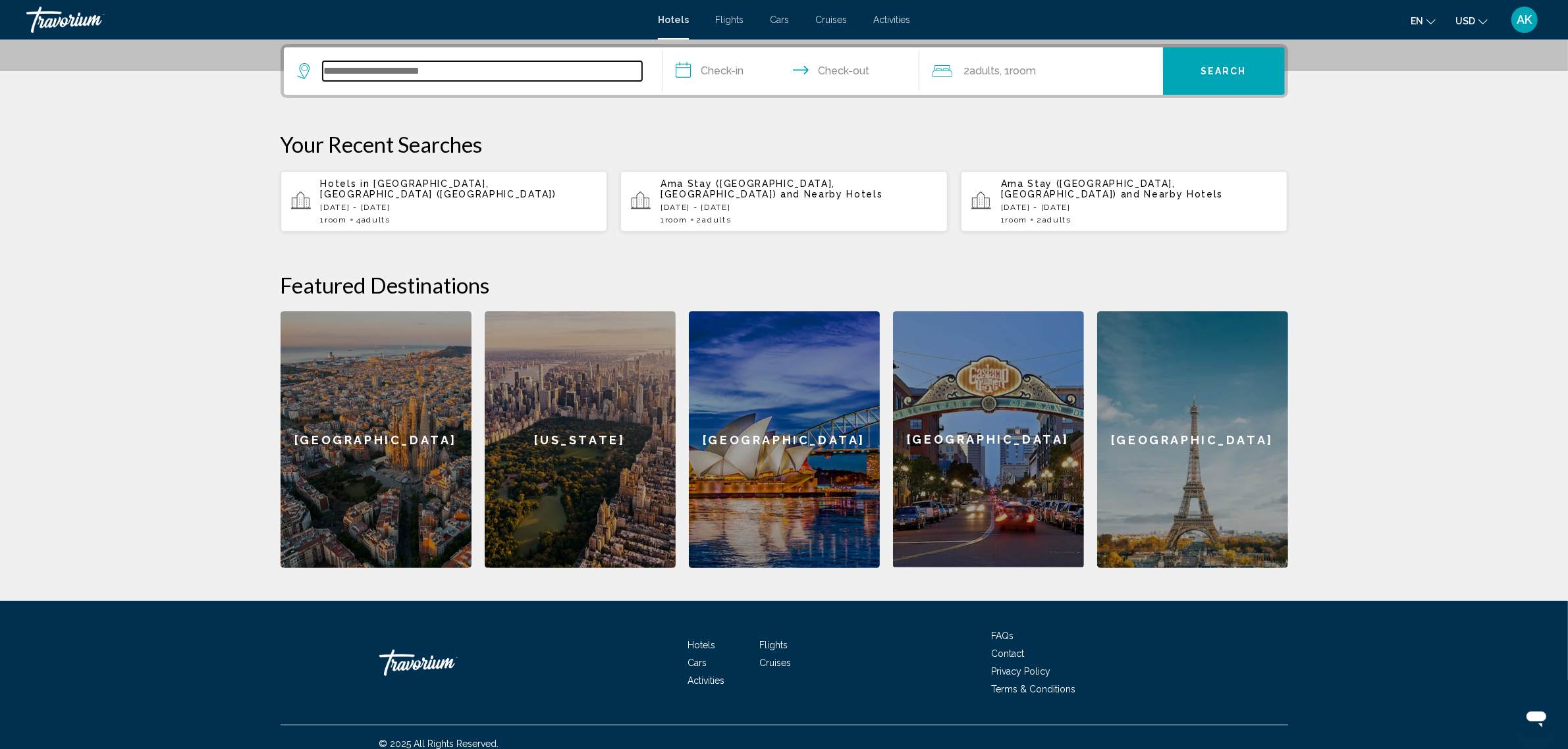
scroll to position [324, 0]
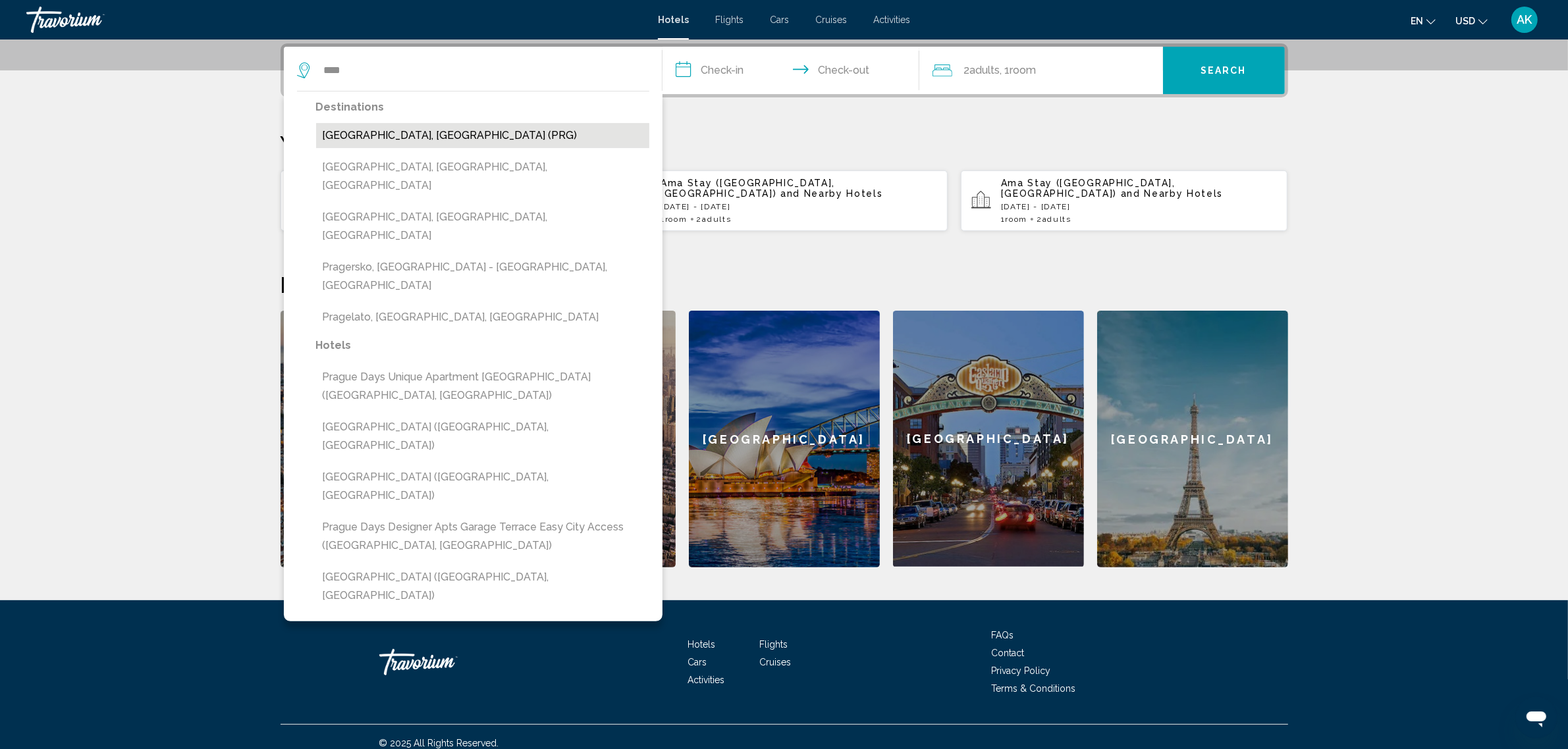
click at [450, 138] on button "[GEOGRAPHIC_DATA], [GEOGRAPHIC_DATA] (PRG)" at bounding box center [482, 136] width 333 height 25
type input "**********"
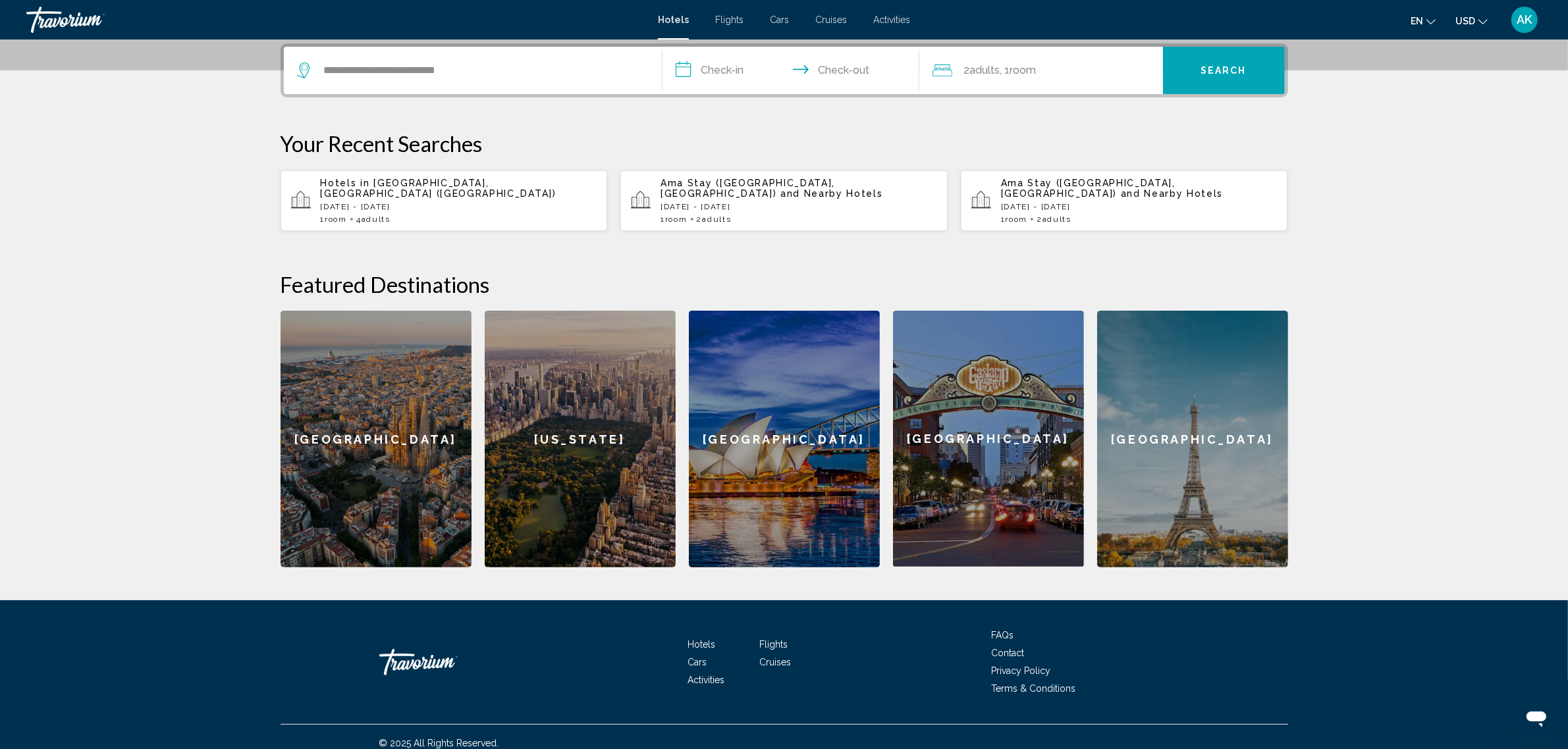
click at [720, 71] on input "**********" at bounding box center [794, 72] width 262 height 51
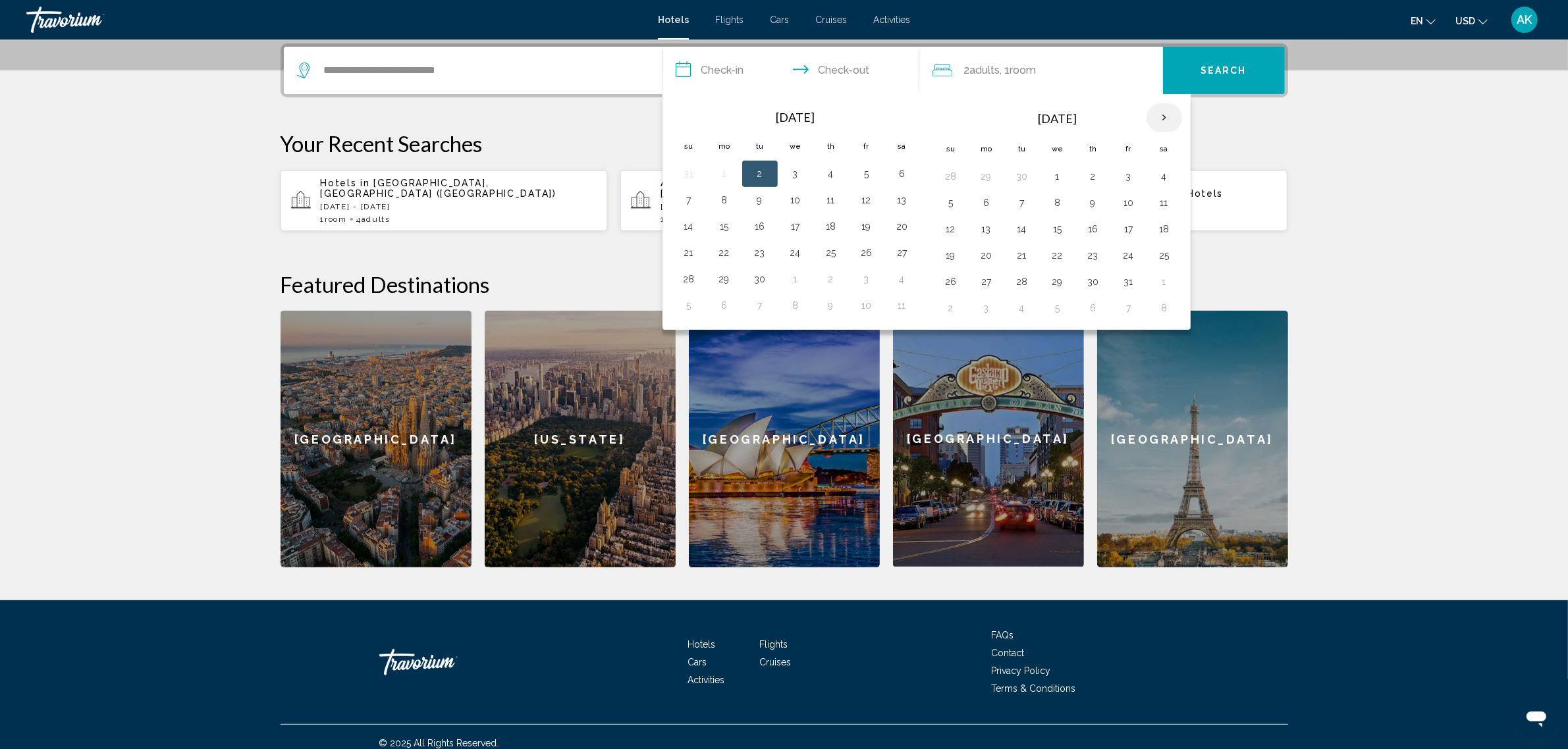
click at [1170, 116] on th "Next month" at bounding box center [1165, 117] width 36 height 29
click at [1161, 175] on button "3" at bounding box center [1164, 176] width 21 height 19
click at [1022, 203] on button "6" at bounding box center [1022, 203] width 21 height 19
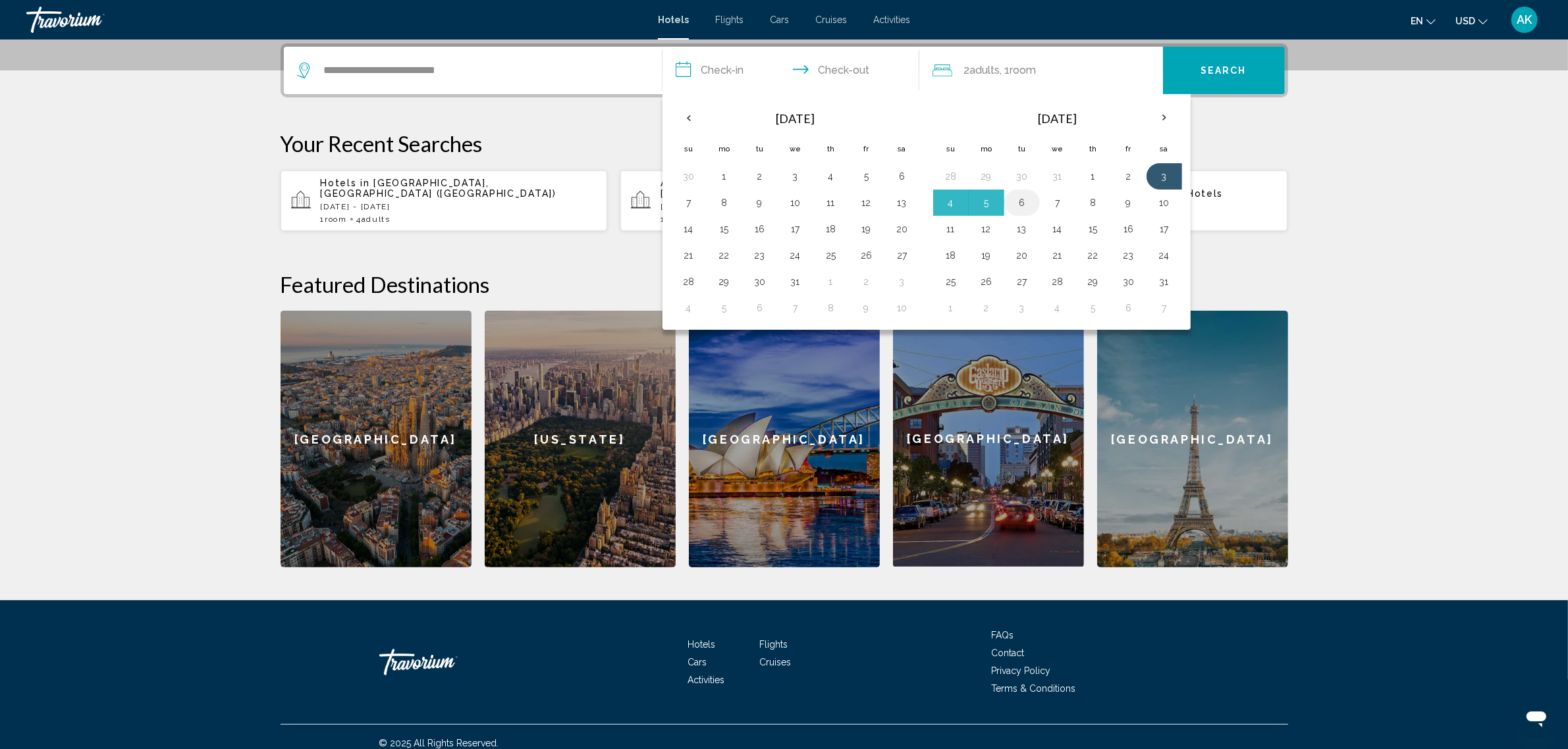
type input "**********"
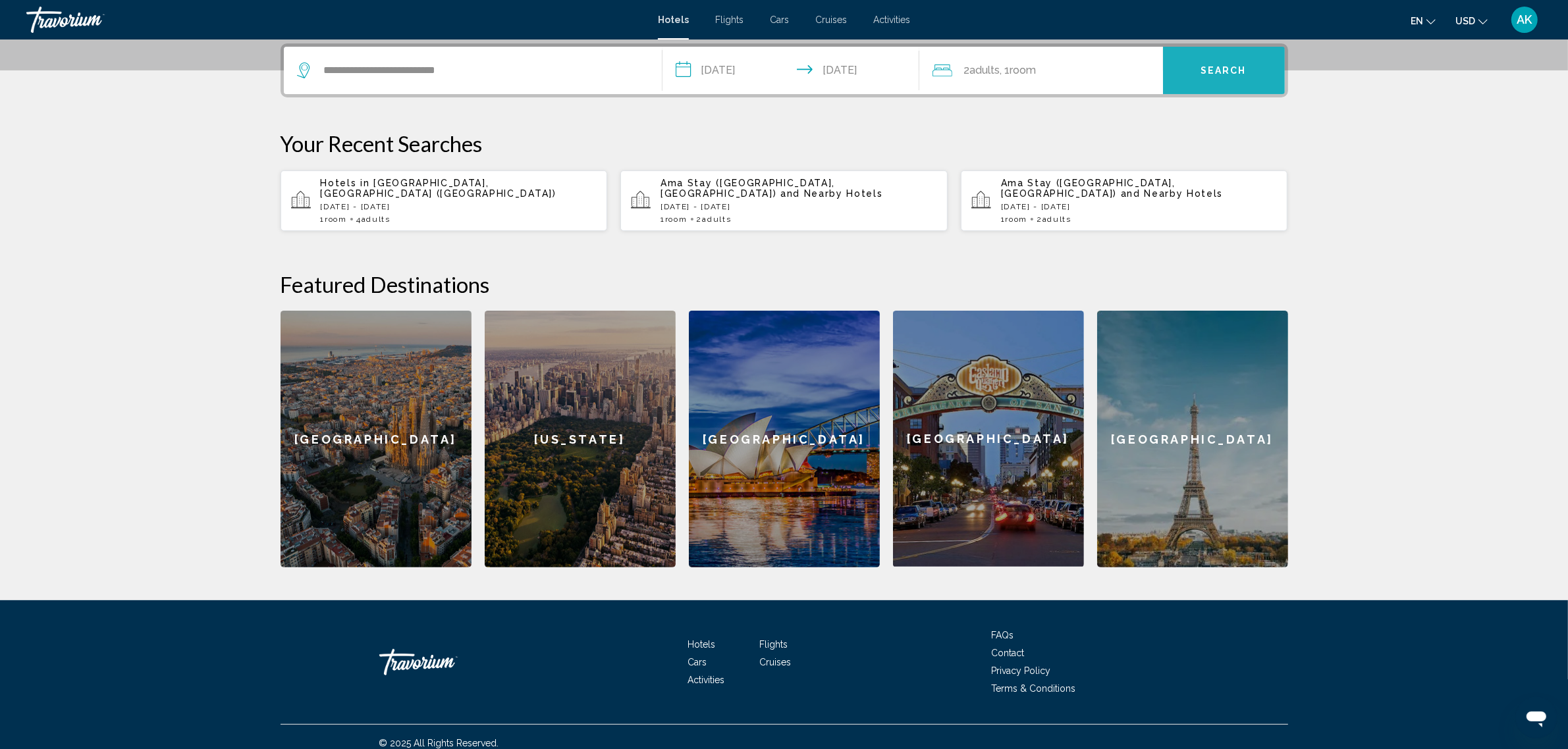
click at [1204, 75] on span "Search" at bounding box center [1223, 71] width 46 height 11
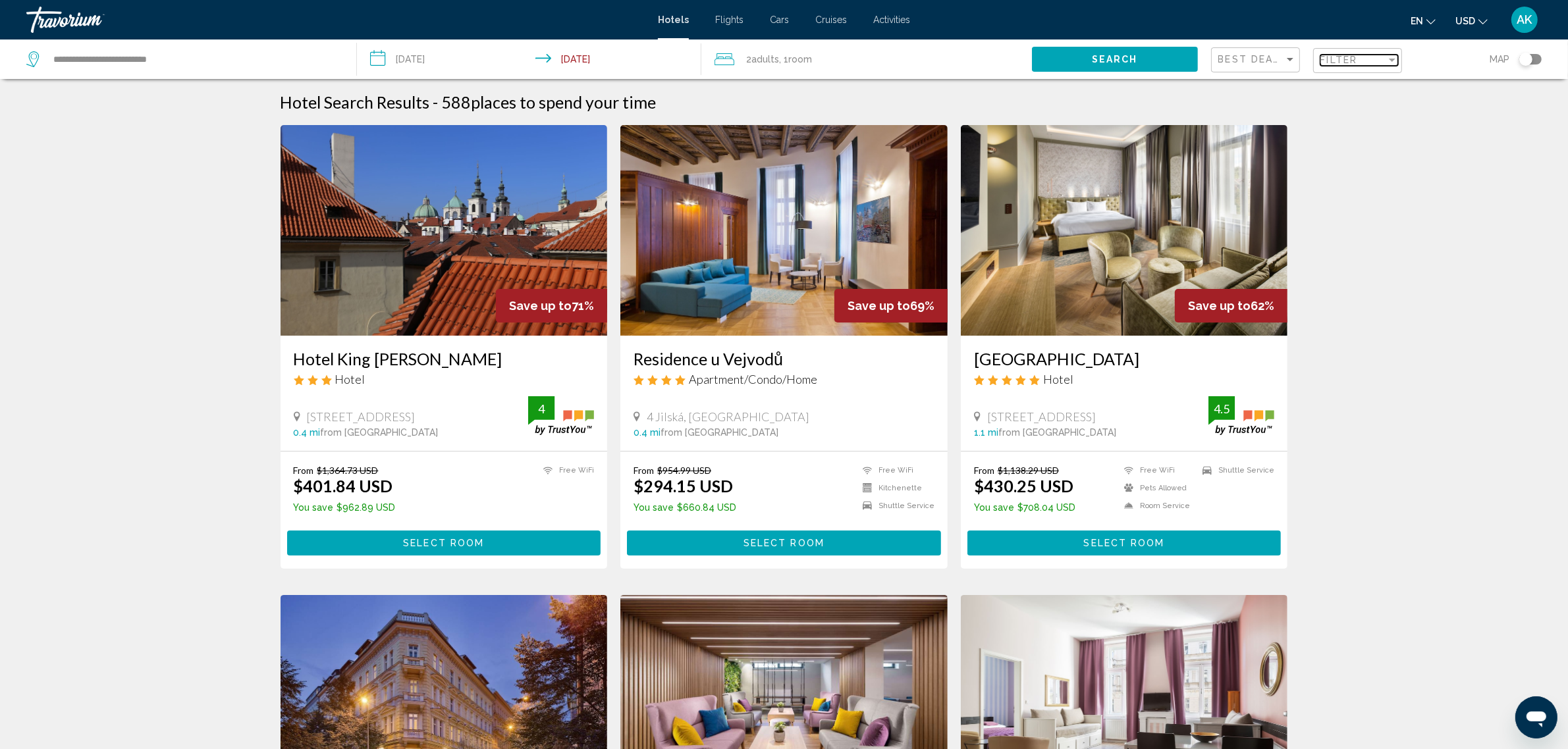
click at [1354, 58] on span "Filter" at bounding box center [1340, 60] width 37 height 11
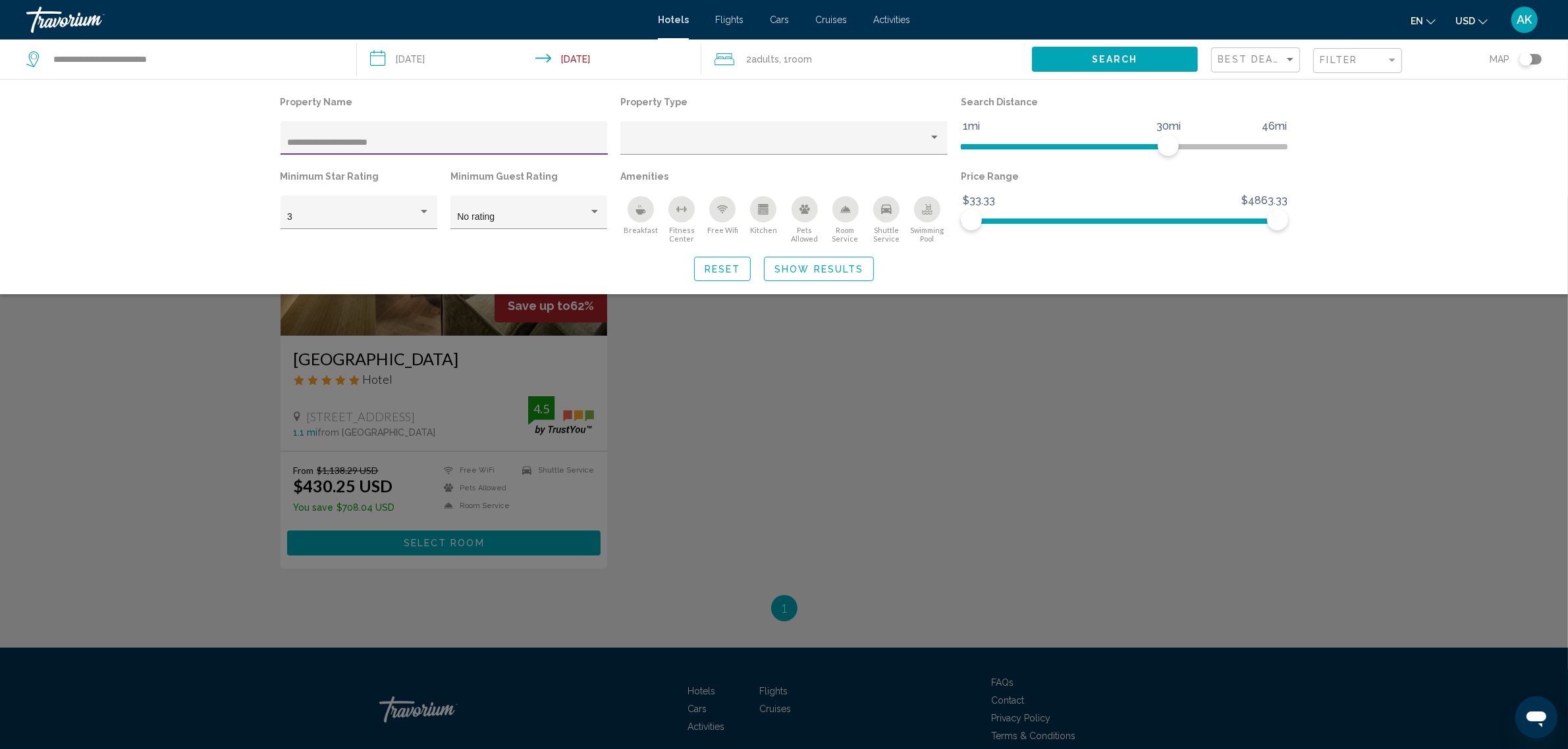
type input "**********"
click at [397, 379] on div "Search widget" at bounding box center [784, 473] width 1568 height 552
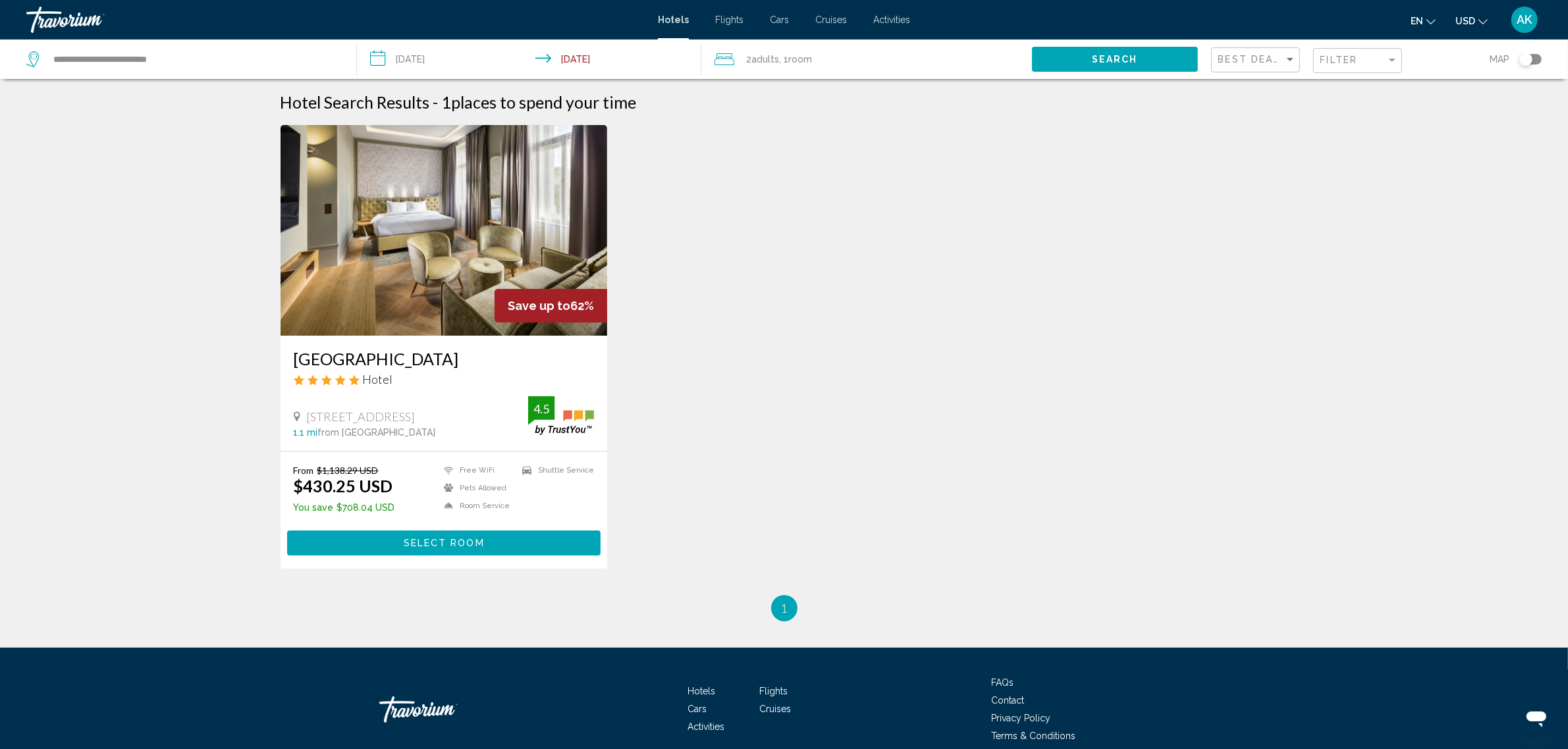
click at [412, 542] on span "Select Room" at bounding box center [443, 544] width 81 height 11
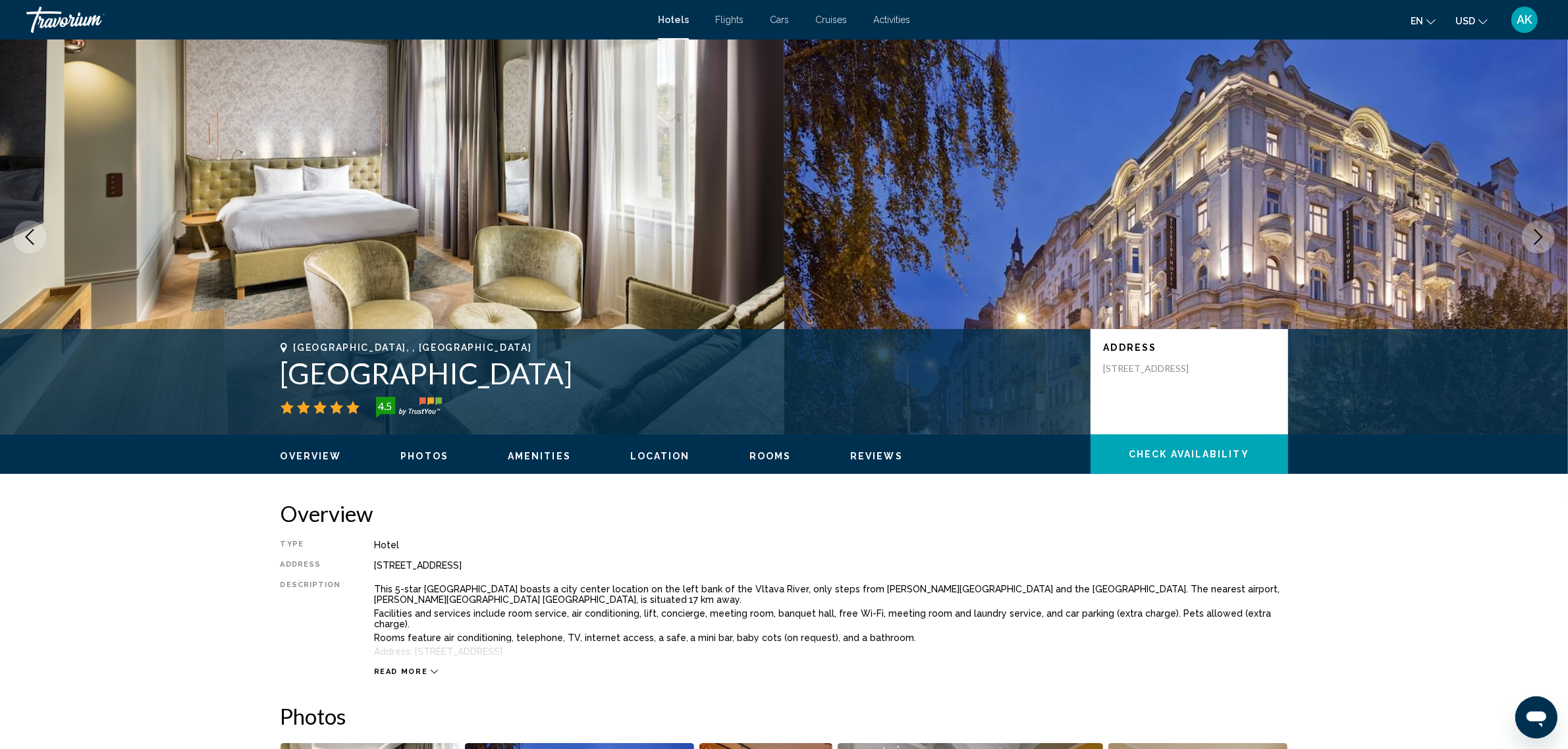
click at [1198, 456] on span "Check Availability" at bounding box center [1189, 455] width 120 height 11
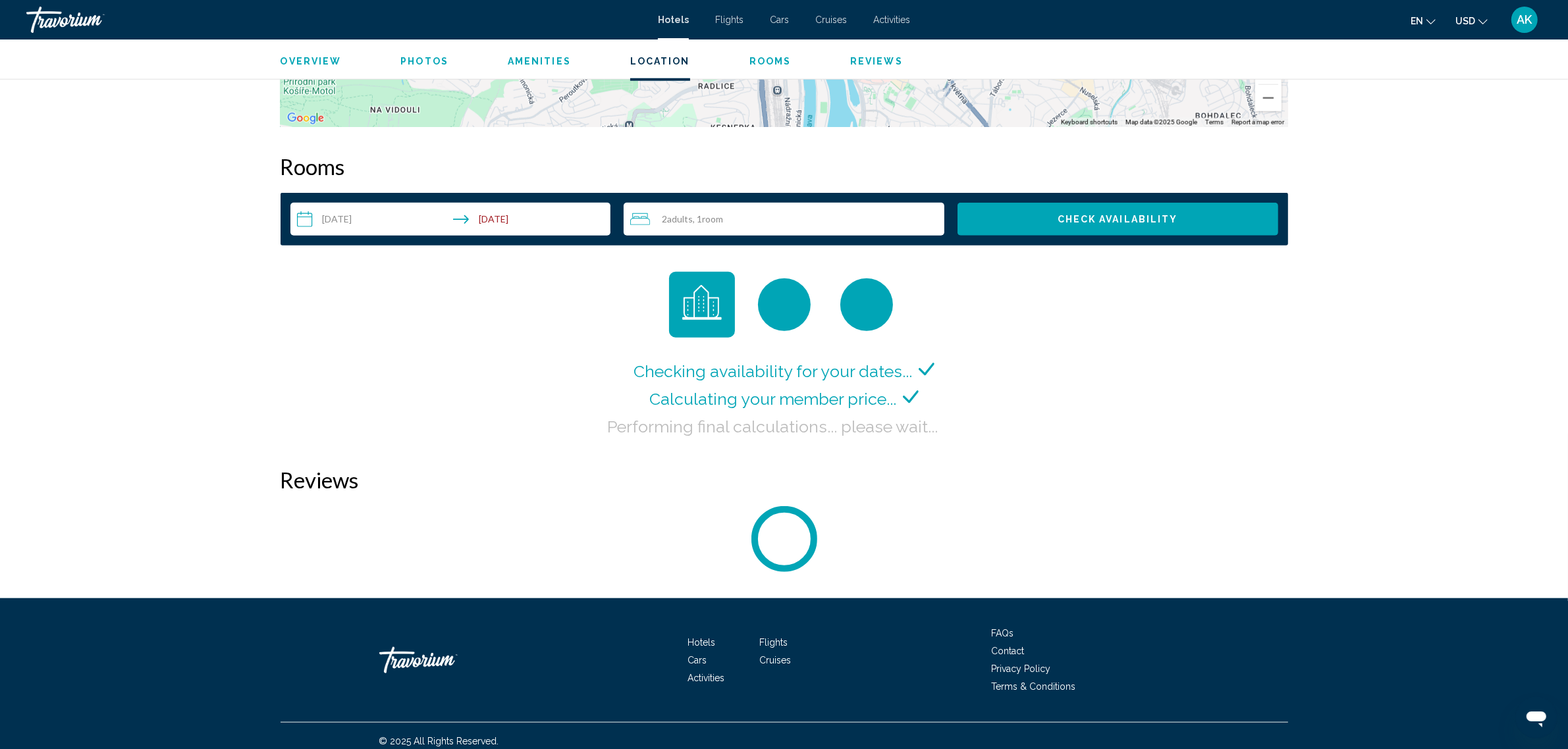
scroll to position [1592, 0]
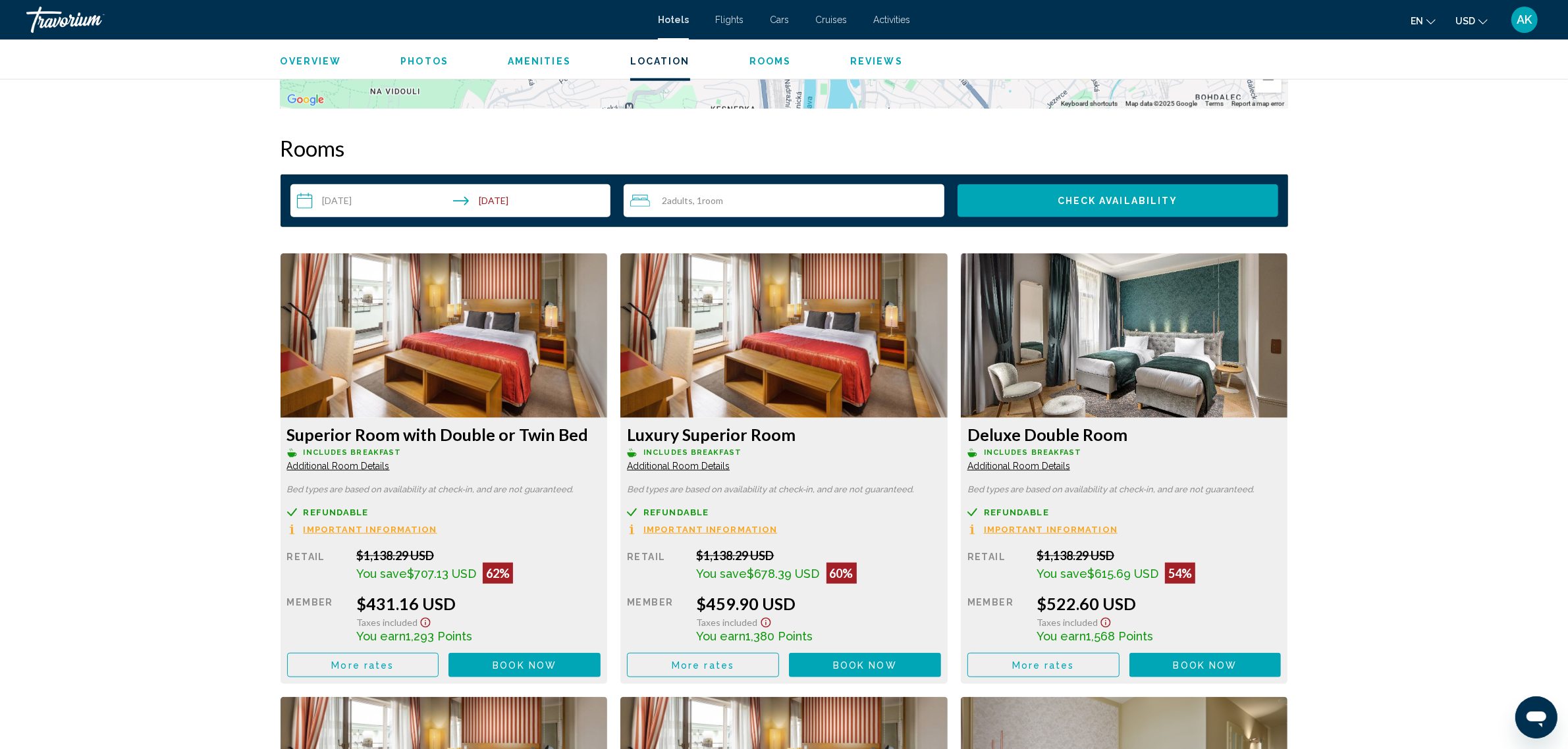
click at [557, 661] on span "Book now" at bounding box center [524, 666] width 64 height 11
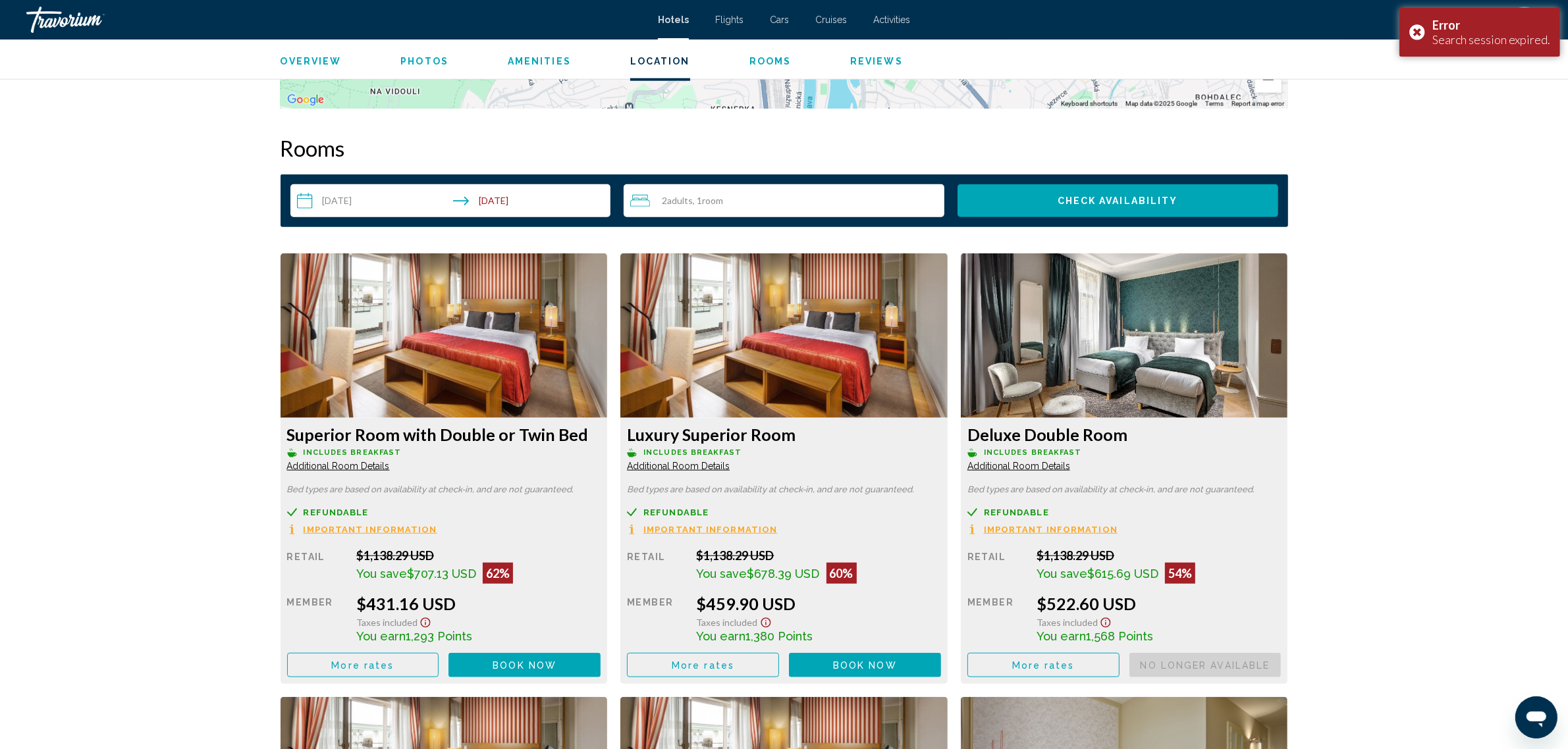
click at [509, 661] on span "Book now" at bounding box center [524, 666] width 64 height 11
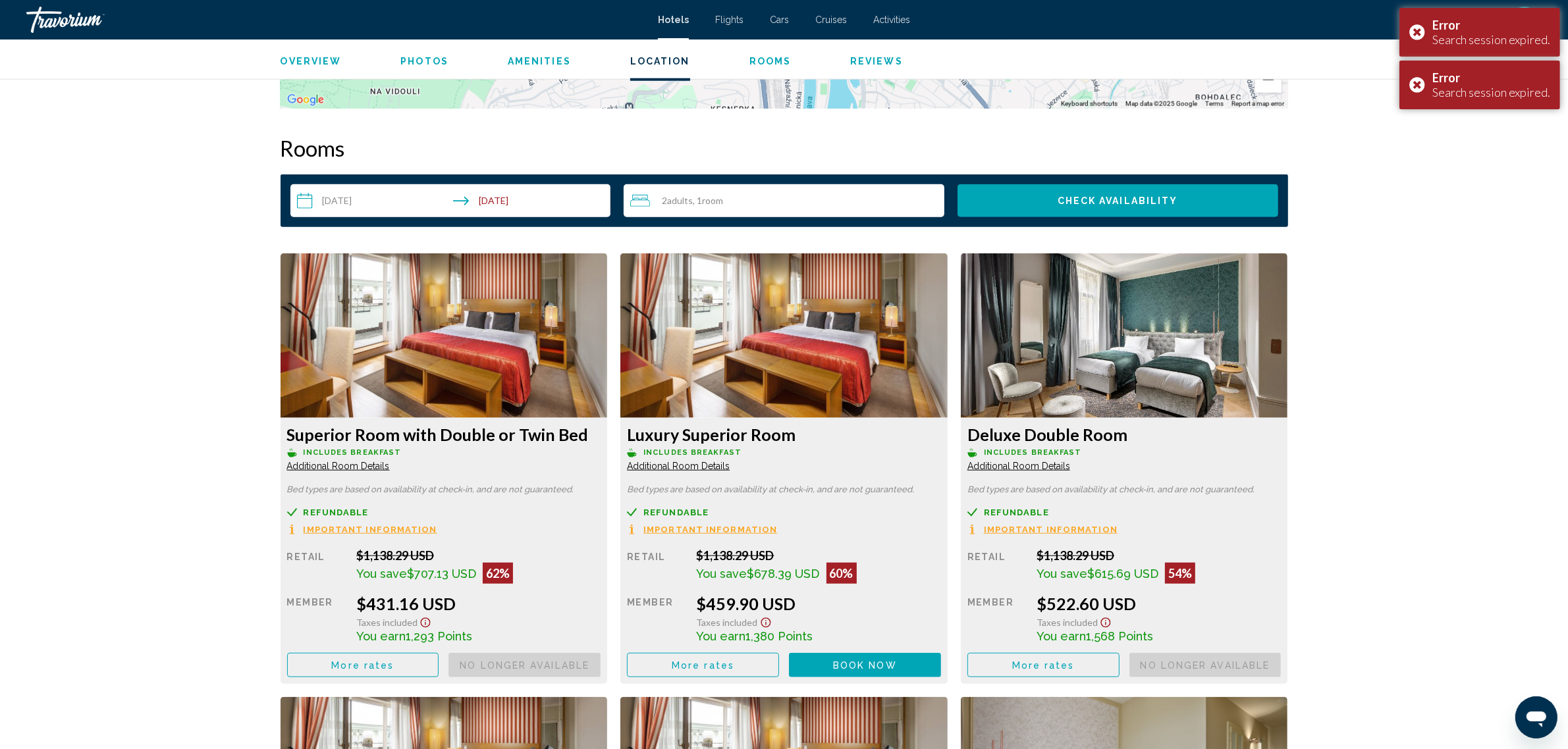
click at [0, 0] on span "Book now" at bounding box center [0, 0] width 0 height 0
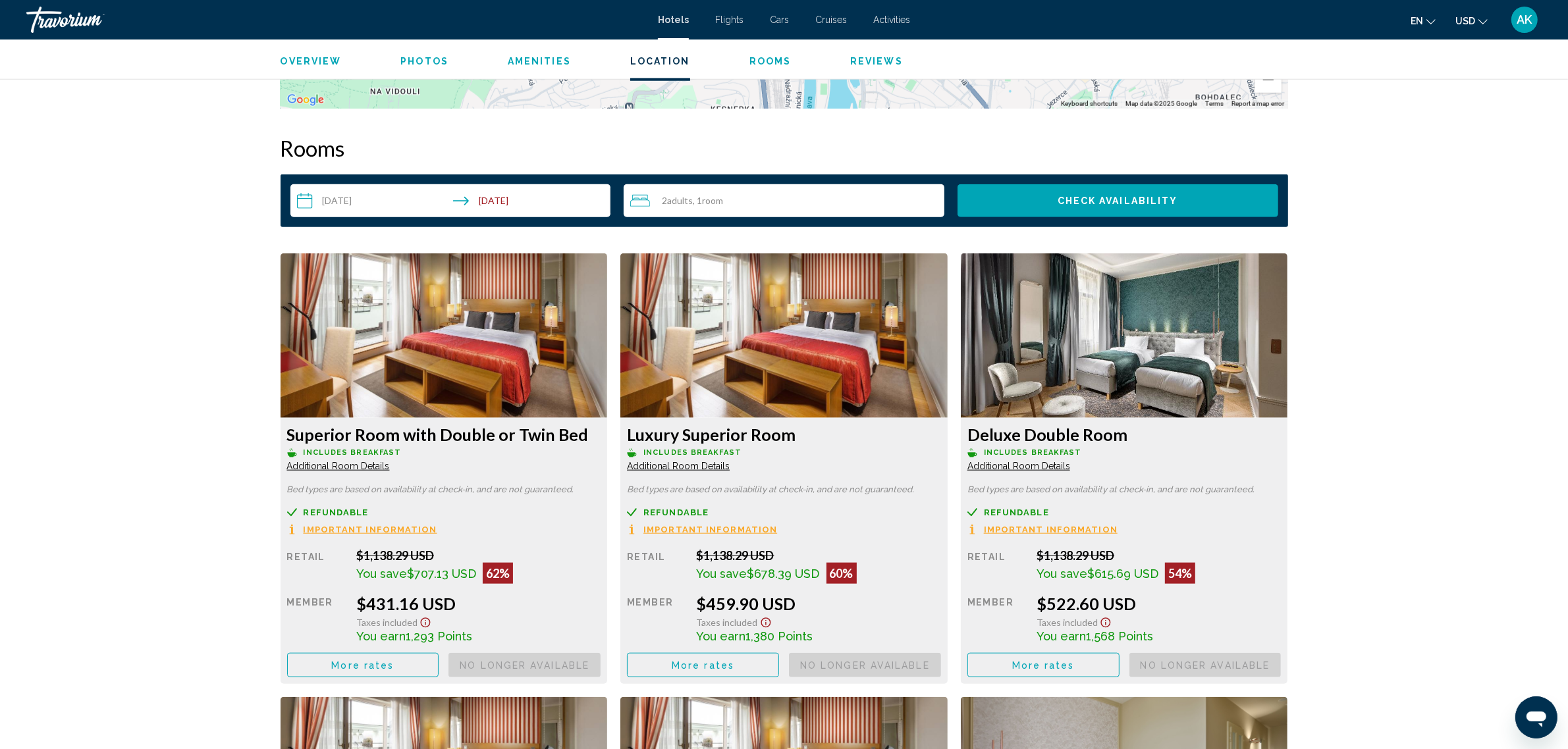
click at [394, 661] on span "More rates" at bounding box center [363, 666] width 63 height 11
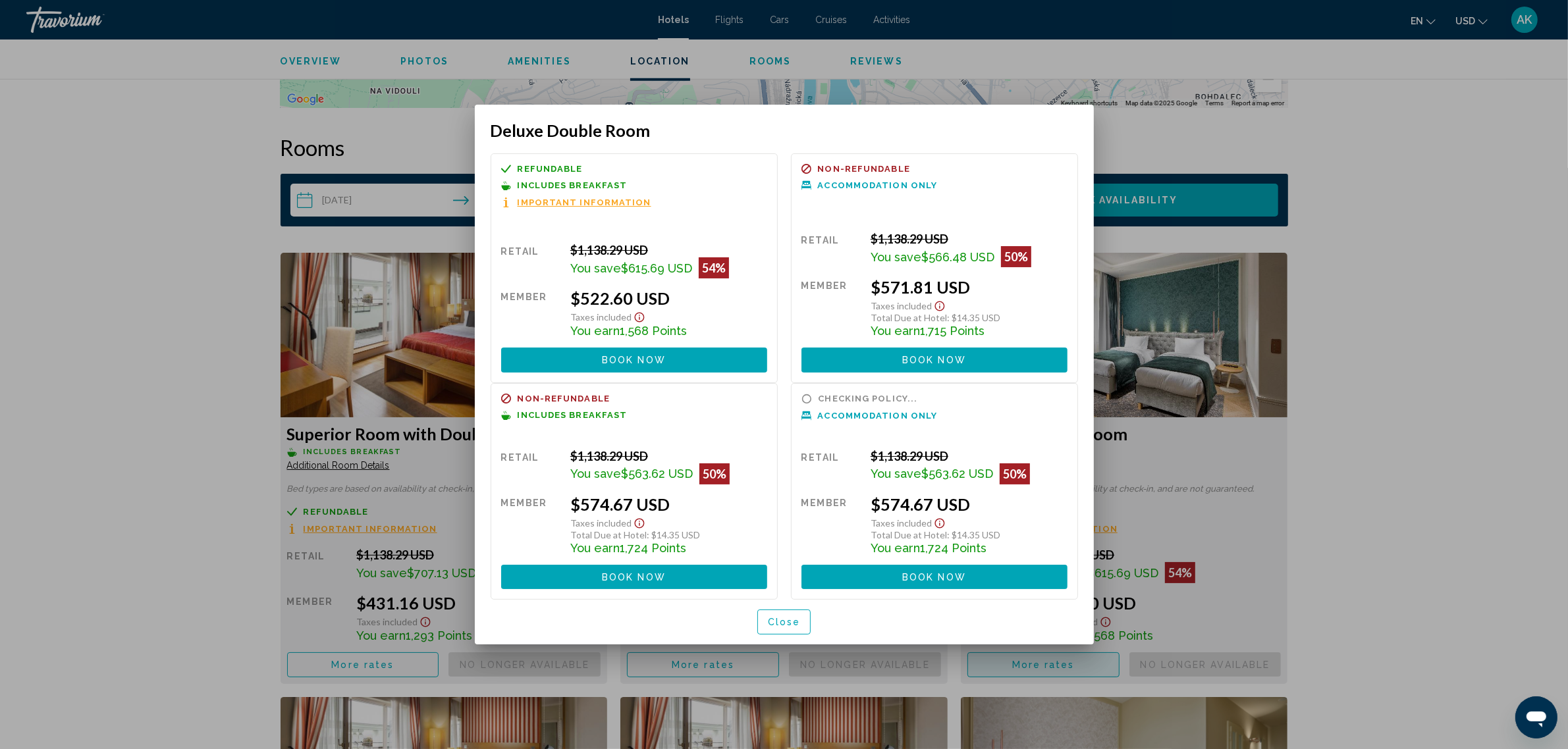
scroll to position [0, 0]
click at [653, 352] on button "Book now No longer available" at bounding box center [634, 360] width 266 height 24
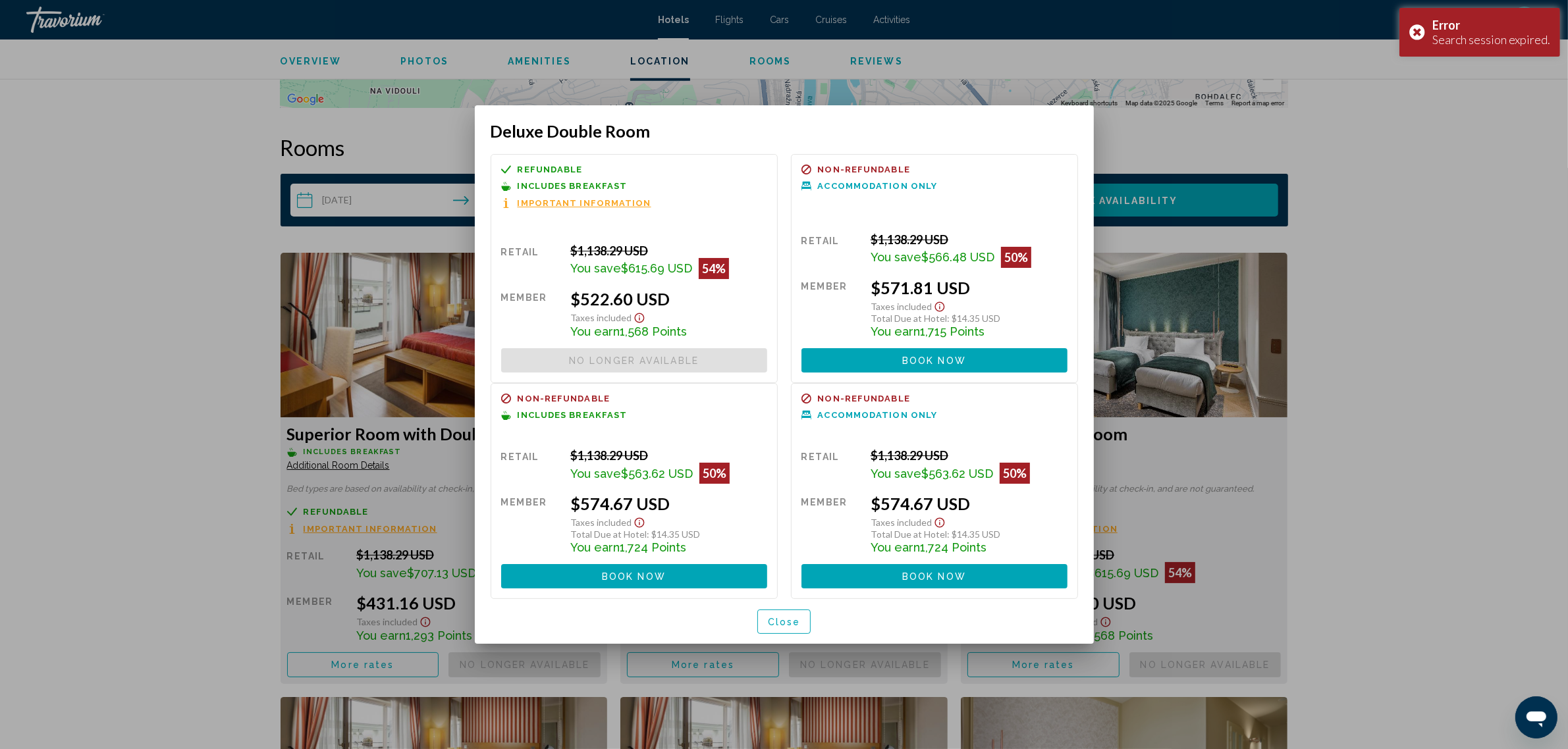
click at [162, 523] on div at bounding box center [784, 374] width 1568 height 749
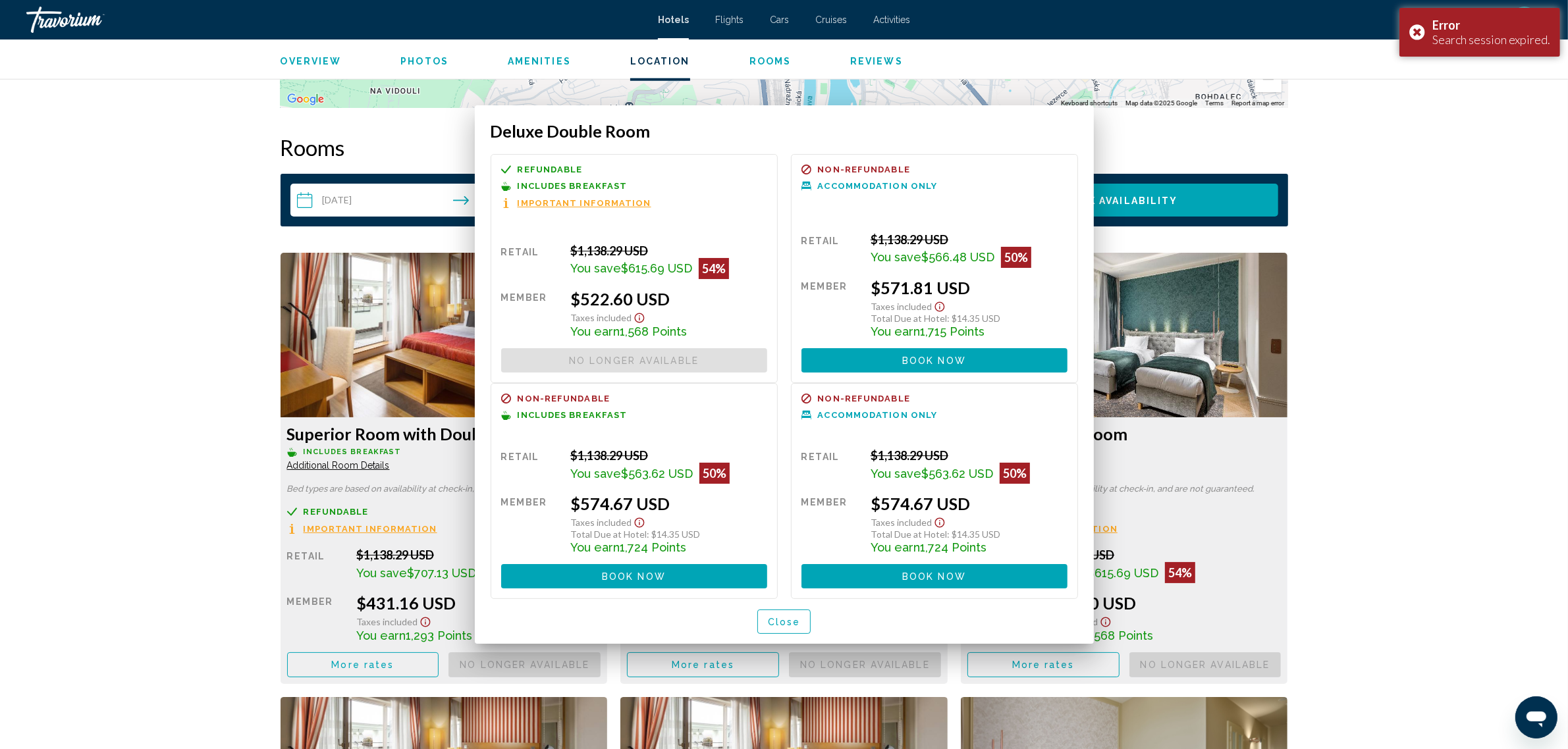
scroll to position [1592, 0]
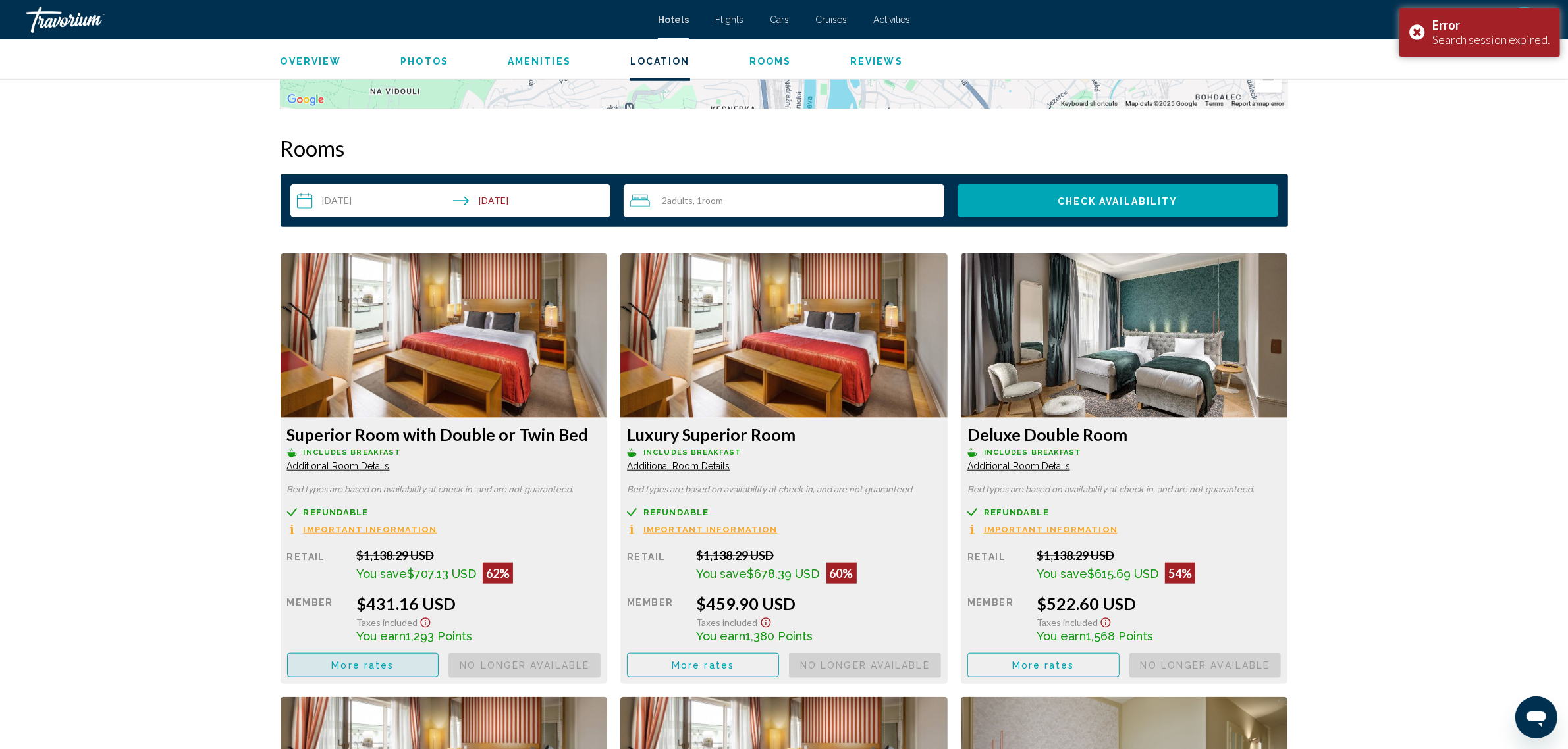
click at [370, 661] on span "More rates" at bounding box center [363, 666] width 63 height 11
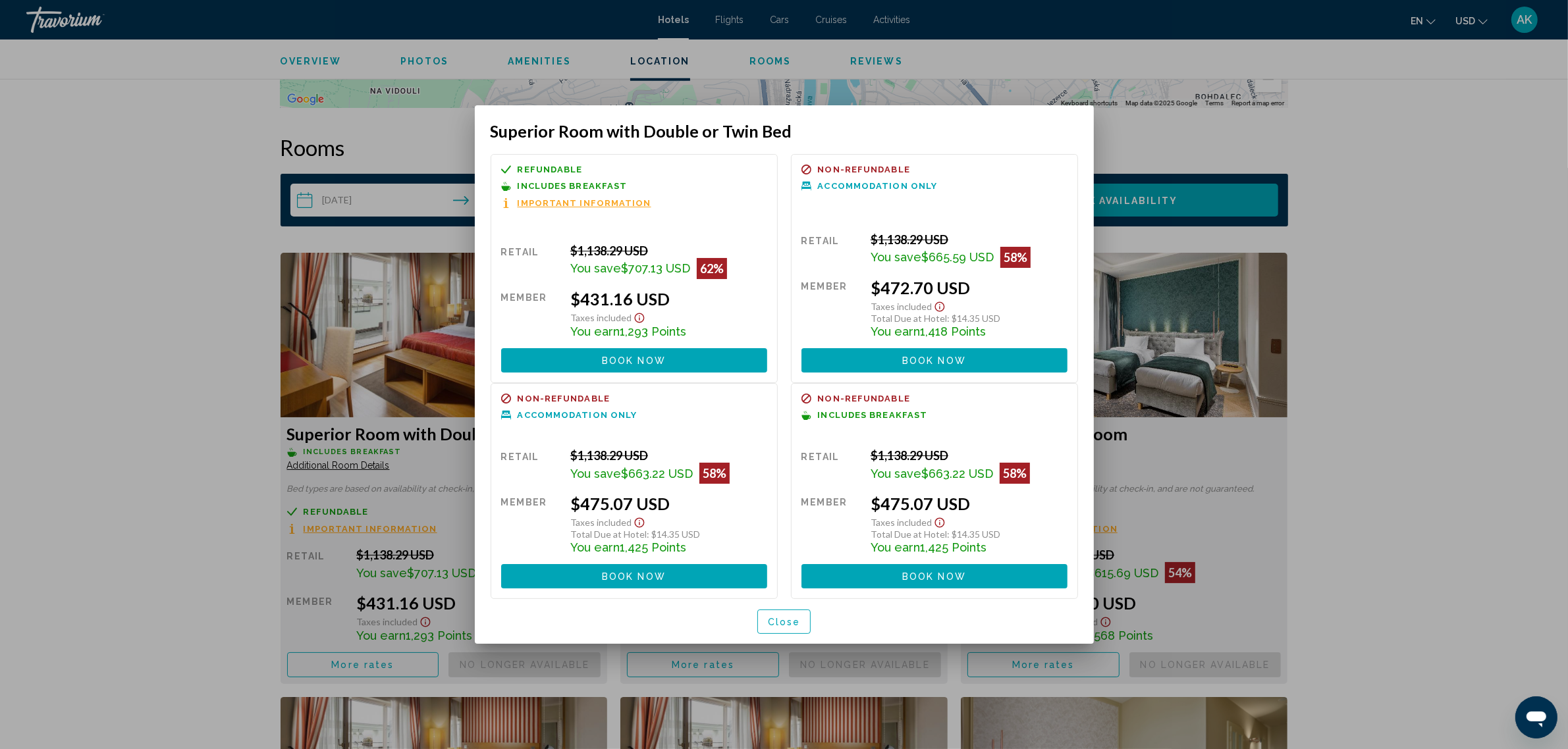
click at [636, 357] on span "Book now" at bounding box center [634, 361] width 64 height 11
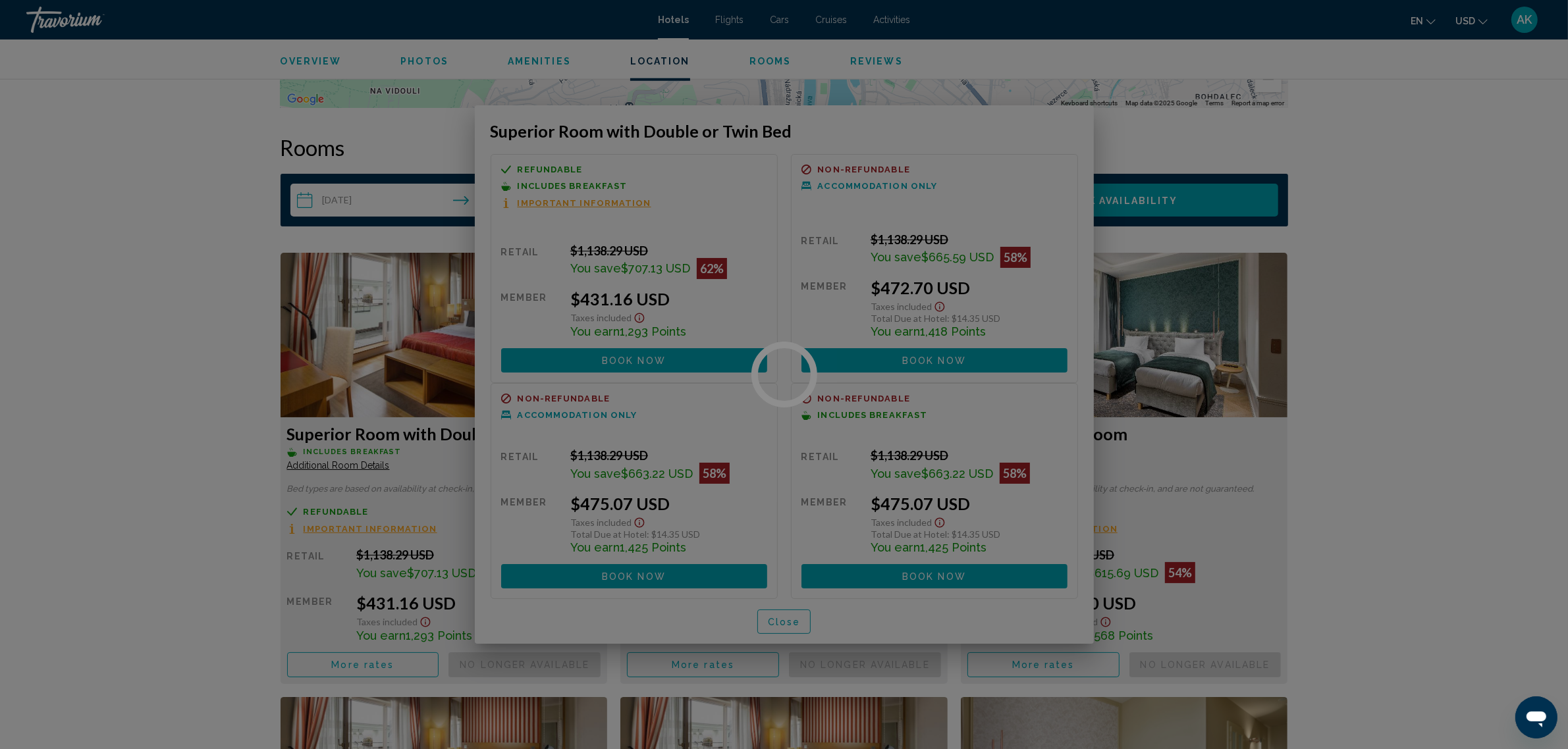
scroll to position [1592, 0]
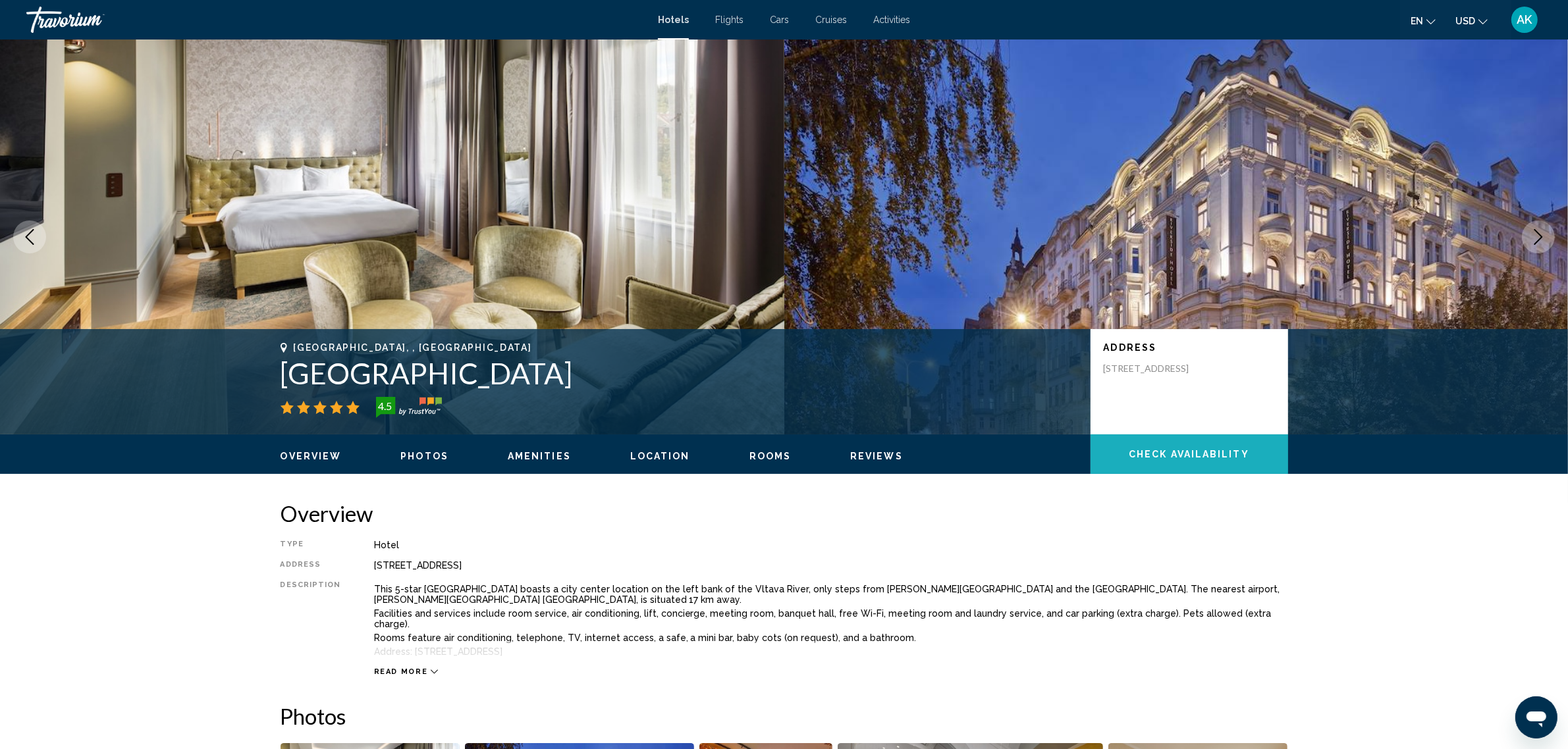
click at [1173, 451] on span "Check Availability" at bounding box center [1189, 455] width 120 height 11
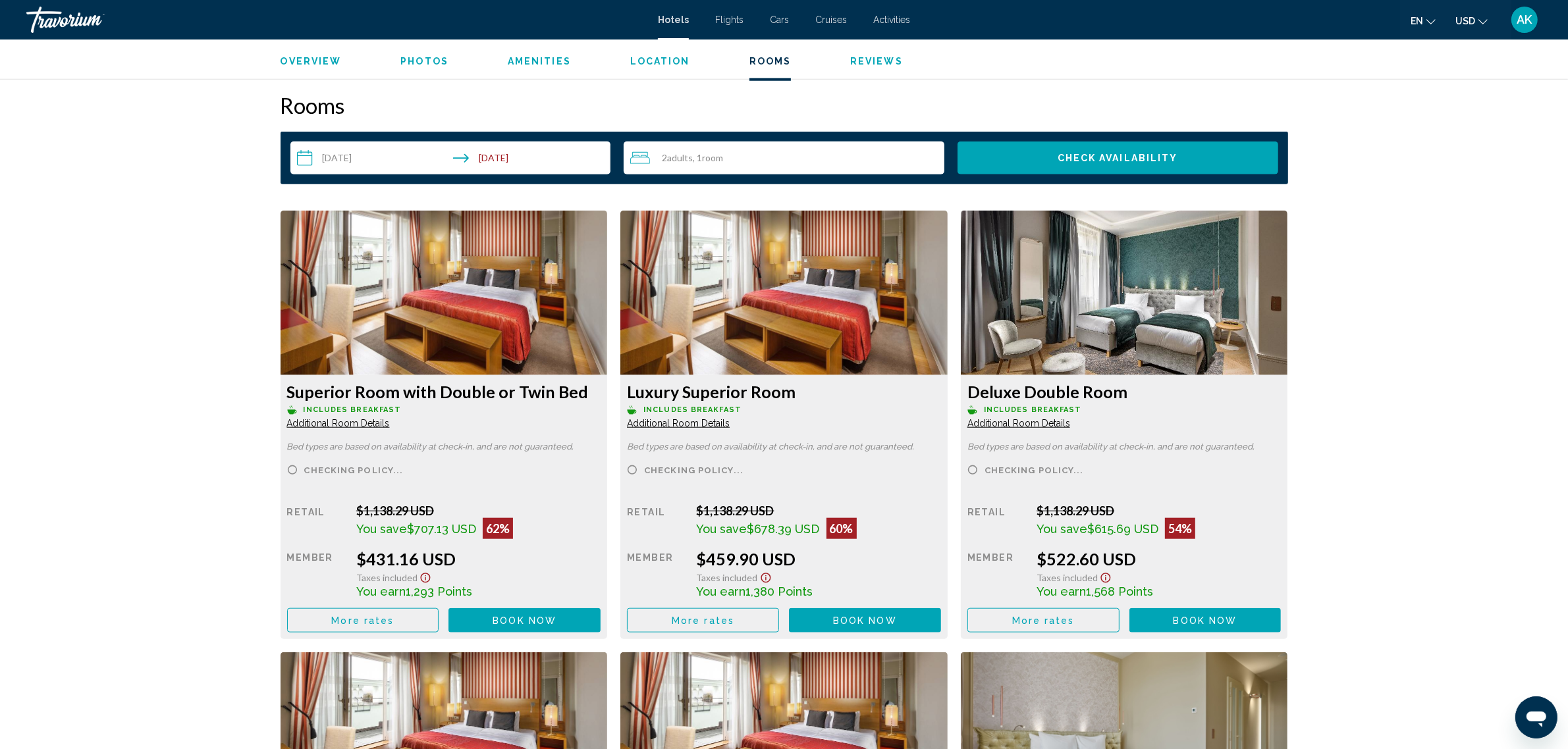
scroll to position [1637, 0]
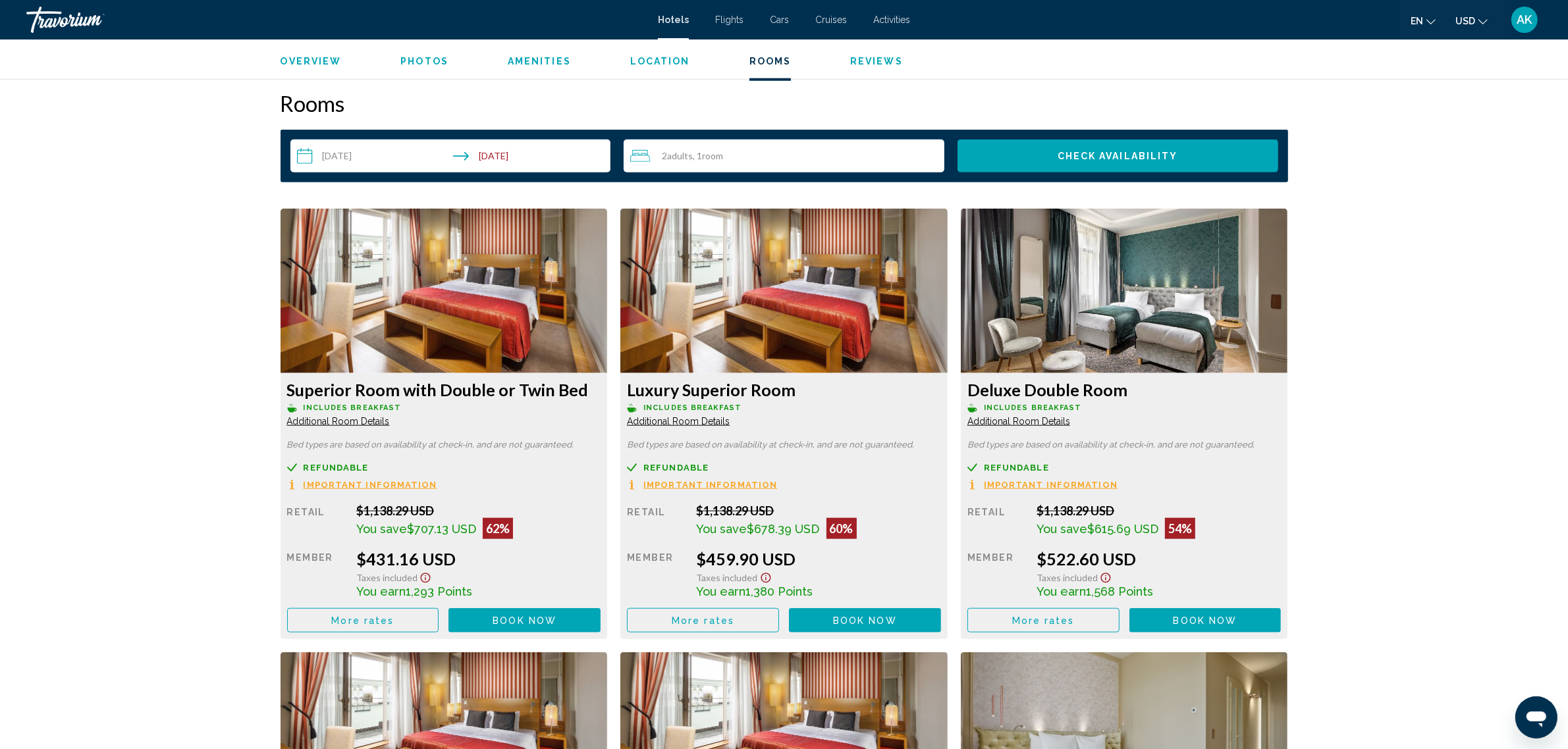
click at [394, 615] on span "More rates" at bounding box center [363, 621] width 63 height 11
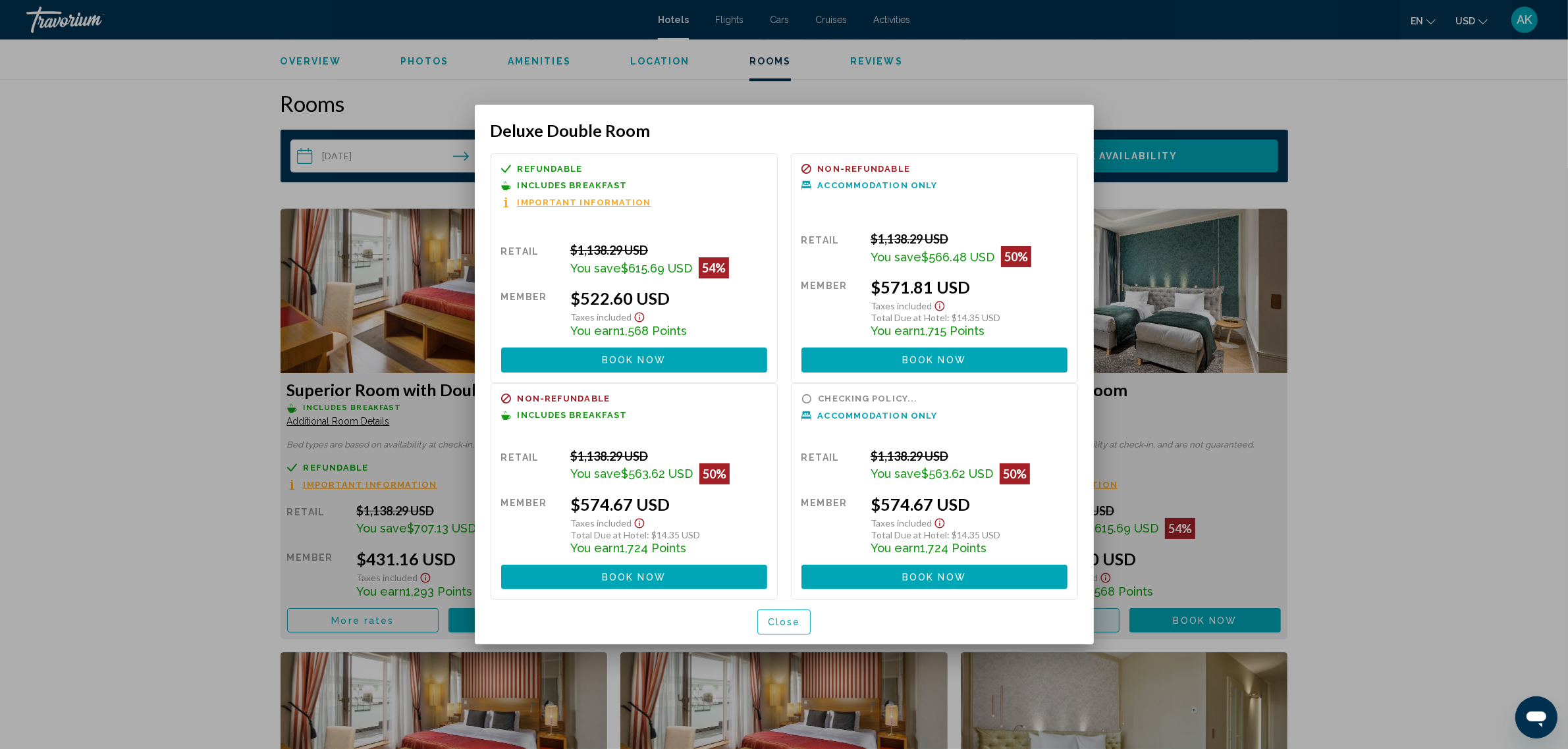
scroll to position [0, 0]
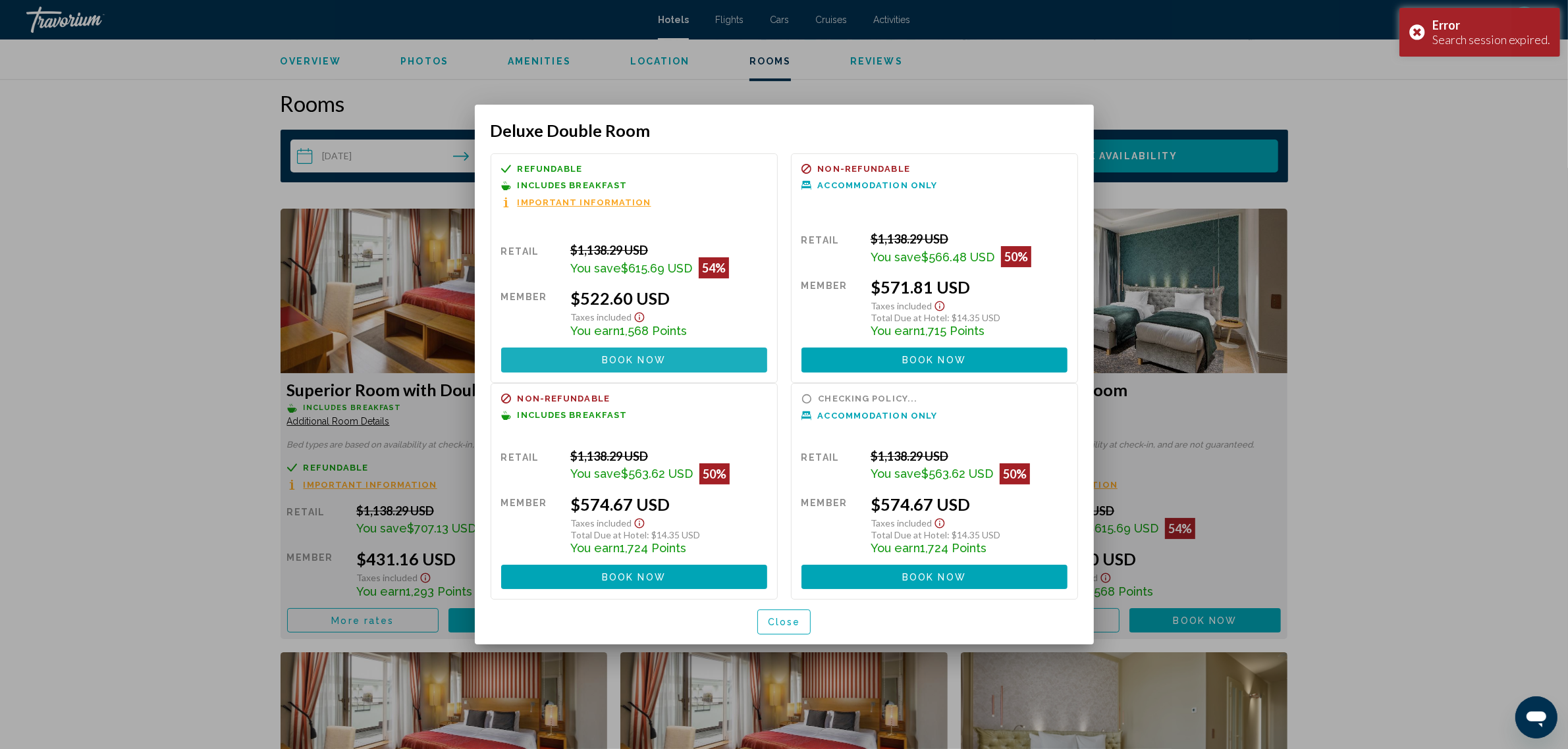
click at [623, 359] on span "Book now" at bounding box center [634, 361] width 64 height 11
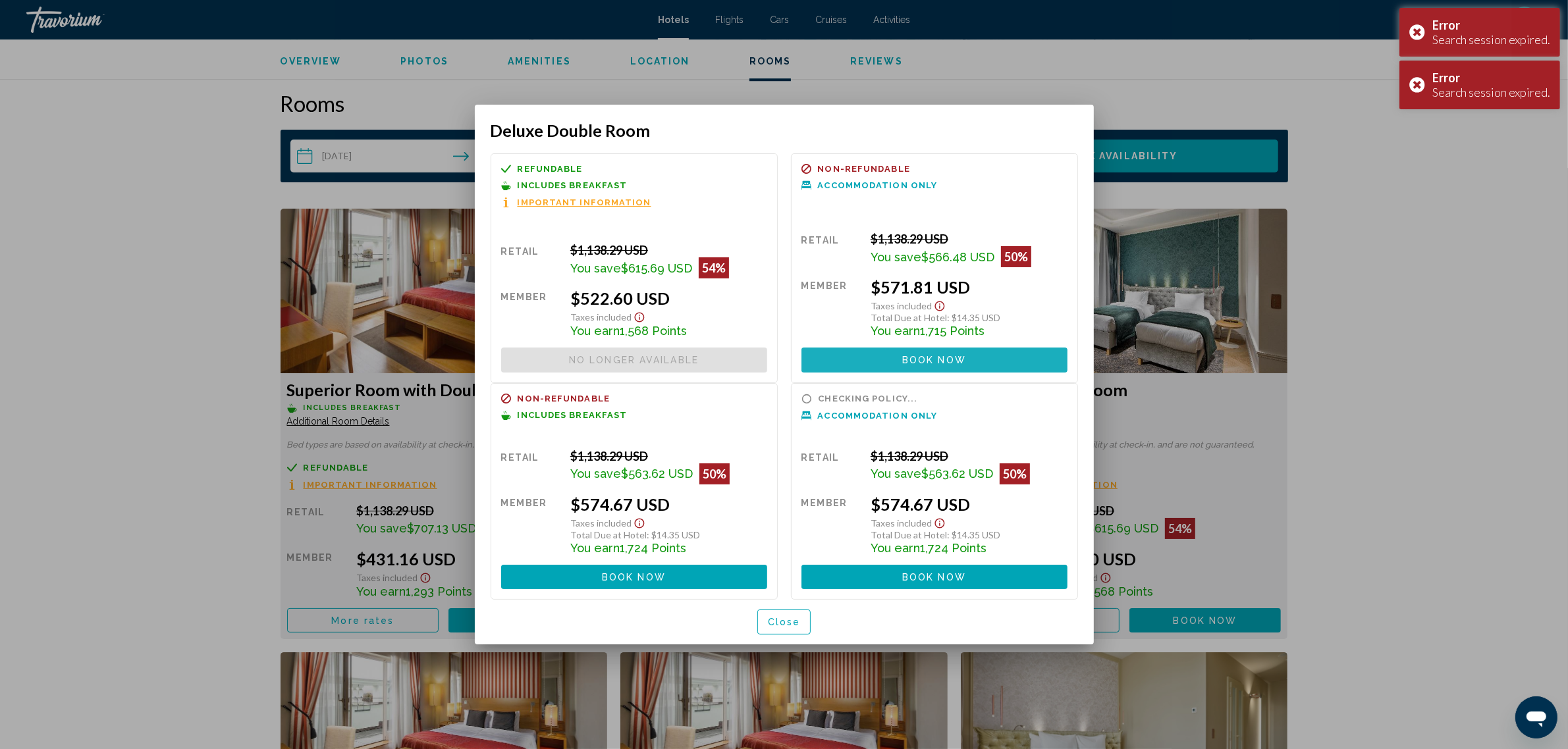
click at [847, 362] on button "Book now No longer available" at bounding box center [934, 359] width 266 height 24
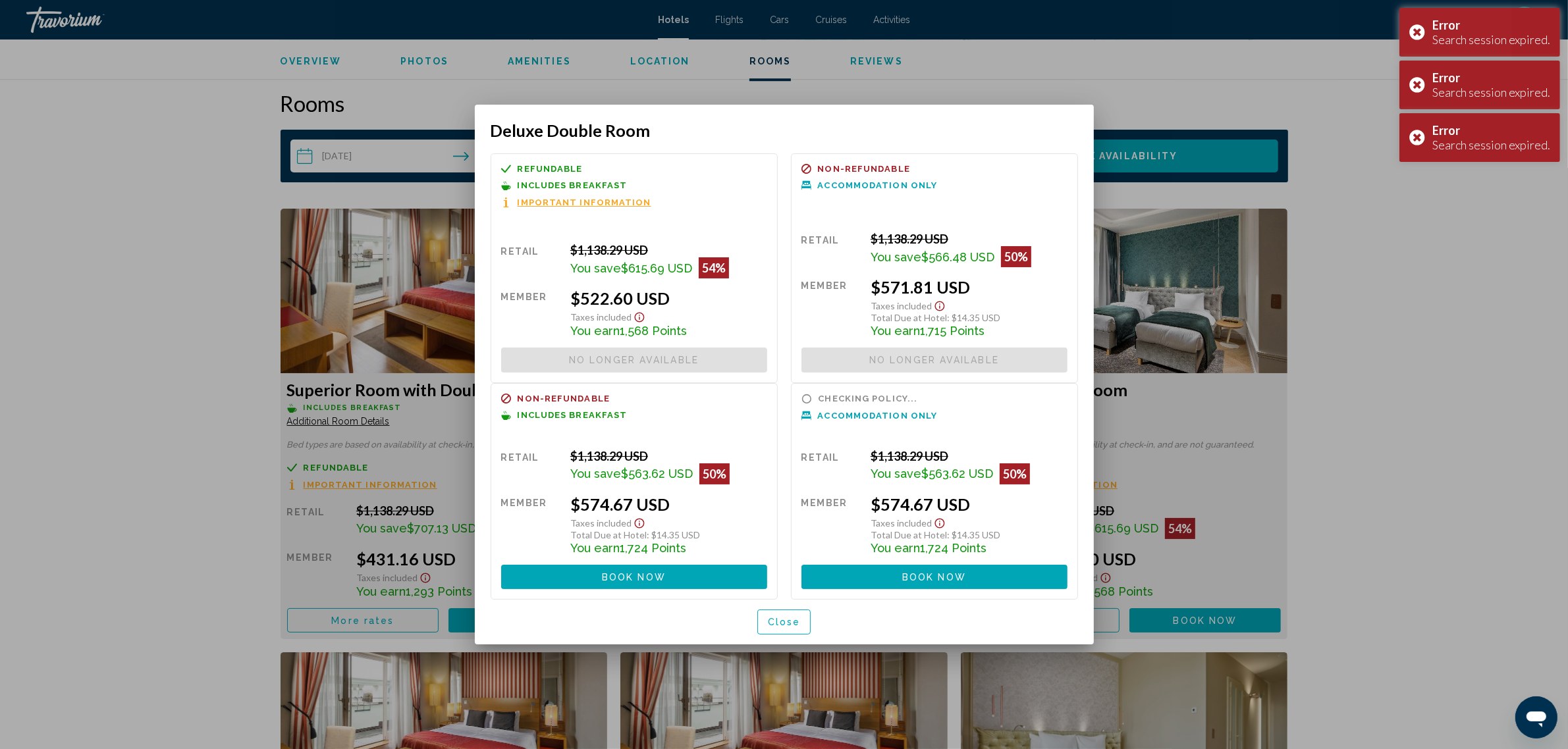
click at [614, 579] on span "Book now" at bounding box center [634, 577] width 64 height 11
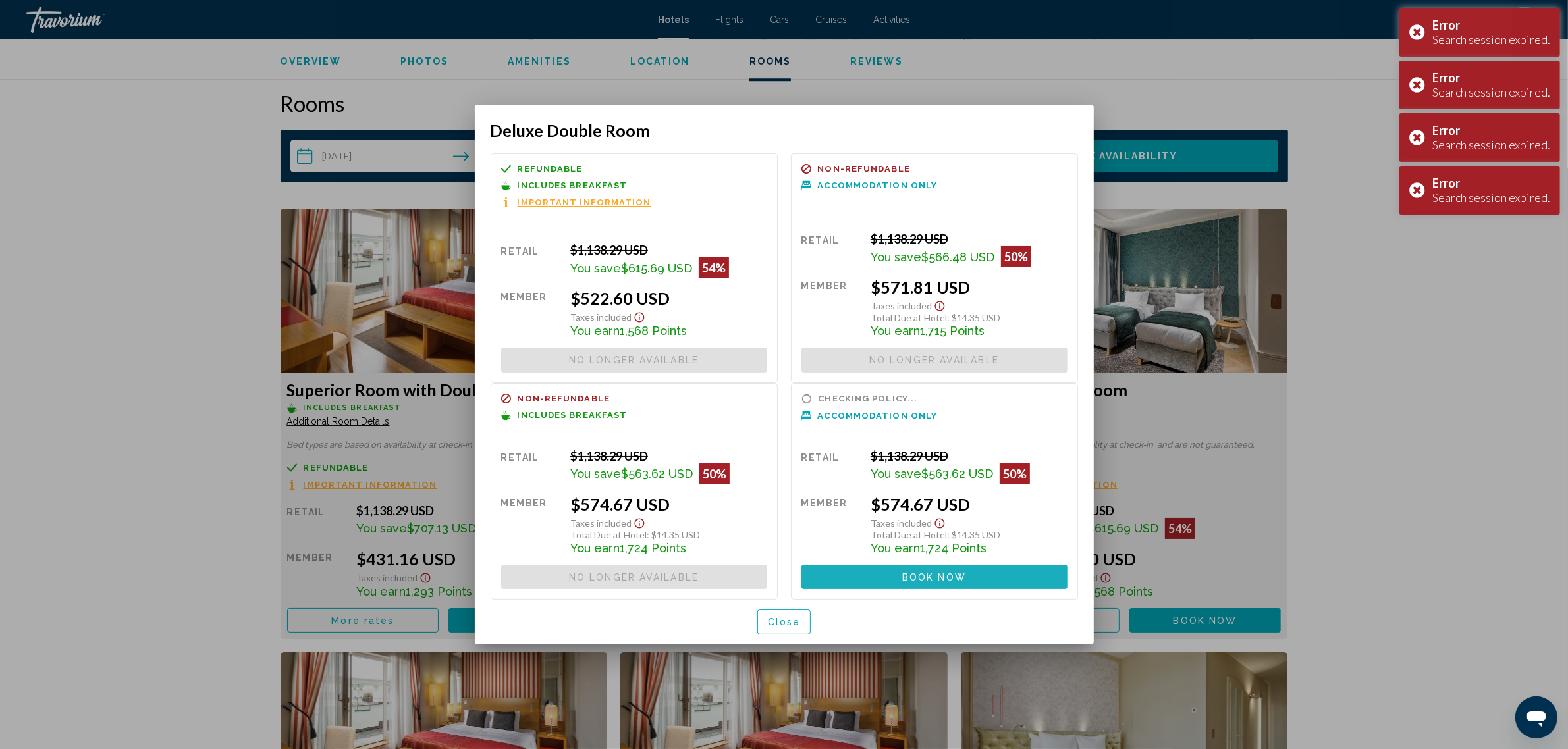
click at [955, 583] on span "Book now" at bounding box center [934, 577] width 64 height 11
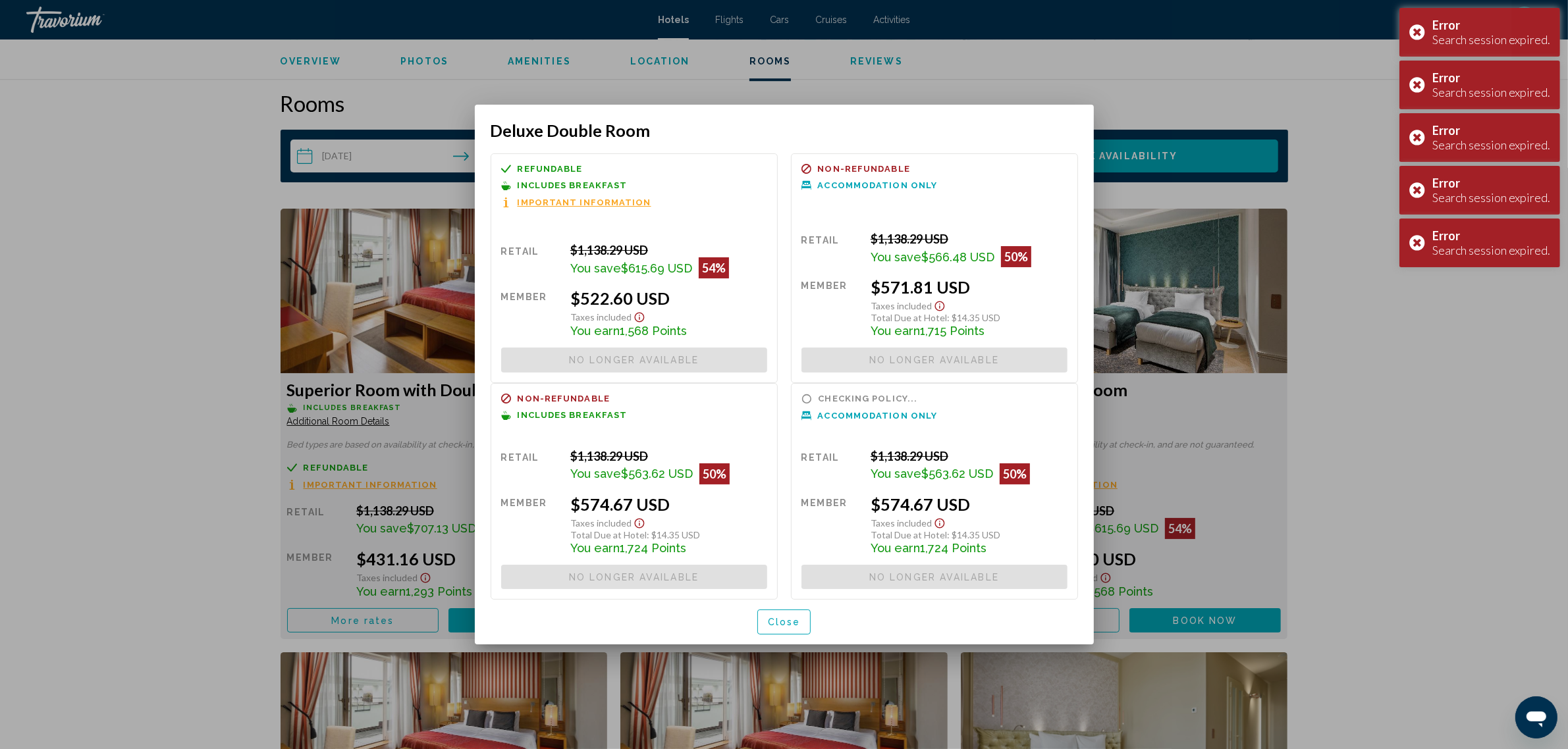
click at [776, 618] on span "Close" at bounding box center [784, 623] width 33 height 11
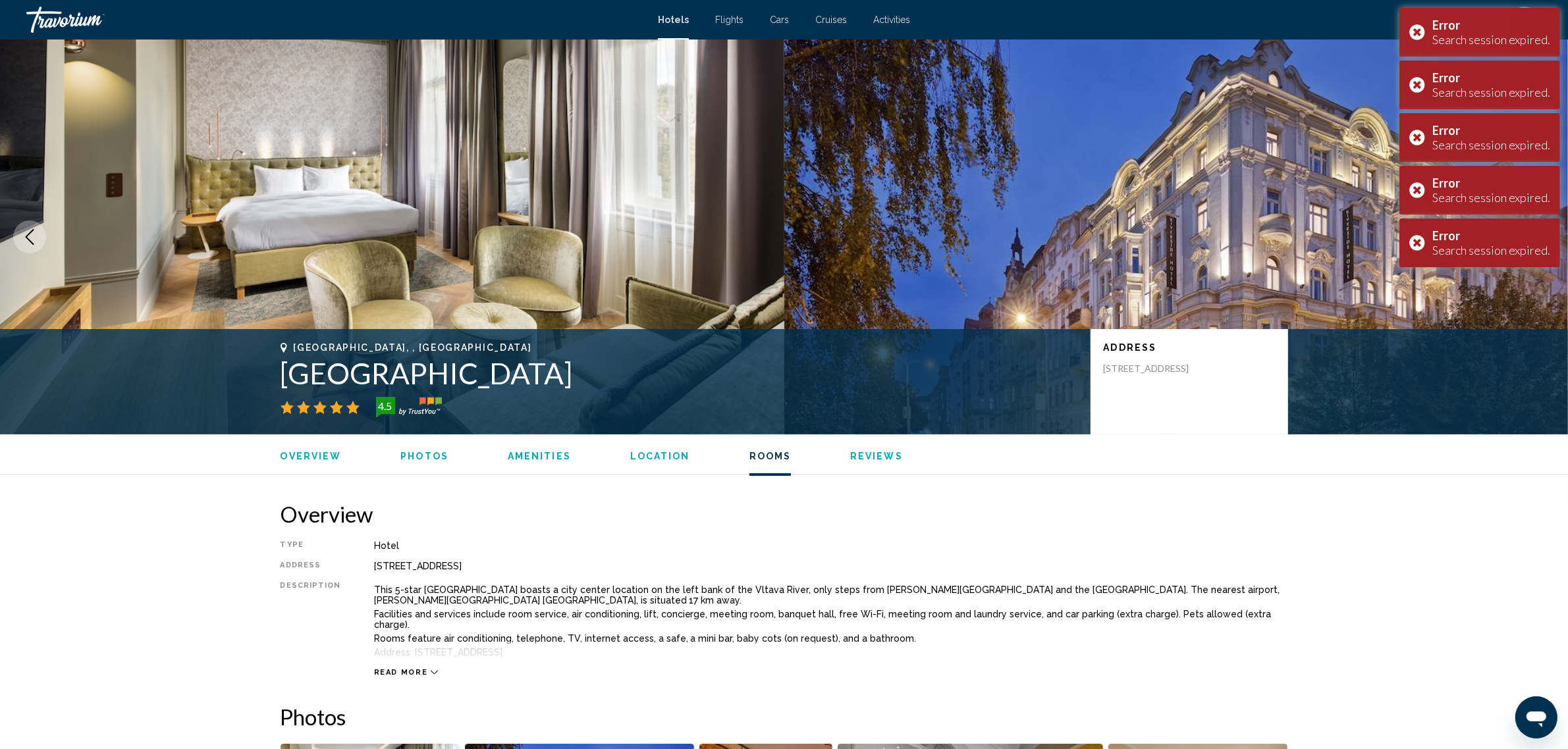
scroll to position [1637, 0]
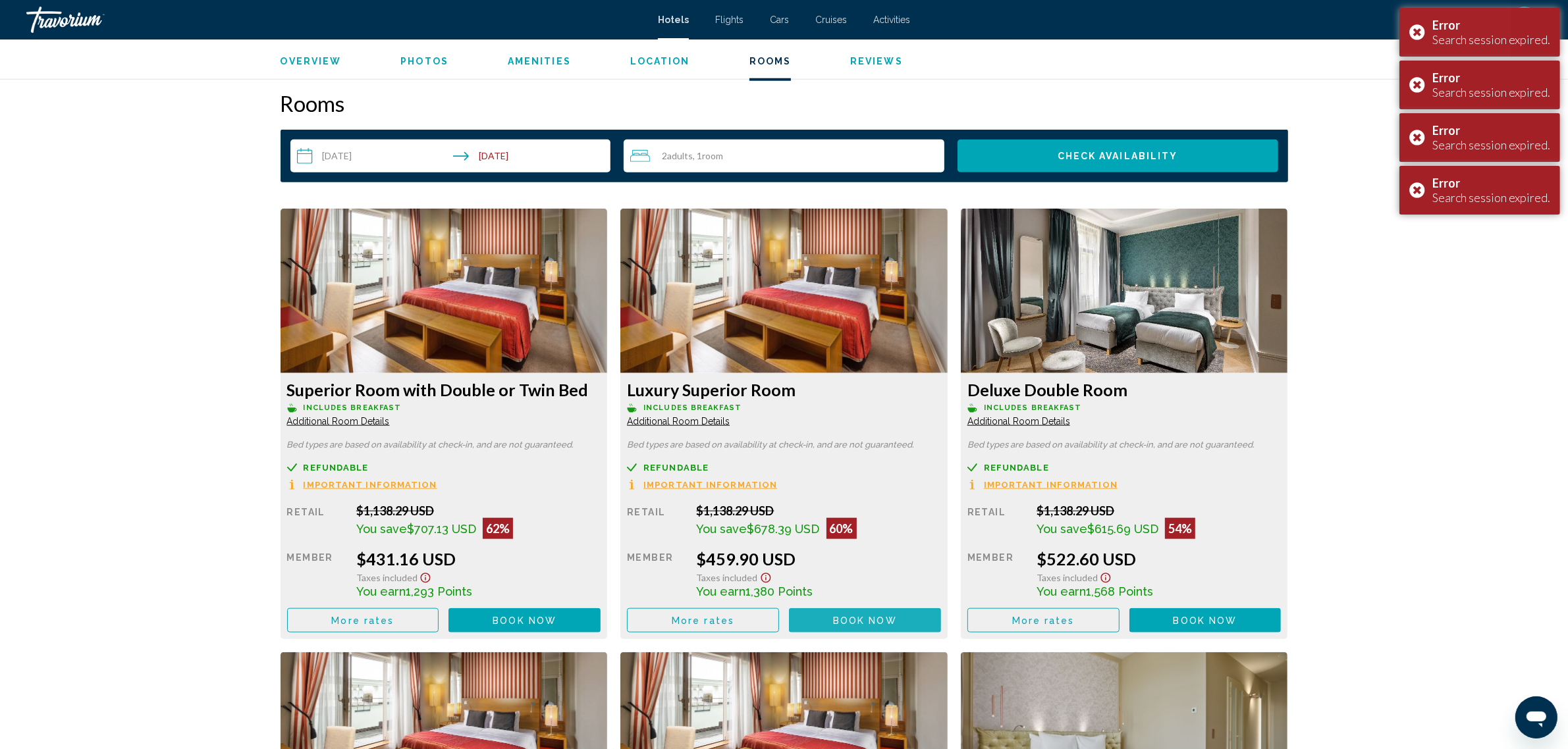
click at [870, 615] on span "Book now" at bounding box center [865, 621] width 64 height 11
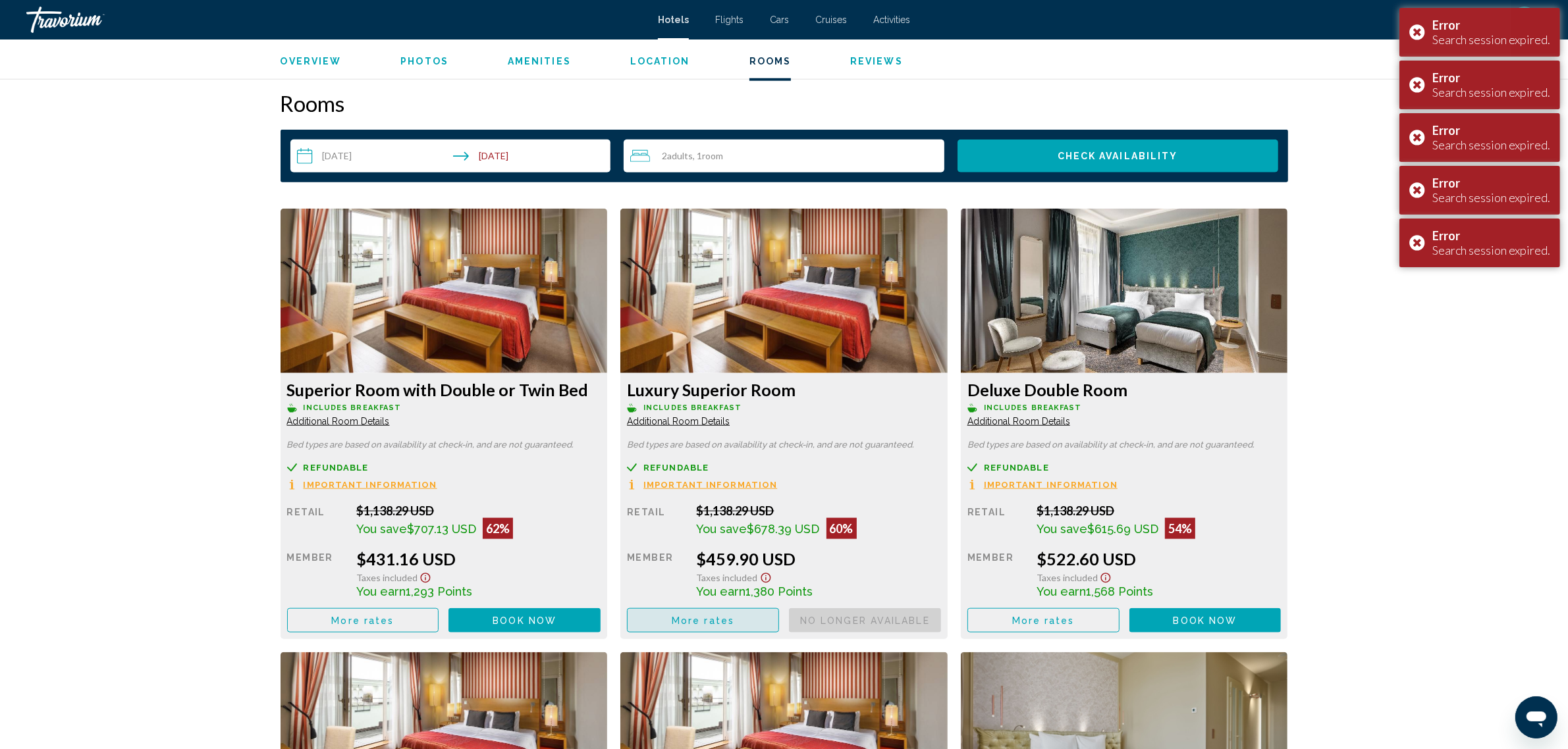
click at [731, 615] on span "More rates" at bounding box center [703, 621] width 63 height 11
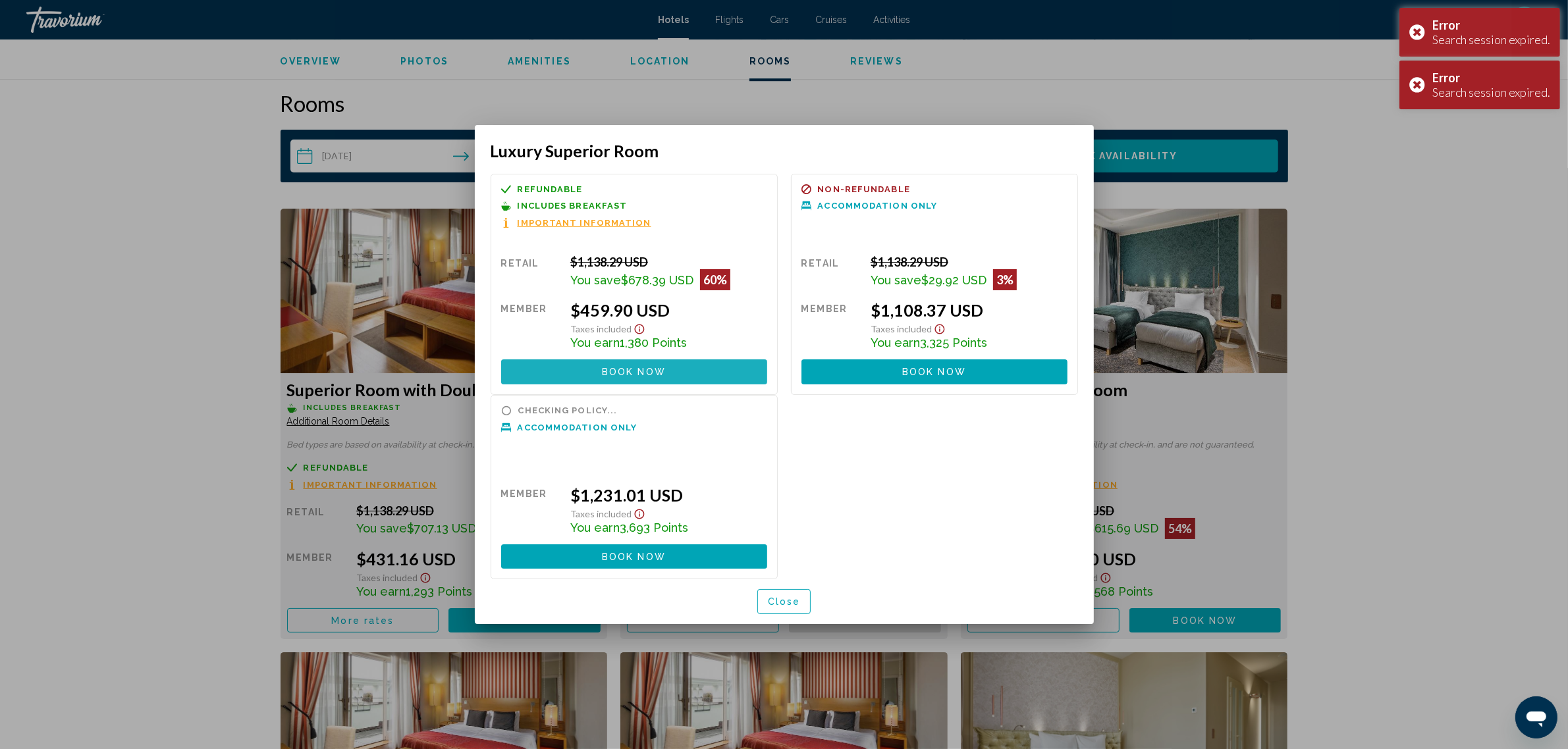
click at [679, 369] on button "Book now No longer available" at bounding box center [634, 371] width 266 height 24
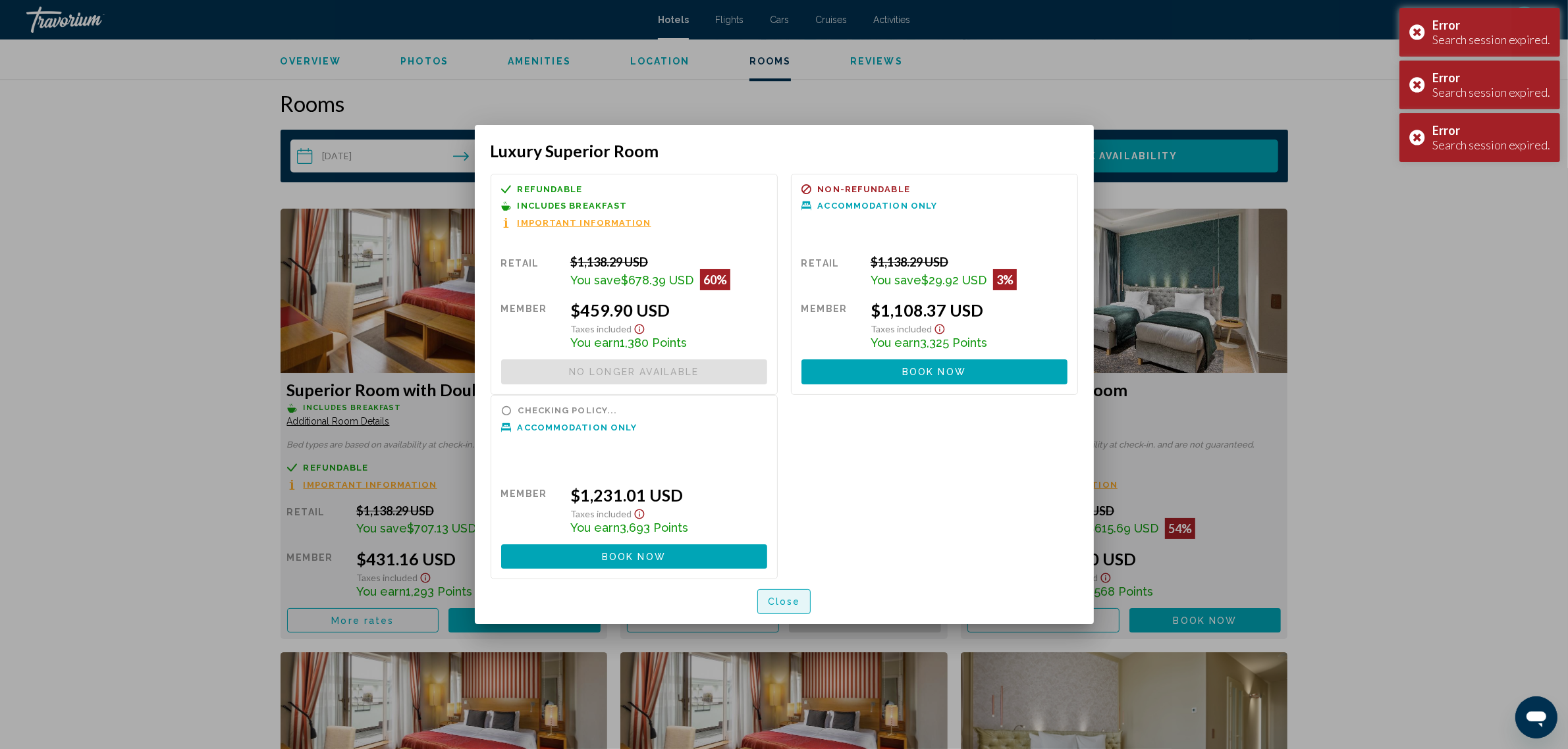
click at [792, 597] on span "Close" at bounding box center [784, 602] width 33 height 11
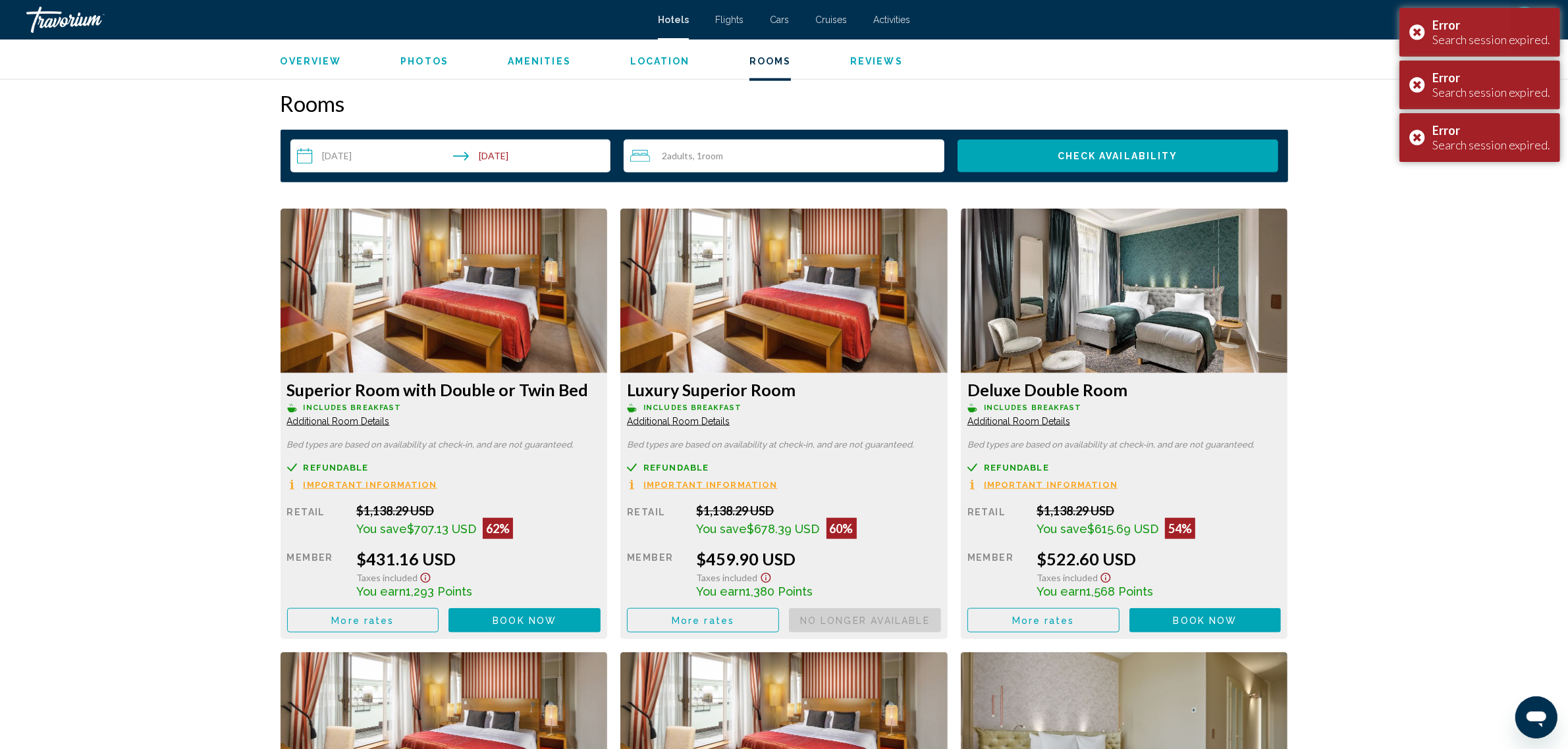
scroll to position [1719, 0]
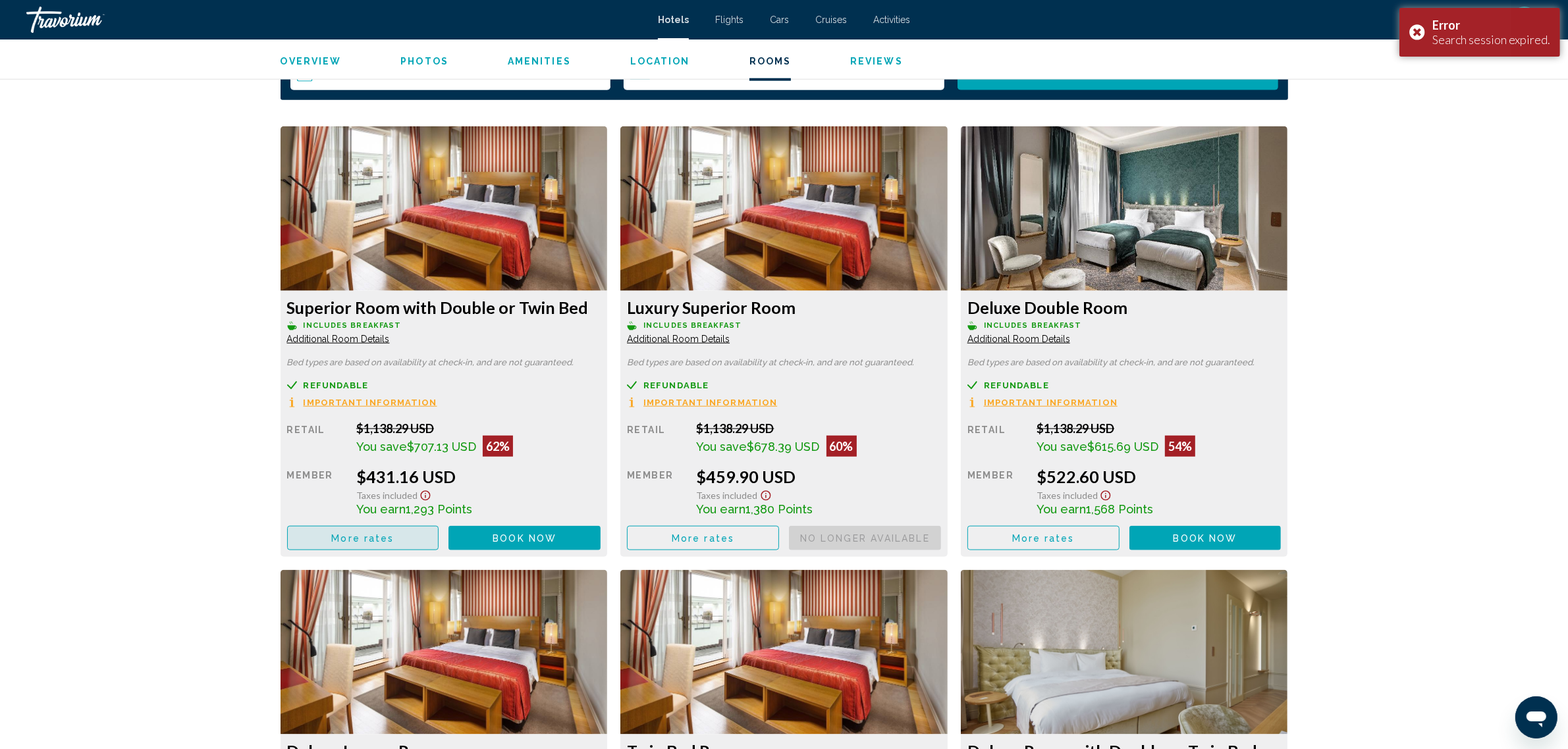
click at [366, 533] on span "More rates" at bounding box center [363, 539] width 63 height 11
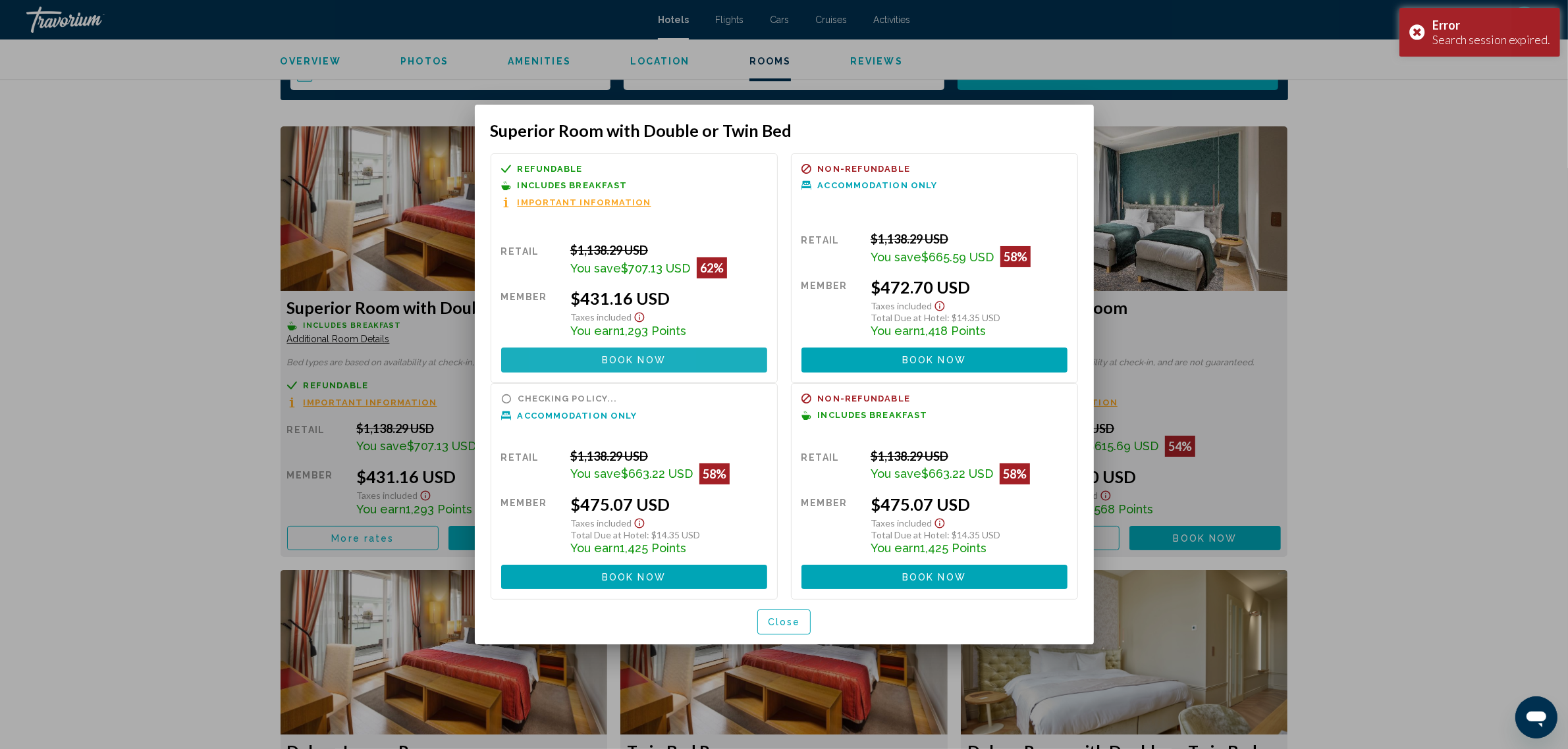
click at [565, 364] on button "Book now No longer available" at bounding box center [634, 359] width 266 height 24
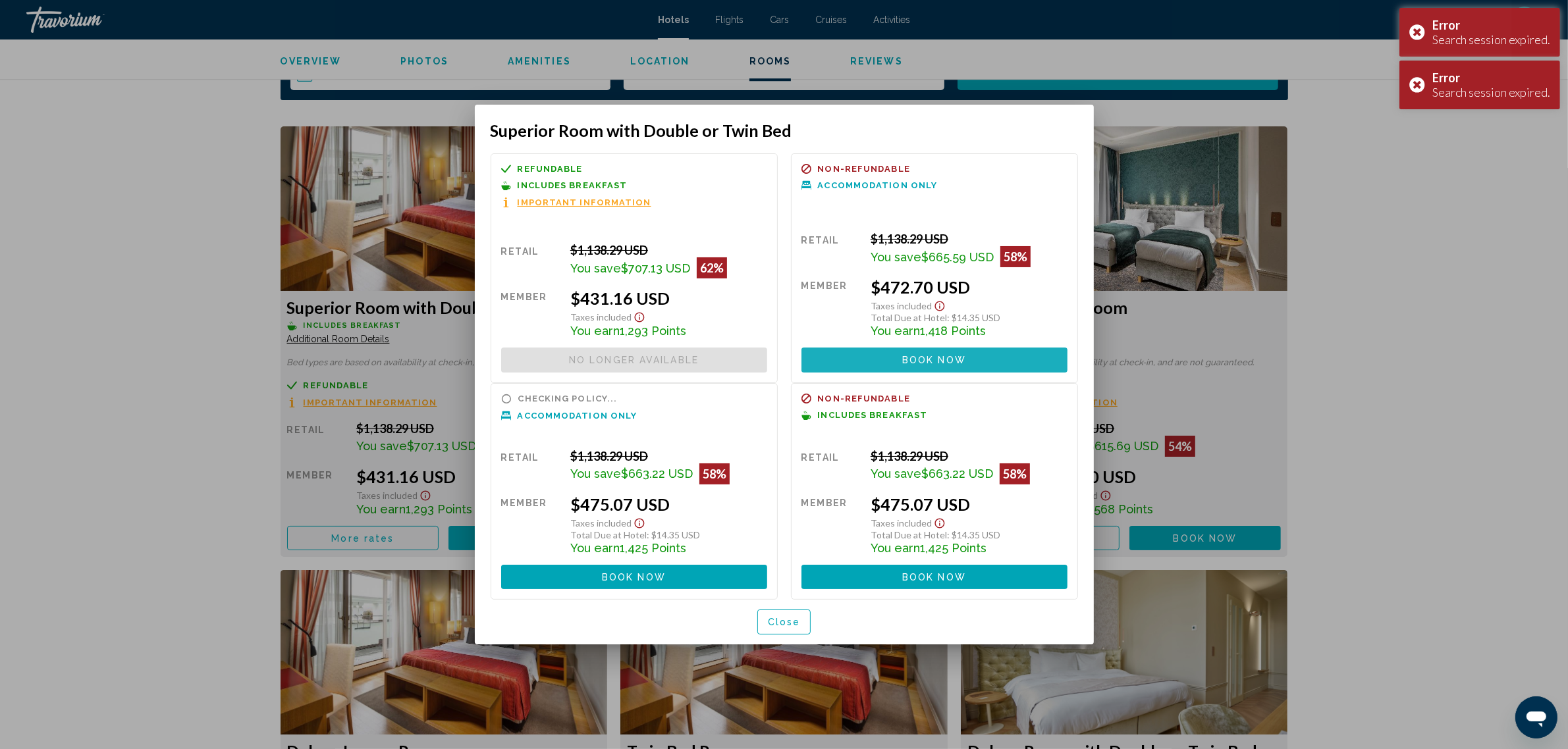
click at [873, 363] on button "Book now No longer available" at bounding box center [934, 359] width 266 height 24
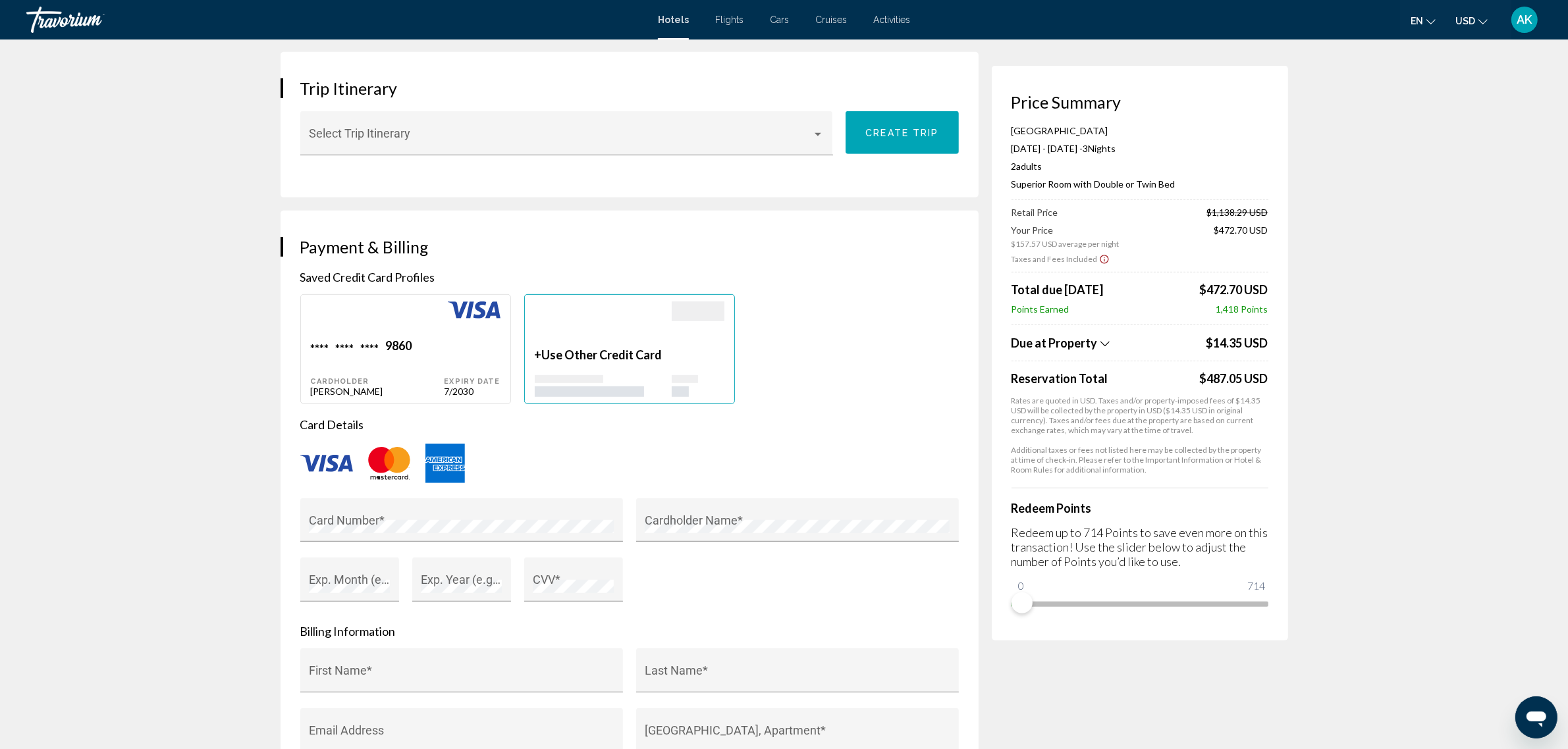
scroll to position [837, 0]
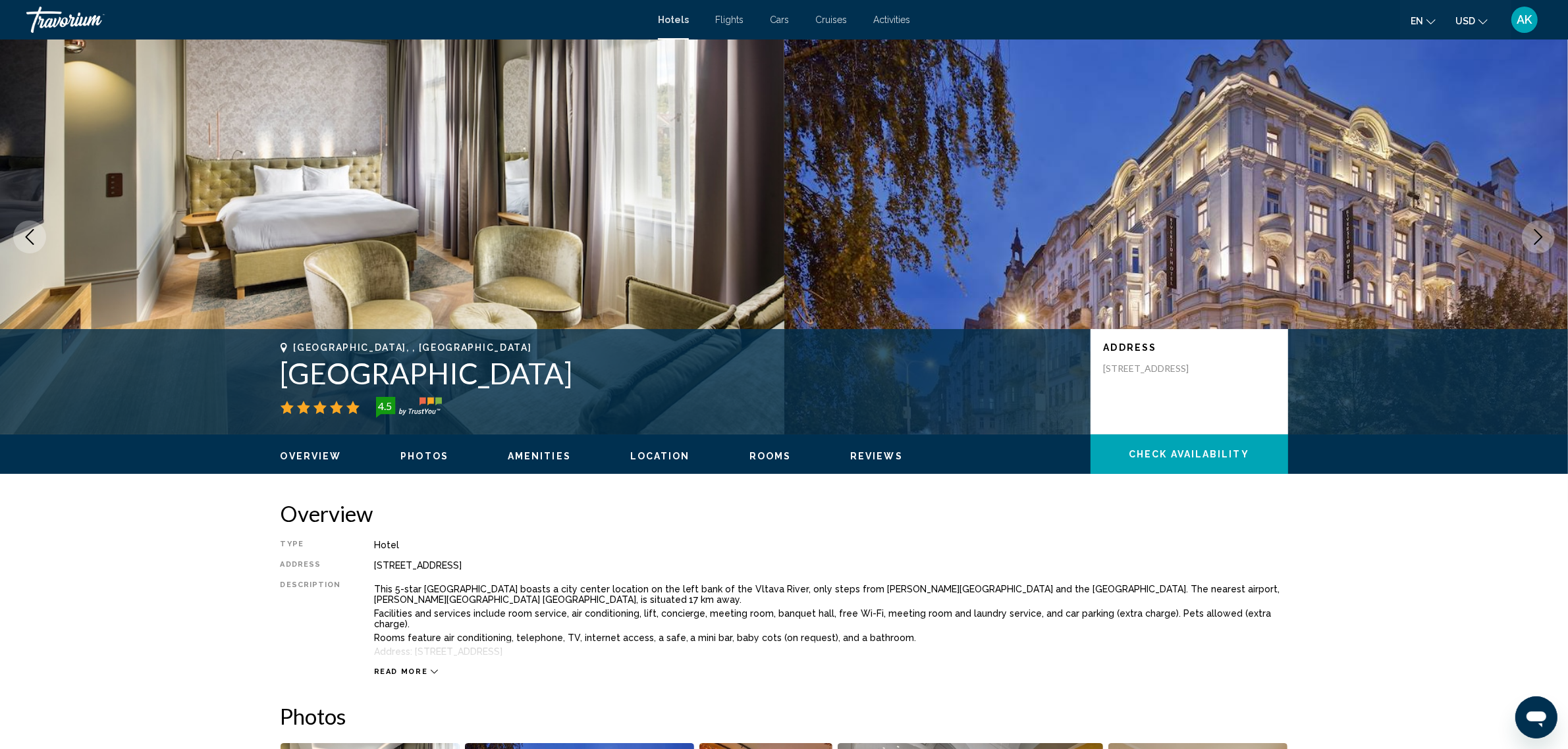
click at [1164, 454] on span "Check Availability" at bounding box center [1189, 455] width 120 height 11
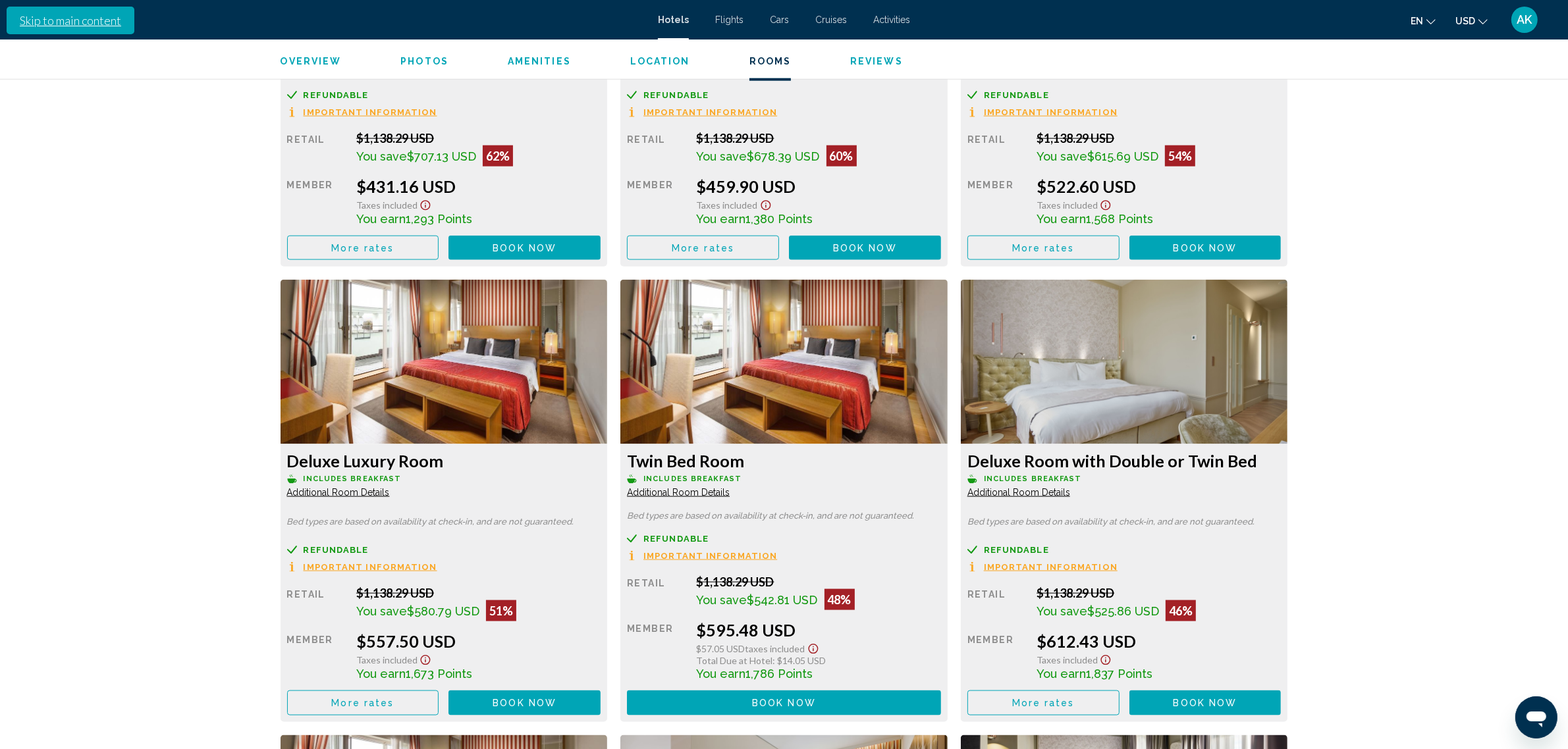
scroll to position [2086, 0]
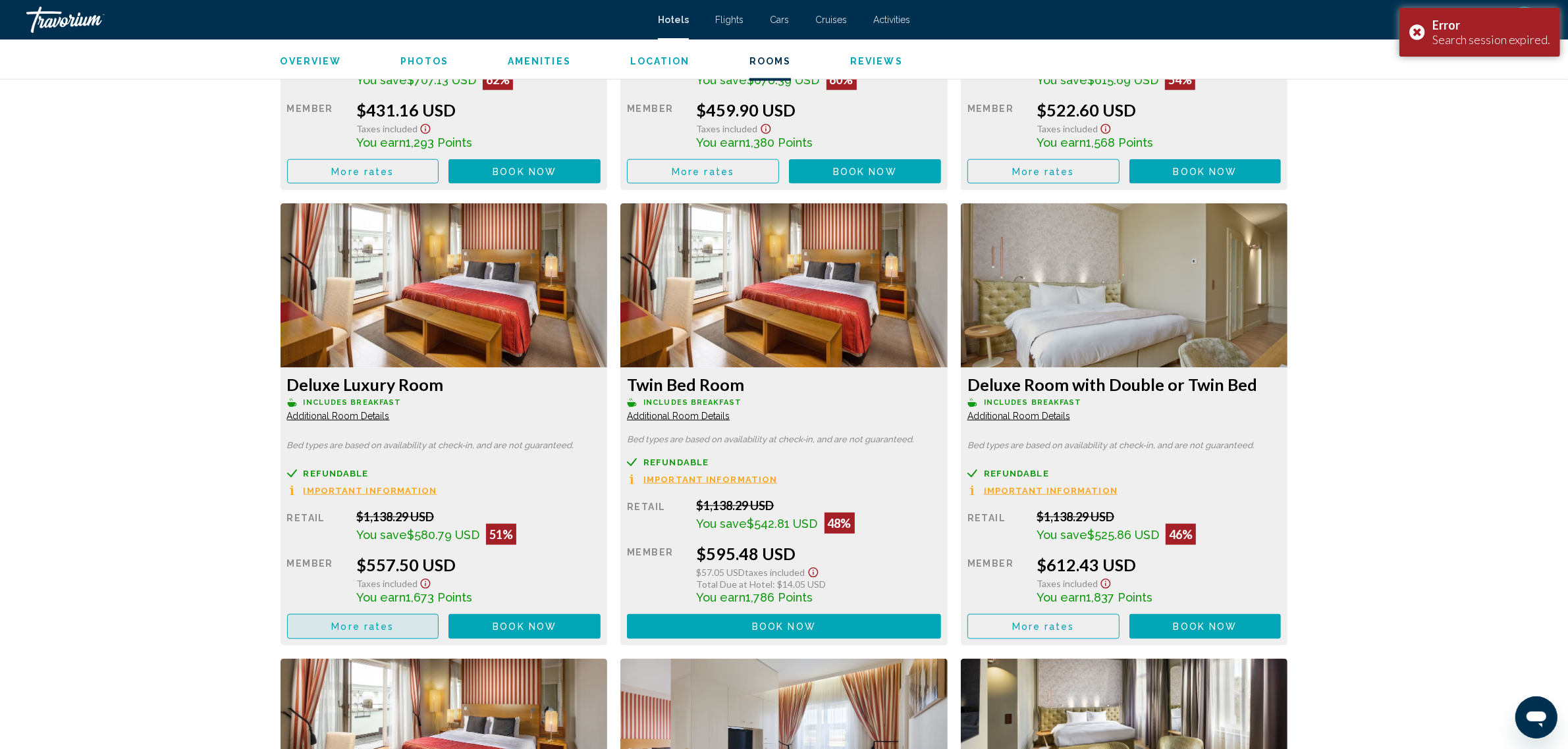
click at [359, 622] on span "More rates" at bounding box center [363, 628] width 63 height 11
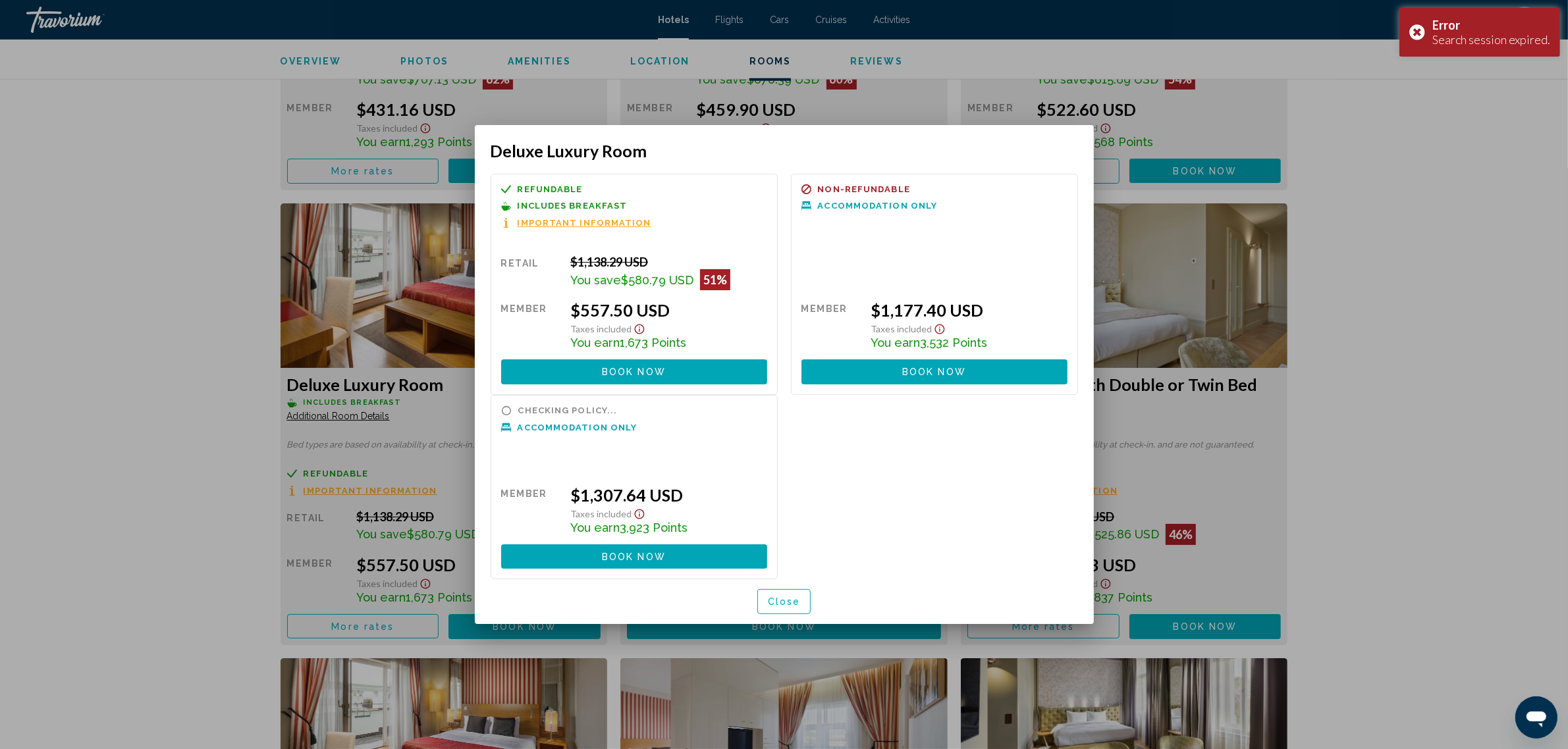
scroll to position [0, 0]
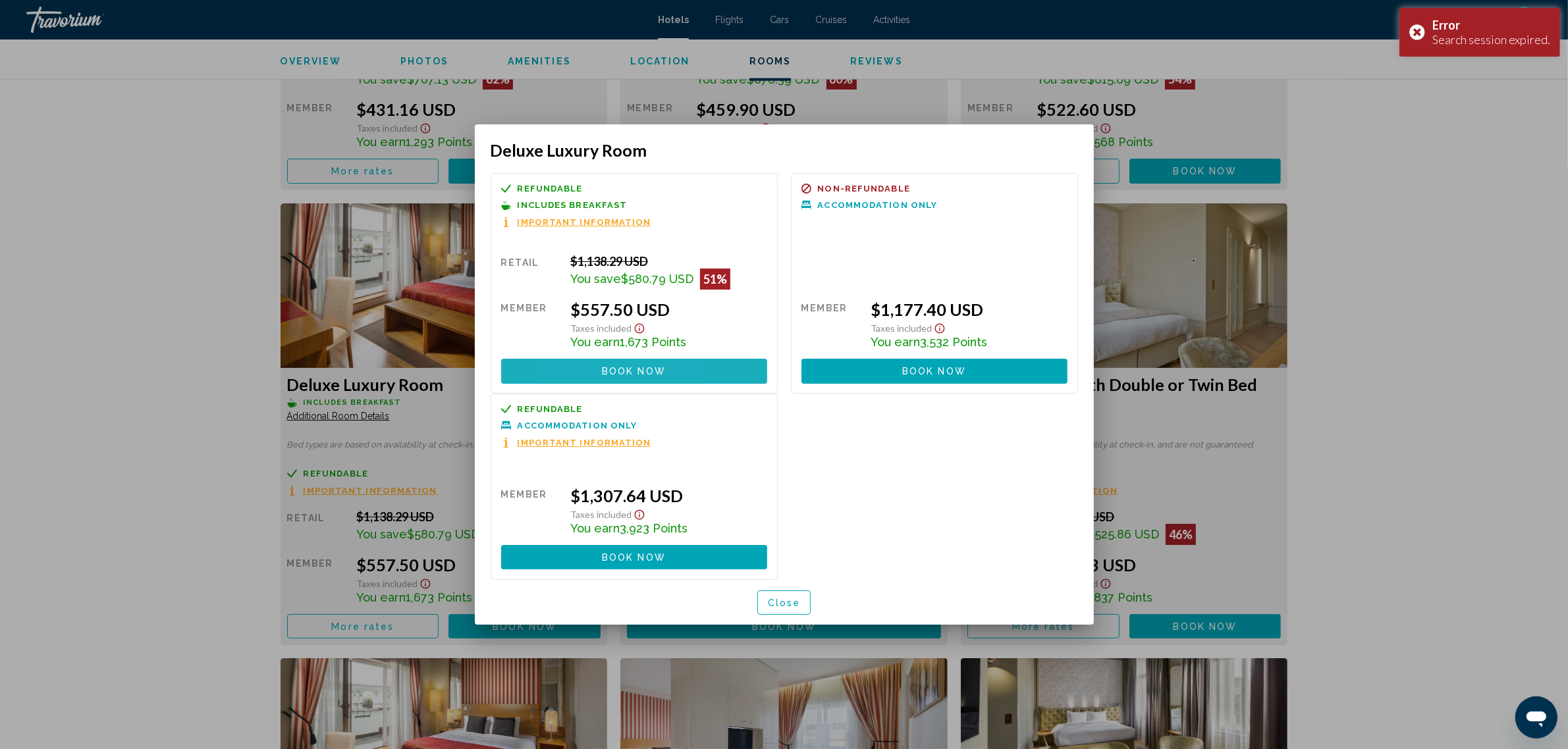
click at [568, 370] on button "Book now No longer available" at bounding box center [634, 370] width 266 height 24
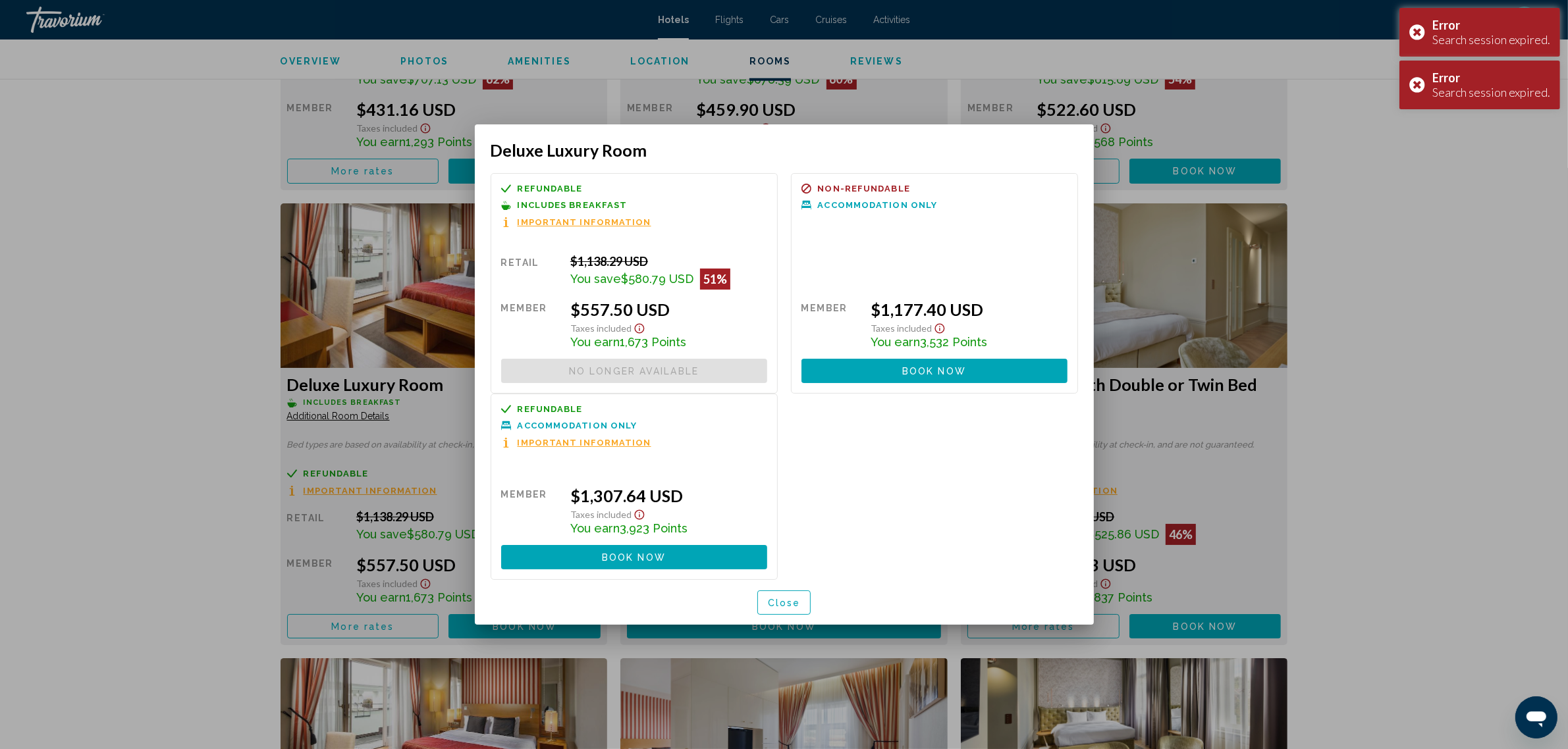
click at [123, 528] on div at bounding box center [784, 374] width 1568 height 749
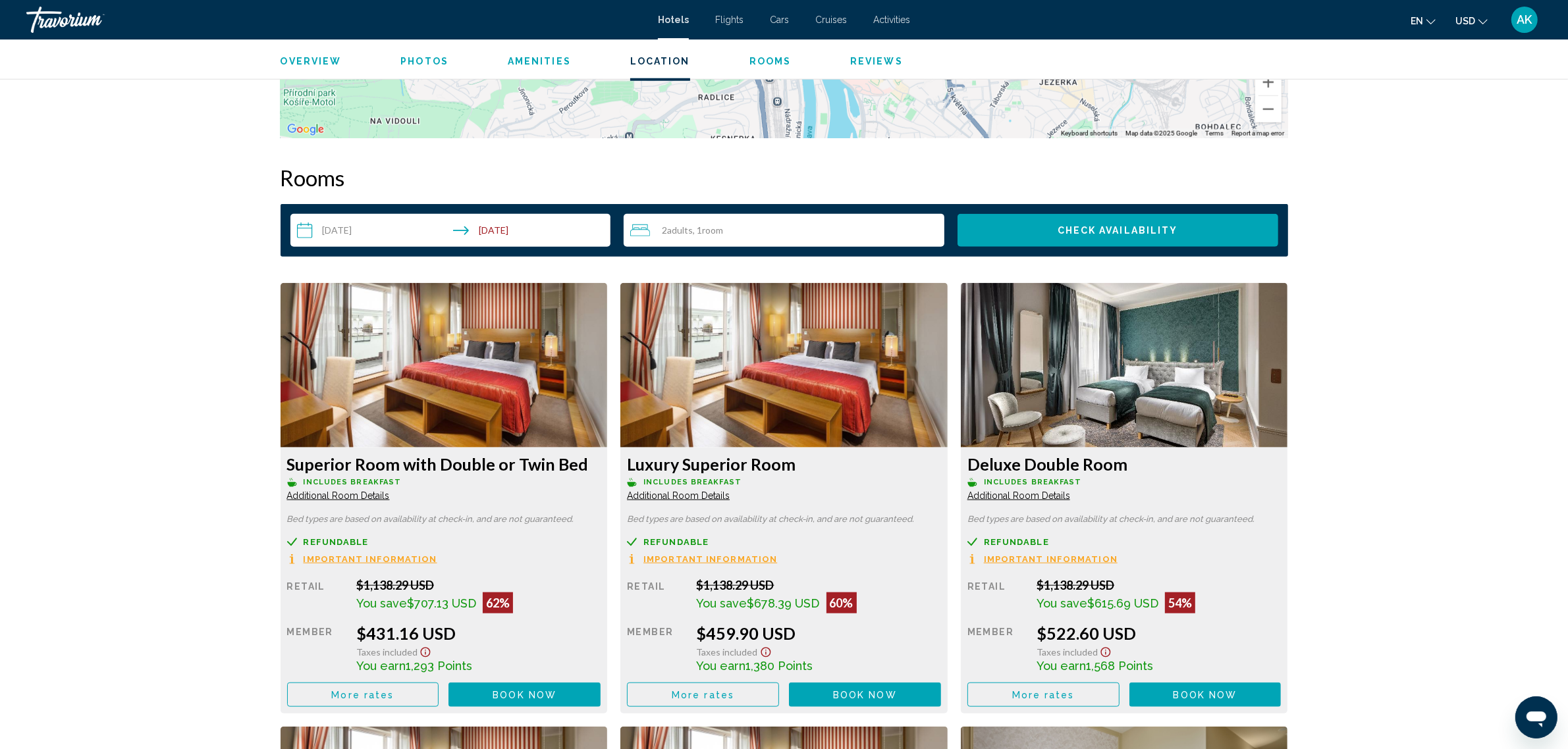
scroll to position [1645, 0]
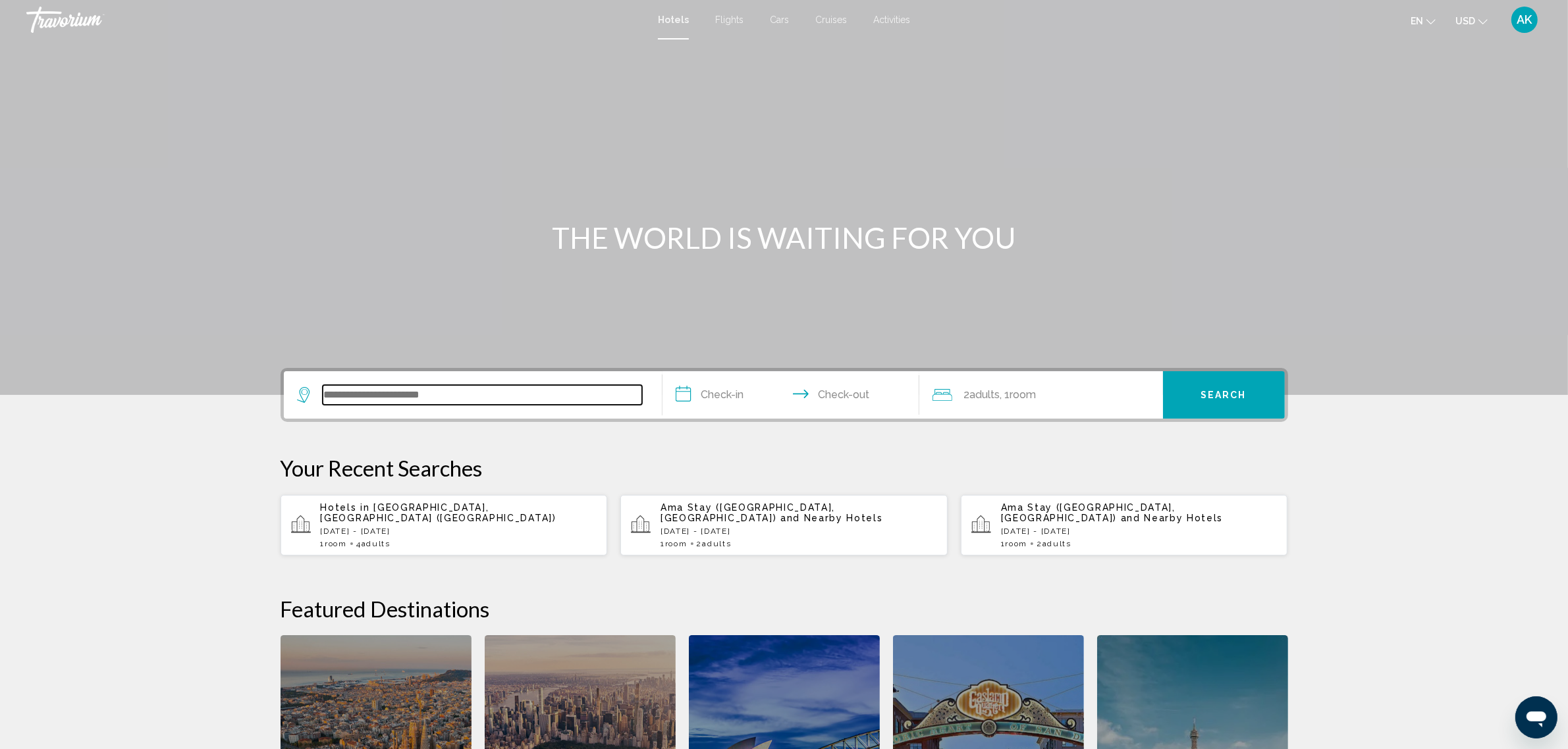
click at [460, 392] on input "Search widget" at bounding box center [482, 394] width 319 height 19
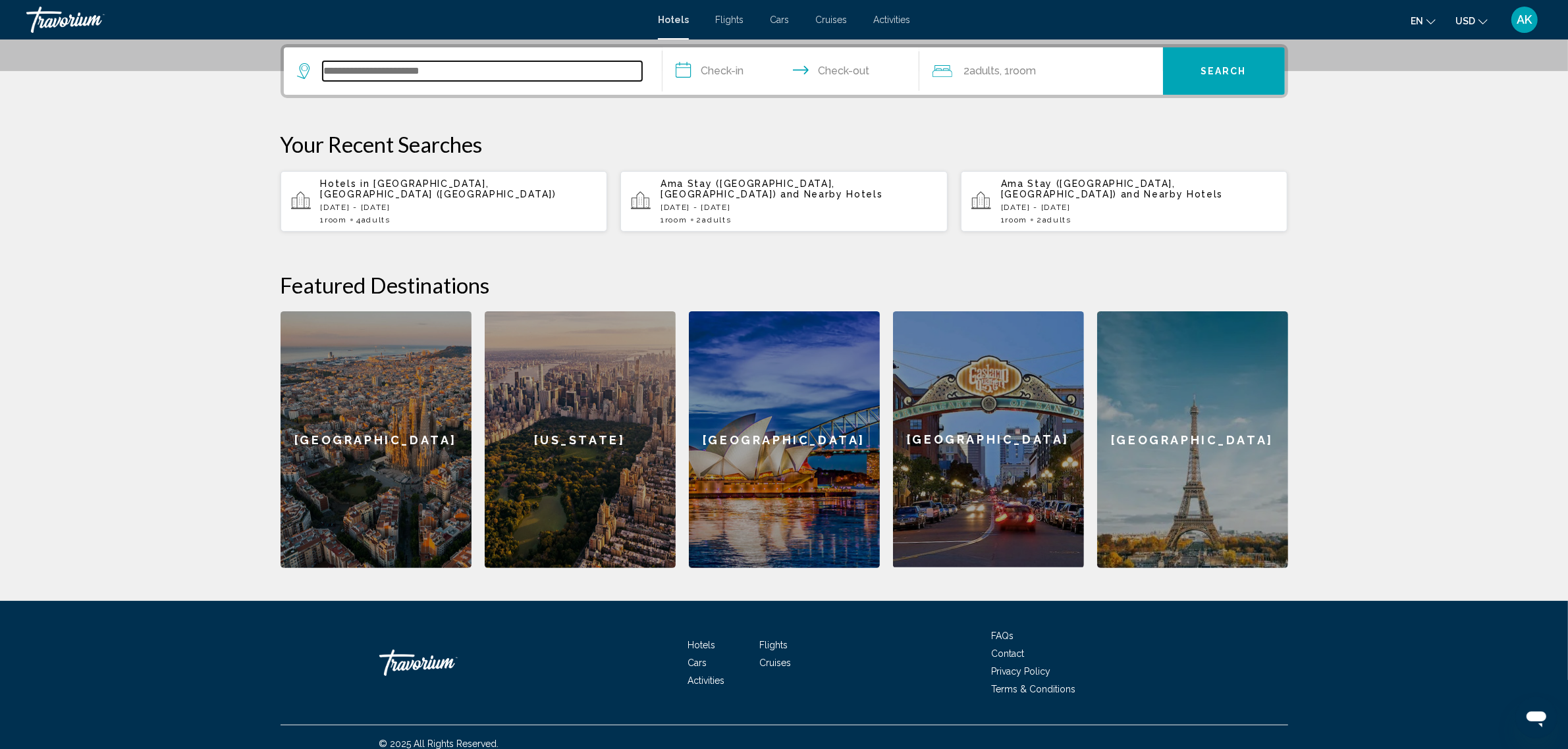
scroll to position [324, 0]
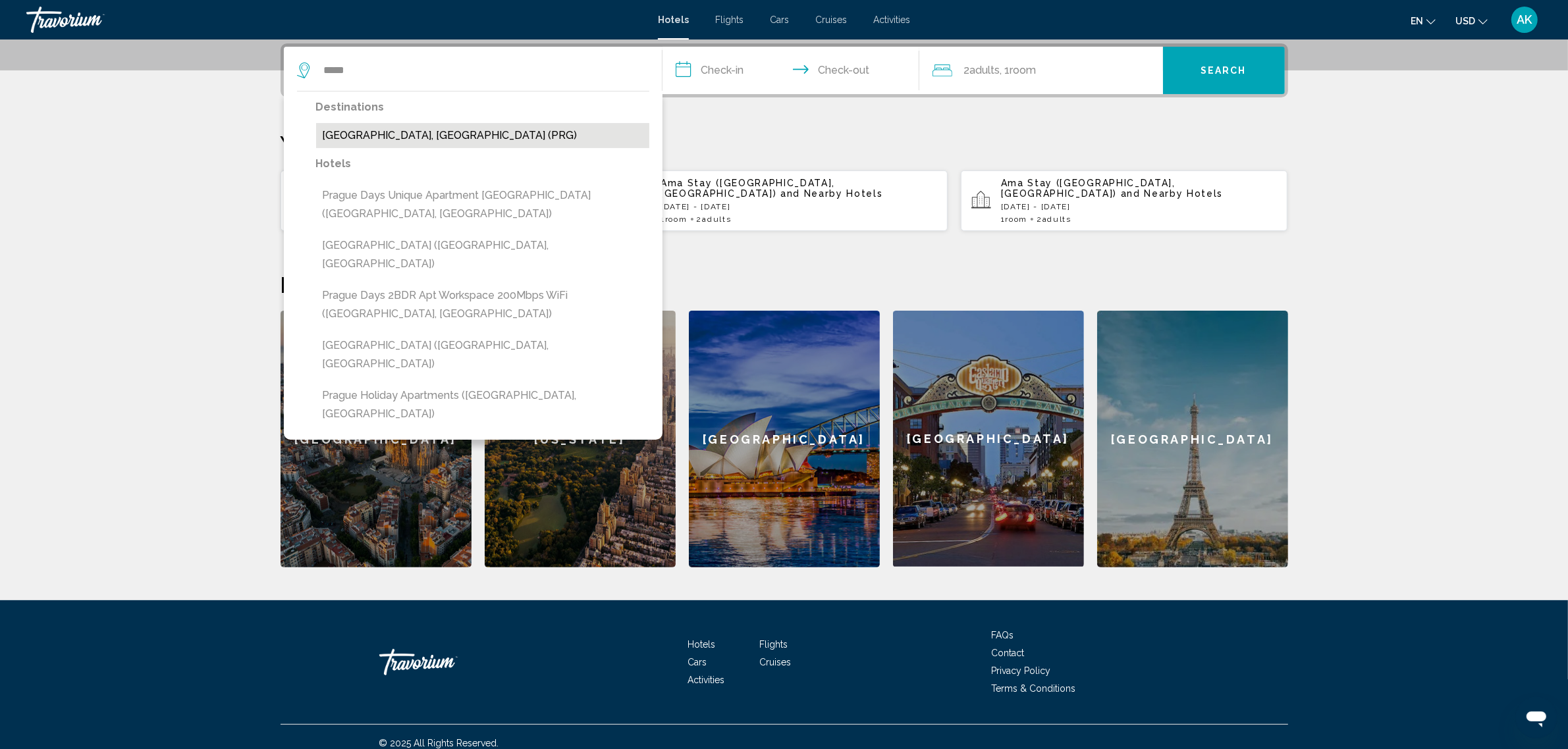
click at [422, 136] on button "[GEOGRAPHIC_DATA], [GEOGRAPHIC_DATA] (PRG)" at bounding box center [482, 136] width 333 height 25
type input "**********"
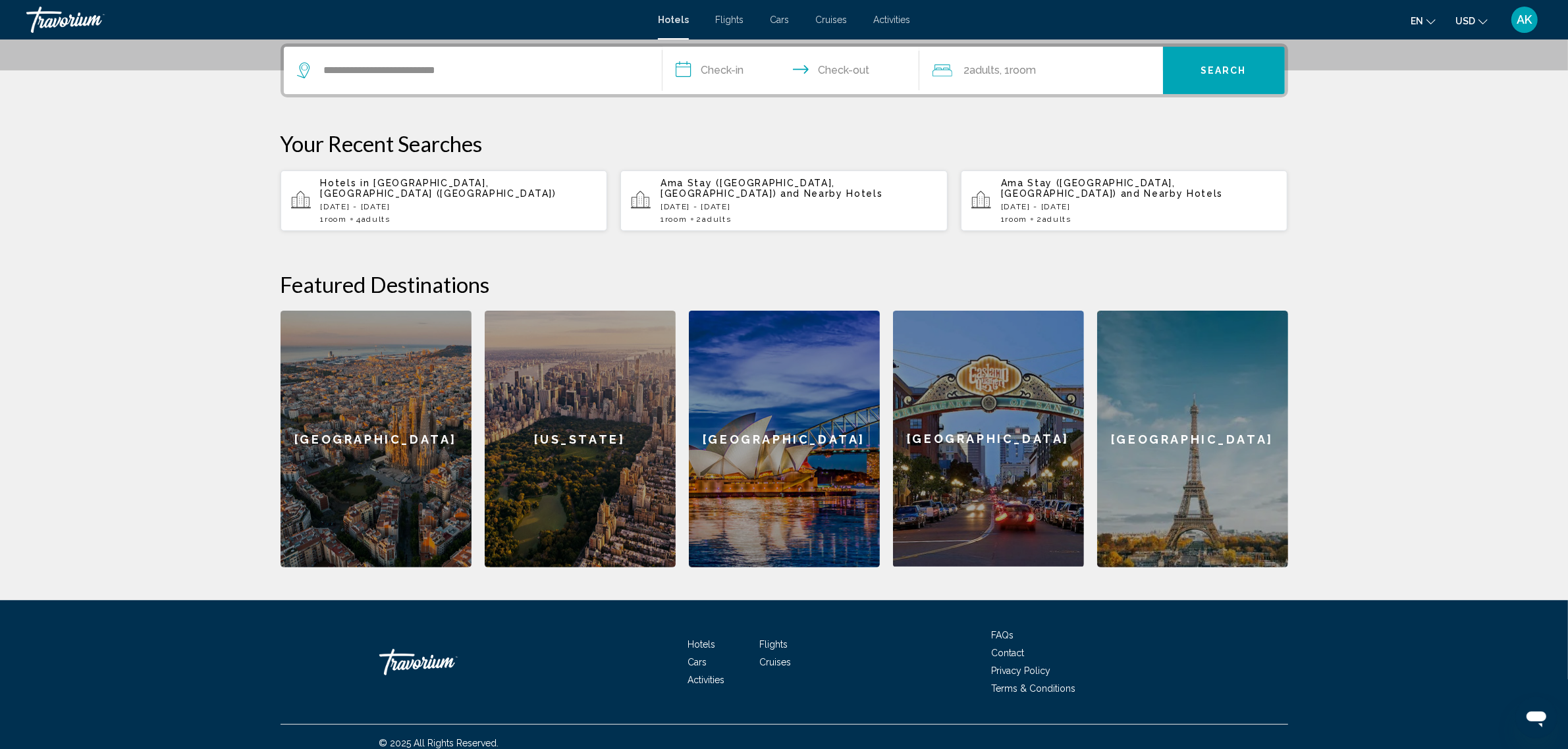
click at [742, 59] on input "**********" at bounding box center [794, 72] width 262 height 51
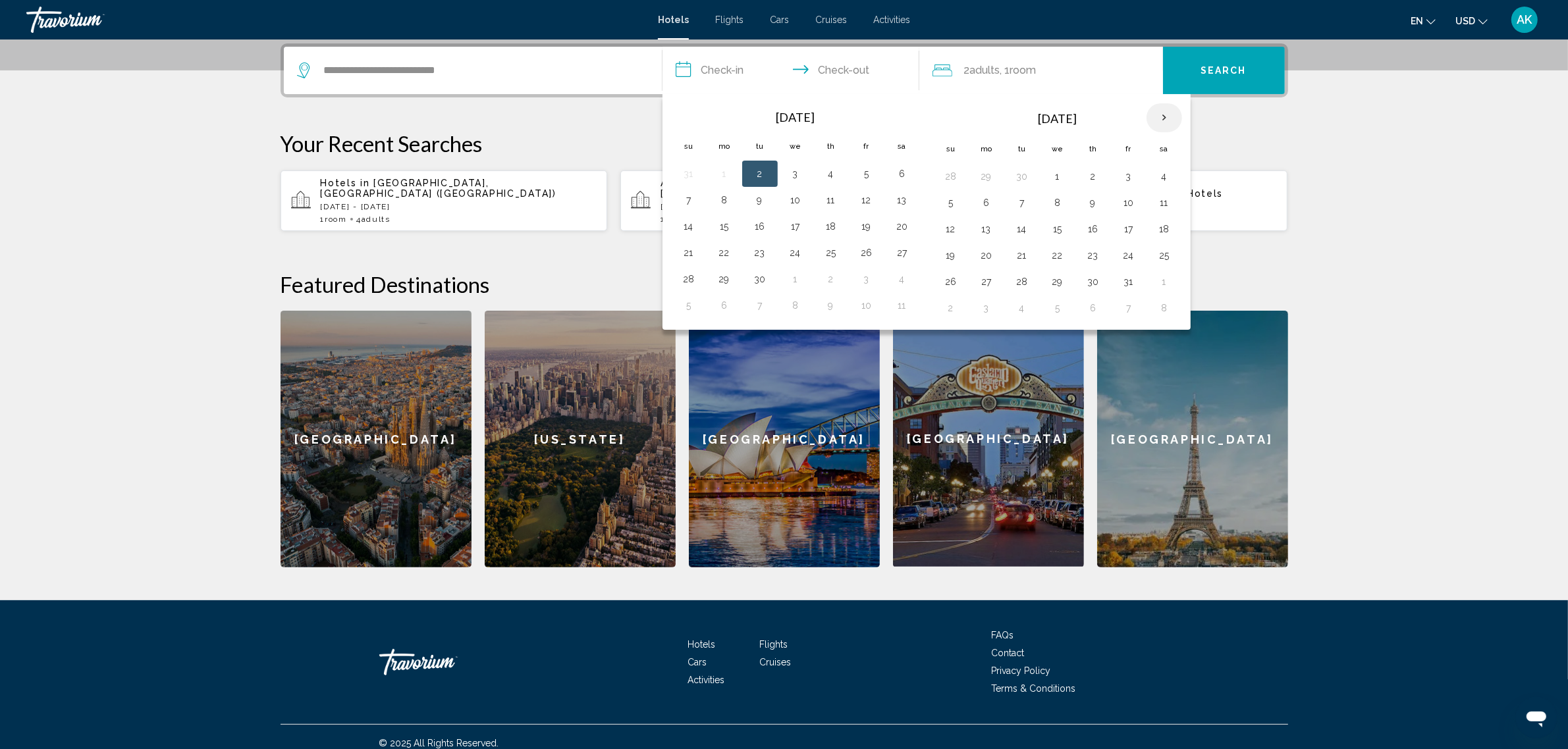
click at [1160, 120] on th "Next month" at bounding box center [1165, 117] width 36 height 29
click at [1173, 180] on button "3" at bounding box center [1164, 176] width 21 height 19
click at [1026, 205] on button "6" at bounding box center [1022, 203] width 21 height 19
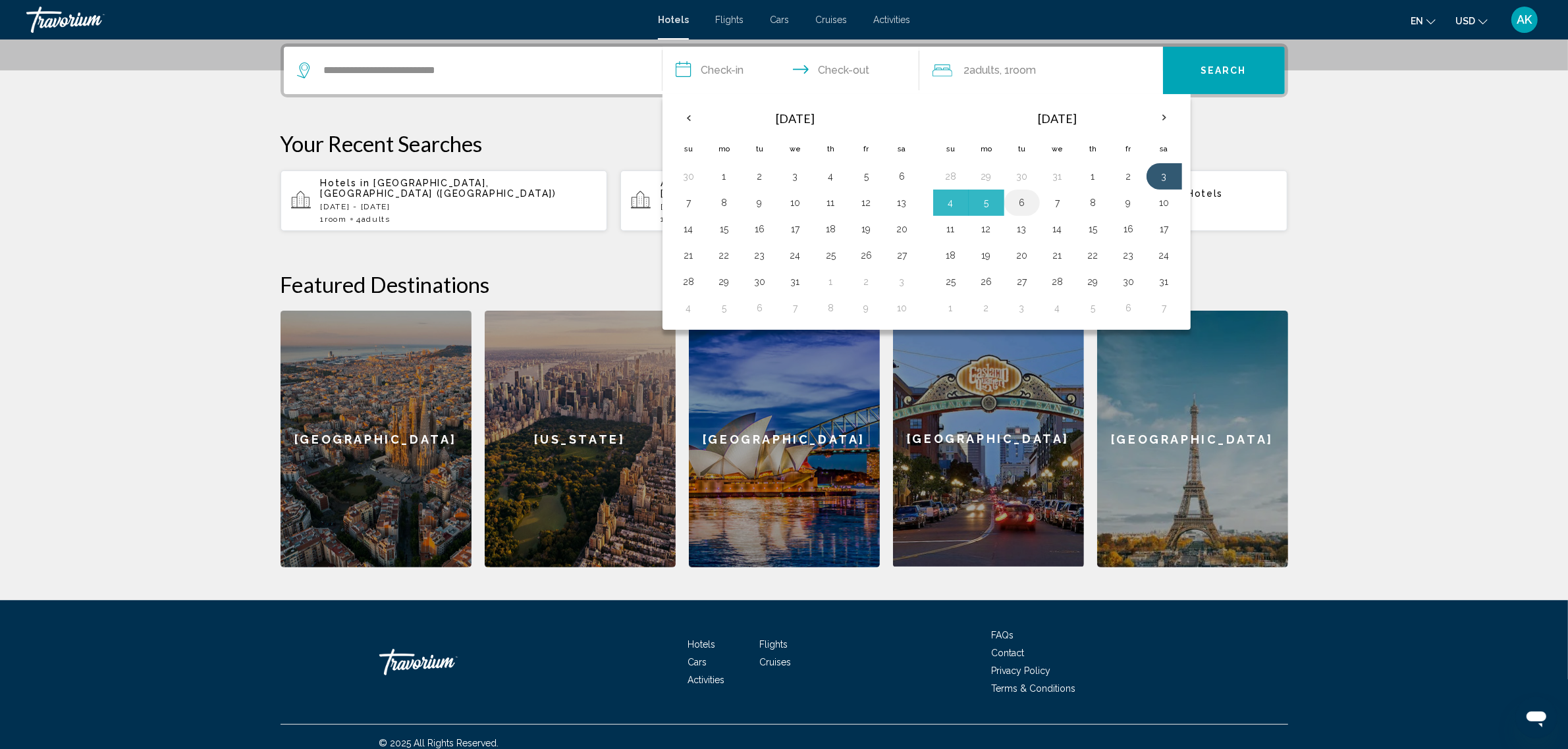
type input "**********"
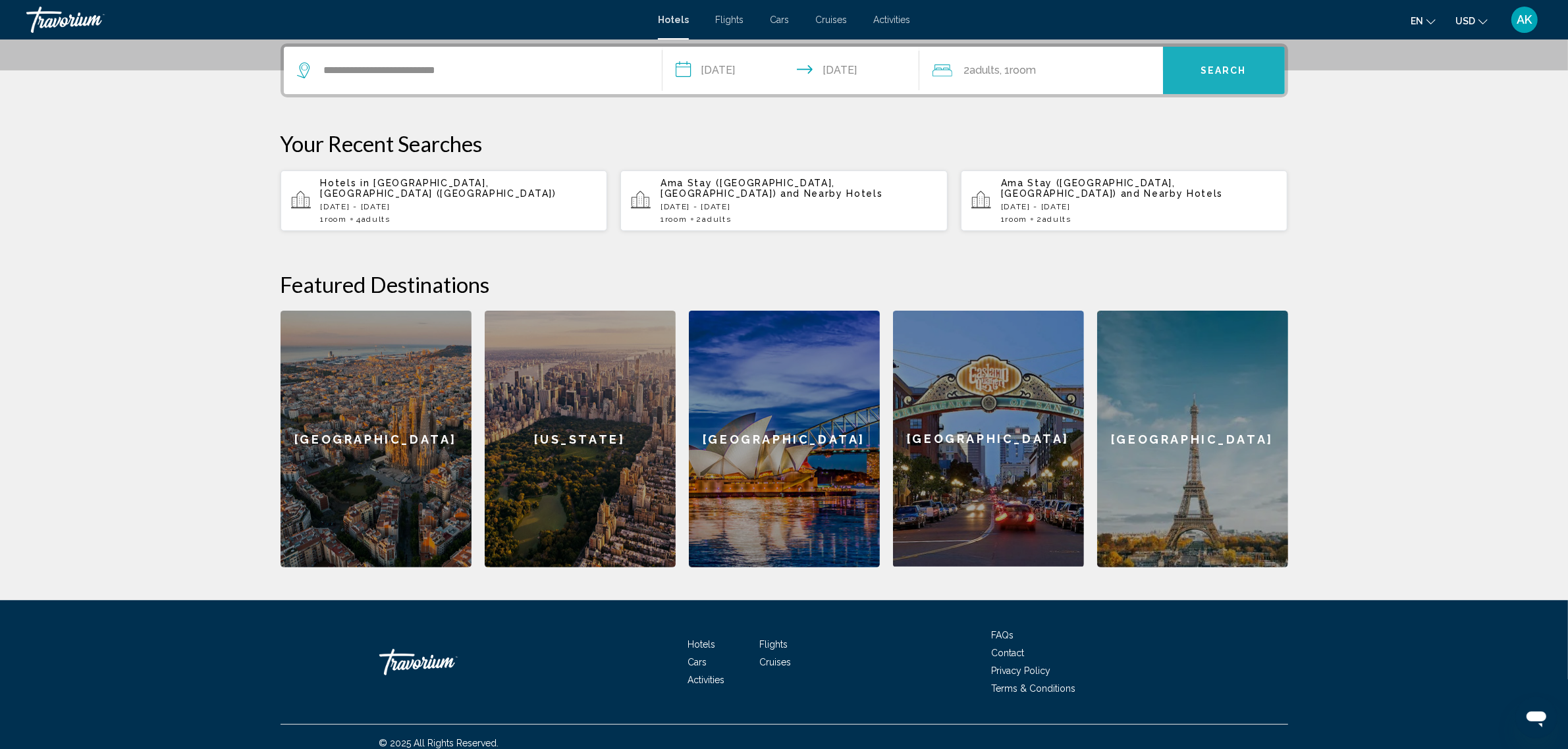
click at [1236, 54] on button "Search" at bounding box center [1224, 70] width 122 height 47
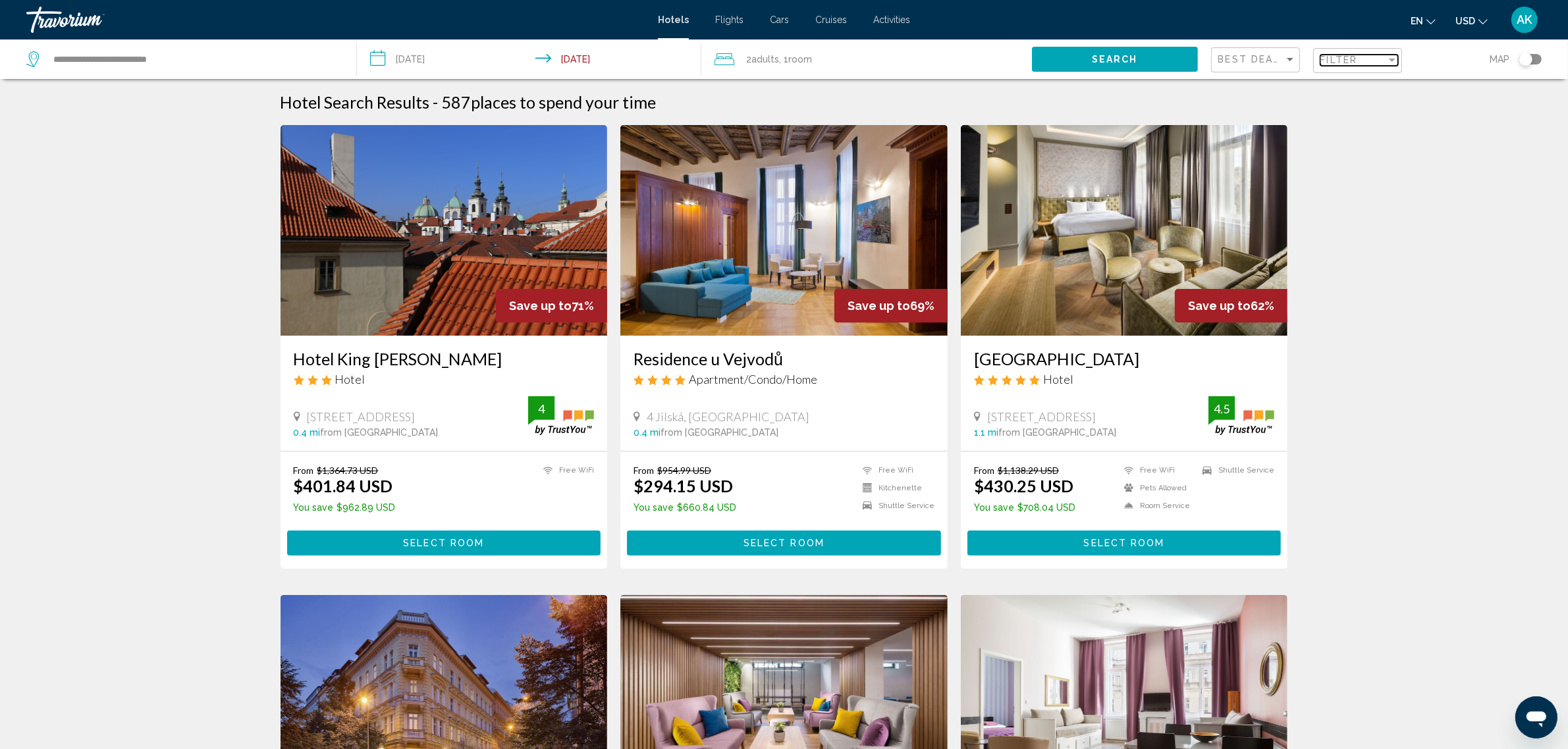
click at [1344, 59] on span "Filter" at bounding box center [1340, 60] width 37 height 11
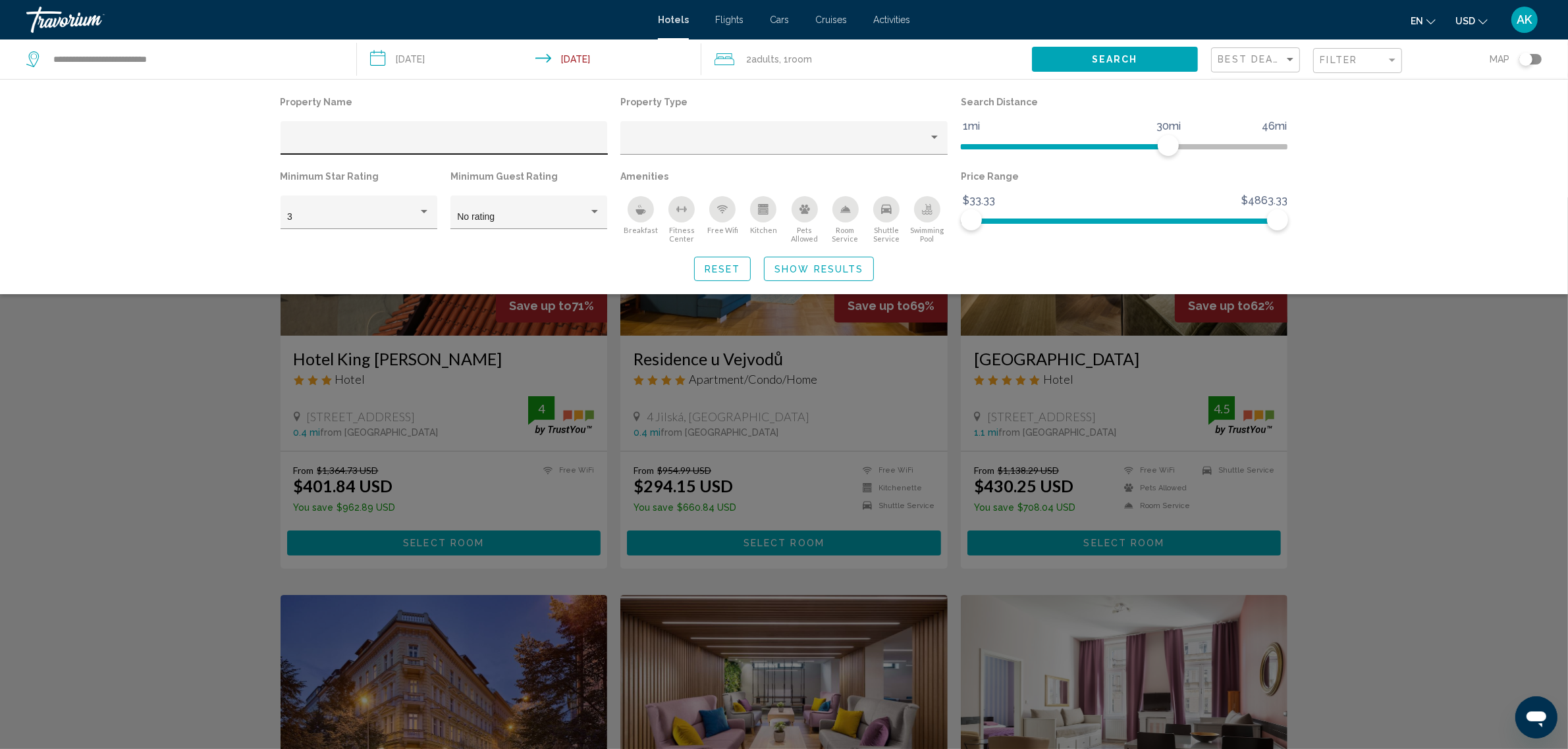
click at [385, 134] on div "Hotel Filters" at bounding box center [444, 141] width 314 height 27
click at [1381, 489] on div "Search widget" at bounding box center [784, 473] width 1568 height 552
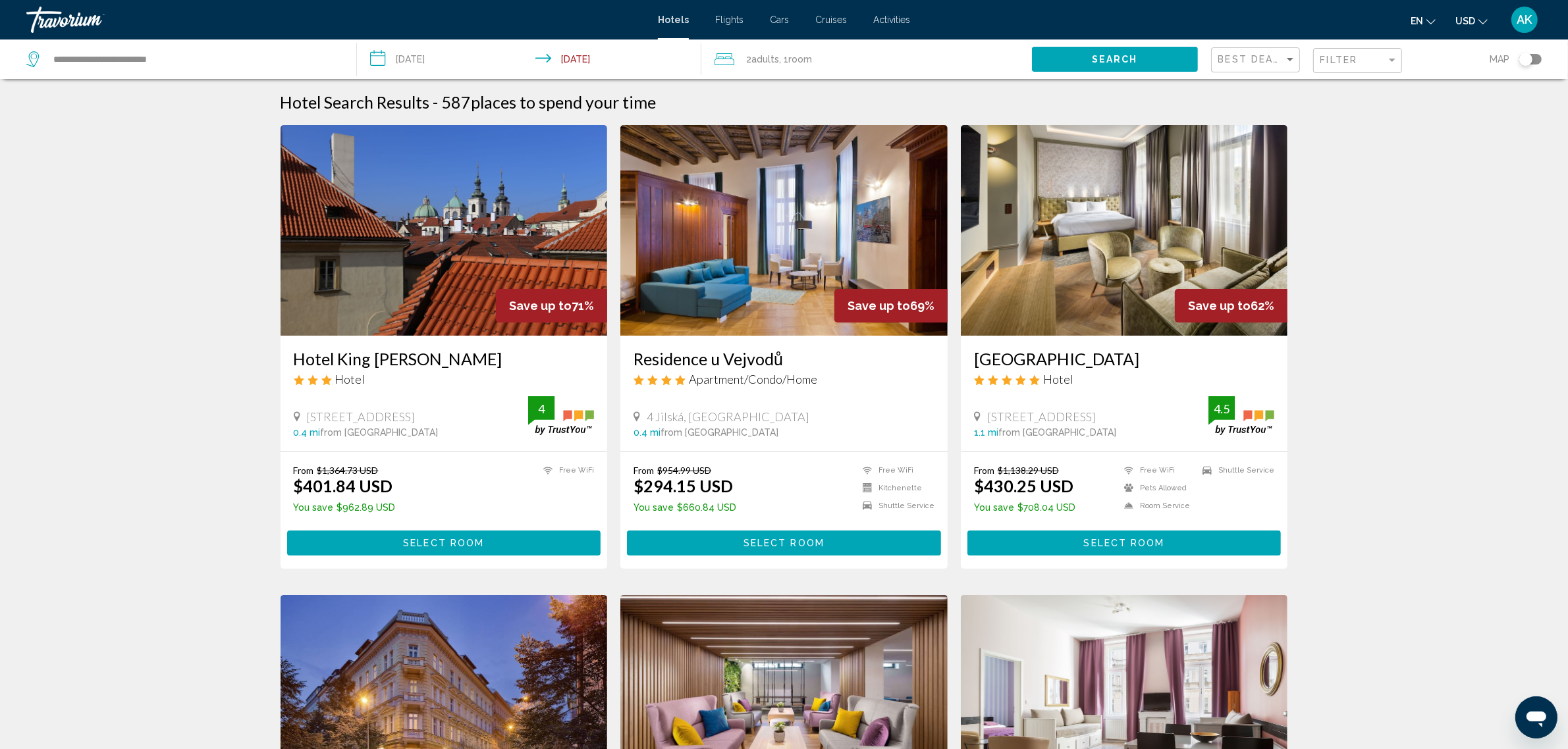
click at [1084, 254] on img "Main content" at bounding box center [1125, 230] width 328 height 210
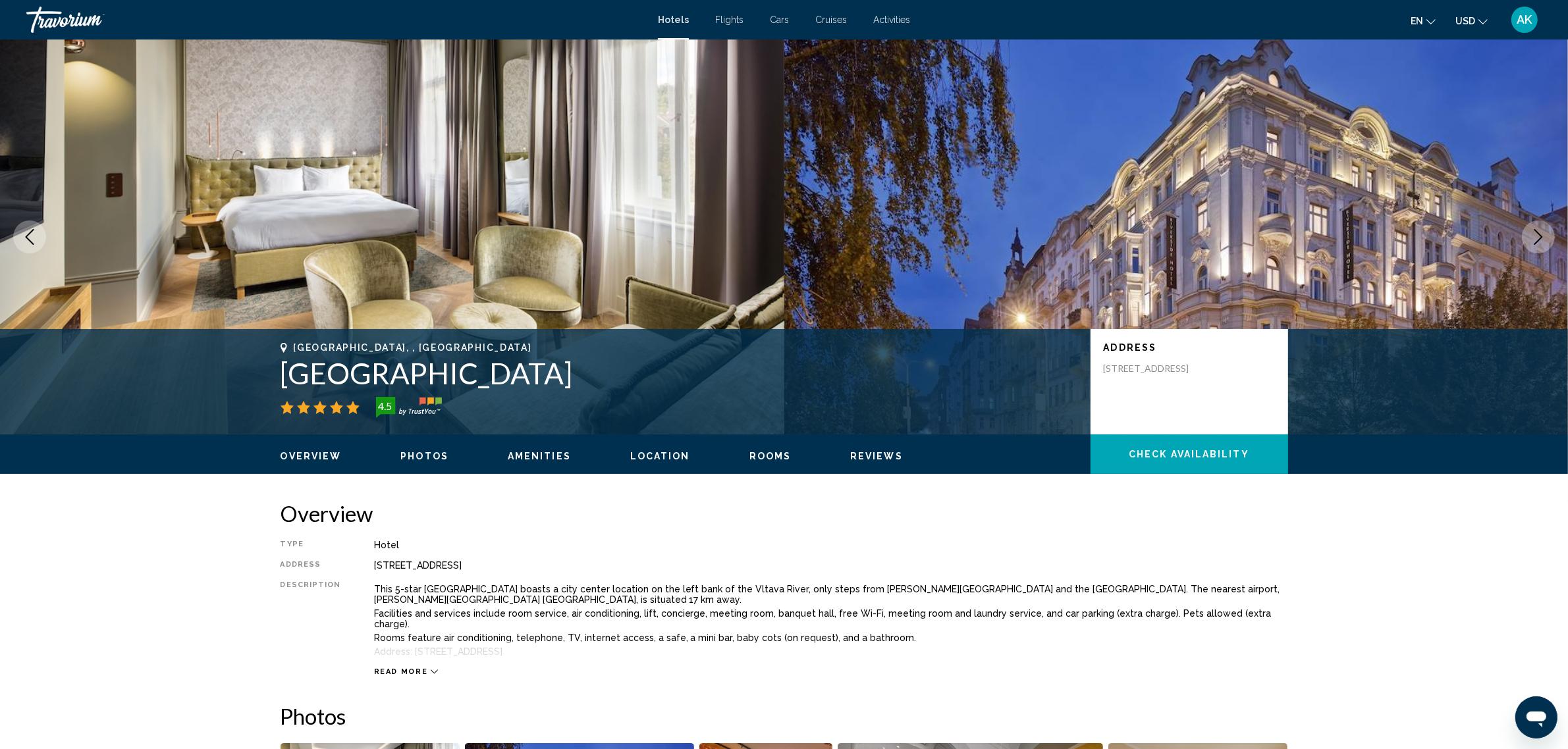
click at [1200, 446] on button "Check Availability" at bounding box center [1190, 454] width 197 height 40
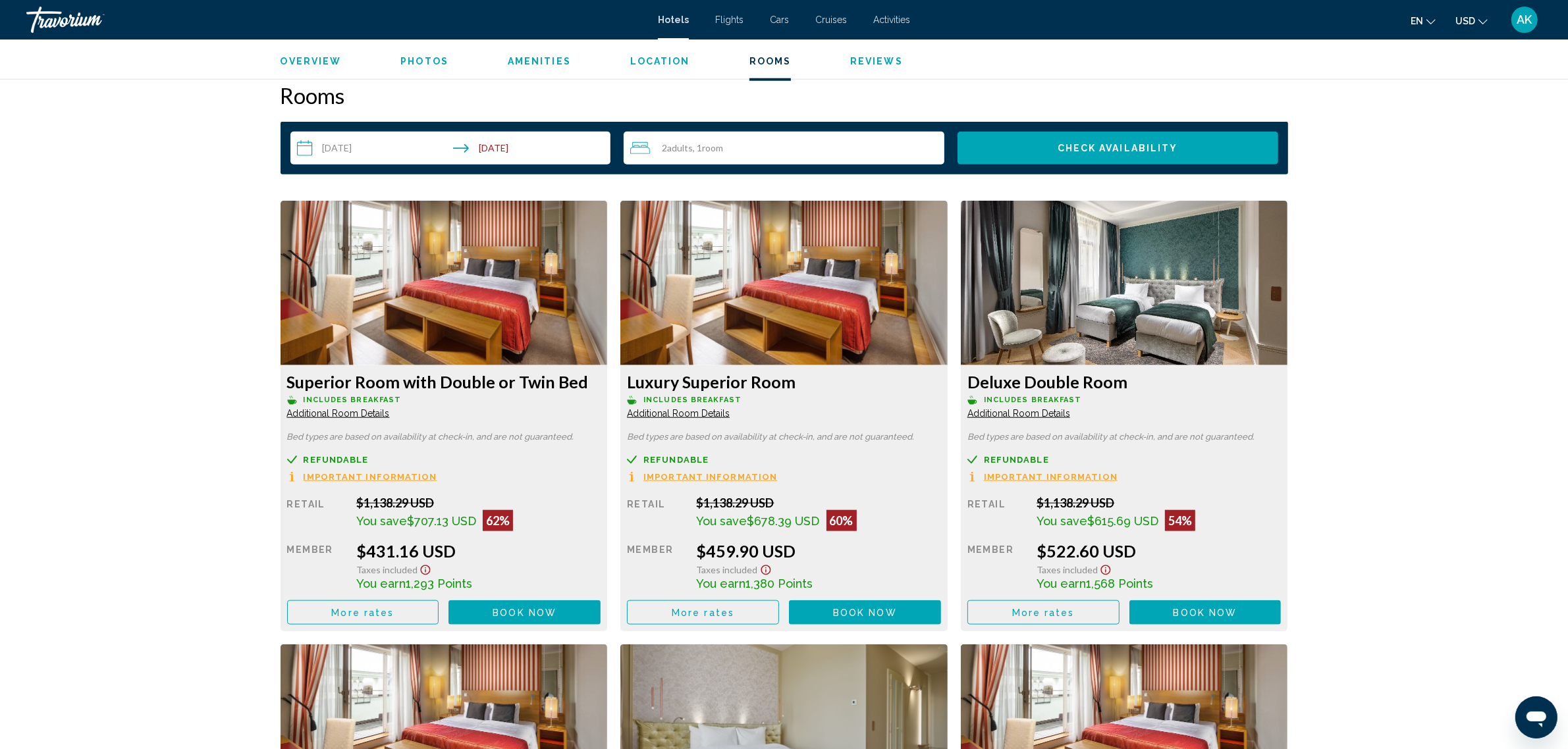
scroll to position [1674, 0]
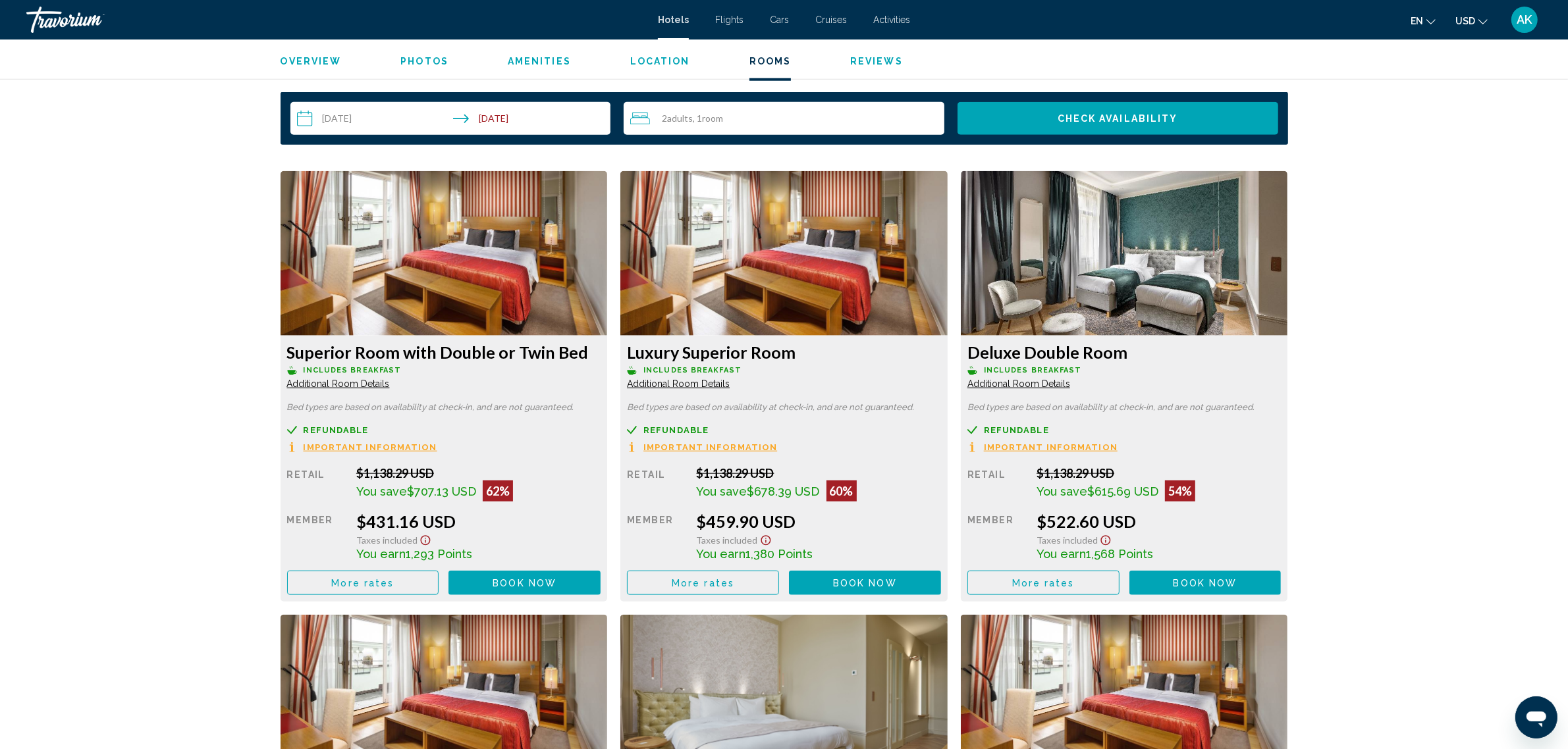
click at [557, 578] on span "Book now" at bounding box center [524, 584] width 64 height 11
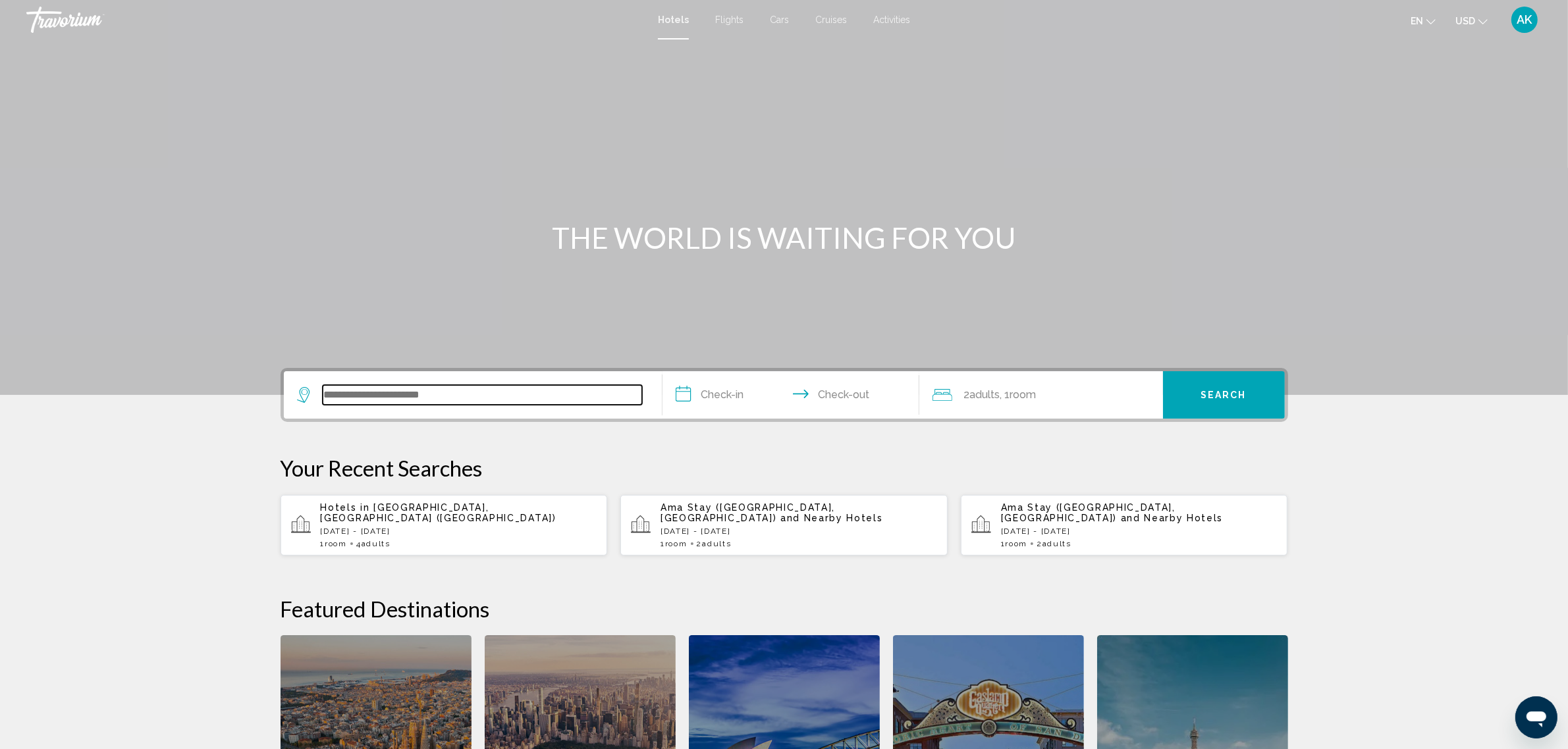
click at [367, 397] on input "Search widget" at bounding box center [482, 394] width 319 height 19
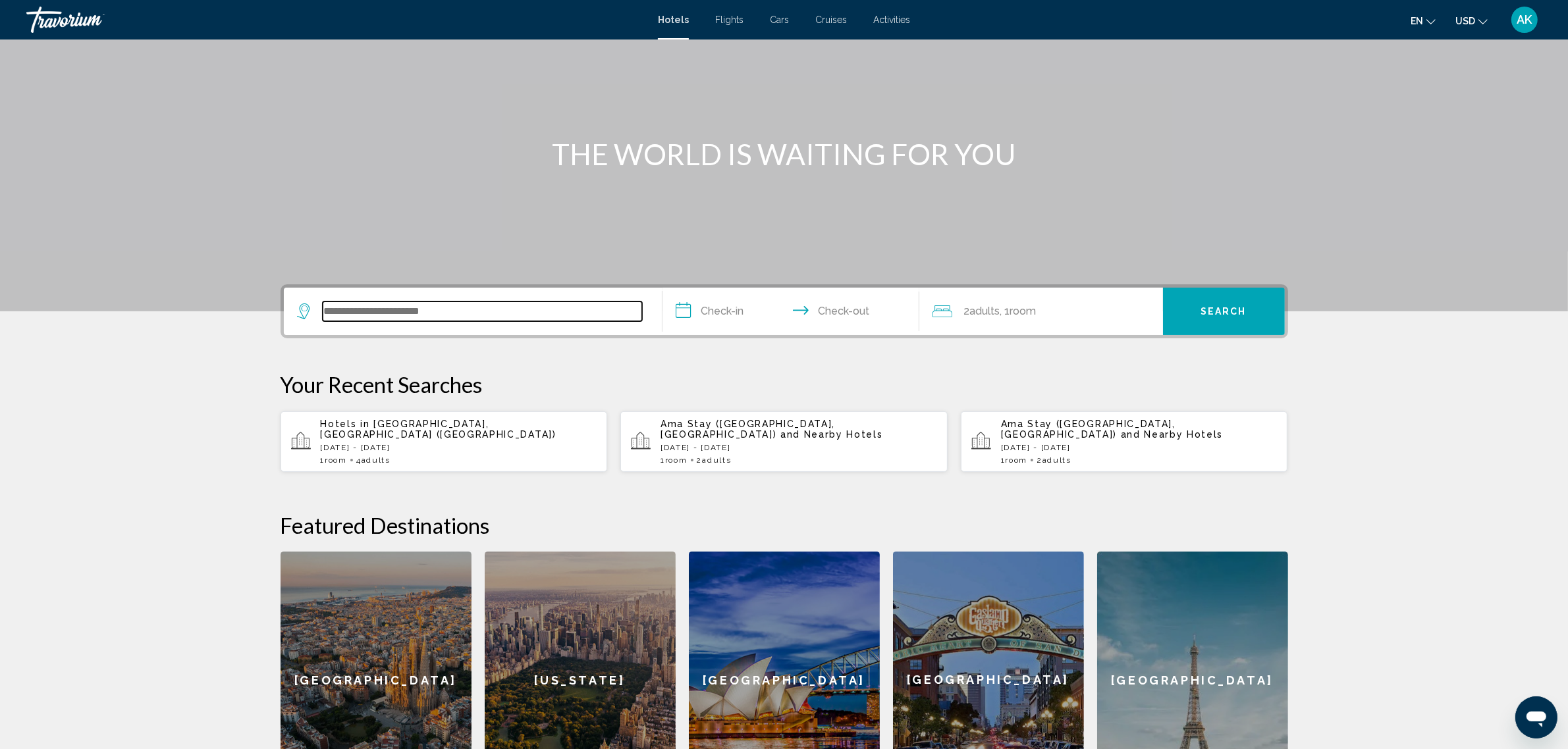
scroll to position [324, 0]
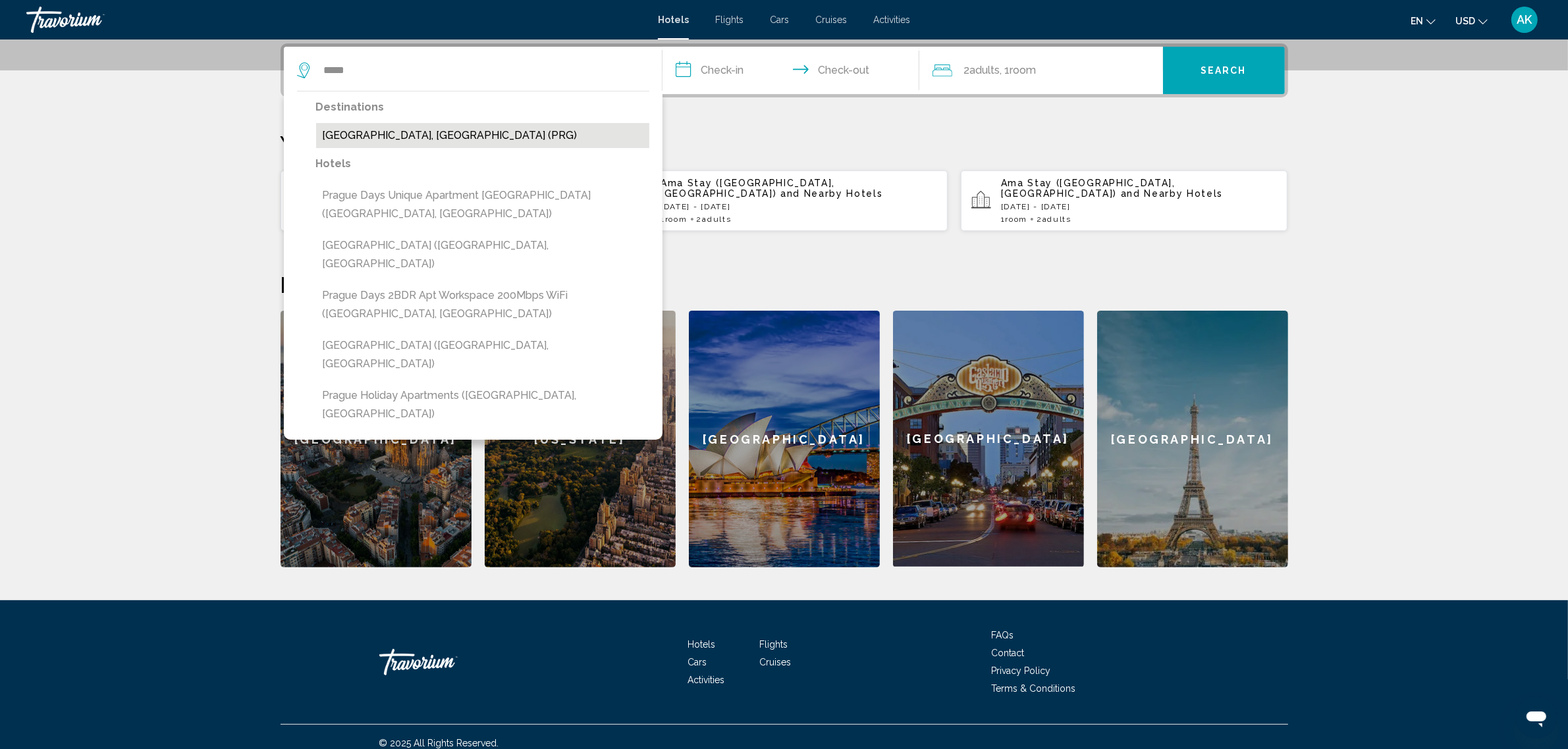
click at [356, 143] on button "[GEOGRAPHIC_DATA], [GEOGRAPHIC_DATA] (PRG)" at bounding box center [482, 136] width 333 height 25
type input "**********"
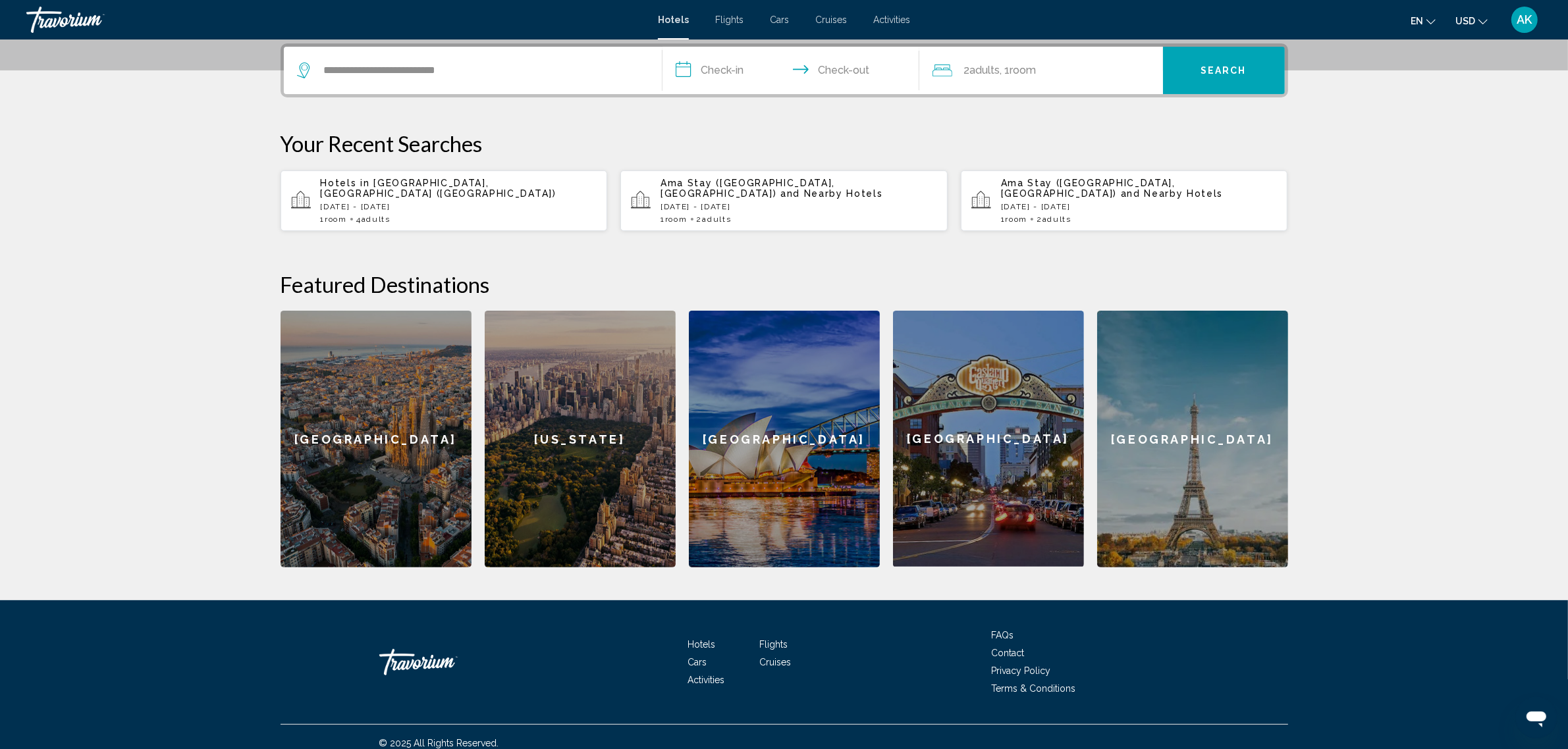
click at [732, 61] on input "**********" at bounding box center [794, 72] width 262 height 51
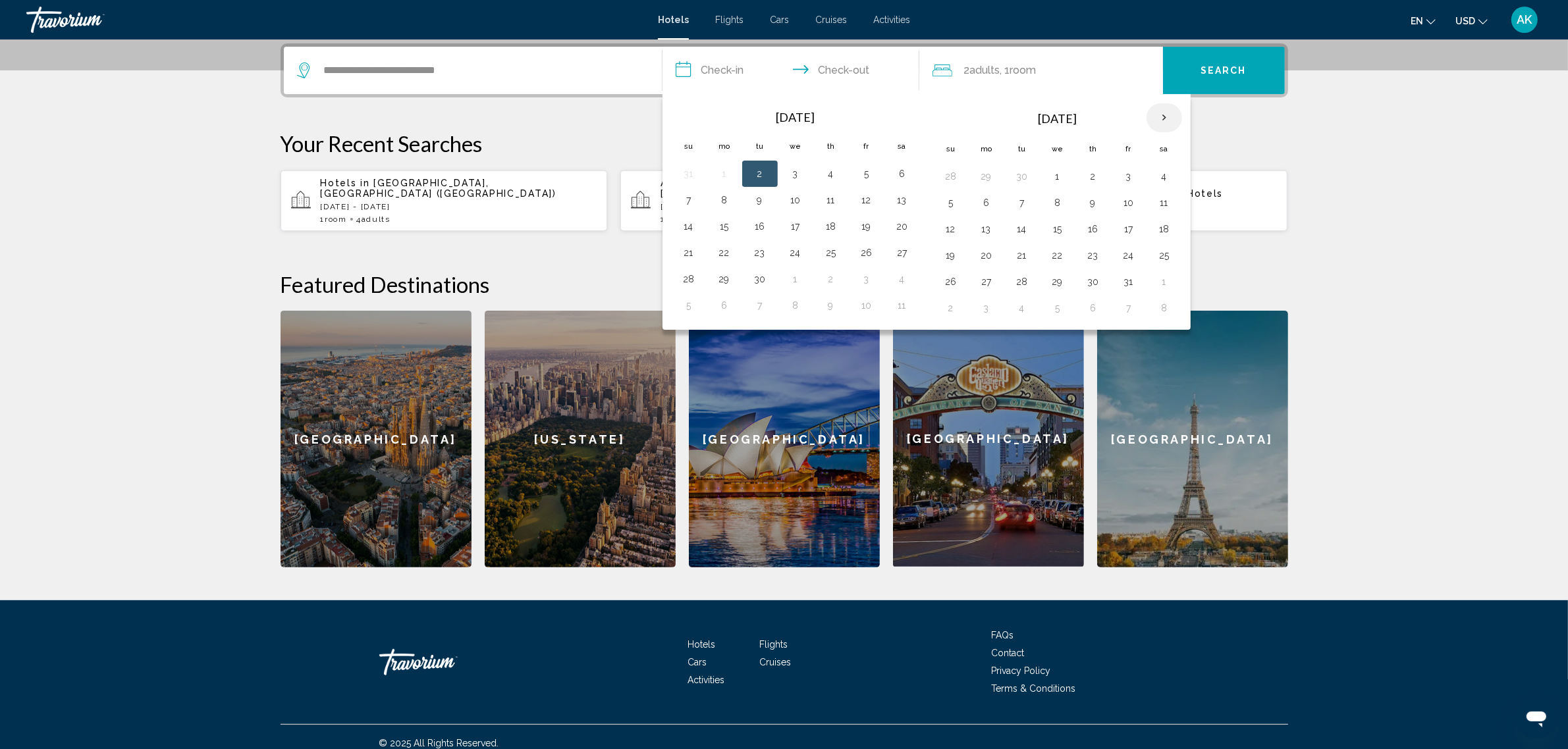
click at [1165, 120] on th "Next month" at bounding box center [1165, 117] width 36 height 29
click at [1174, 179] on button "3" at bounding box center [1164, 176] width 21 height 19
click at [1035, 209] on td "6" at bounding box center [1022, 203] width 36 height 26
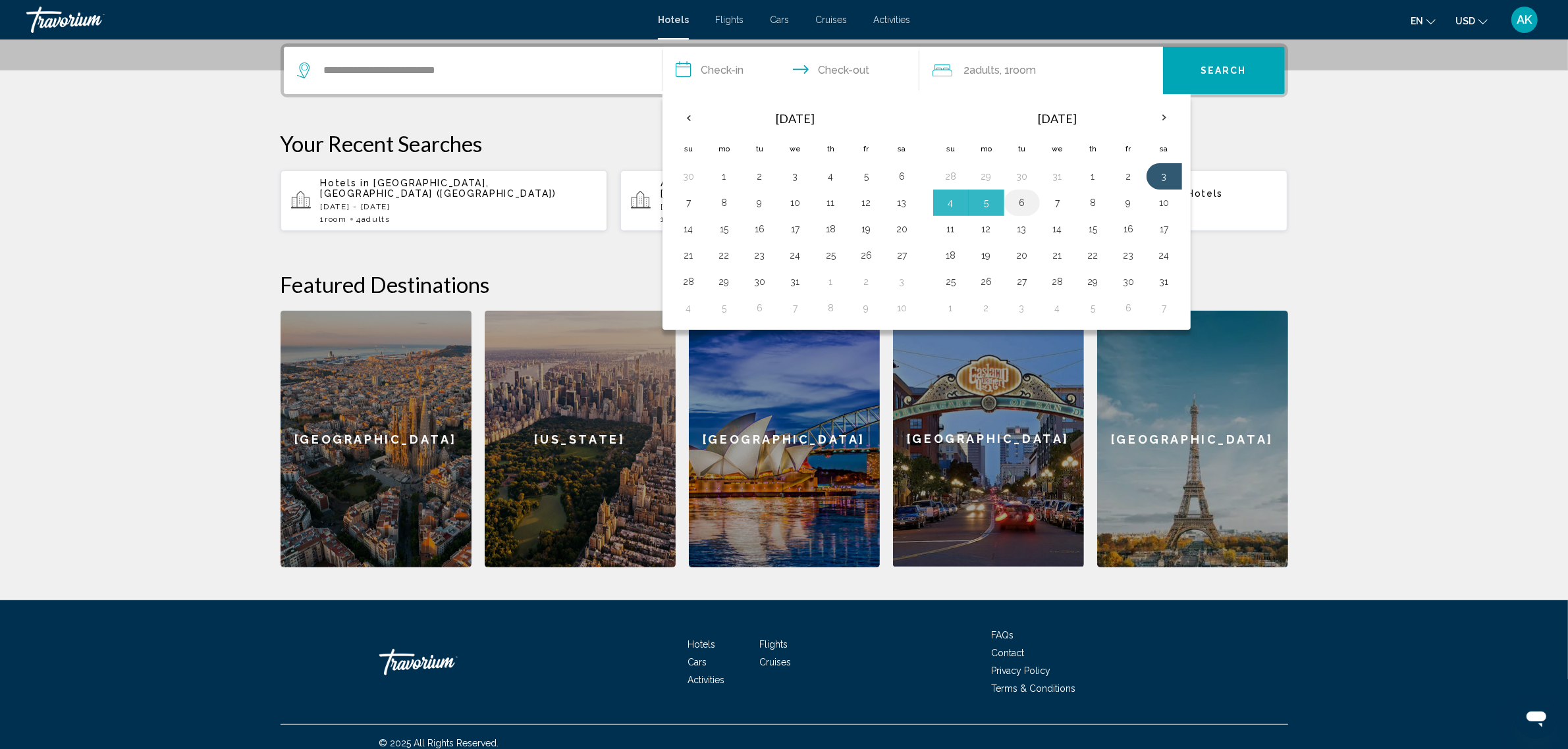
click at [1025, 202] on button "6" at bounding box center [1022, 203] width 21 height 19
type input "**********"
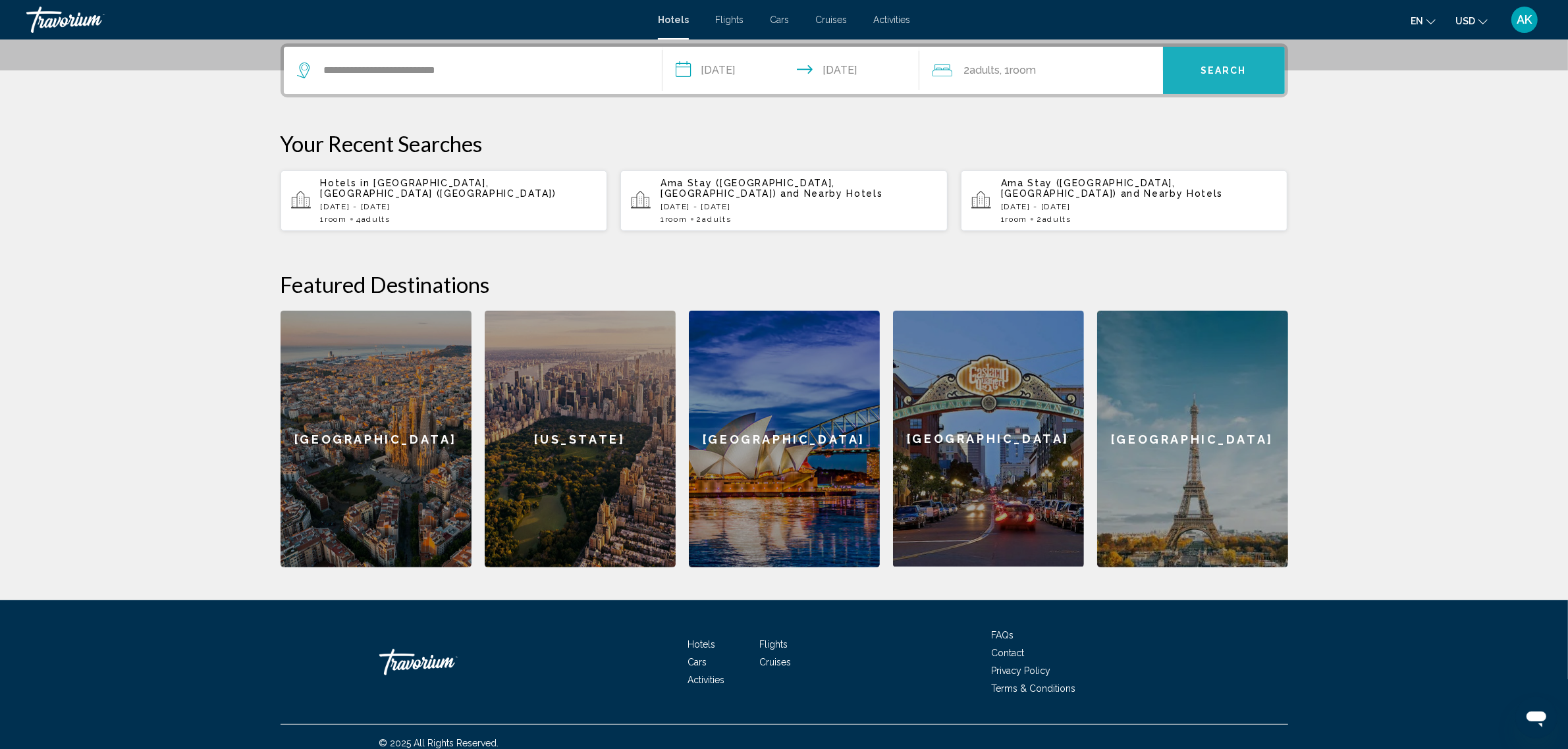
click at [1224, 58] on button "Search" at bounding box center [1224, 70] width 122 height 47
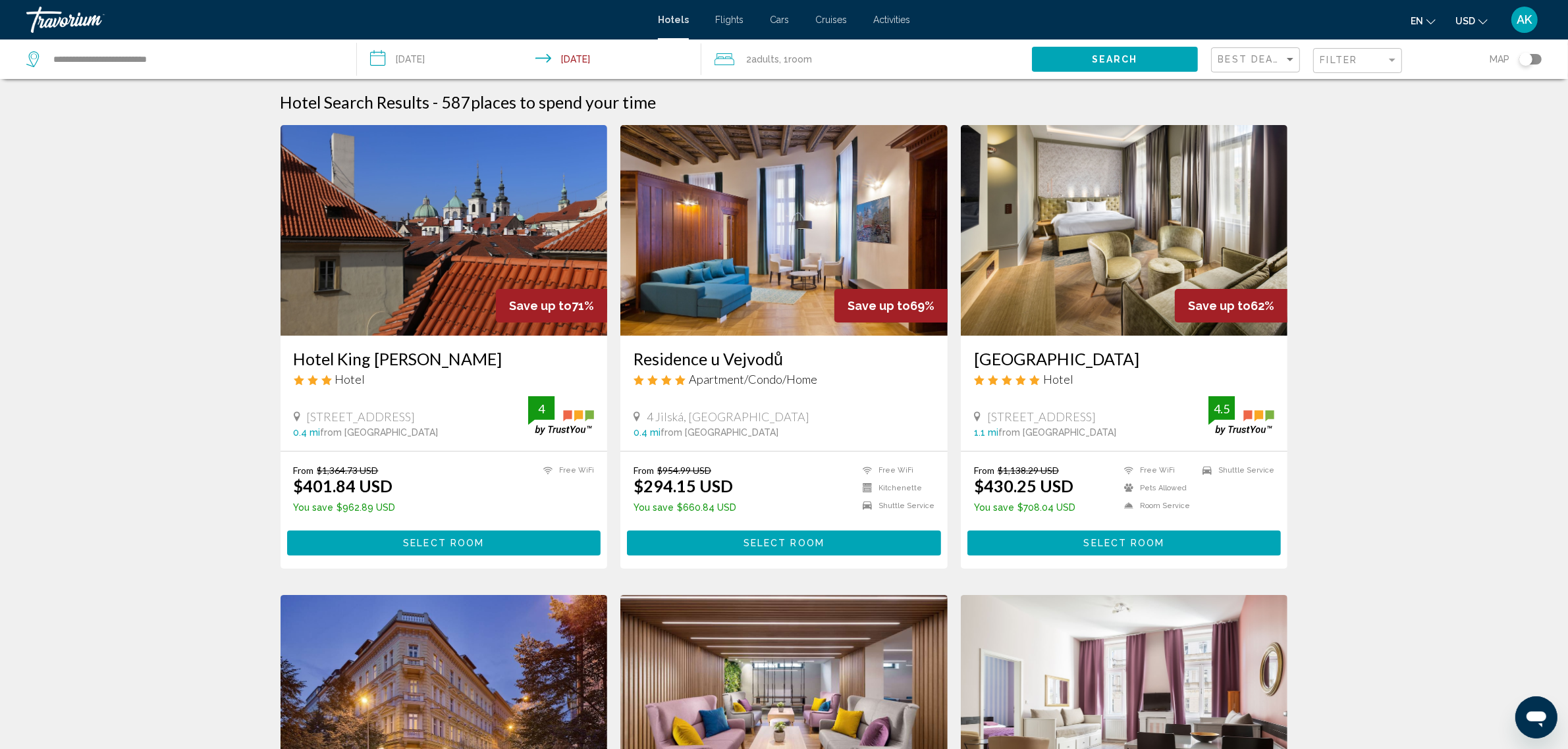
click at [1068, 214] on img "Main content" at bounding box center [1125, 230] width 328 height 210
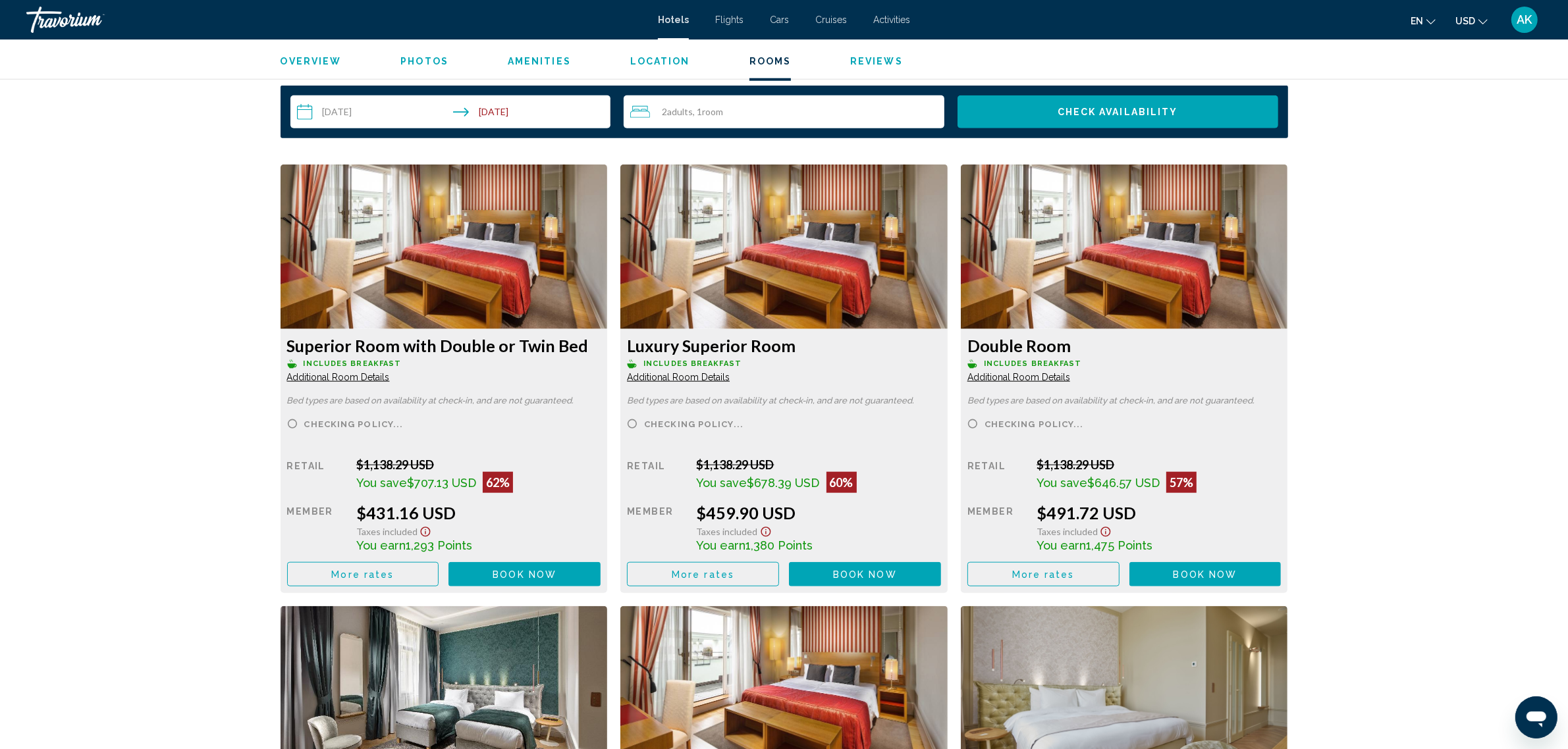
scroll to position [1728, 0]
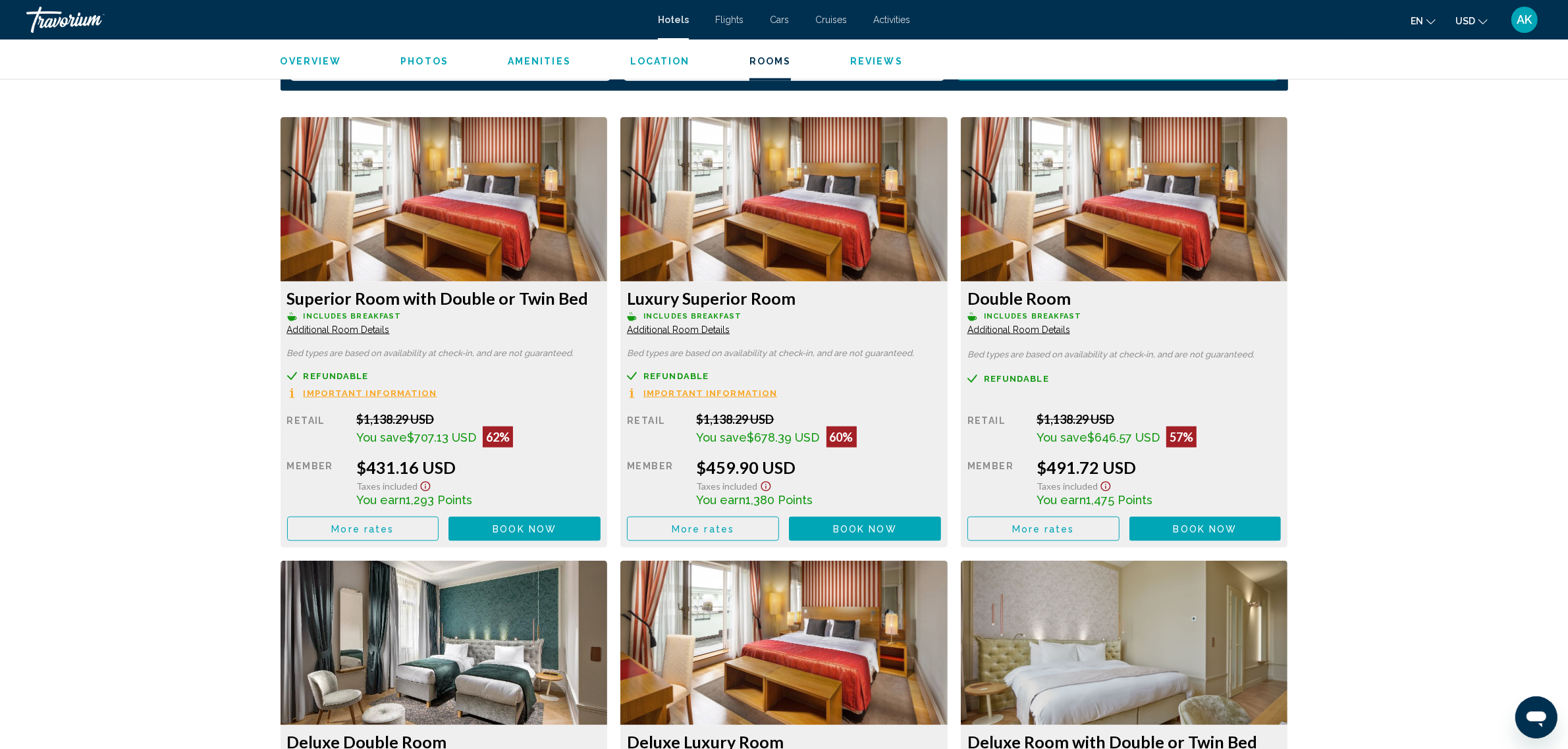
click at [1380, 422] on div "[GEOGRAPHIC_DATA], , [GEOGRAPHIC_DATA] [GEOGRAPHIC_DATA] [GEOGRAPHIC_DATA] 4.5 …" at bounding box center [784, 473] width 1568 height 4324
click at [1414, 360] on div "[GEOGRAPHIC_DATA], , [GEOGRAPHIC_DATA] [GEOGRAPHIC_DATA] [GEOGRAPHIC_DATA] 4.5 …" at bounding box center [784, 473] width 1568 height 4324
